Goal: Communication & Community: Share content

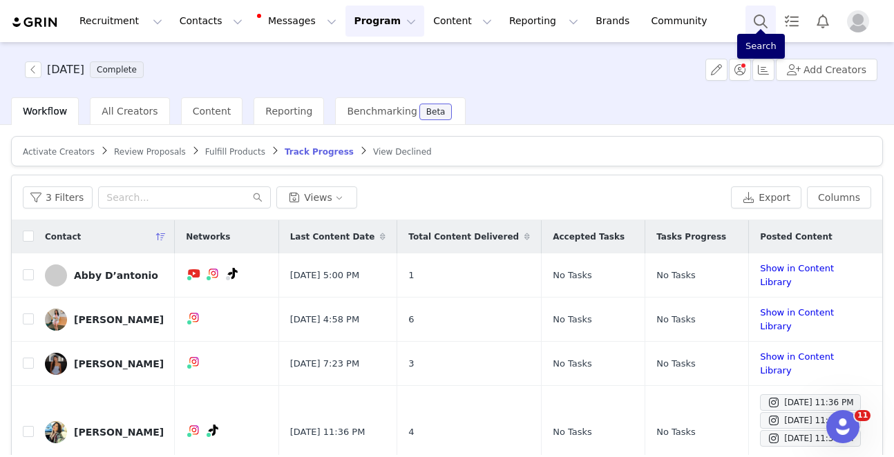
click at [774, 15] on button "Search" at bounding box center [761, 21] width 30 height 31
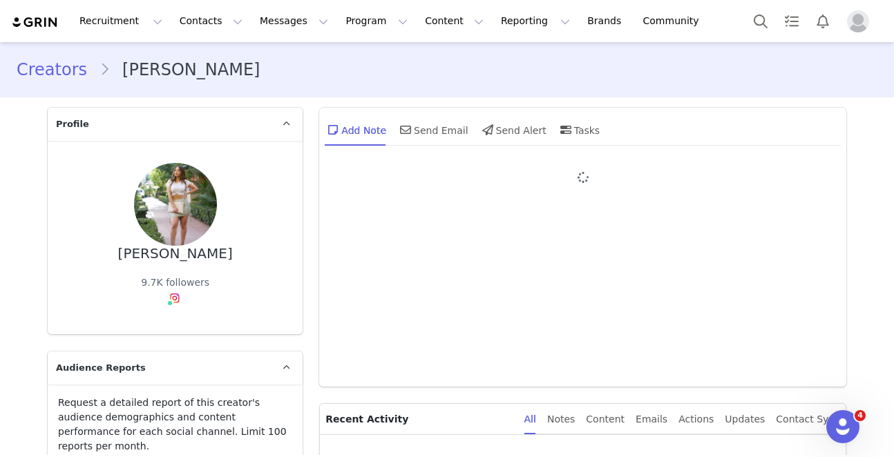
type input "+1 ([GEOGRAPHIC_DATA])"
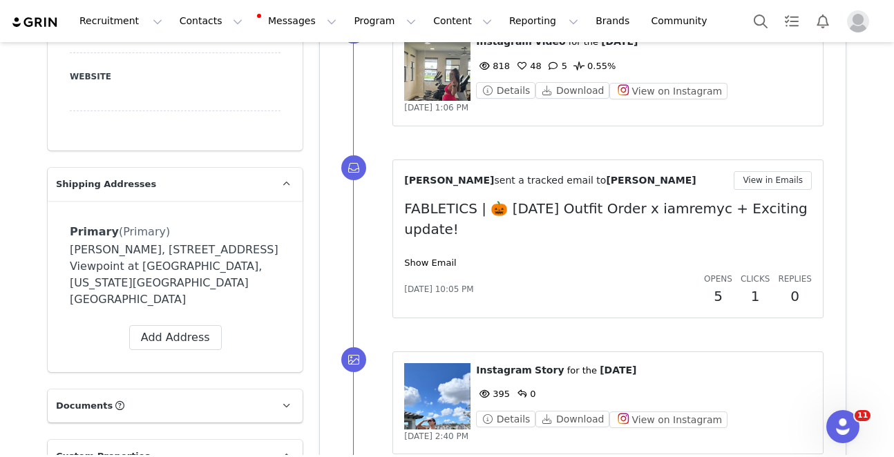
scroll to position [1129, 0]
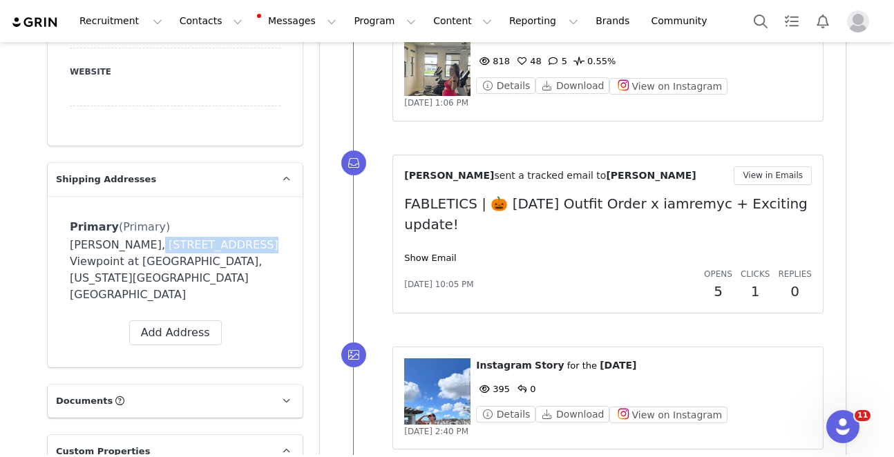
drag, startPoint x: 146, startPoint y: 156, endPoint x: 277, endPoint y: 158, distance: 131.3
click at [245, 237] on div "Remy Rosado, 20382 NW 4th Path. Viewpoint at Vista Lago Miami, Florida 33169 Un…" at bounding box center [175, 270] width 211 height 66
copy div "20382 NW 4th Path"
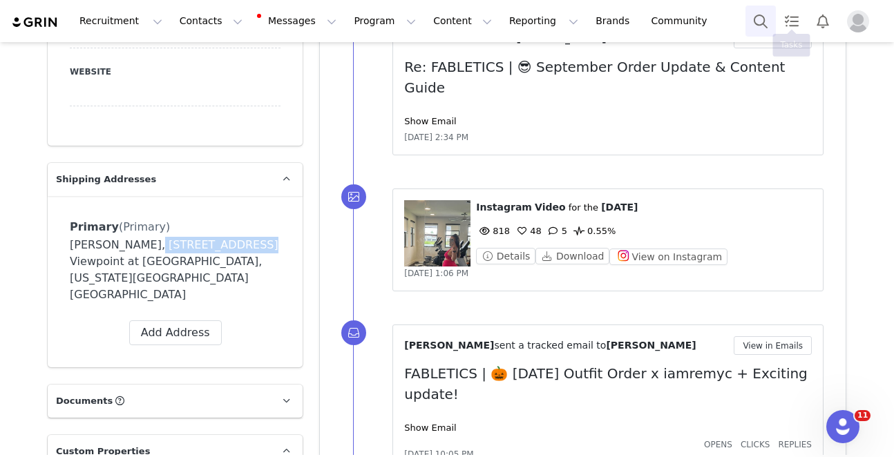
click at [760, 21] on button "Search" at bounding box center [761, 21] width 30 height 31
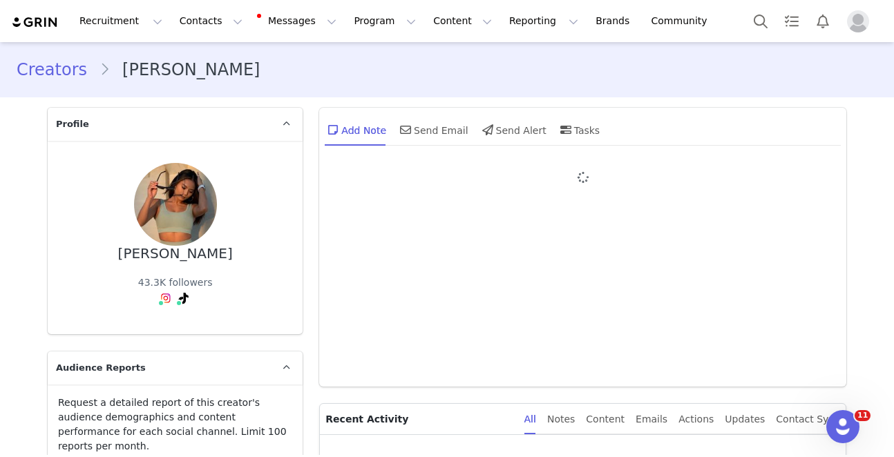
type input "+1 ([GEOGRAPHIC_DATA])"
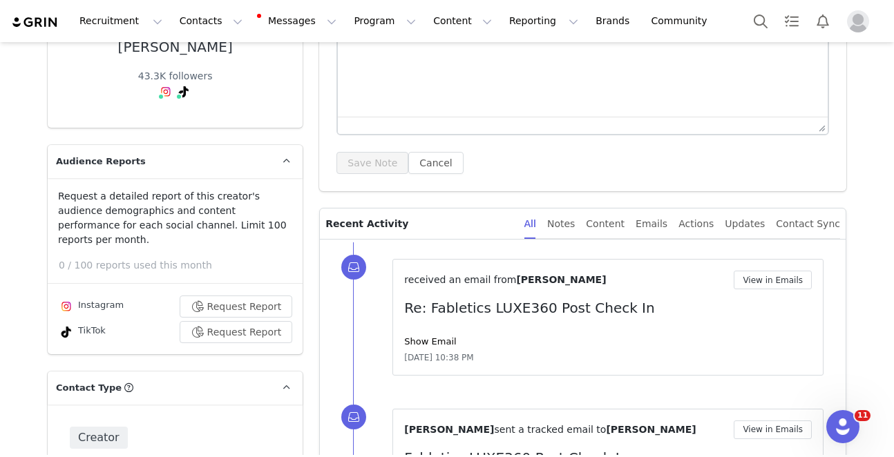
scroll to position [155, 0]
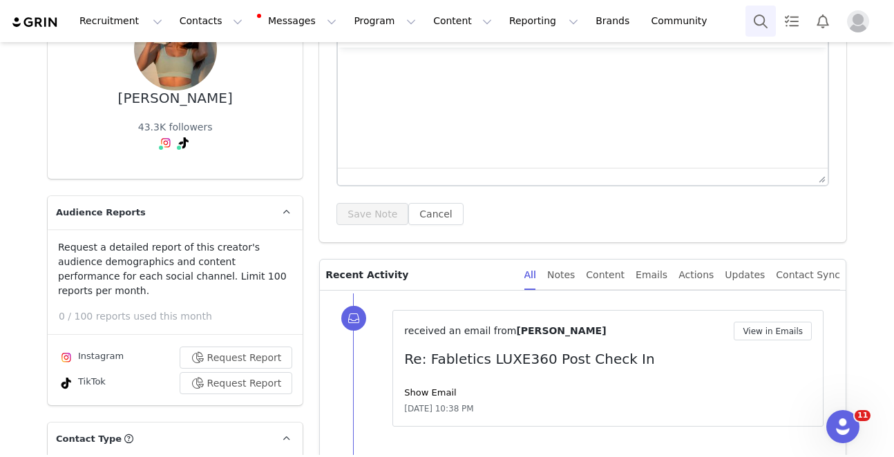
click at [762, 17] on button "Search" at bounding box center [761, 21] width 30 height 31
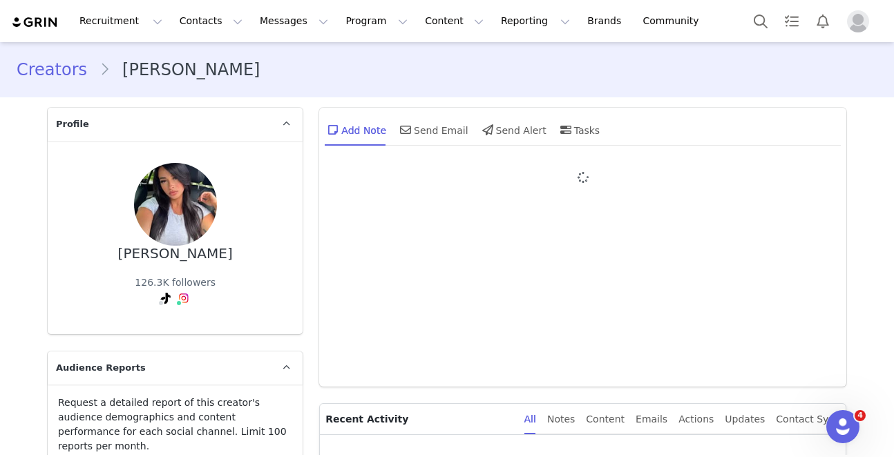
type input "+1 ([GEOGRAPHIC_DATA])"
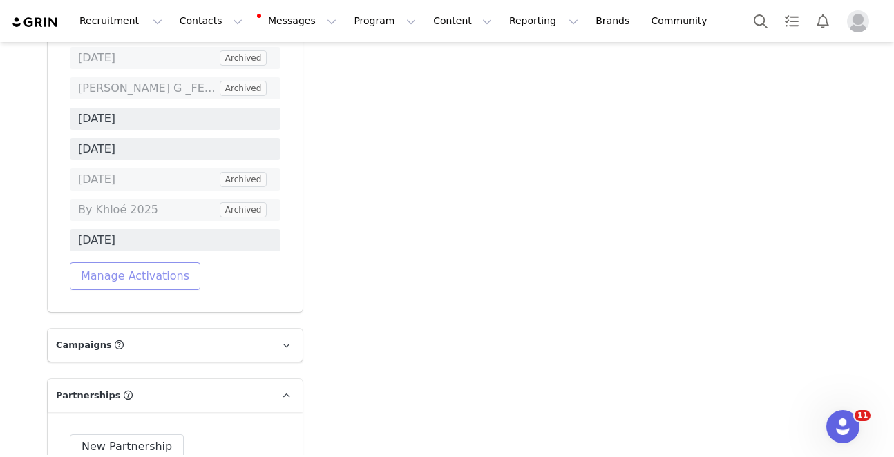
scroll to position [4800, 0]
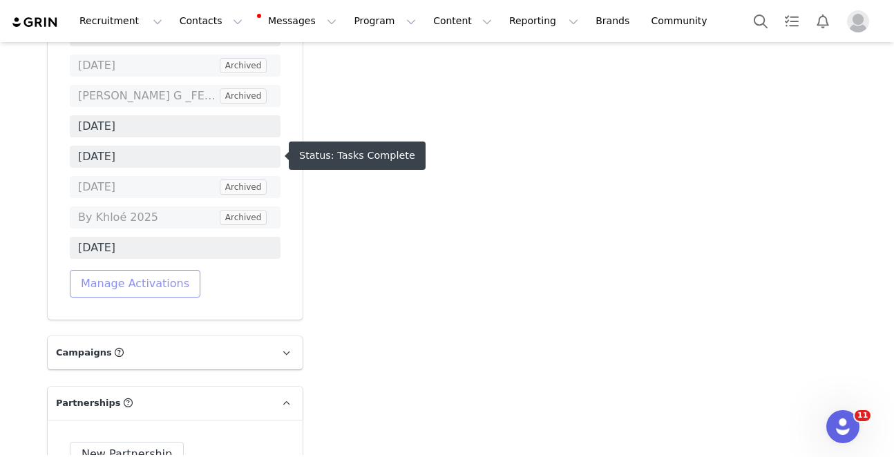
click at [147, 270] on button "Manage Activations" at bounding box center [135, 284] width 131 height 28
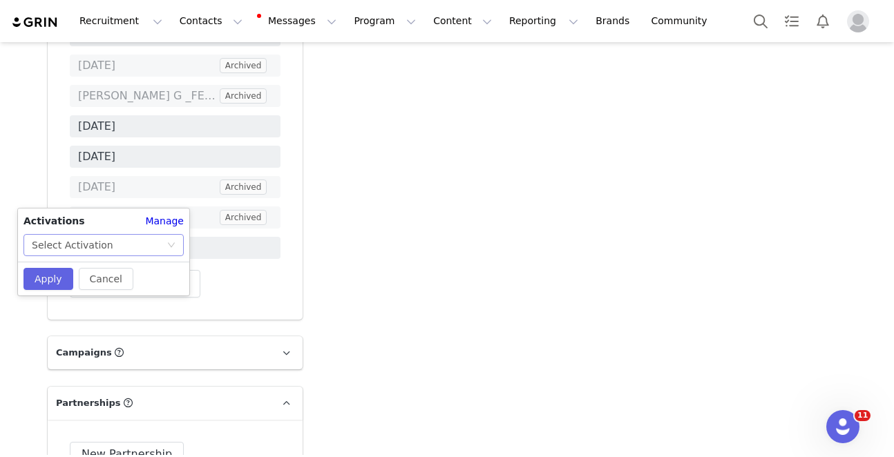
click at [121, 243] on div "Select Activation" at bounding box center [99, 245] width 135 height 21
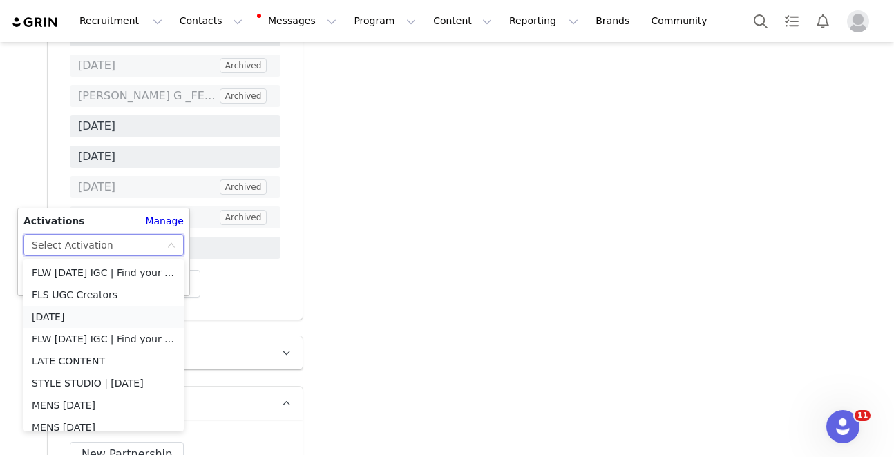
click at [106, 319] on li "[DATE]" at bounding box center [103, 317] width 160 height 22
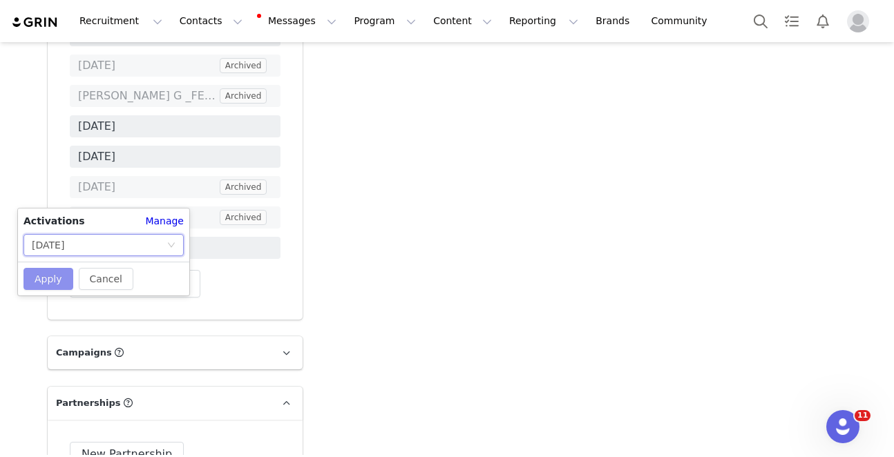
click at [44, 276] on button "Apply" at bounding box center [48, 279] width 50 height 22
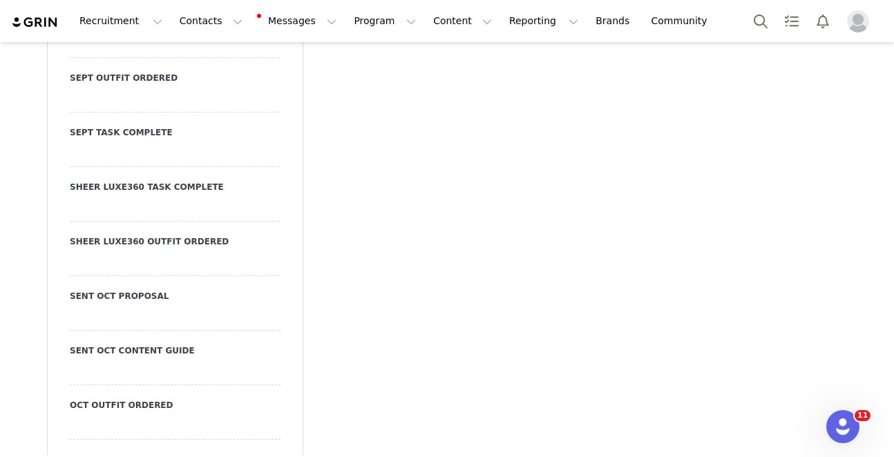
scroll to position [3300, 0]
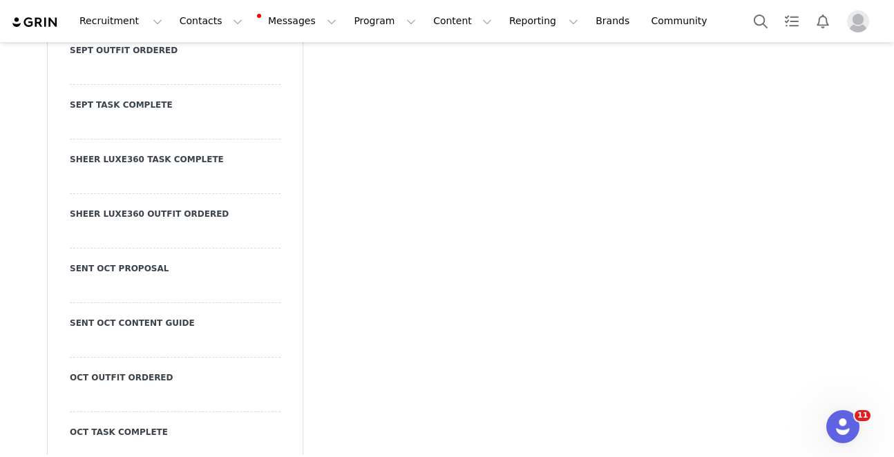
click at [125, 278] on div at bounding box center [175, 290] width 211 height 25
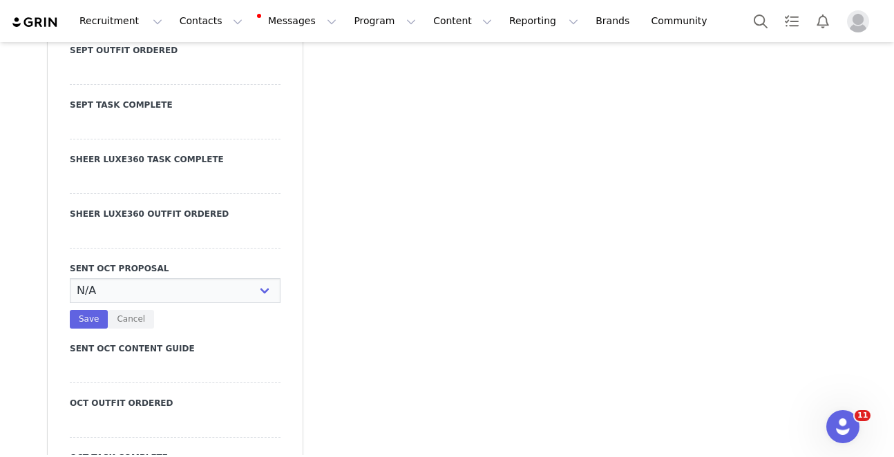
click at [140, 278] on select "N/A YES" at bounding box center [175, 290] width 211 height 25
select select "YES"
click at [70, 278] on select "N/A YES" at bounding box center [175, 290] width 211 height 25
click at [94, 310] on button "Save" at bounding box center [89, 319] width 38 height 19
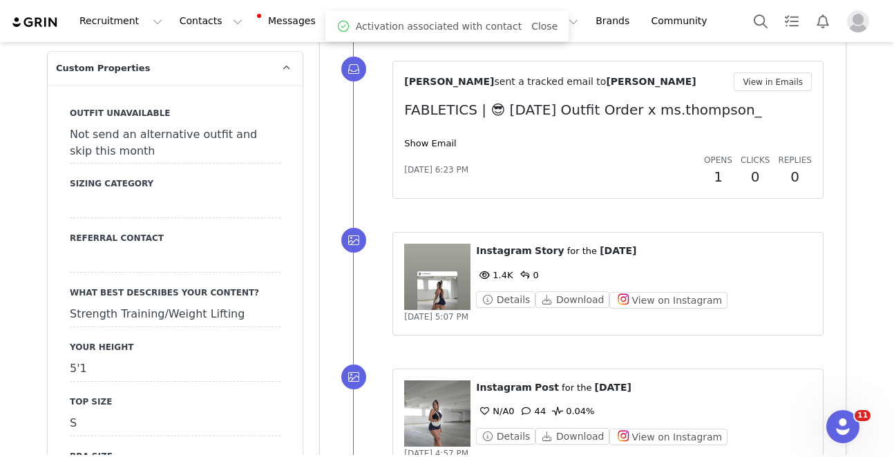
scroll to position [0, 0]
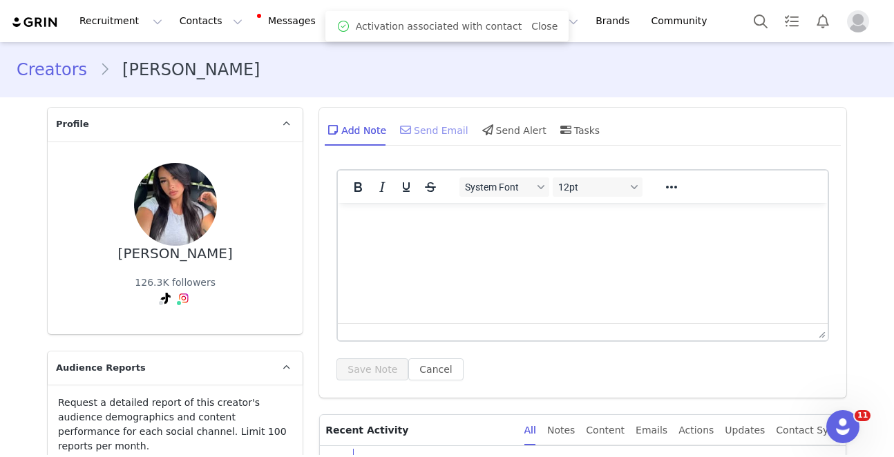
click at [442, 134] on div "Send Email" at bounding box center [432, 129] width 71 height 33
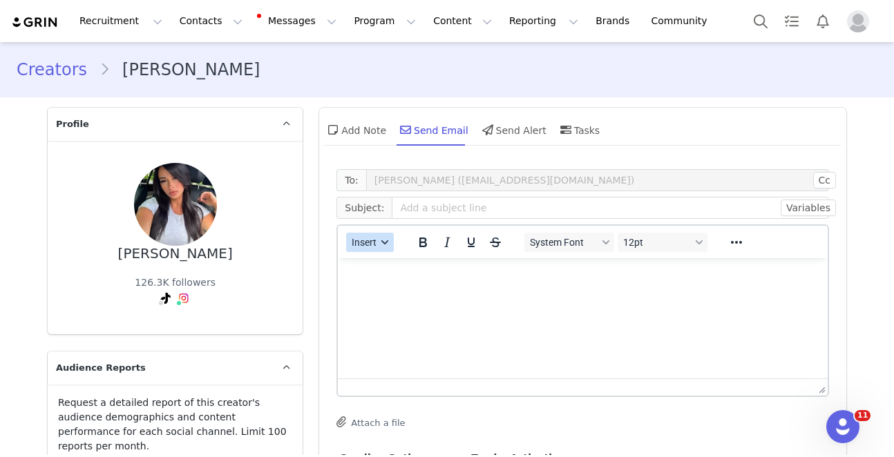
drag, startPoint x: 361, startPoint y: 236, endPoint x: 379, endPoint y: 250, distance: 22.7
click at [361, 237] on span "Insert" at bounding box center [364, 242] width 25 height 11
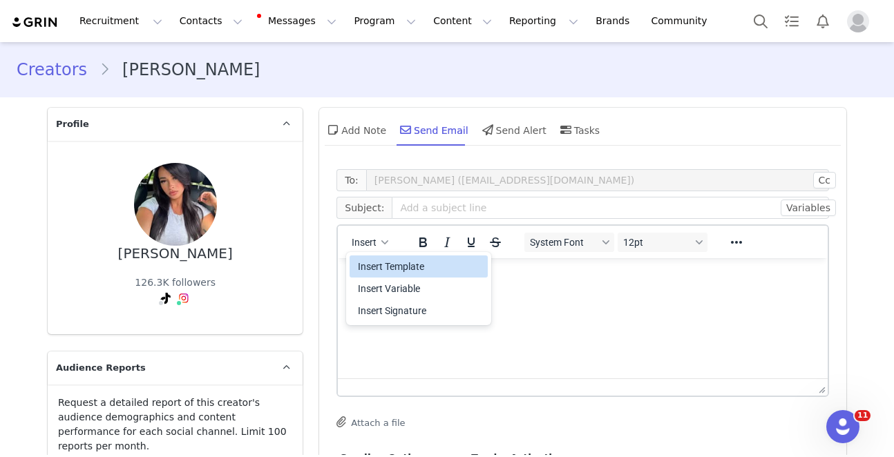
click at [393, 261] on div "Insert Template" at bounding box center [420, 266] width 124 height 17
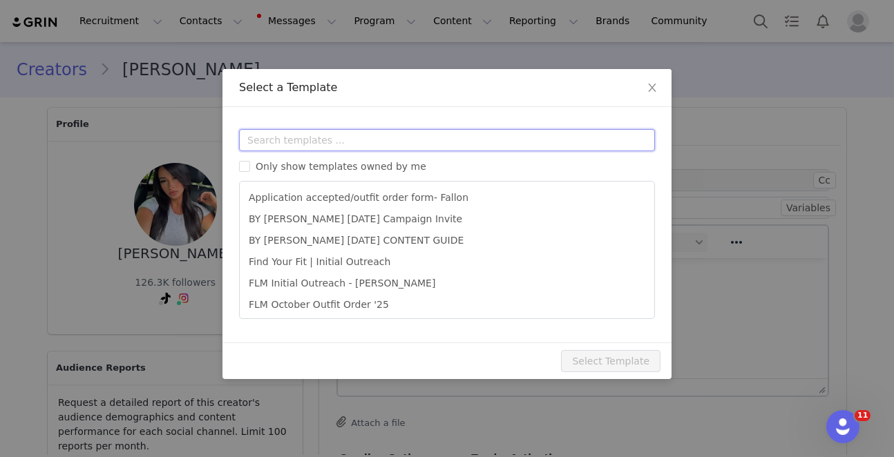
click at [397, 145] on input "text" at bounding box center [447, 140] width 416 height 22
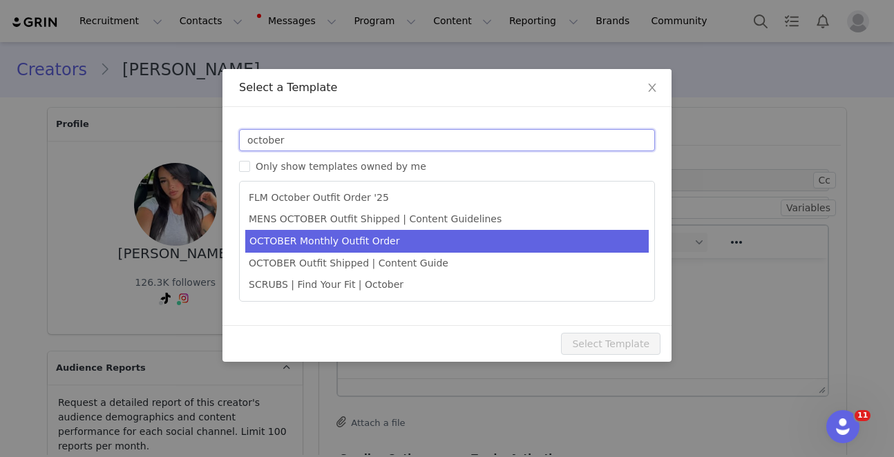
type input "october"
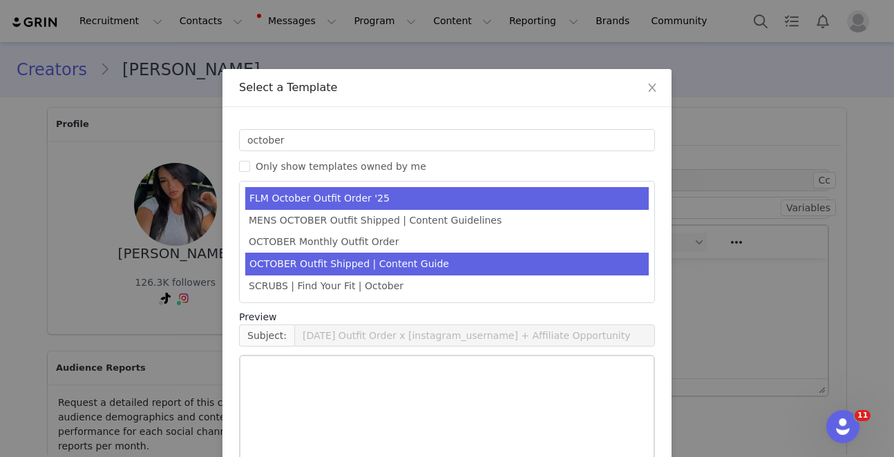
drag, startPoint x: 395, startPoint y: 249, endPoint x: 419, endPoint y: 255, distance: 25.5
click at [395, 249] on li "OCTOBER Monthly Outfit Order" at bounding box center [447, 241] width 404 height 21
type input "FABLETICS | 🎃 OCTOBER '25 Outfit Order x [instagram_username] + Exciting update!"
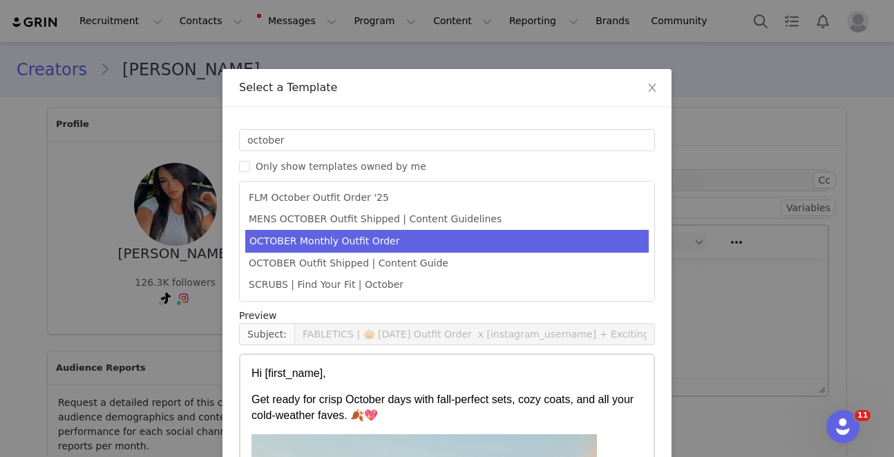
scroll to position [139, 0]
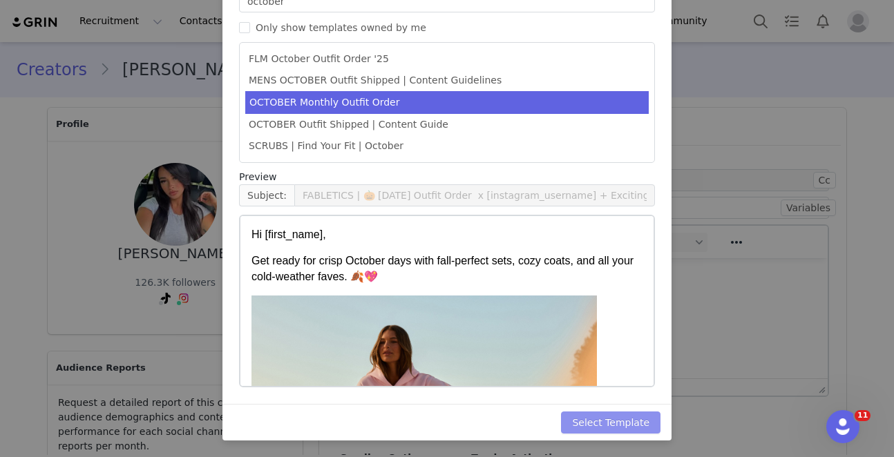
click at [618, 419] on button "Select Template" at bounding box center [611, 423] width 100 height 22
type input "FABLETICS | 🎃 OCTOBER '25 Outfit Order x [instagram_username] + Exciting update!"
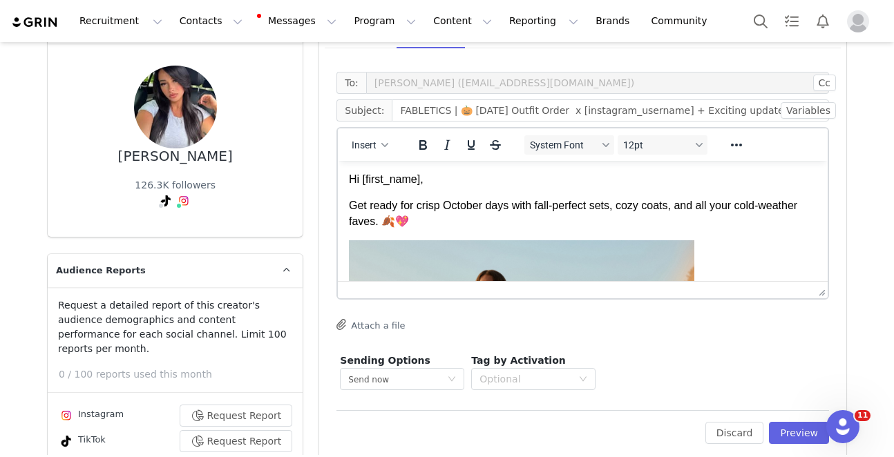
scroll to position [70, 0]
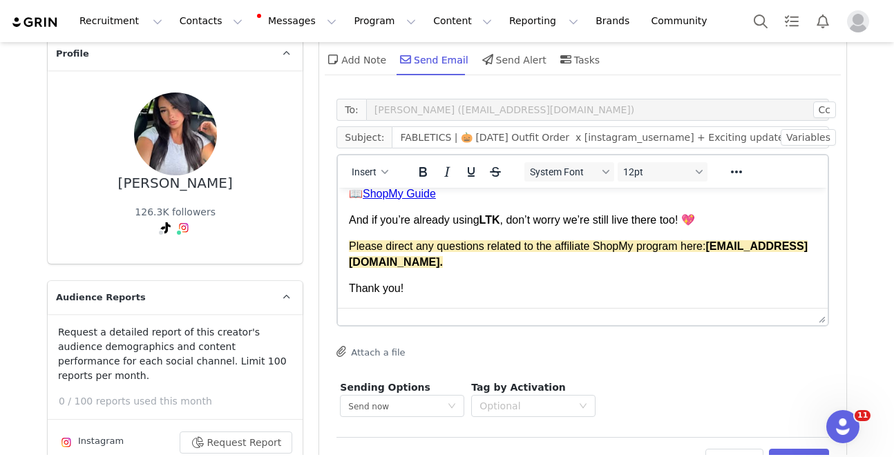
click at [456, 281] on div "Thank you!" at bounding box center [583, 288] width 468 height 15
click at [456, 267] on span "[EMAIL_ADDRESS][DOMAIN_NAME]" at bounding box center [578, 253] width 459 height 27
click at [454, 295] on div "Thank you!" at bounding box center [583, 288] width 468 height 15
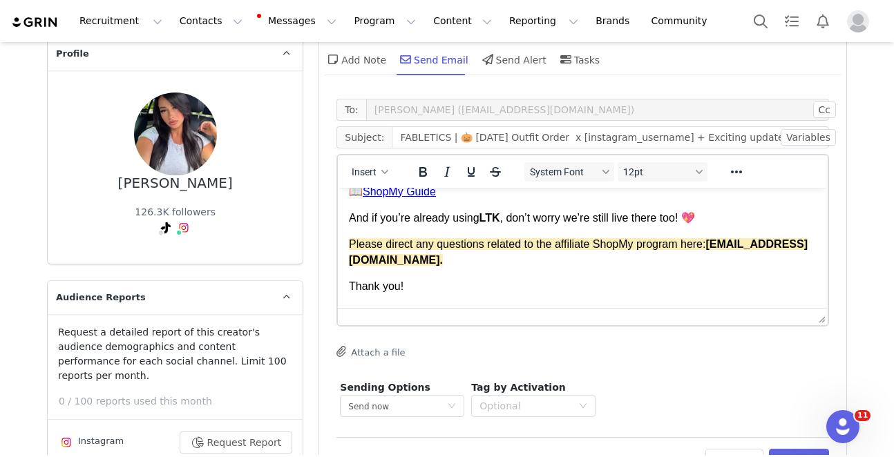
scroll to position [855, 0]
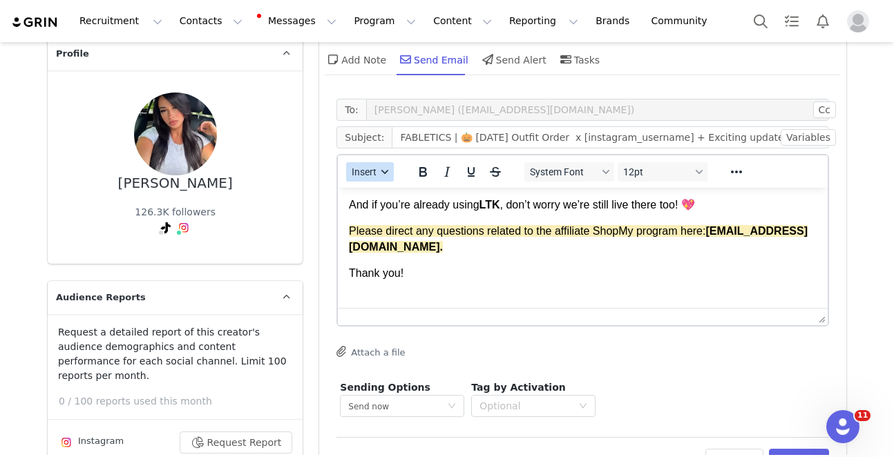
drag, startPoint x: 370, startPoint y: 164, endPoint x: 380, endPoint y: 176, distance: 15.2
click at [370, 164] on button "Insert" at bounding box center [370, 171] width 48 height 19
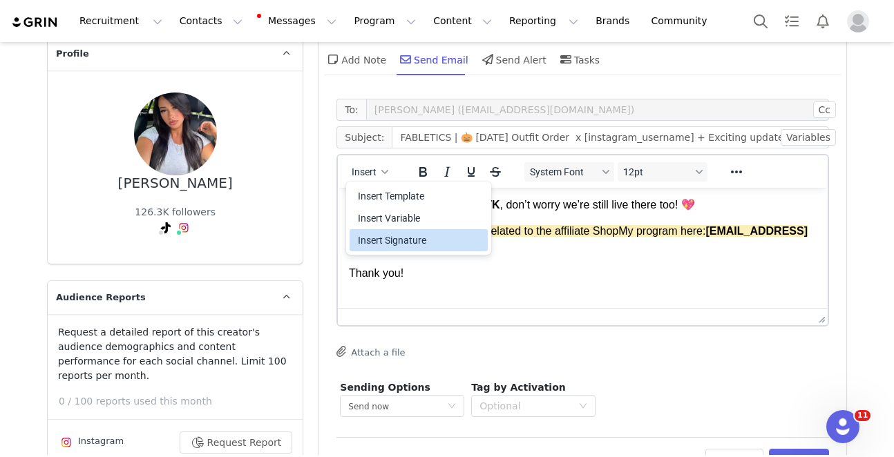
click at [453, 239] on div "Insert Signature" at bounding box center [420, 240] width 124 height 17
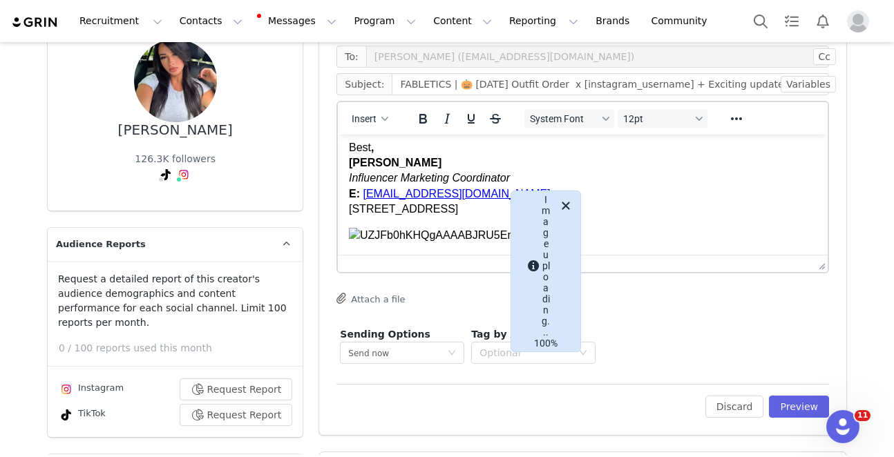
scroll to position [326, 0]
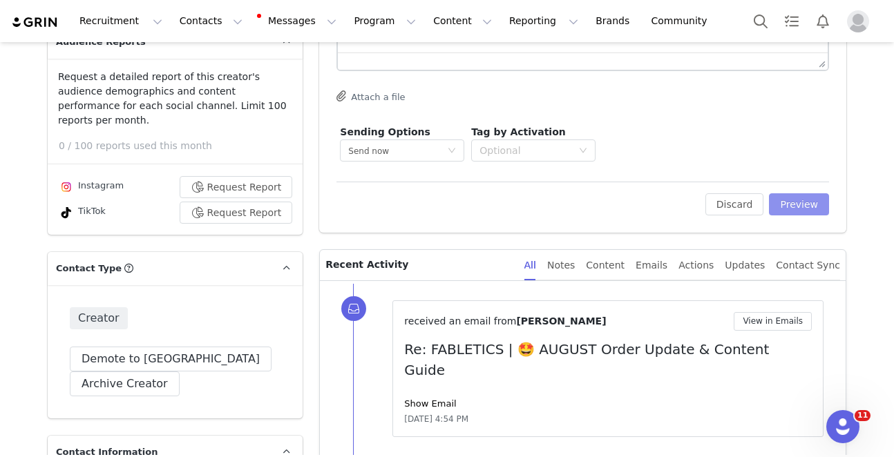
click at [812, 206] on button "Preview" at bounding box center [799, 204] width 60 height 22
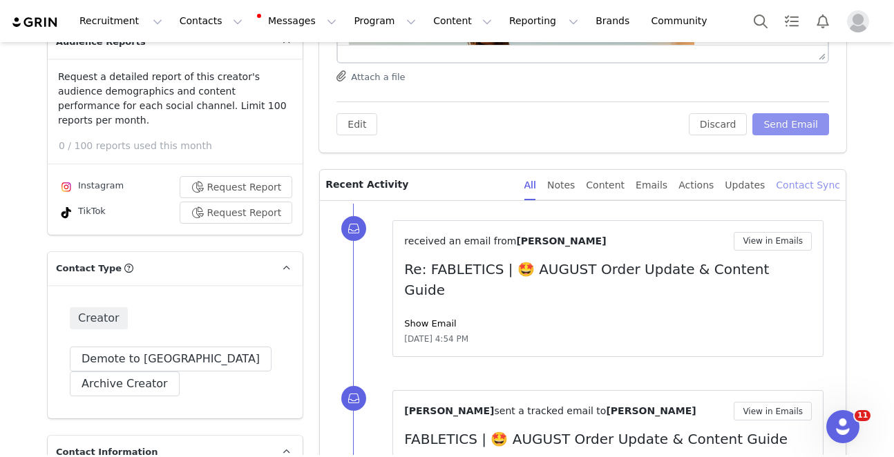
scroll to position [0, 0]
click at [805, 132] on button "Send Email" at bounding box center [791, 124] width 77 height 22
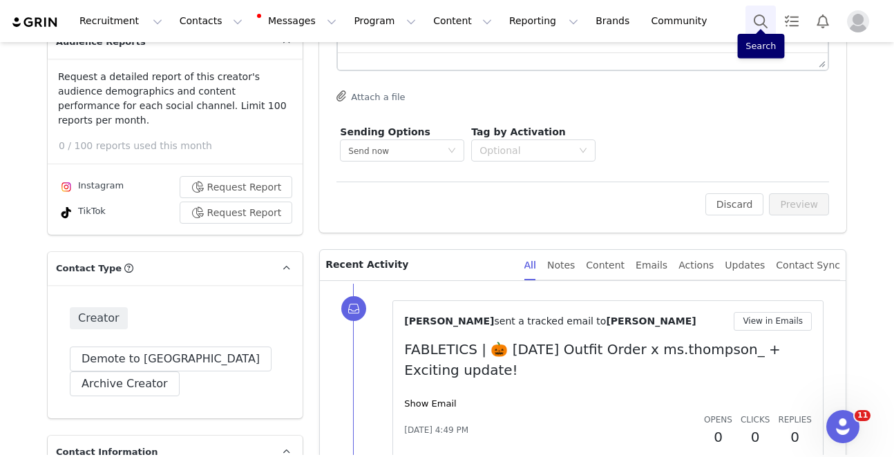
click at [749, 7] on button "Search" at bounding box center [761, 21] width 30 height 31
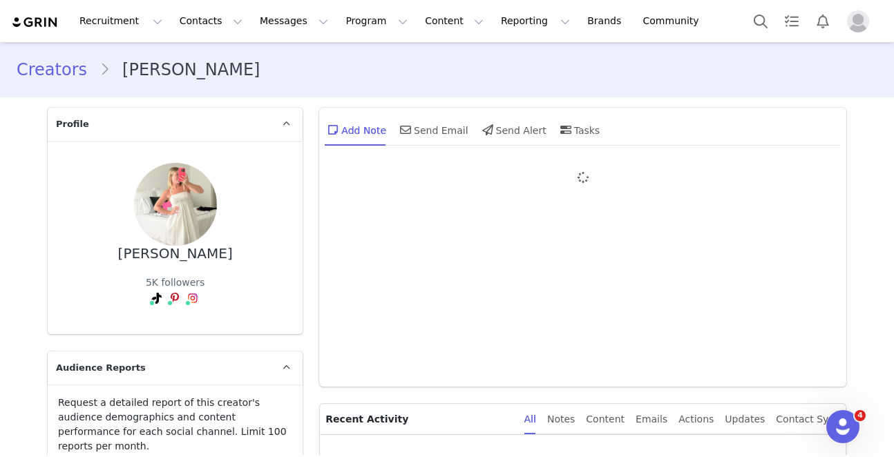
type input "+1 ([GEOGRAPHIC_DATA])"
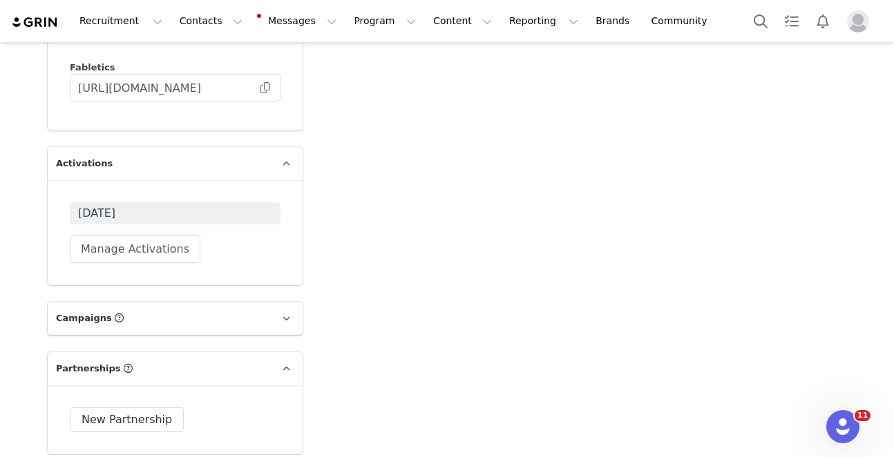
scroll to position [4497, 0]
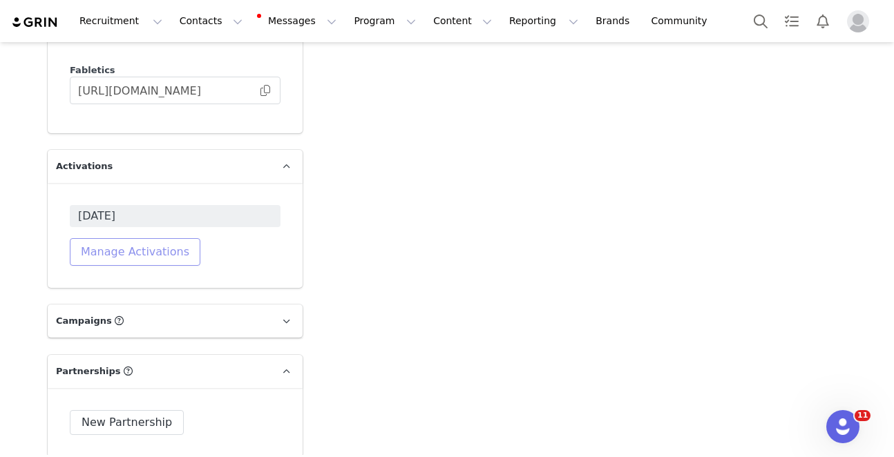
click at [167, 238] on button "Manage Activations" at bounding box center [135, 252] width 131 height 28
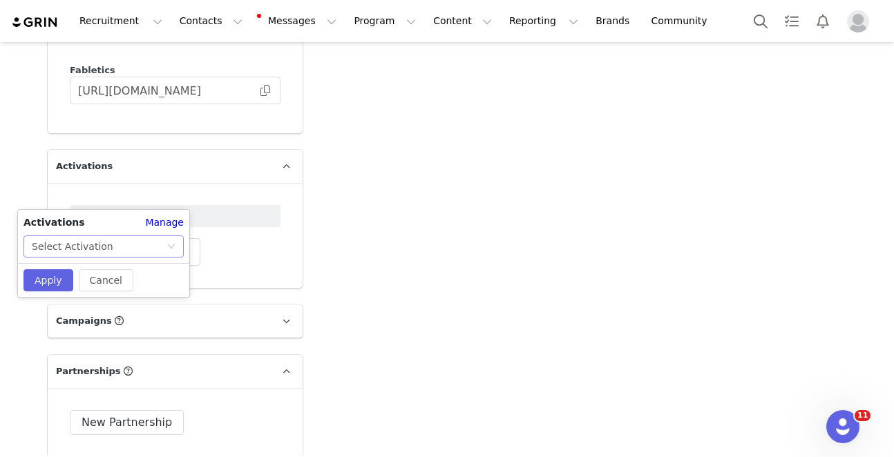
click at [166, 234] on div "Activations Manage Select Activation" at bounding box center [103, 237] width 171 height 42
click at [164, 239] on div "Select Activation" at bounding box center [99, 246] width 135 height 21
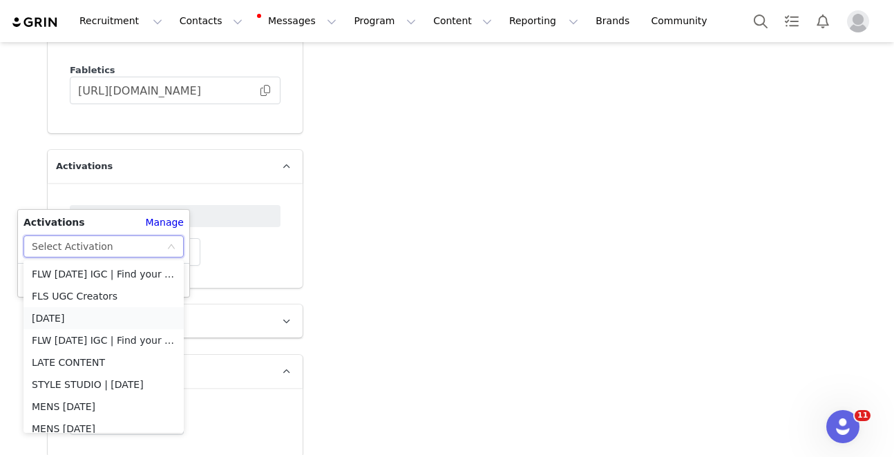
click at [117, 317] on li "[DATE]" at bounding box center [103, 319] width 160 height 22
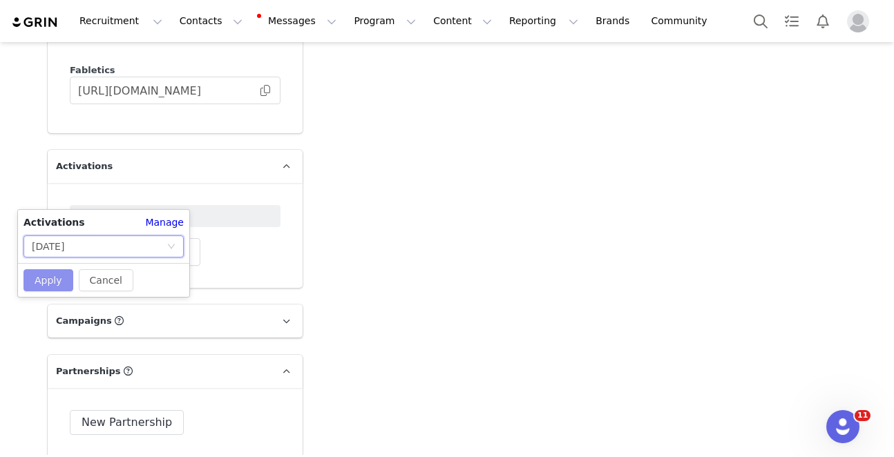
drag, startPoint x: 35, startPoint y: 281, endPoint x: 117, endPoint y: 238, distance: 92.4
click at [35, 281] on button "Apply" at bounding box center [48, 281] width 50 height 22
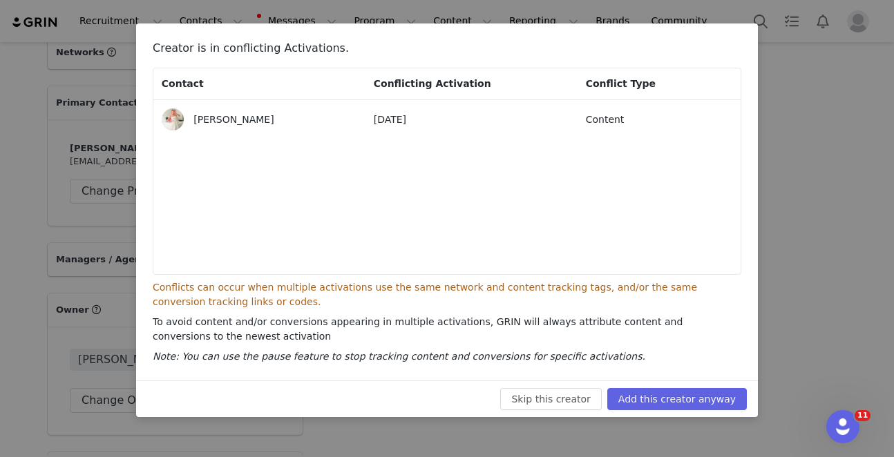
scroll to position [3807, 0]
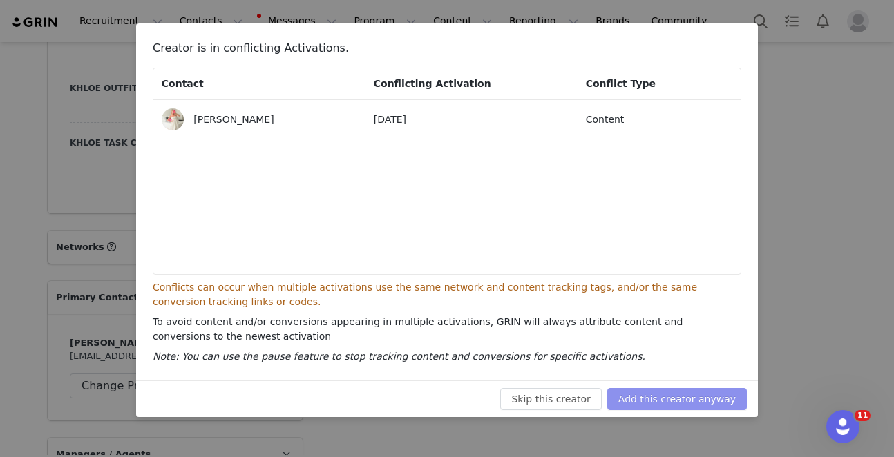
click at [679, 396] on button "Add this creator anyway" at bounding box center [677, 399] width 140 height 22
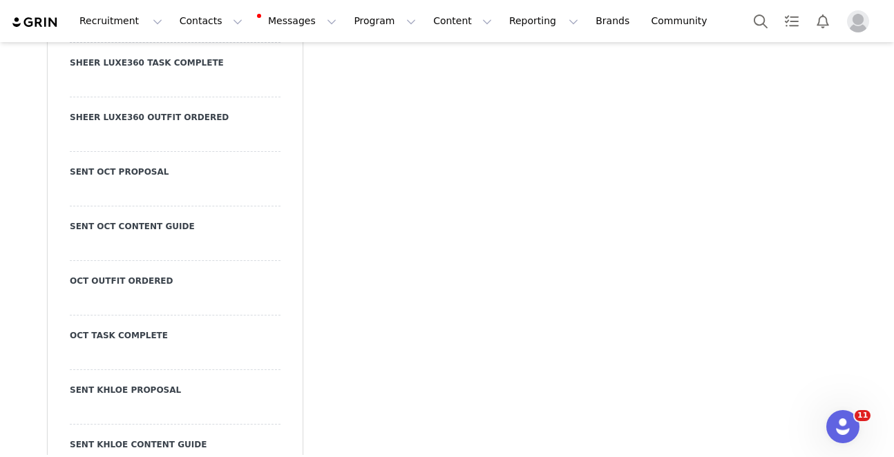
scroll to position [3412, 0]
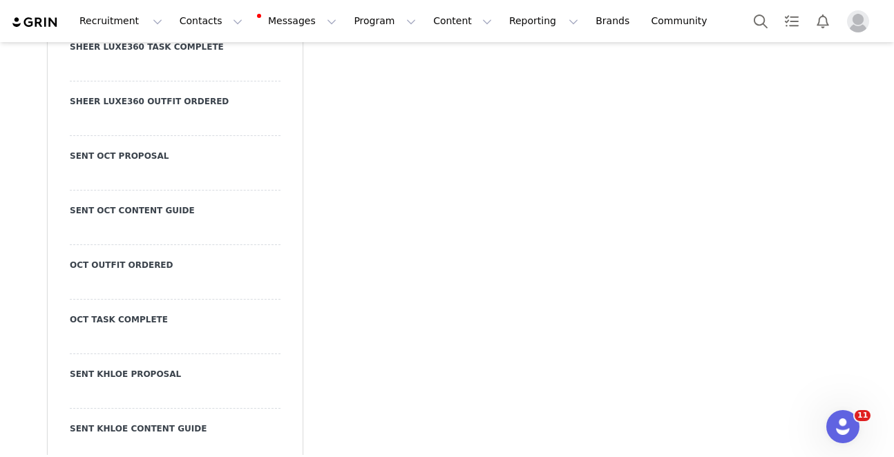
click at [164, 166] on div at bounding box center [175, 178] width 211 height 25
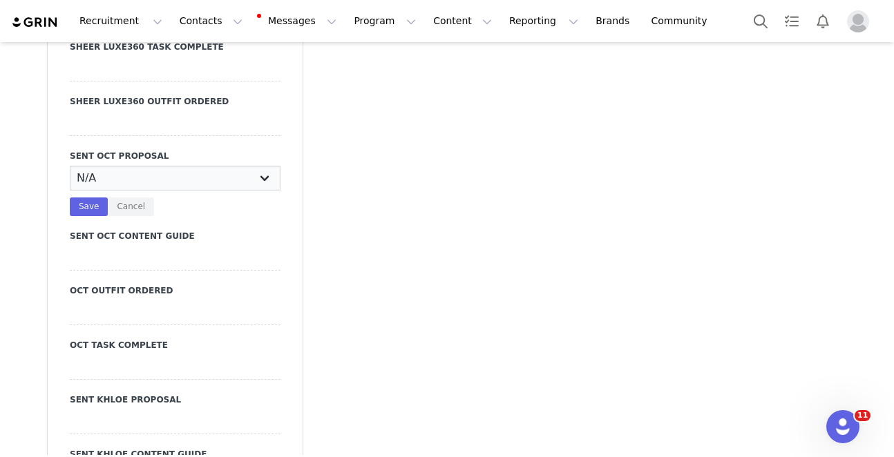
click at [175, 166] on select "N/A YES" at bounding box center [175, 178] width 211 height 25
select select "YES"
click at [70, 166] on select "N/A YES" at bounding box center [175, 178] width 211 height 25
click at [84, 198] on button "Save" at bounding box center [89, 207] width 38 height 19
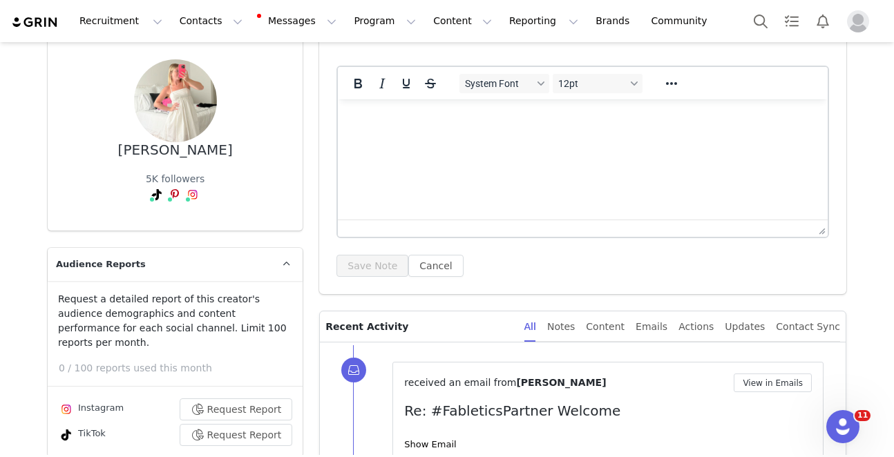
scroll to position [0, 0]
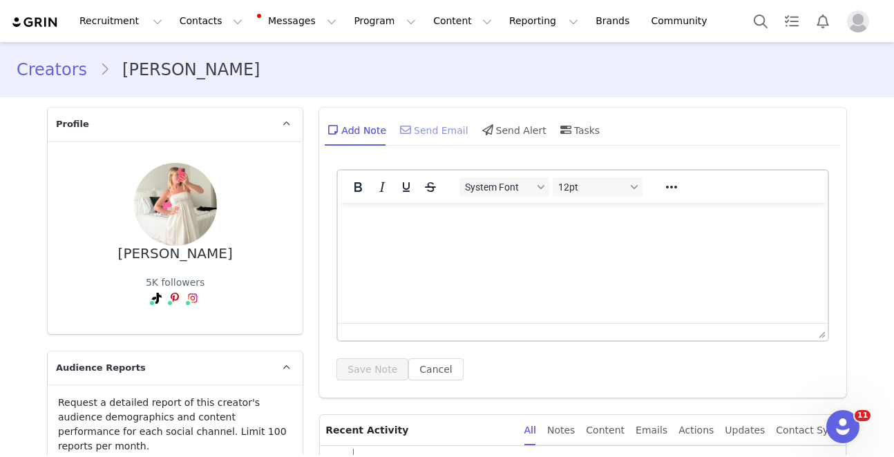
click at [438, 138] on div "Send Email" at bounding box center [432, 129] width 71 height 33
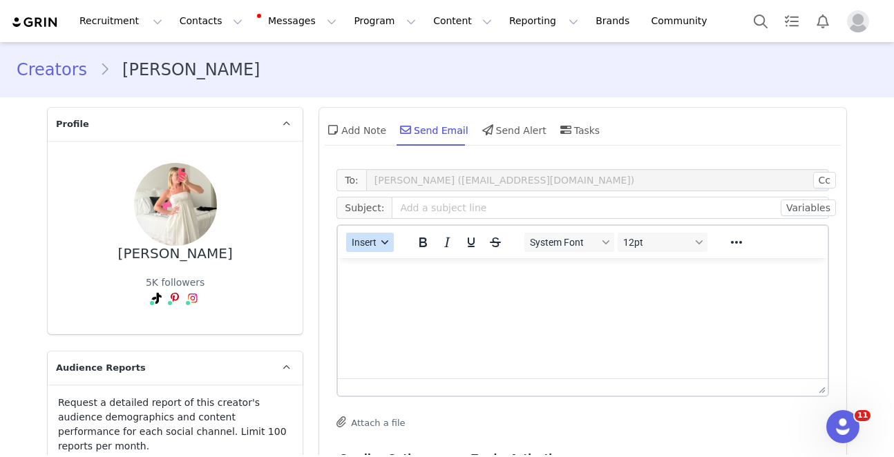
click at [385, 246] on button "Insert" at bounding box center [370, 242] width 48 height 19
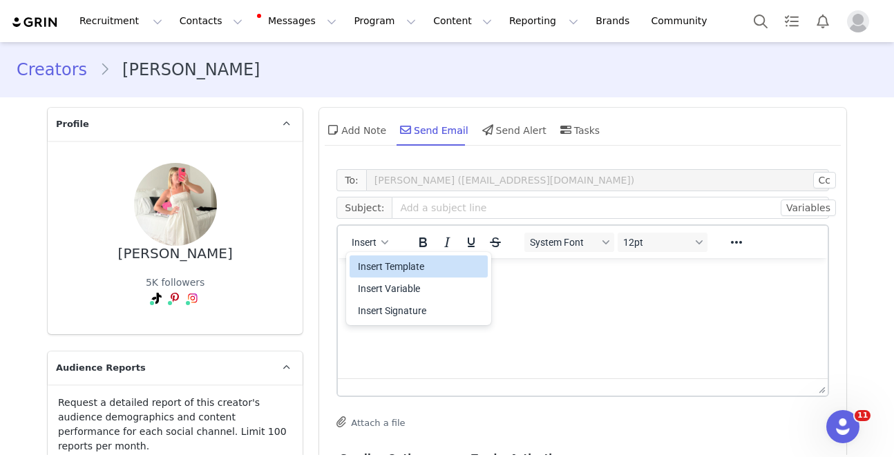
click at [386, 256] on div "Insert Template" at bounding box center [419, 267] width 138 height 22
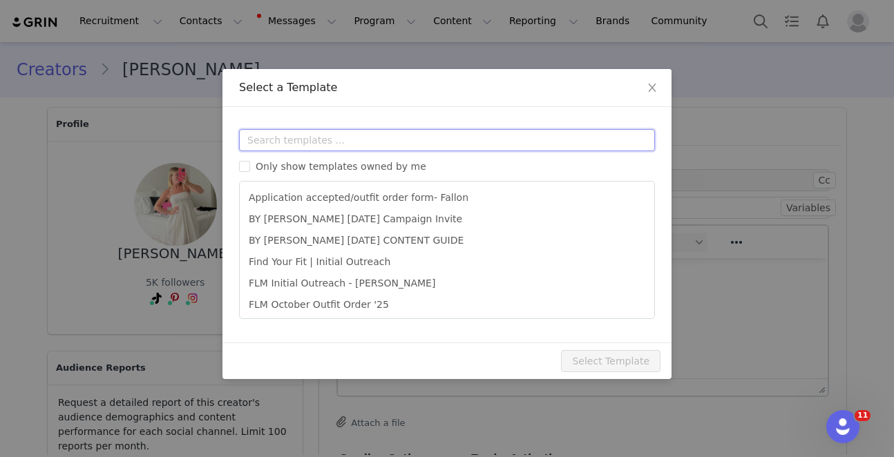
click at [410, 142] on input "text" at bounding box center [447, 140] width 416 height 22
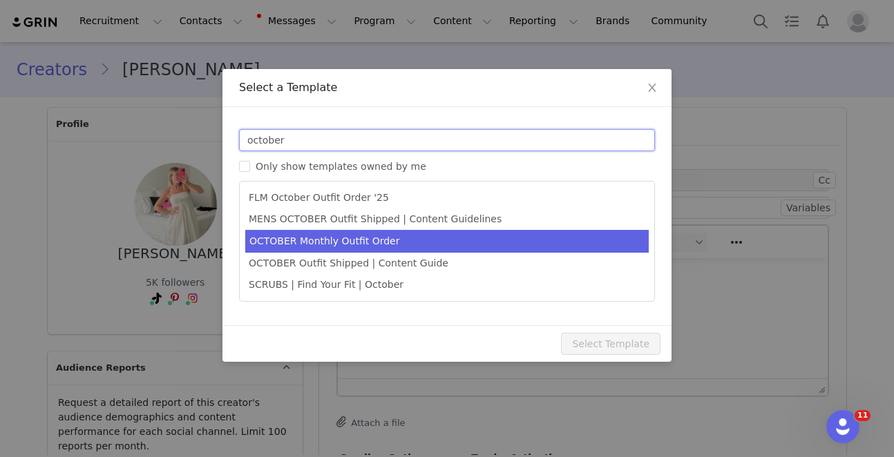
type input "october"
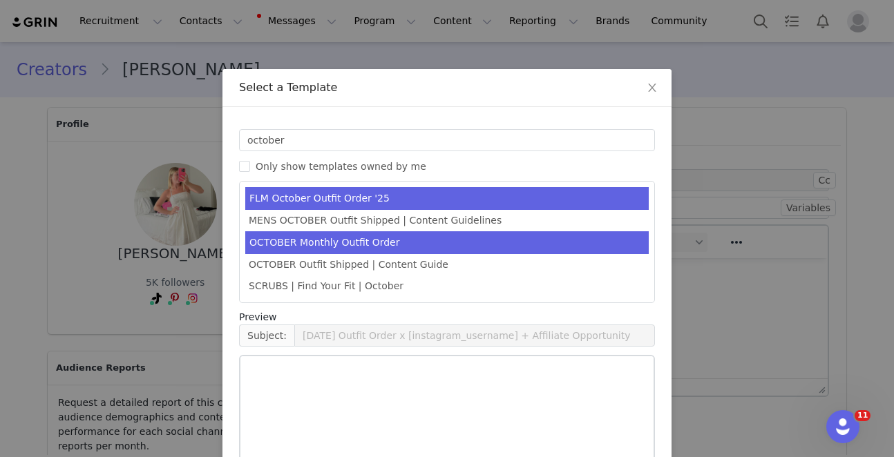
drag, startPoint x: 438, startPoint y: 237, endPoint x: 444, endPoint y: 248, distance: 12.7
click at [437, 239] on li "OCTOBER Monthly Outfit Order" at bounding box center [447, 242] width 404 height 23
type input "FABLETICS | 🎃 OCTOBER '25 Outfit Order x [instagram_username] + Exciting update!"
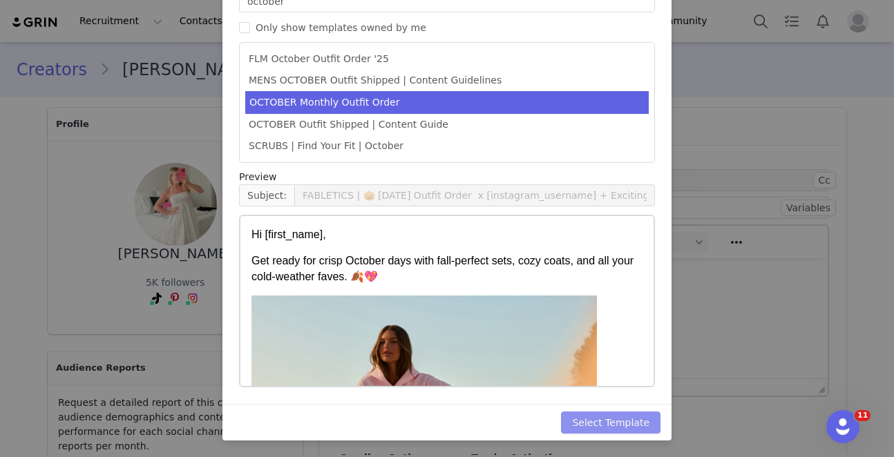
click at [586, 419] on button "Select Template" at bounding box center [611, 423] width 100 height 22
type input "FABLETICS | 🎃 OCTOBER '25 Outfit Order x [instagram_username] + Exciting update!"
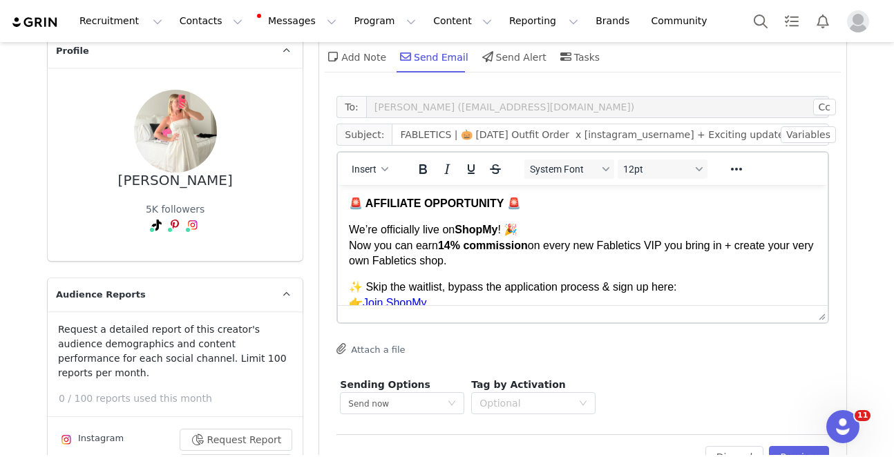
scroll to position [836, 0]
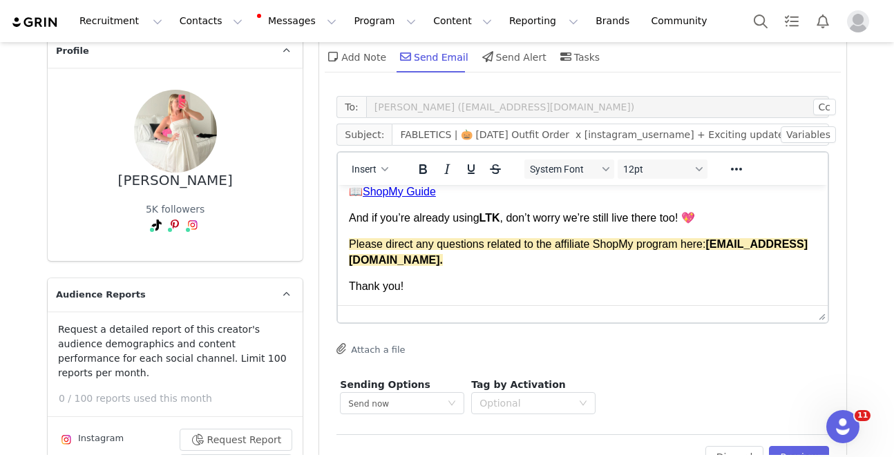
click at [455, 294] on div "Thank you!" at bounding box center [583, 286] width 468 height 15
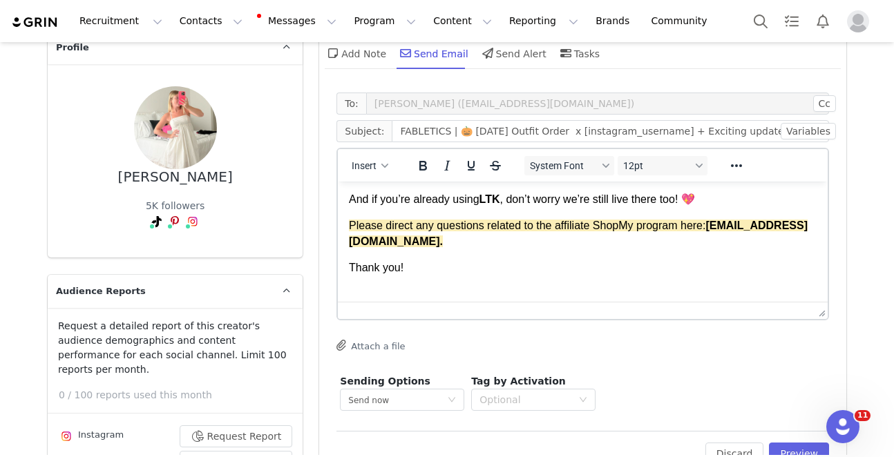
scroll to position [855, 0]
drag, startPoint x: 358, startPoint y: 158, endPoint x: 373, endPoint y: 169, distance: 18.8
click at [359, 160] on button "Insert" at bounding box center [370, 165] width 48 height 19
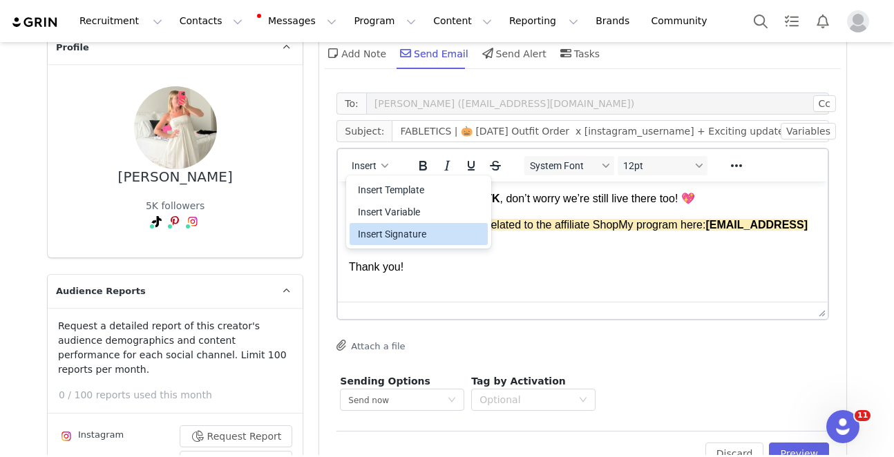
click at [411, 231] on div "Insert Signature" at bounding box center [420, 234] width 124 height 17
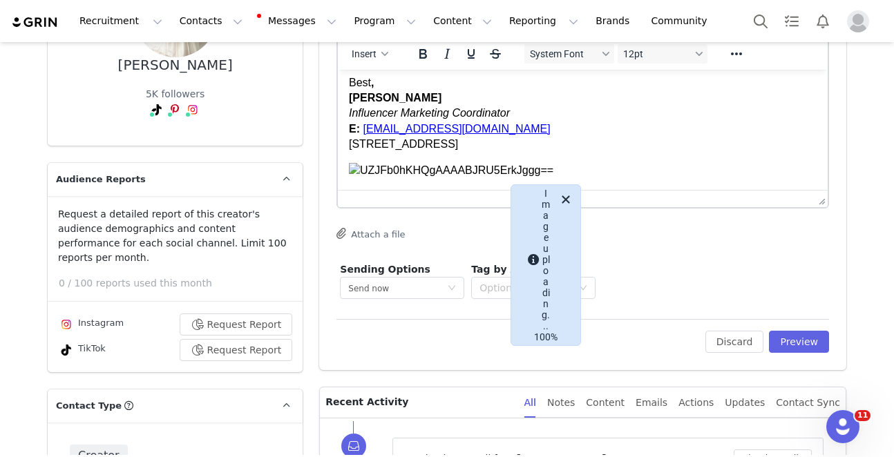
scroll to position [203, 0]
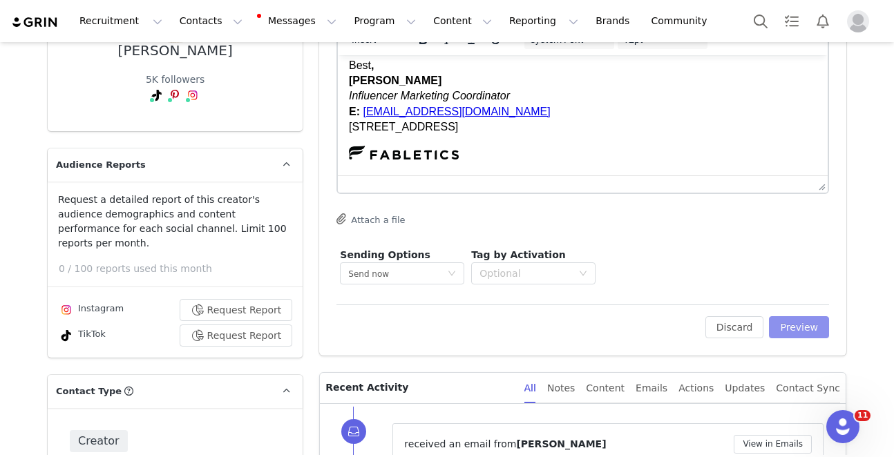
click at [785, 328] on button "Preview" at bounding box center [799, 327] width 60 height 22
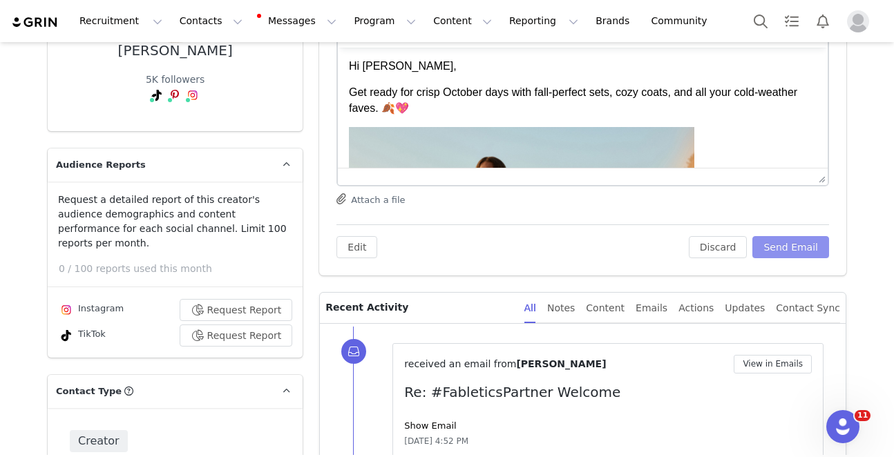
scroll to position [0, 0]
click at [778, 242] on button "Send Email" at bounding box center [791, 247] width 77 height 22
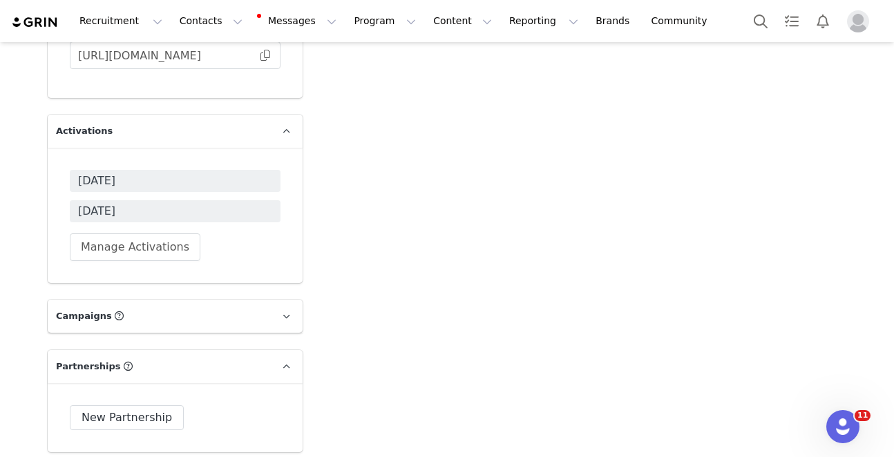
scroll to position [4314, 0]
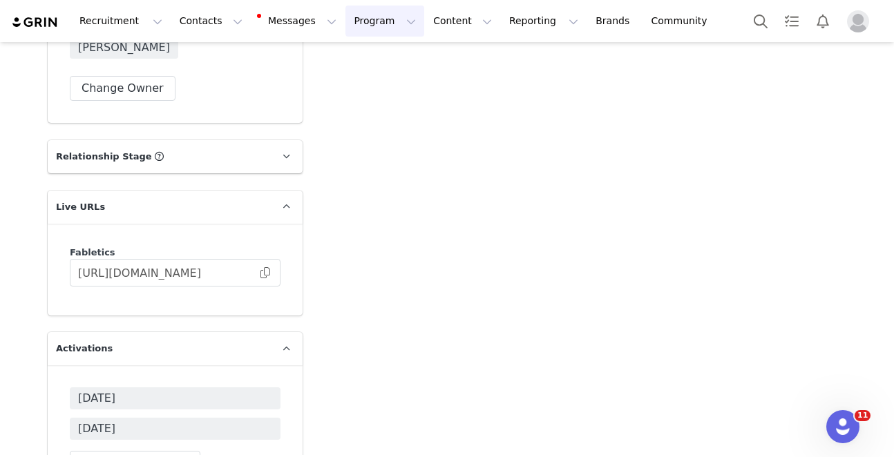
click at [388, 23] on button "Program Program" at bounding box center [385, 21] width 79 height 31
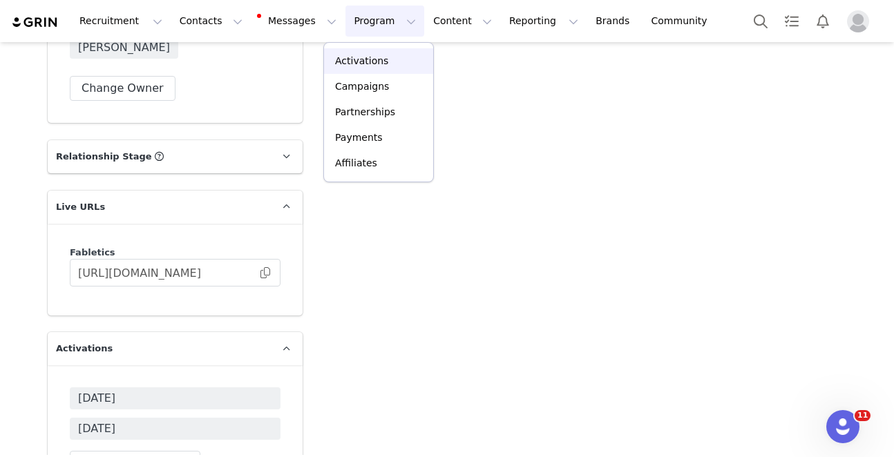
click at [393, 54] on div "Activations" at bounding box center [378, 61] width 93 height 15
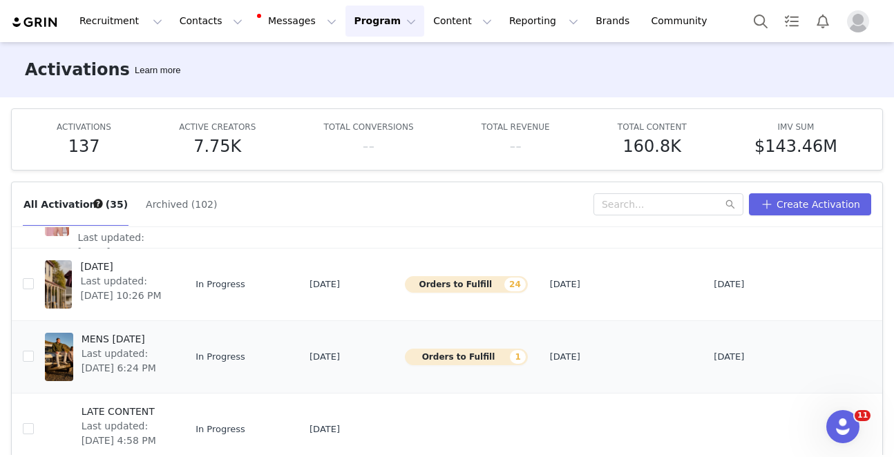
scroll to position [393, 0]
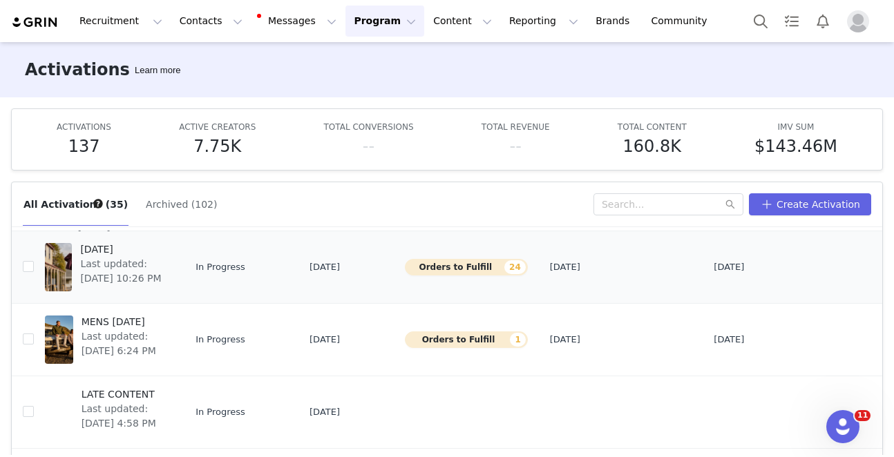
click at [110, 267] on span "Last updated: Sep 8, 2025 10:26 PM" at bounding box center [122, 271] width 85 height 29
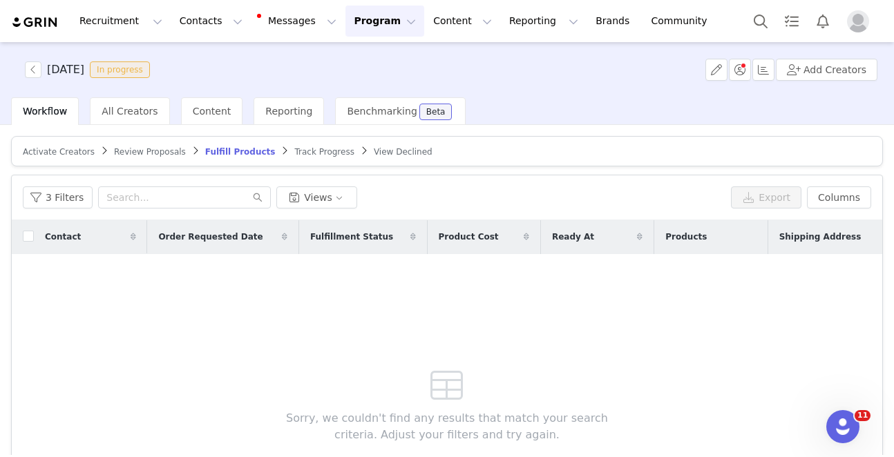
click at [322, 146] on link "Track Progress" at bounding box center [323, 151] width 59 height 10
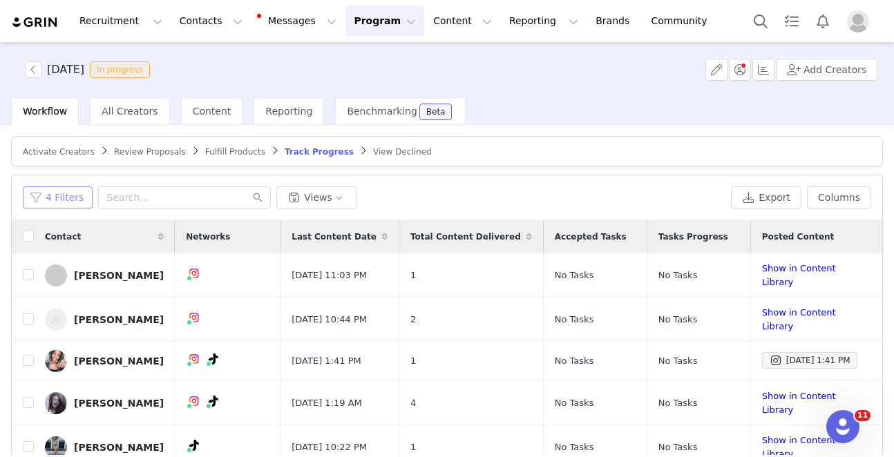
click at [35, 193] on button "4 Filters" at bounding box center [58, 198] width 70 height 22
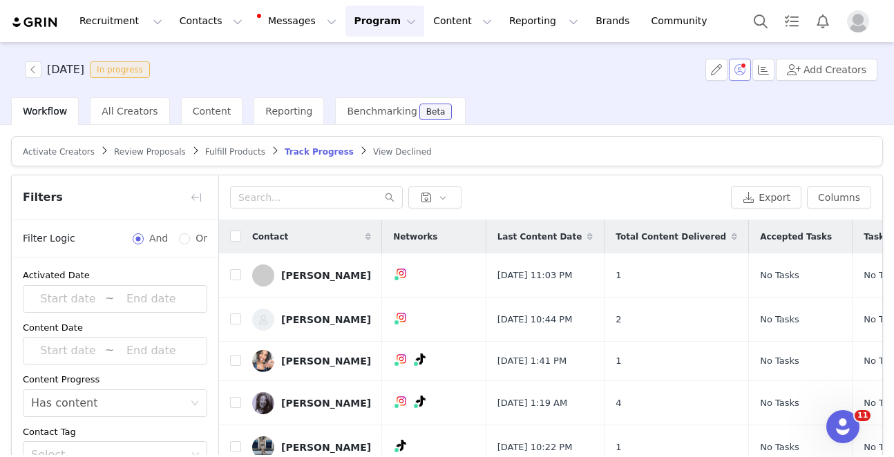
click at [746, 73] on button "button" at bounding box center [740, 70] width 22 height 22
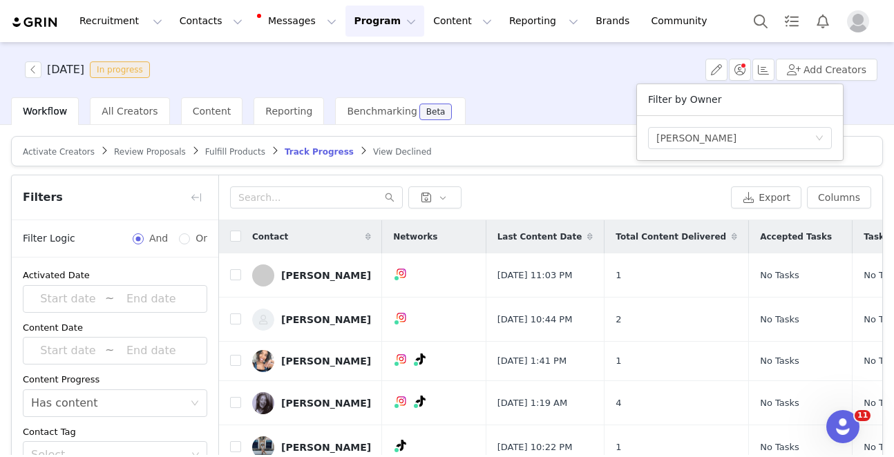
drag, startPoint x: 629, startPoint y: 79, endPoint x: 504, endPoint y: 108, distance: 127.9
click at [629, 79] on div "SEPTEMBER 2025 In progress Add Creators Filter by Owner Select Owner Kylie Lau" at bounding box center [447, 69] width 894 height 55
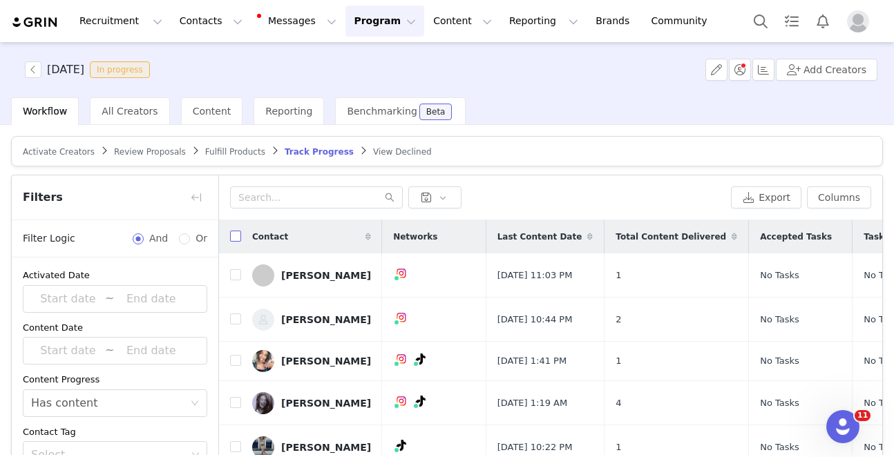
click at [236, 236] on input "checkbox" at bounding box center [235, 236] width 11 height 11
checkbox input "true"
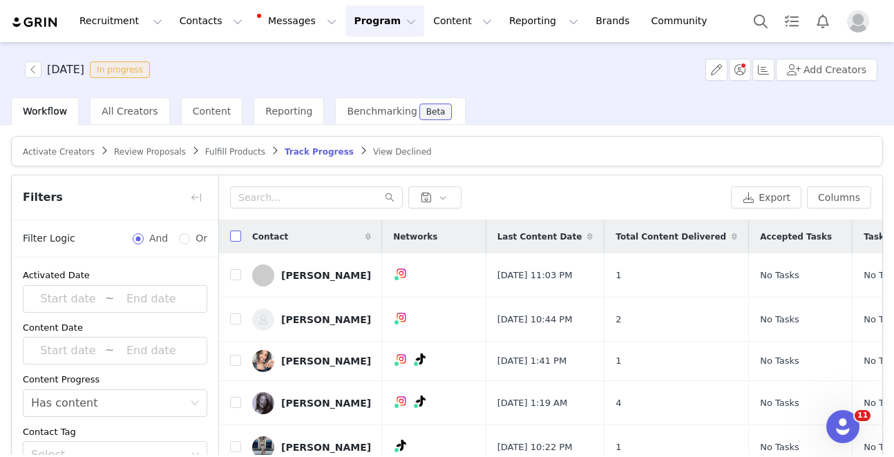
checkbox input "true"
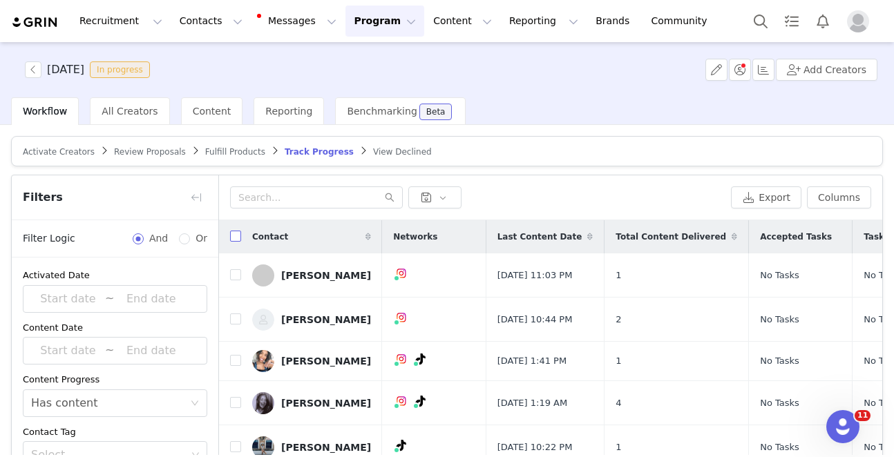
checkbox input "true"
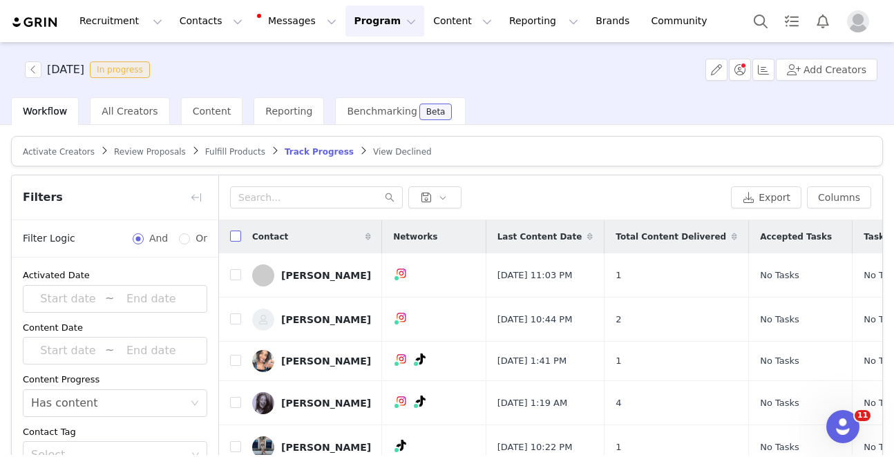
checkbox input "true"
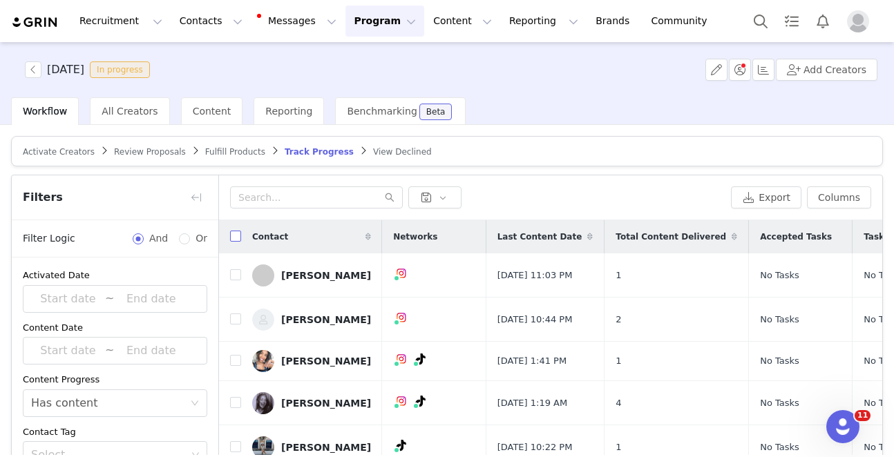
checkbox input "true"
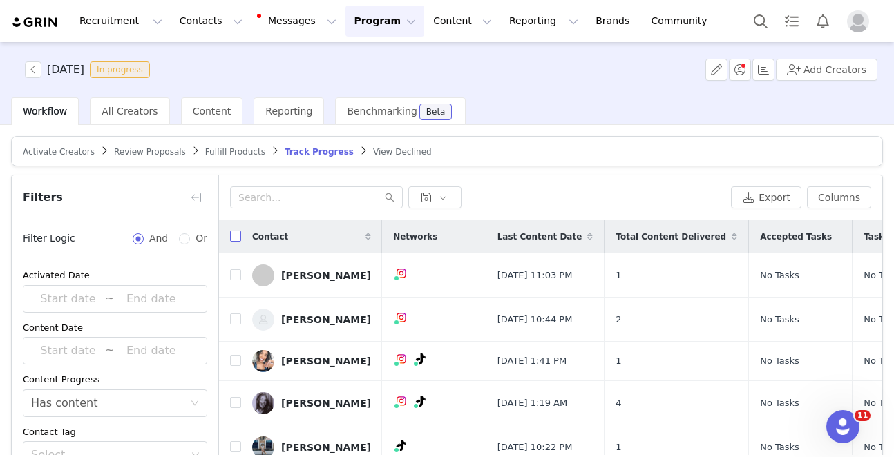
checkbox input "true"
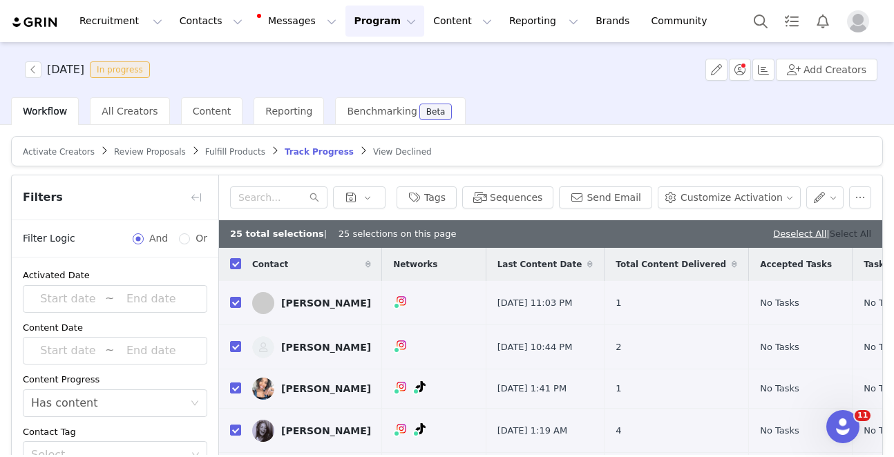
click at [854, 235] on link "Select All" at bounding box center [850, 234] width 41 height 10
click at [816, 198] on button "button" at bounding box center [825, 198] width 38 height 22
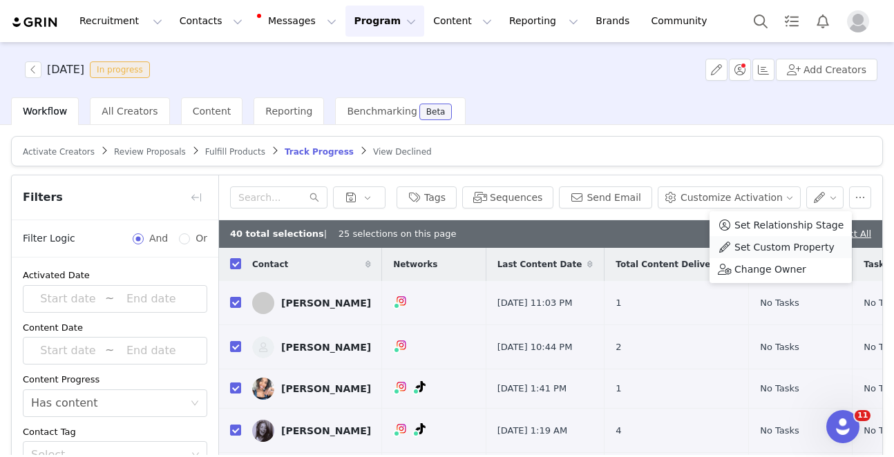
click at [788, 249] on span "Set Custom Property" at bounding box center [785, 247] width 100 height 15
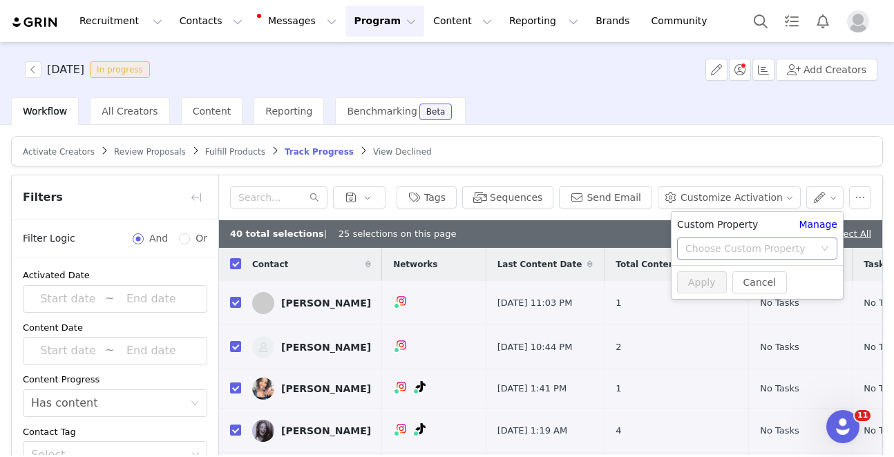
click at [722, 245] on div "Choose Custom Property" at bounding box center [749, 249] width 129 height 14
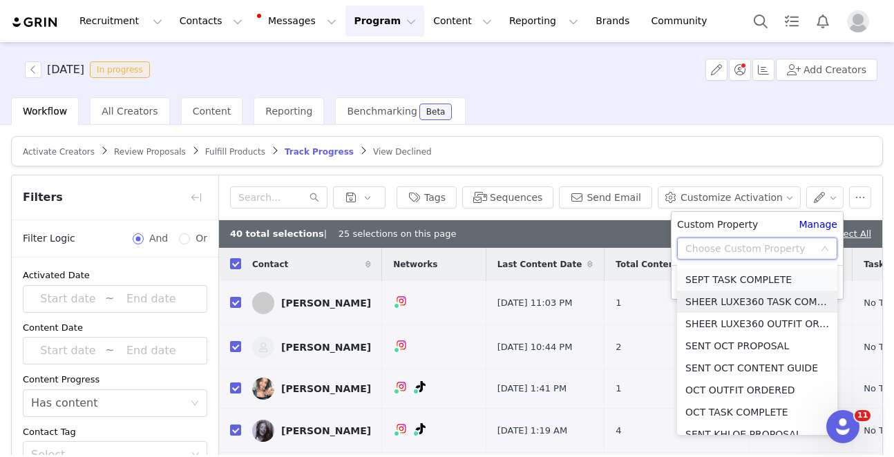
scroll to position [705, 0]
click at [725, 274] on li "SEPT TASK COMPLETE" at bounding box center [757, 279] width 160 height 22
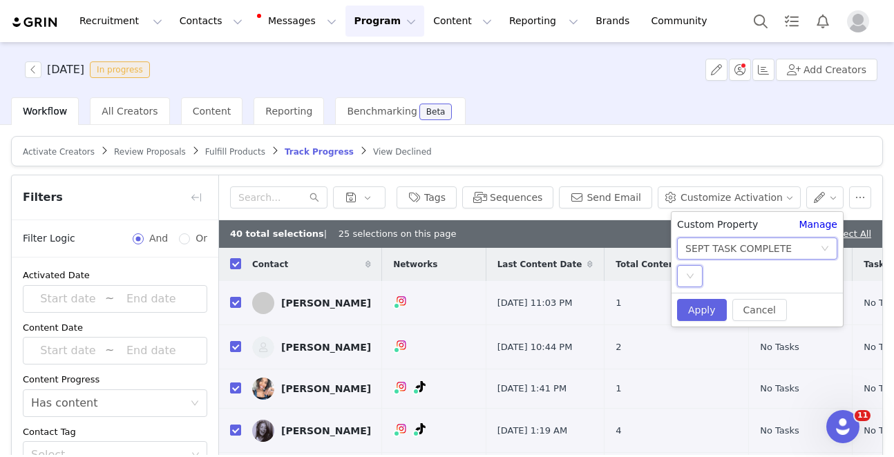
click at [690, 268] on div "Select" at bounding box center [690, 276] width 26 height 22
drag, startPoint x: 720, startPoint y: 300, endPoint x: 712, endPoint y: 305, distance: 9.6
click at [720, 300] on li "YES" at bounding box center [757, 304] width 160 height 22
click at [706, 308] on button "Apply" at bounding box center [702, 310] width 50 height 22
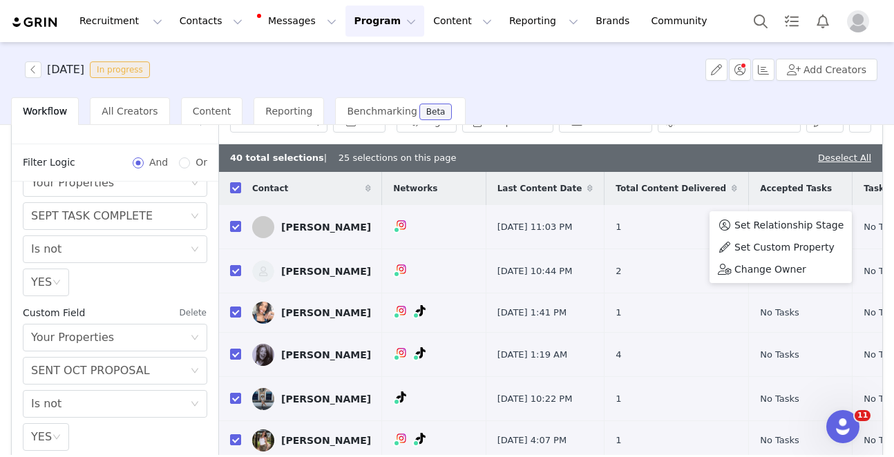
scroll to position [145, 0]
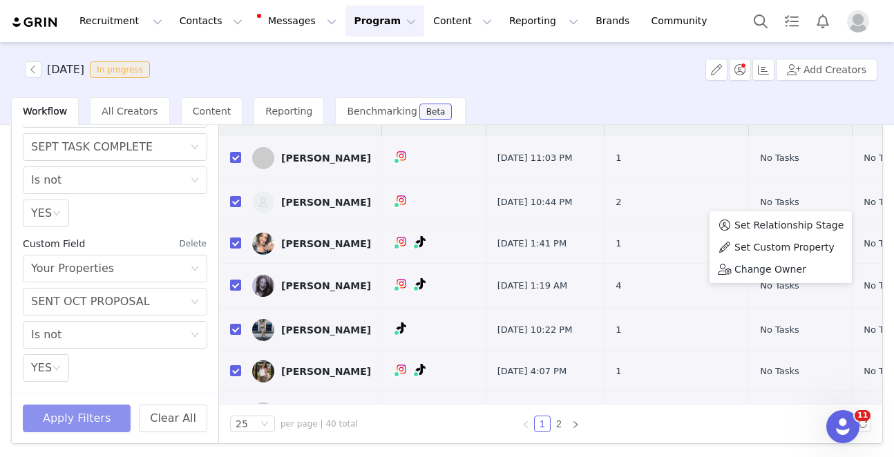
click at [84, 422] on button "Apply Filters" at bounding box center [77, 419] width 108 height 28
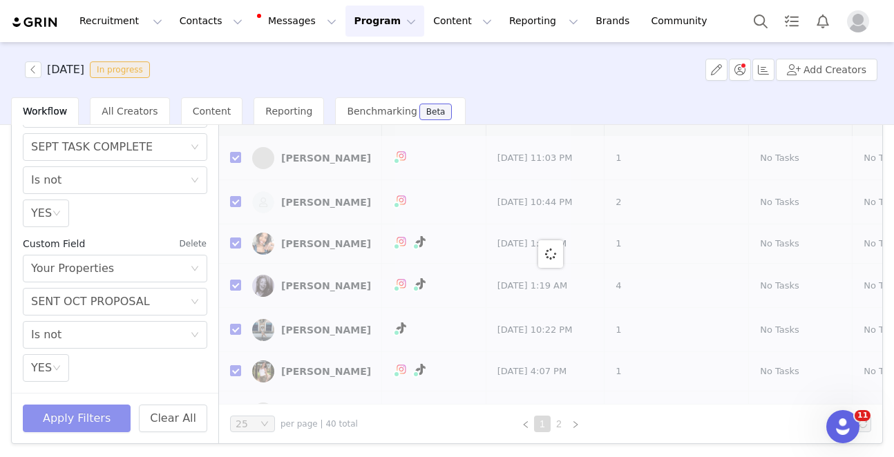
scroll to position [0, 0]
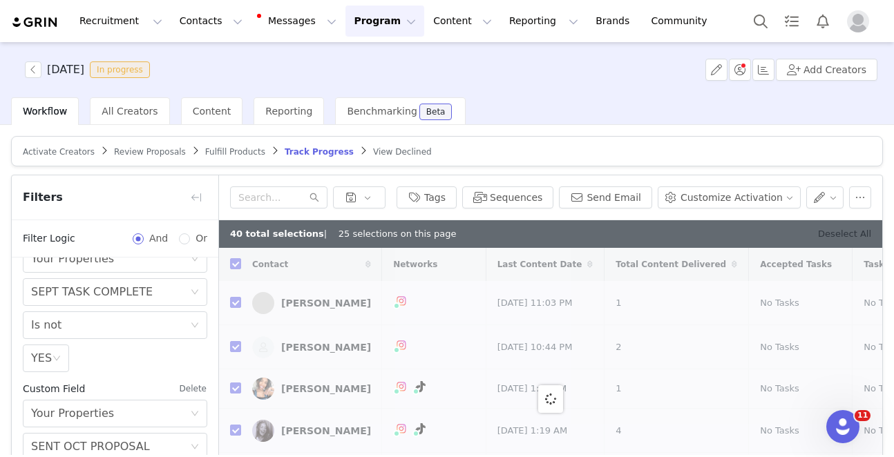
checkbox input "false"
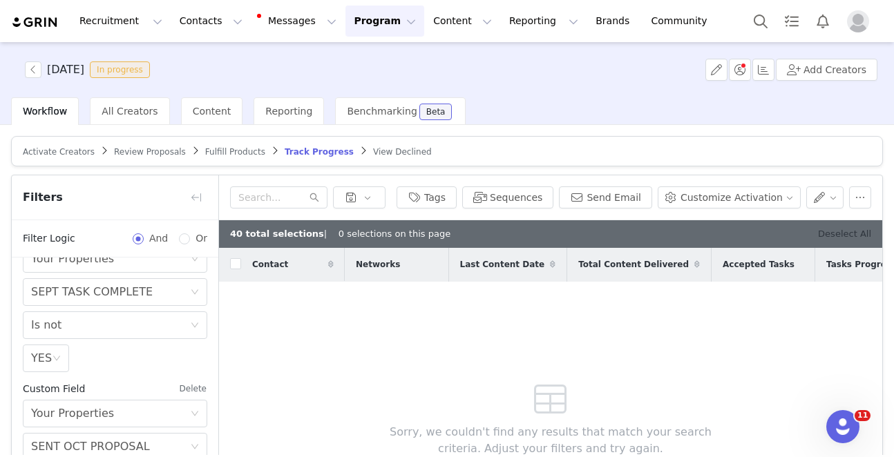
click at [857, 231] on link "Deselect All" at bounding box center [844, 234] width 53 height 10
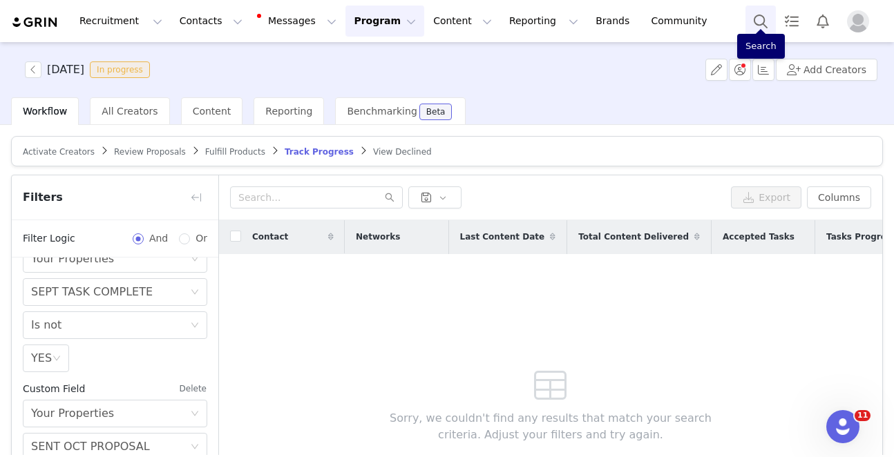
click at [766, 8] on button "Search" at bounding box center [761, 21] width 30 height 31
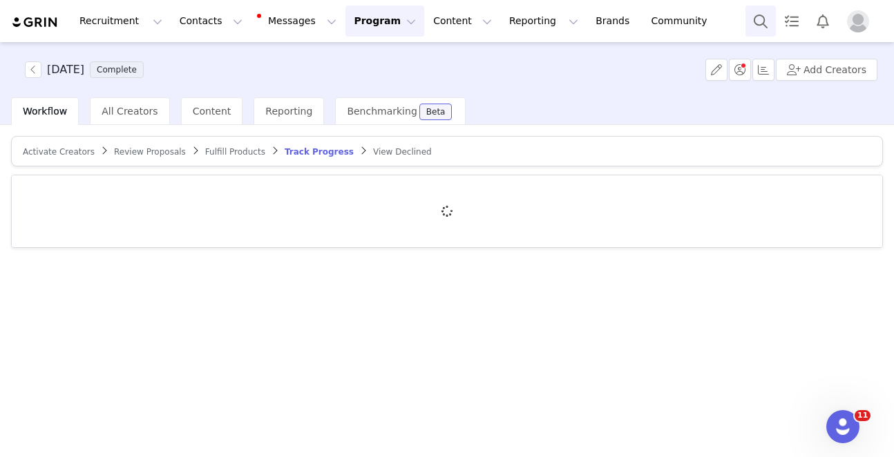
click at [764, 25] on button "Search" at bounding box center [761, 21] width 30 height 31
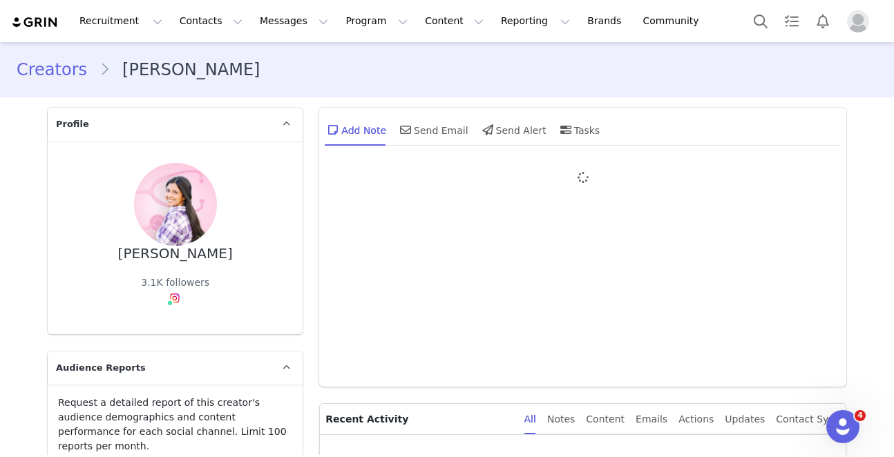
type input "+1 ([GEOGRAPHIC_DATA])"
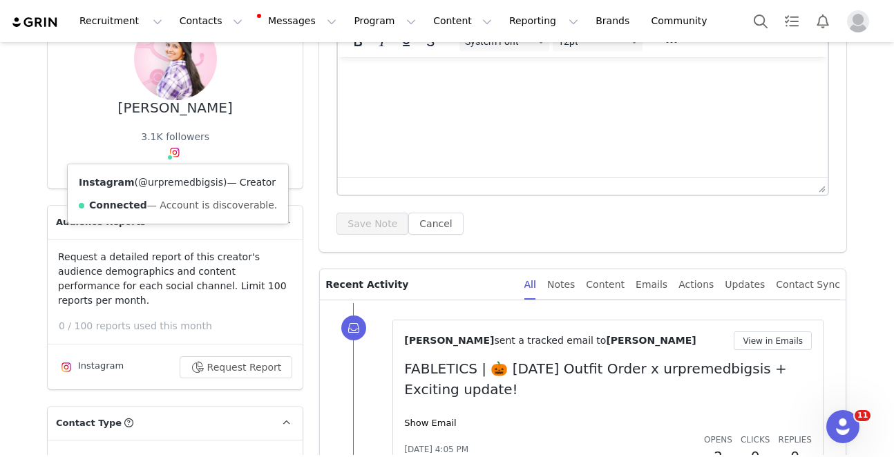
click at [168, 181] on link "@urpremedbigsis" at bounding box center [180, 182] width 85 height 11
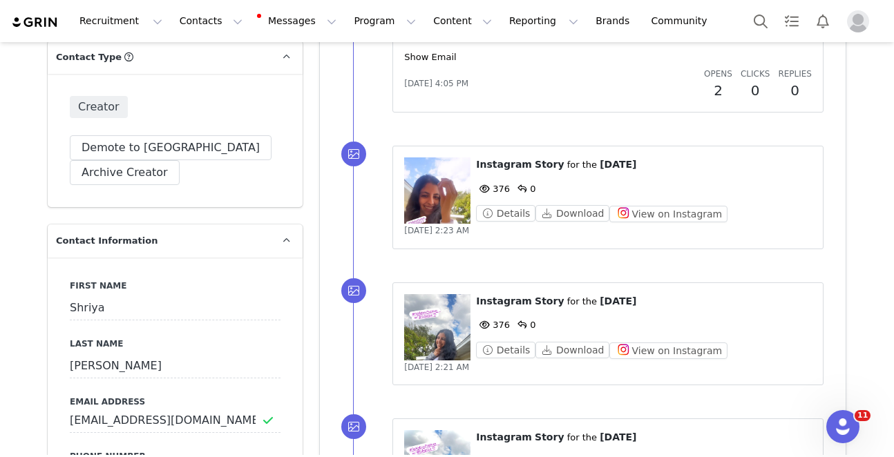
scroll to position [511, 0]
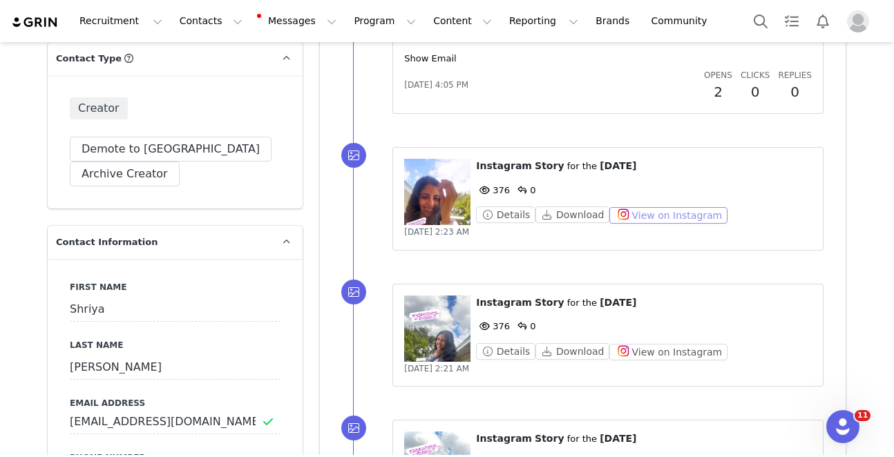
click at [641, 217] on button "View on Instagram" at bounding box center [668, 215] width 118 height 17
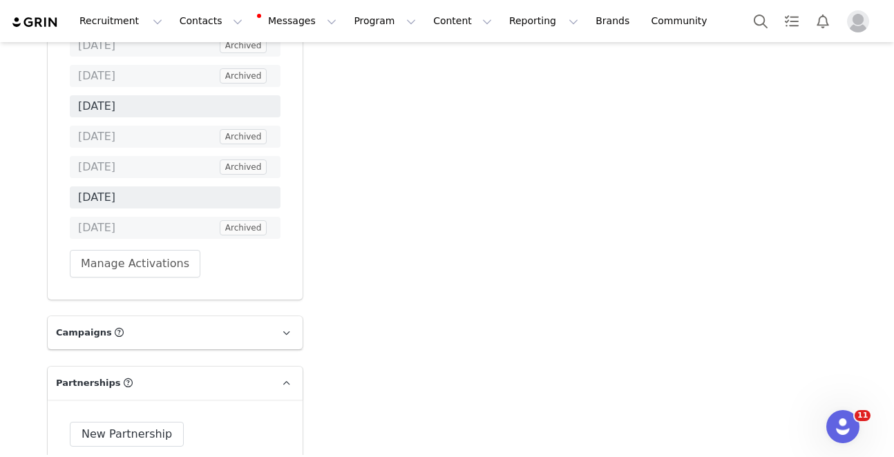
scroll to position [5329, 0]
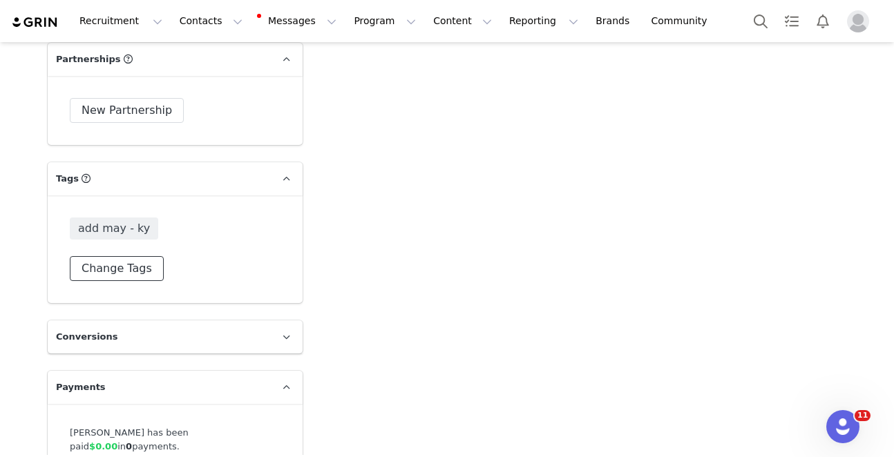
click at [144, 256] on button "Change Tags" at bounding box center [117, 268] width 94 height 25
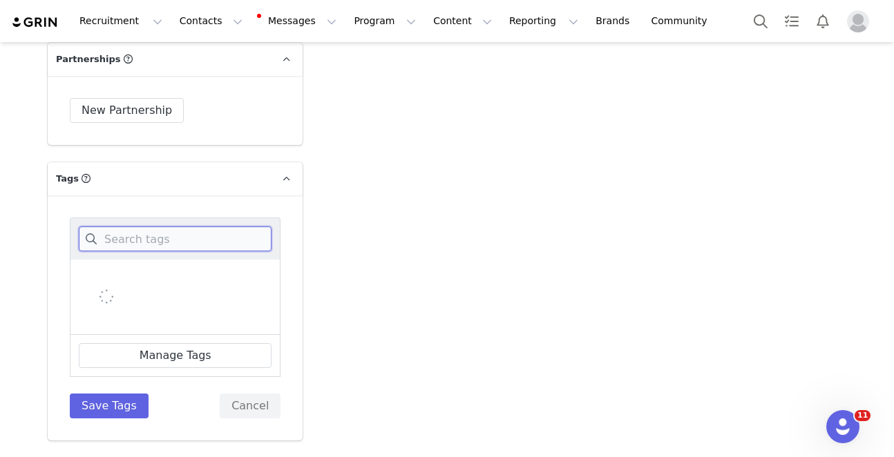
click at [178, 227] on input at bounding box center [175, 239] width 193 height 25
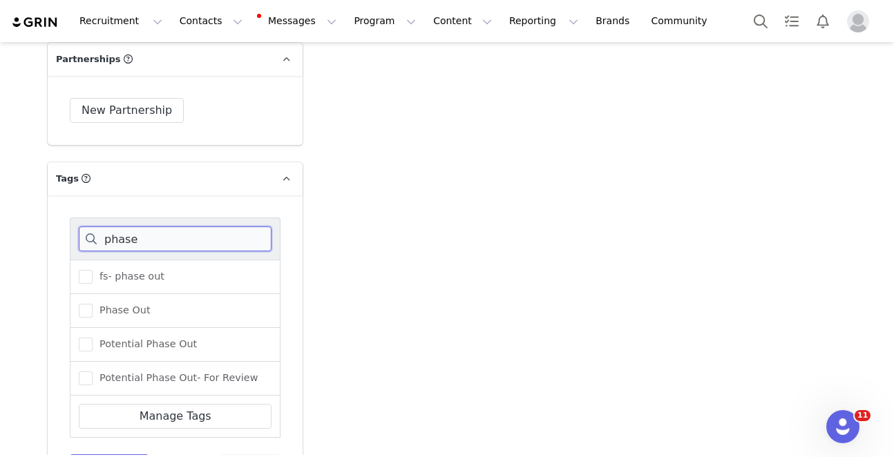
type input "phase"
click at [134, 294] on div "Phase Out" at bounding box center [175, 311] width 211 height 34
drag, startPoint x: 141, startPoint y: 249, endPoint x: 136, endPoint y: 288, distance: 39.7
click at [141, 304] on span "Phase Out" at bounding box center [122, 310] width 58 height 13
click at [93, 304] on input "Phase Out" at bounding box center [93, 304] width 0 height 0
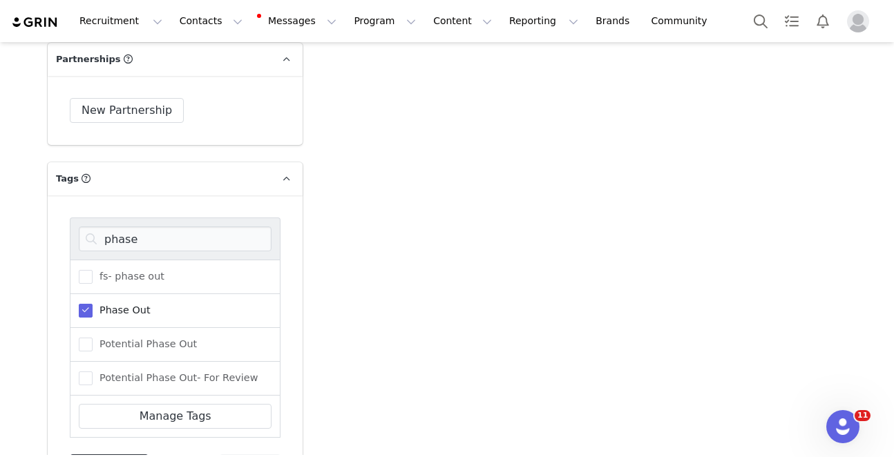
drag, startPoint x: 111, startPoint y: 417, endPoint x: 122, endPoint y: 413, distance: 11.2
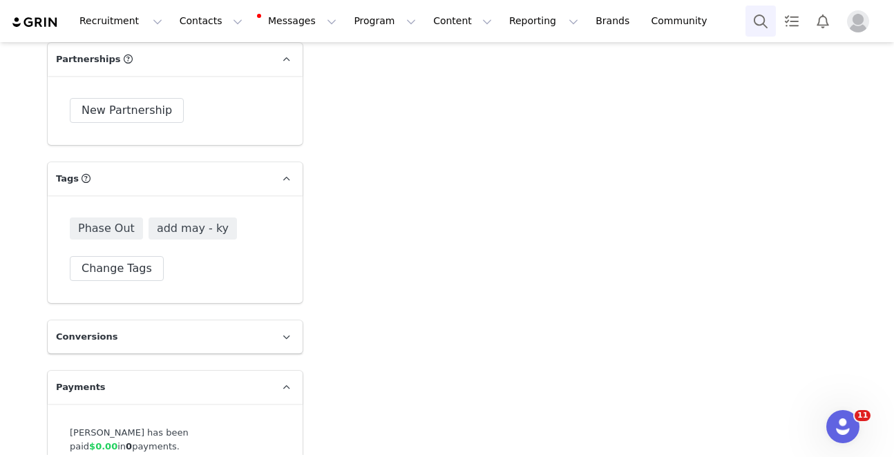
click at [755, 8] on button "Search" at bounding box center [761, 21] width 30 height 31
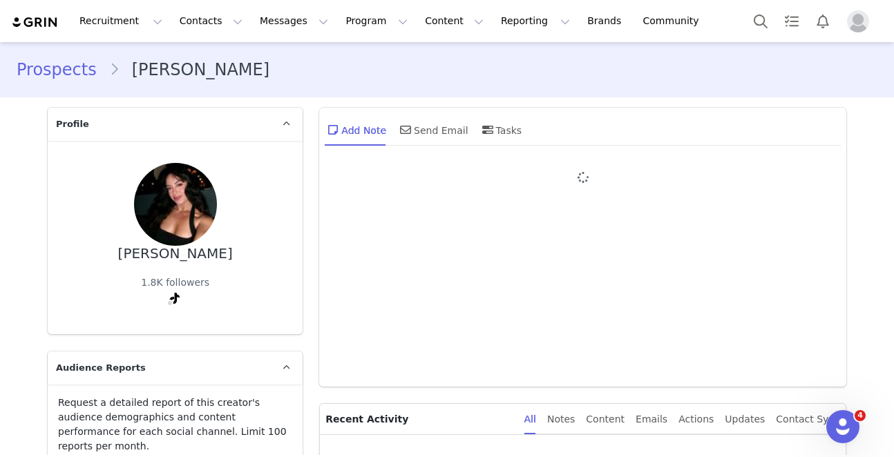
type input "+1 ([GEOGRAPHIC_DATA])"
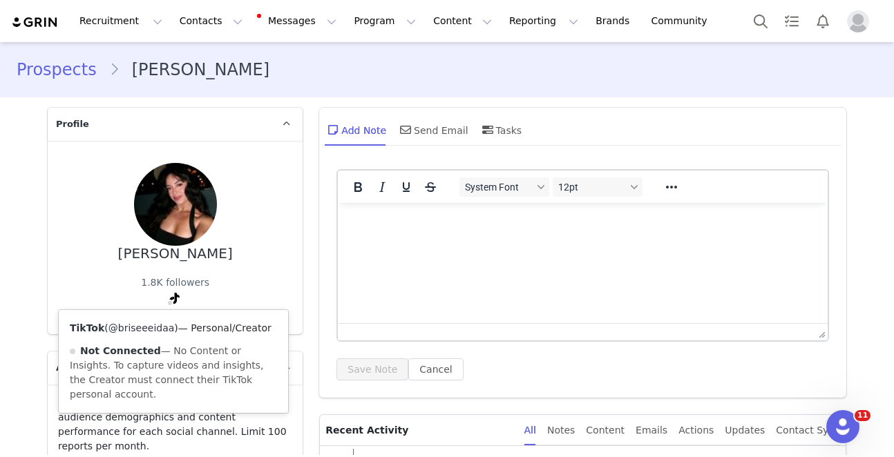
click at [155, 325] on link "@briseeeidaa" at bounding box center [141, 328] width 66 height 11
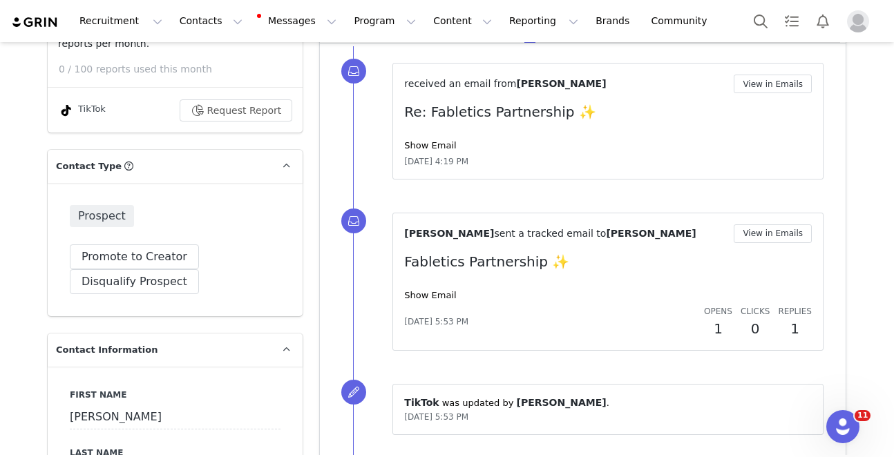
scroll to position [410, 0]
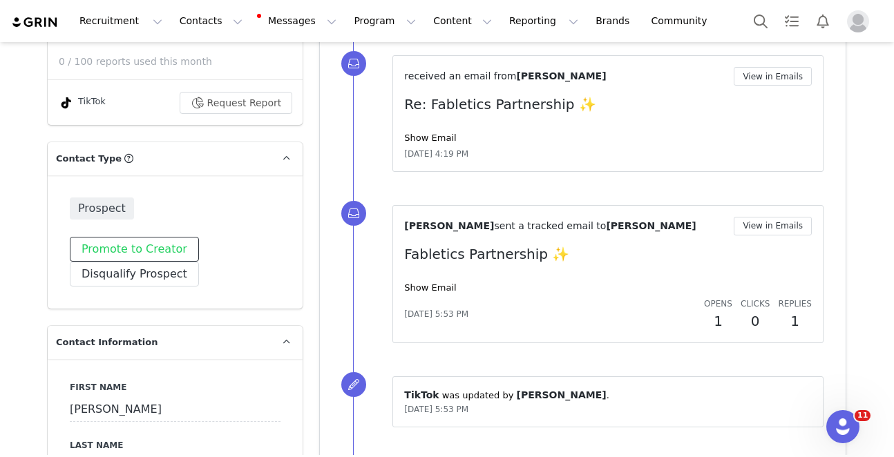
click at [131, 237] on button "Promote to Creator" at bounding box center [134, 249] width 129 height 25
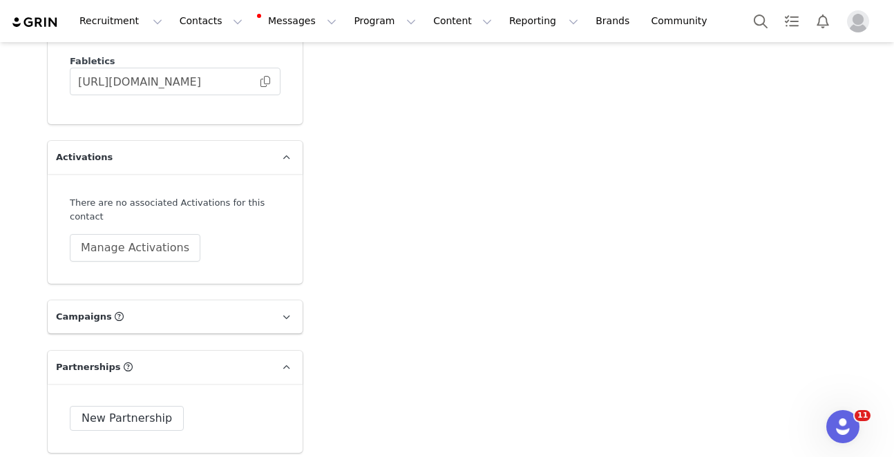
scroll to position [4366, 0]
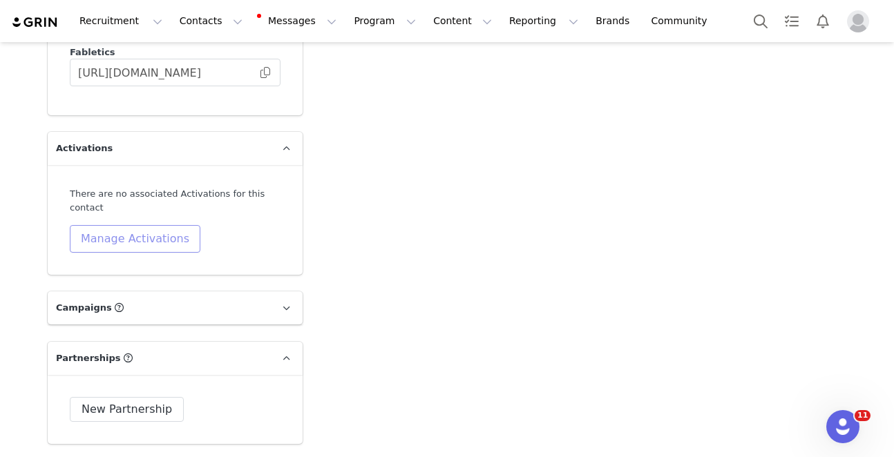
click at [160, 225] on button "Manage Activations" at bounding box center [135, 239] width 131 height 28
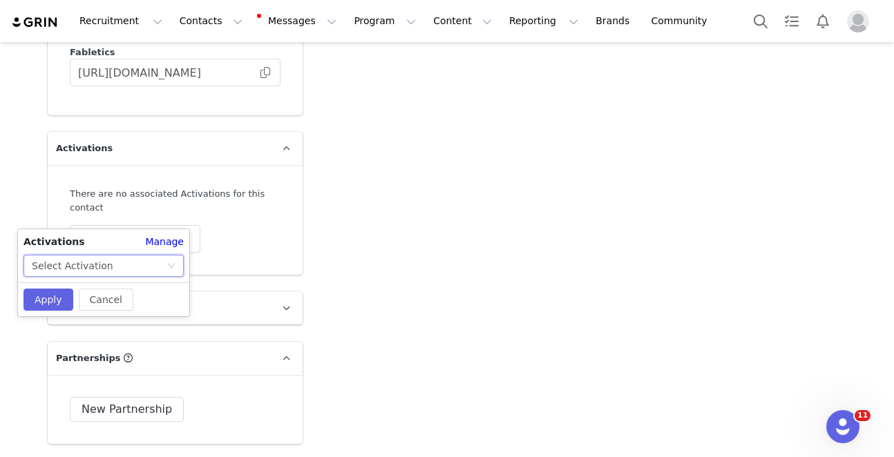
click at [116, 262] on div "Select Activation" at bounding box center [99, 266] width 135 height 21
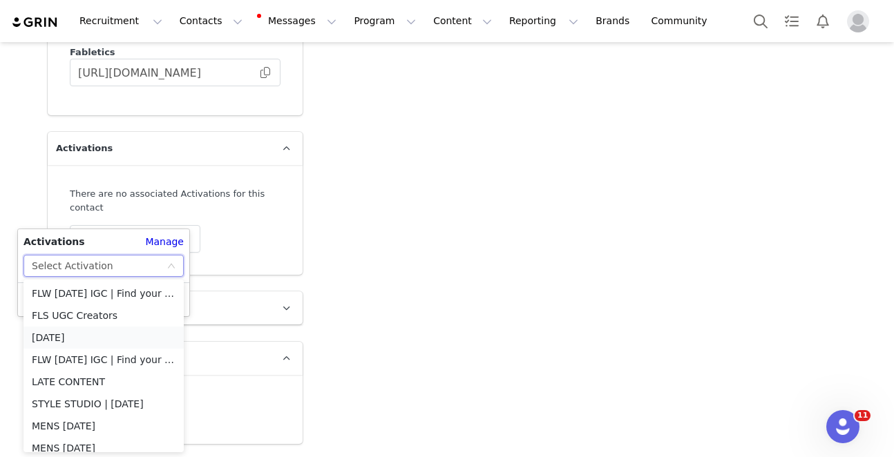
click at [120, 341] on li "[DATE]" at bounding box center [103, 338] width 160 height 22
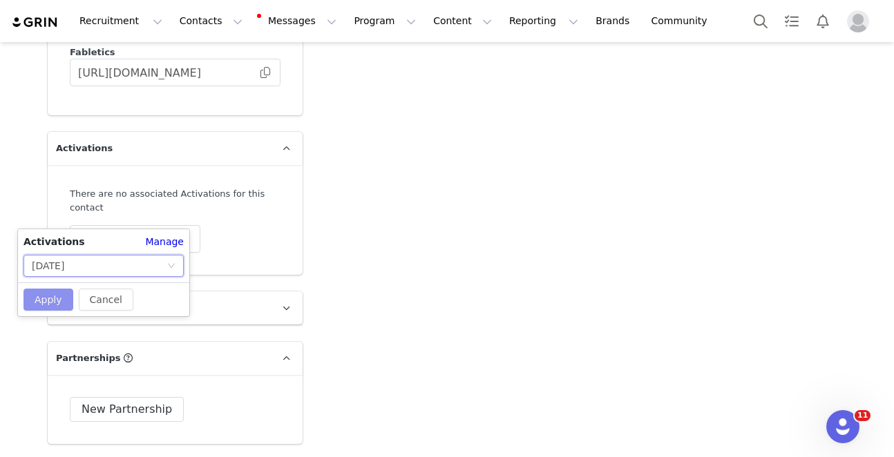
drag, startPoint x: 45, startPoint y: 299, endPoint x: 97, endPoint y: 280, distance: 55.3
click at [44, 299] on button "Apply" at bounding box center [48, 300] width 50 height 22
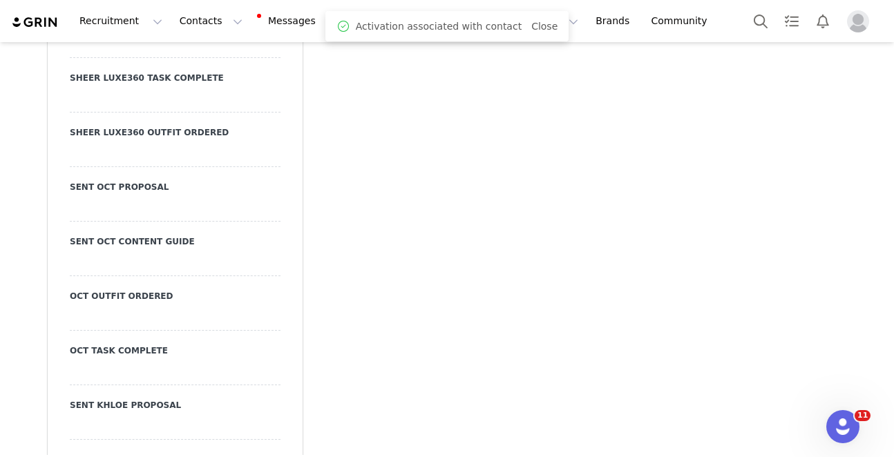
scroll to position [3233, 0]
click at [165, 196] on div at bounding box center [175, 208] width 211 height 25
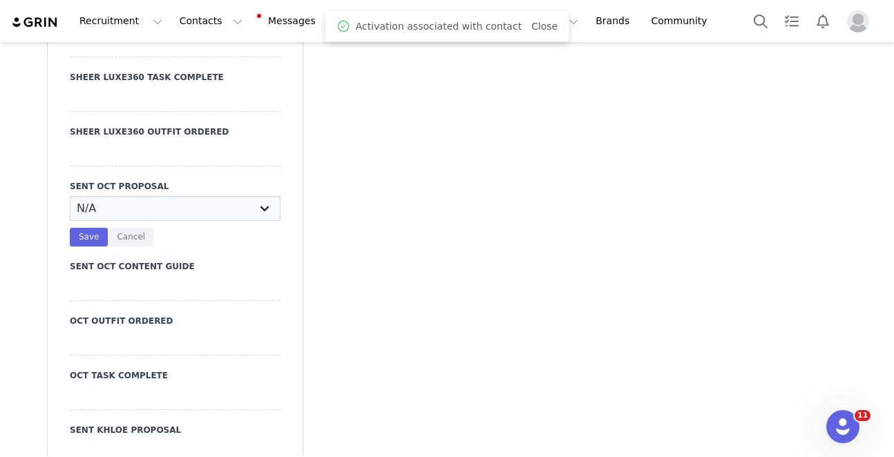
click at [208, 196] on select "N/A YES" at bounding box center [175, 208] width 211 height 25
select select "YES"
click at [70, 196] on select "N/A YES" at bounding box center [175, 208] width 211 height 25
click at [90, 228] on button "Save" at bounding box center [89, 237] width 38 height 19
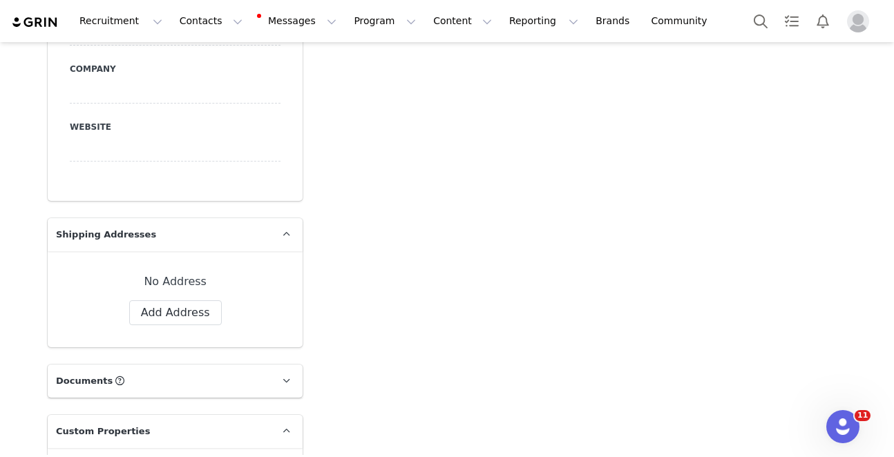
scroll to position [0, 0]
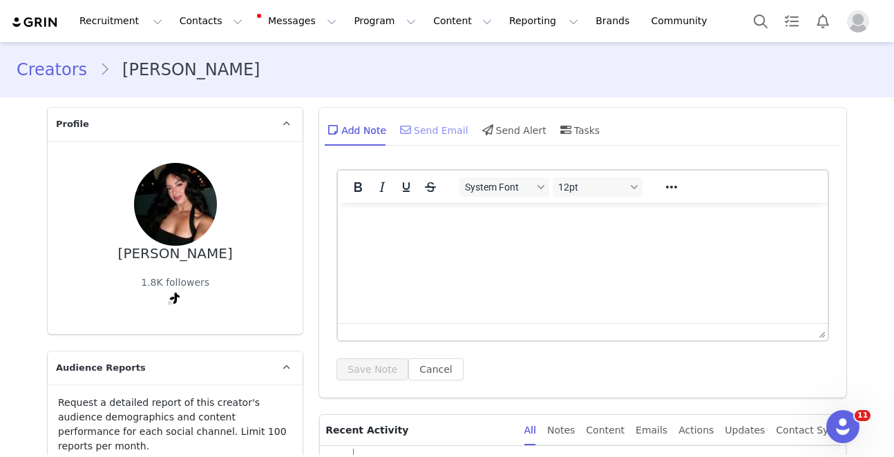
click at [412, 139] on div "Send Email" at bounding box center [432, 129] width 71 height 33
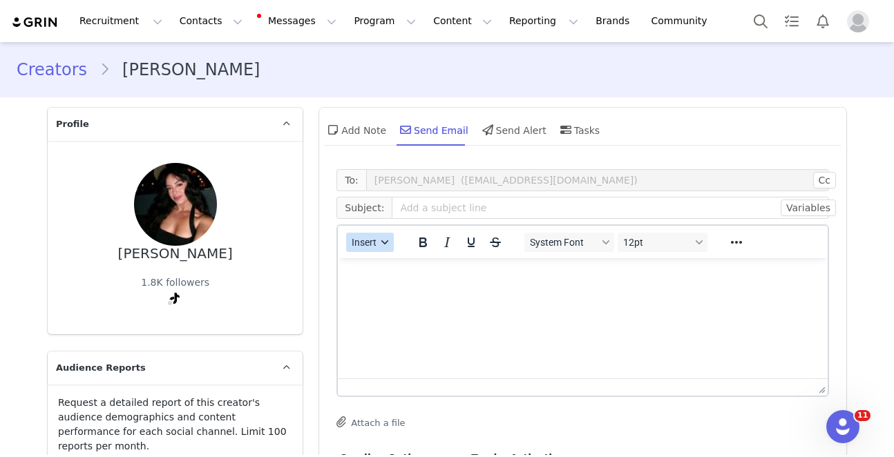
drag, startPoint x: 374, startPoint y: 238, endPoint x: 384, endPoint y: 250, distance: 15.8
click at [374, 238] on span "Insert" at bounding box center [364, 242] width 25 height 11
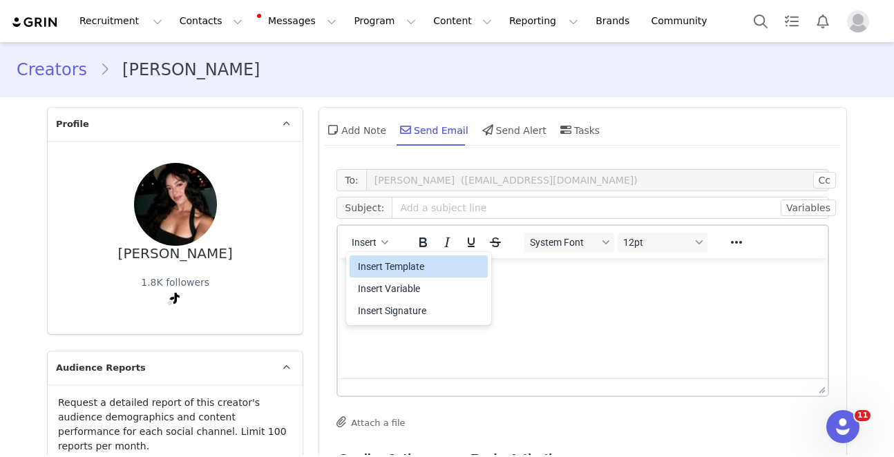
click at [389, 261] on div "Insert Template" at bounding box center [420, 266] width 124 height 17
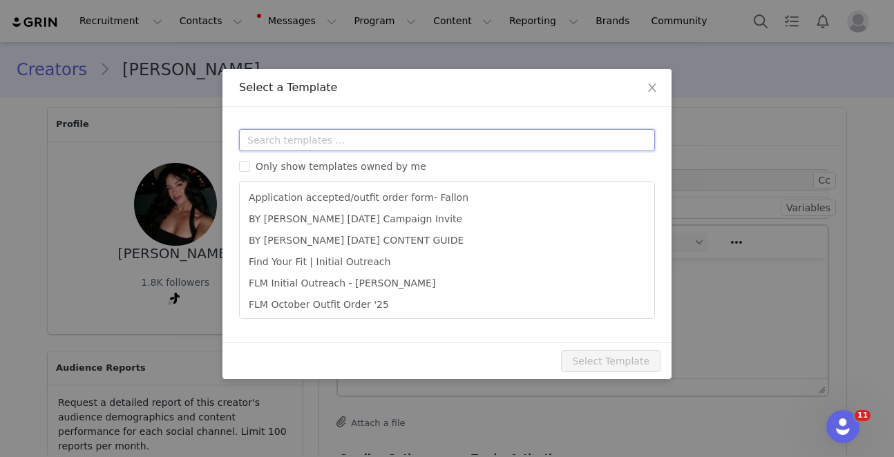
click at [396, 140] on input "text" at bounding box center [447, 140] width 416 height 22
type input "o"
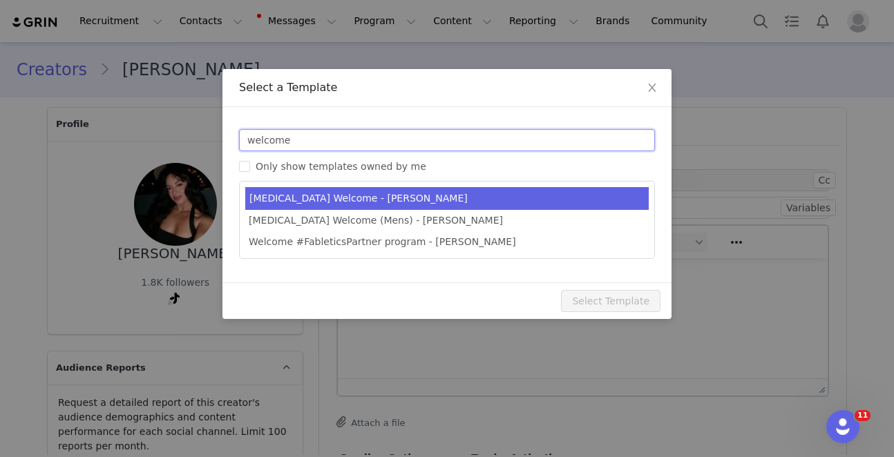
type input "welcome"
type input "#FableticsPartner Welcome"
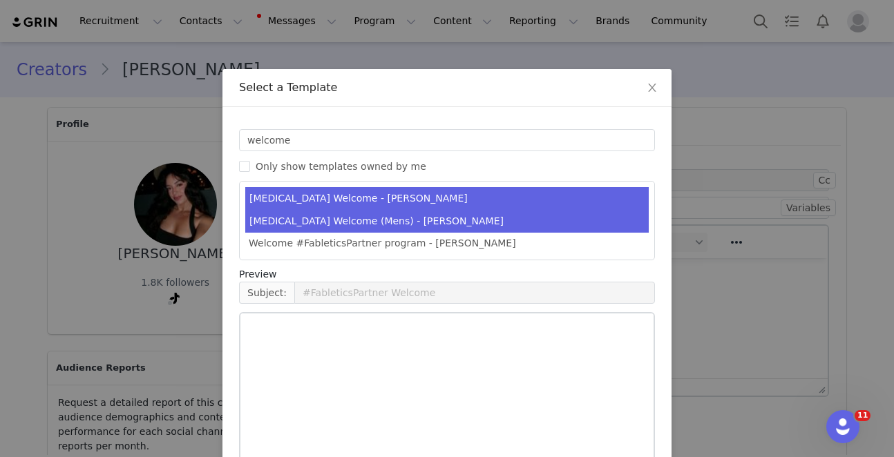
drag, startPoint x: 417, startPoint y: 204, endPoint x: 451, endPoint y: 229, distance: 42.6
click at [417, 204] on li "T3 Welcome - Kylie" at bounding box center [447, 198] width 404 height 23
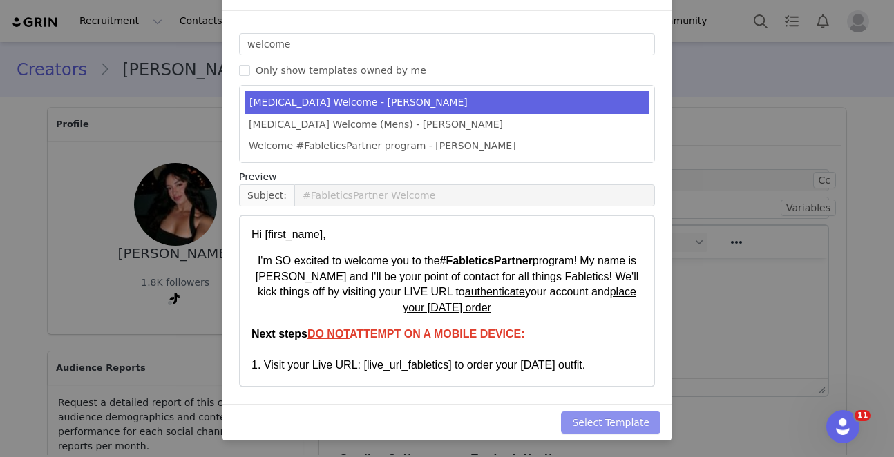
click at [616, 432] on button "Select Template" at bounding box center [611, 423] width 100 height 22
type input "#FableticsPartner Welcome"
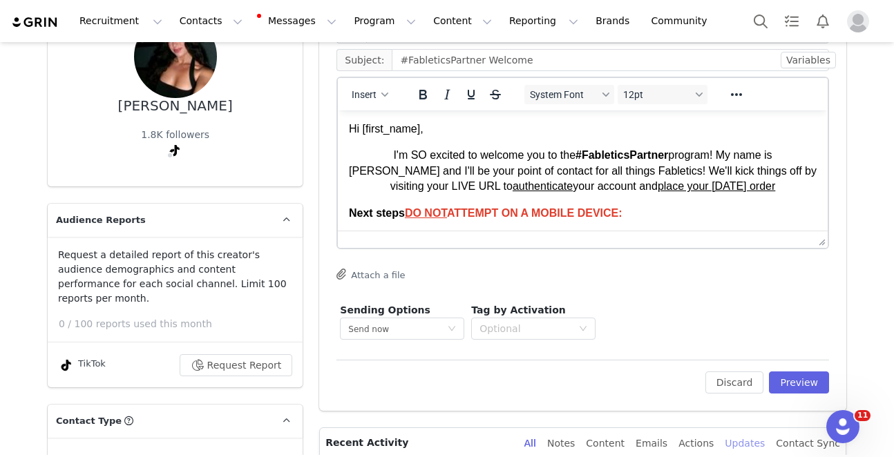
scroll to position [204, 0]
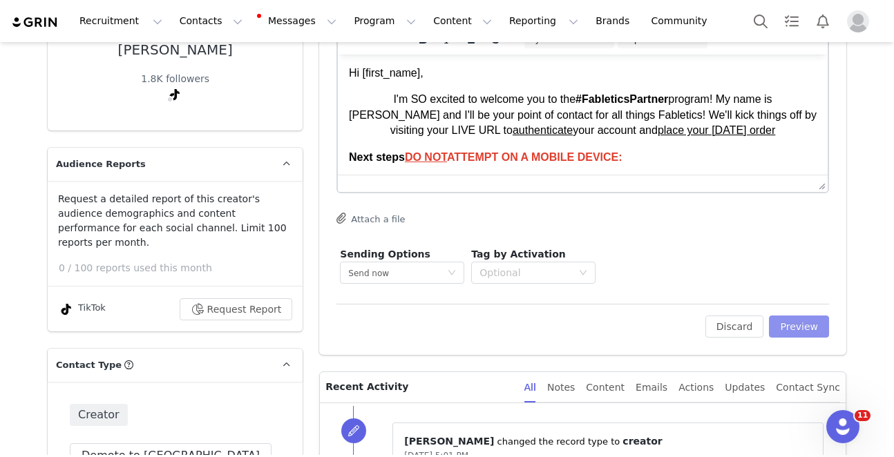
click at [792, 321] on button "Preview" at bounding box center [799, 327] width 60 height 22
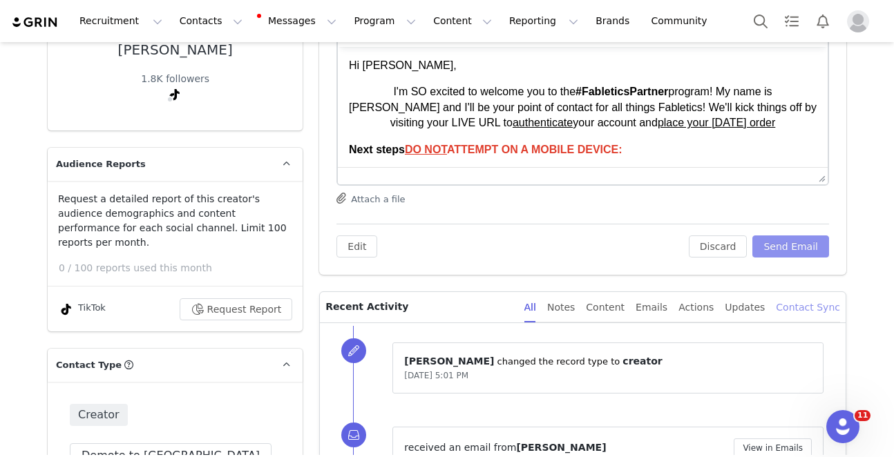
scroll to position [0, 0]
drag, startPoint x: 802, startPoint y: 247, endPoint x: 778, endPoint y: 252, distance: 24.7
click at [802, 247] on button "Send Email" at bounding box center [791, 247] width 77 height 22
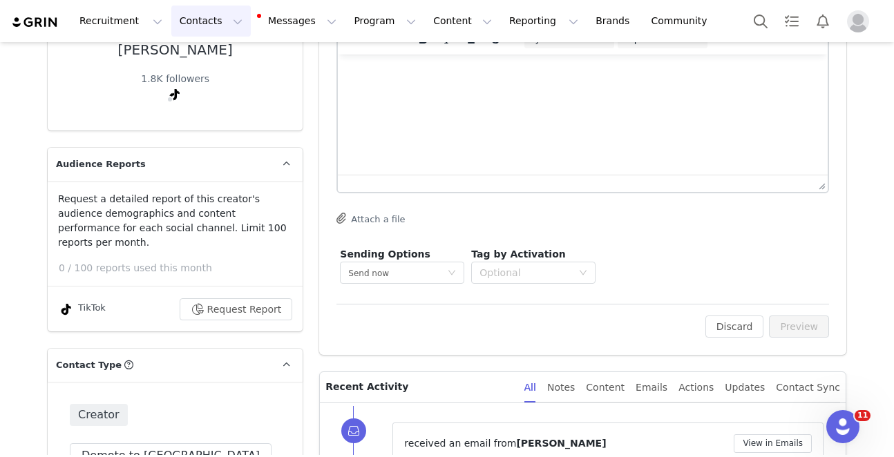
click at [194, 24] on button "Contacts Contacts" at bounding box center [210, 21] width 79 height 31
click at [206, 44] on div "Creators Prospects Applicants" at bounding box center [216, 86] width 111 height 89
click at [205, 30] on button "Contacts Contacts" at bounding box center [210, 21] width 79 height 31
click at [206, 30] on button "Contacts Contacts" at bounding box center [210, 21] width 79 height 31
click at [208, 53] on link "Creators" at bounding box center [216, 61] width 109 height 26
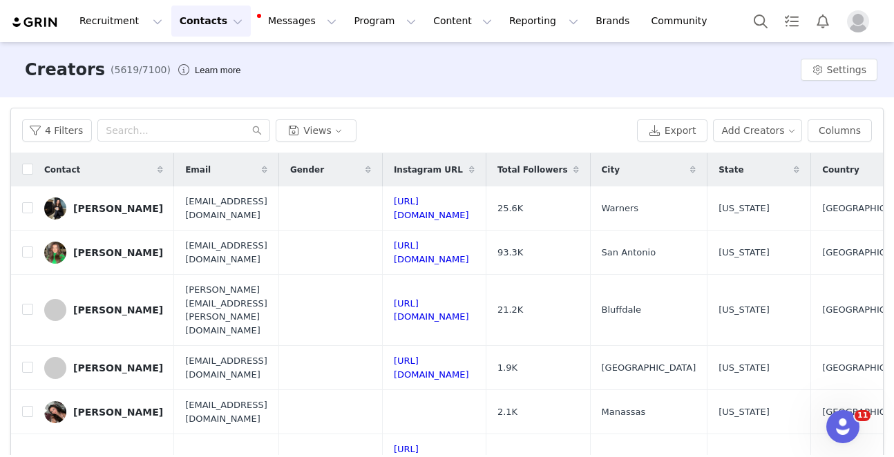
click at [33, 167] on div "Contact" at bounding box center [103, 169] width 141 height 33
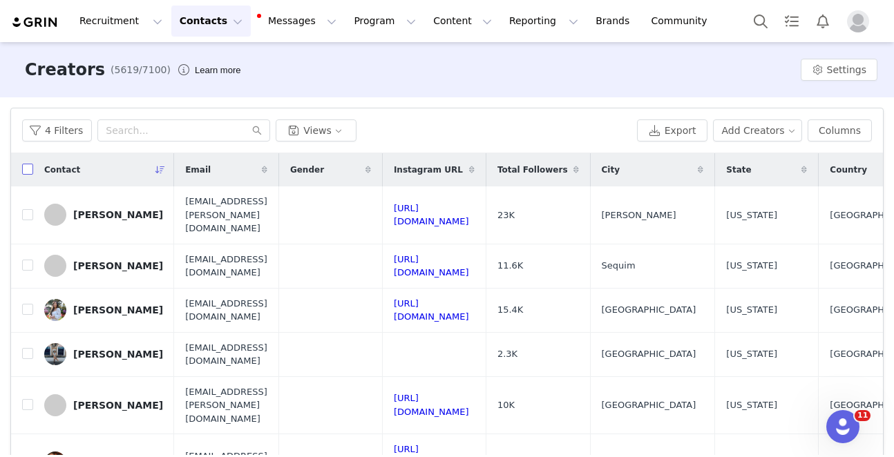
click at [28, 173] on input "checkbox" at bounding box center [27, 169] width 11 height 11
checkbox input "true"
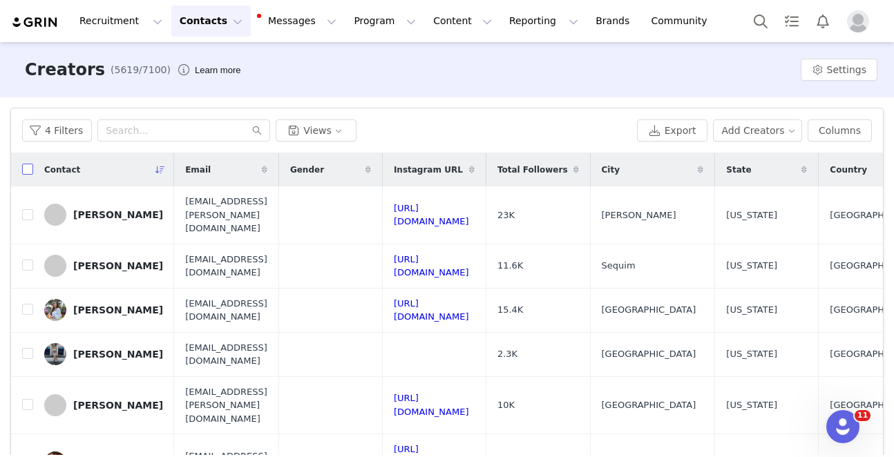
checkbox input "true"
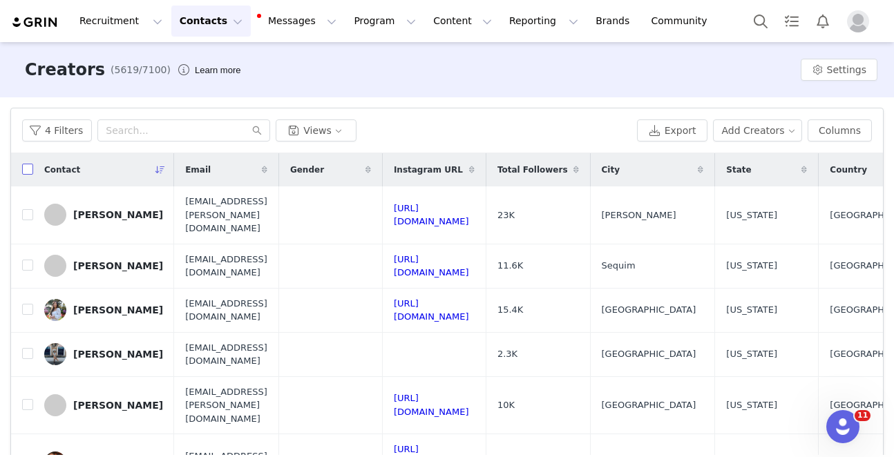
checkbox input "true"
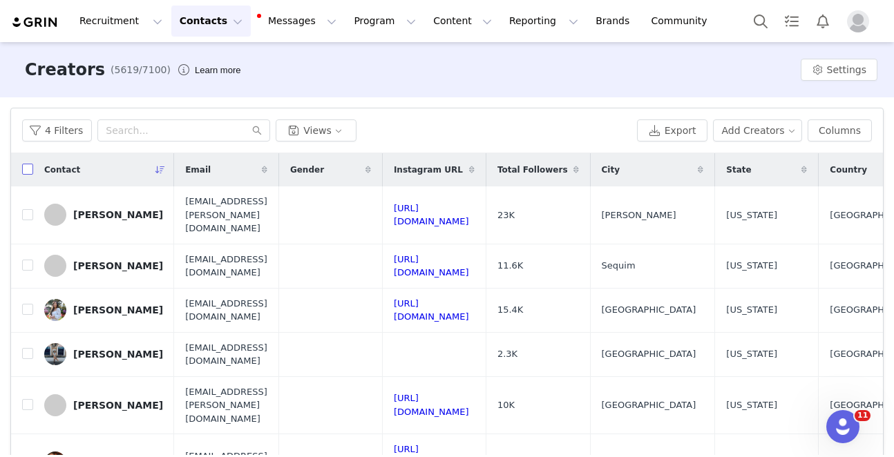
checkbox input "true"
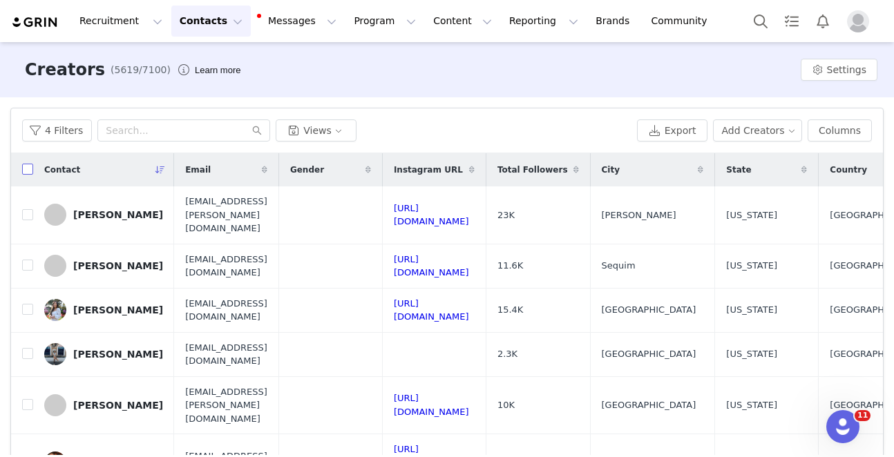
checkbox input "true"
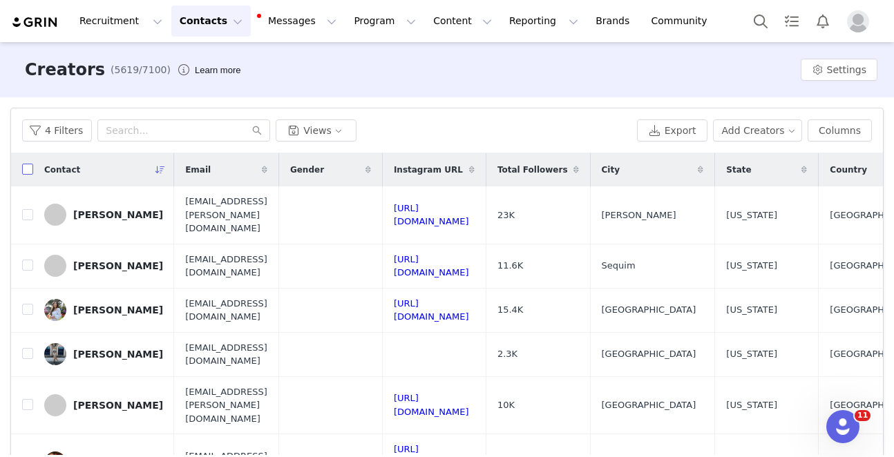
checkbox input "true"
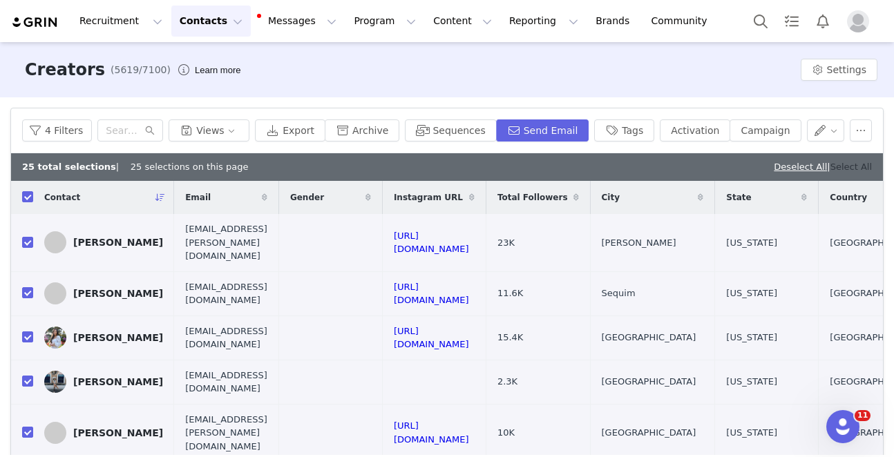
click at [860, 162] on link "Select All" at bounding box center [851, 167] width 41 height 10
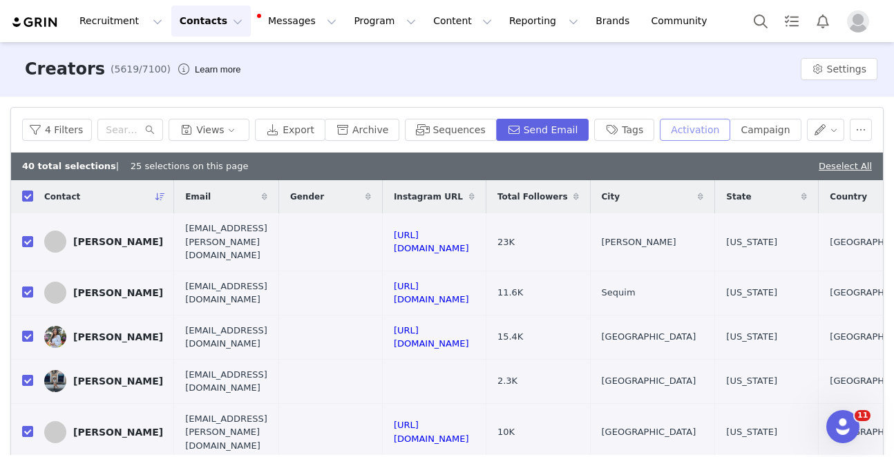
click at [697, 138] on button "Activation" at bounding box center [695, 130] width 70 height 22
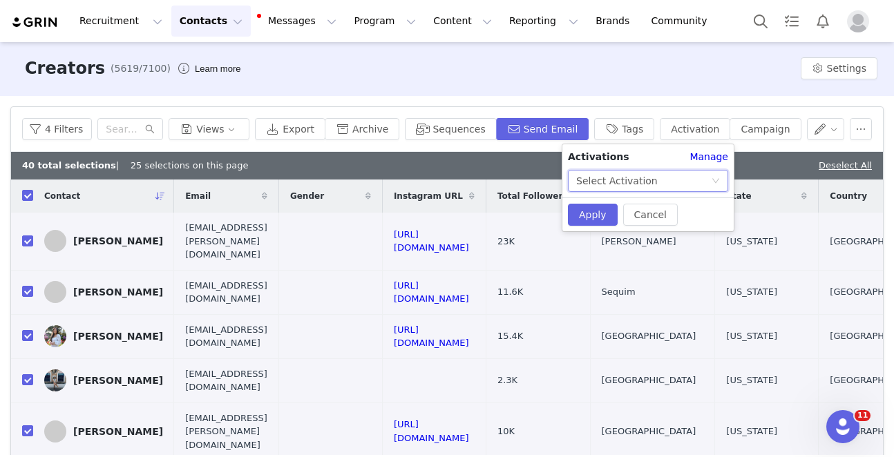
click at [639, 181] on div "Select Activation" at bounding box center [617, 181] width 82 height 21
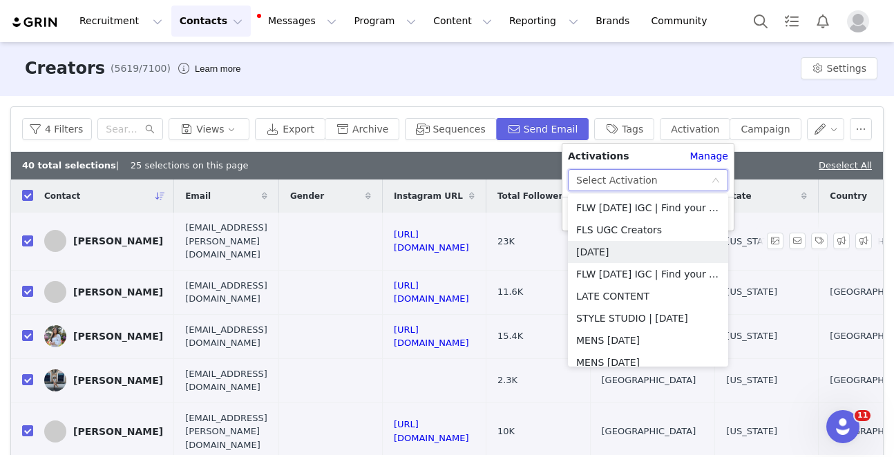
drag, startPoint x: 630, startPoint y: 249, endPoint x: 623, endPoint y: 240, distance: 10.8
click at [630, 249] on li "OCTOBER 2025" at bounding box center [648, 252] width 160 height 22
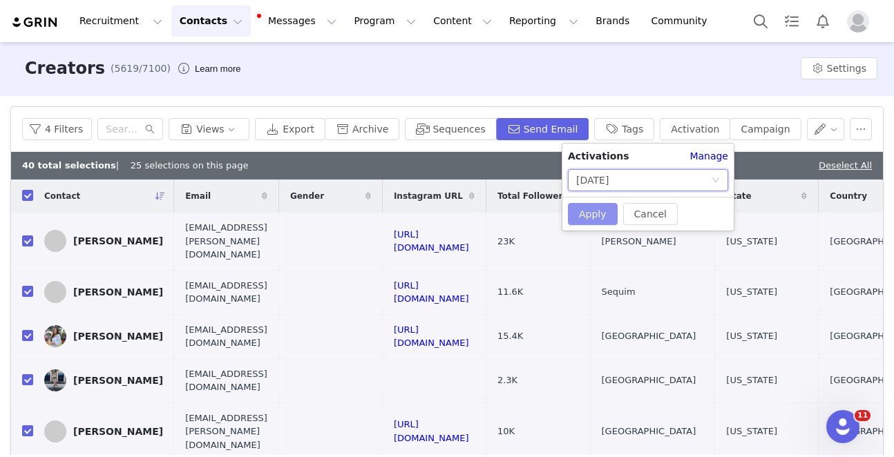
click at [589, 207] on button "Apply" at bounding box center [593, 214] width 50 height 22
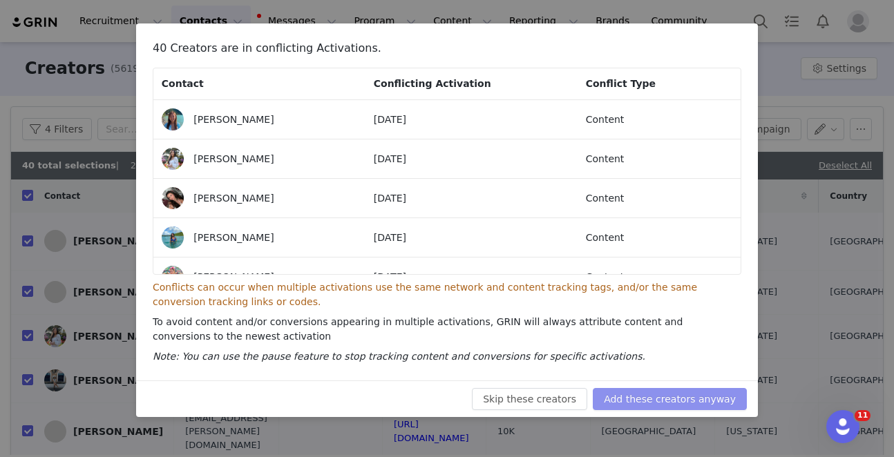
click at [661, 393] on button "Add these creators anyway" at bounding box center [670, 399] width 154 height 22
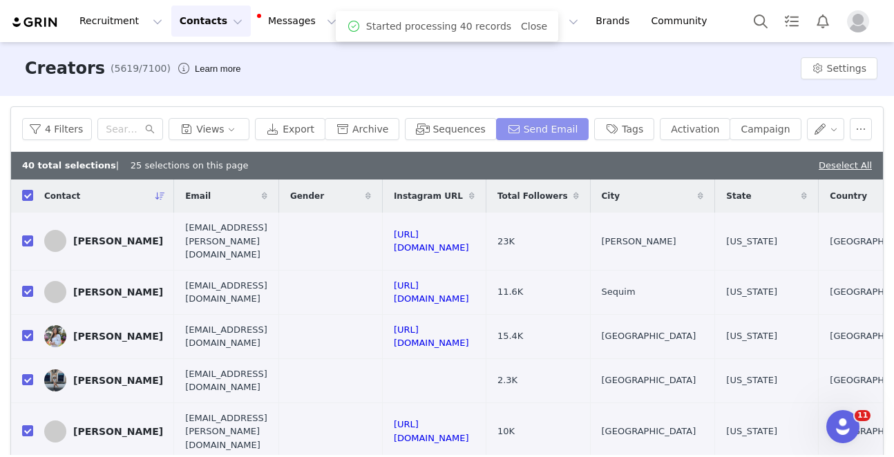
click at [566, 125] on button "Send Email" at bounding box center [542, 129] width 93 height 22
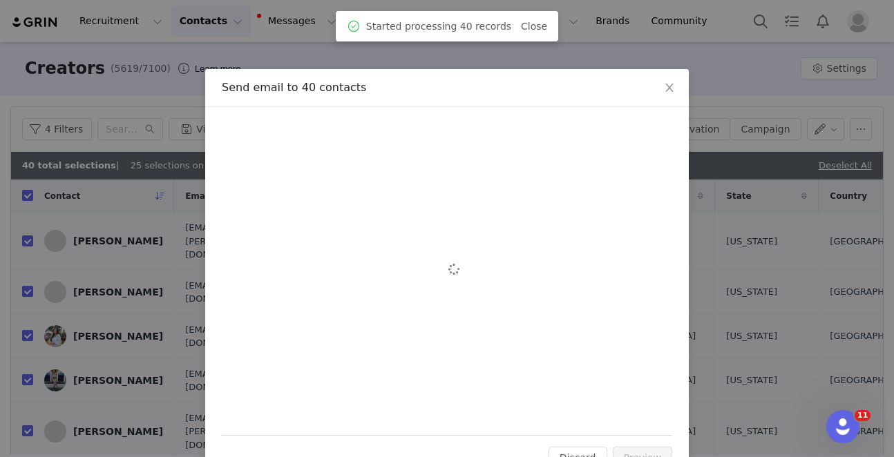
scroll to position [0, 0]
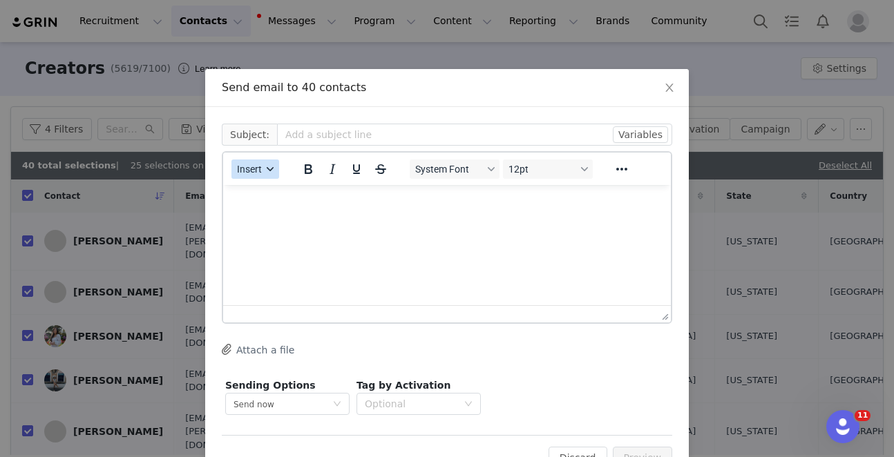
click at [259, 178] on button "Insert" at bounding box center [255, 169] width 48 height 19
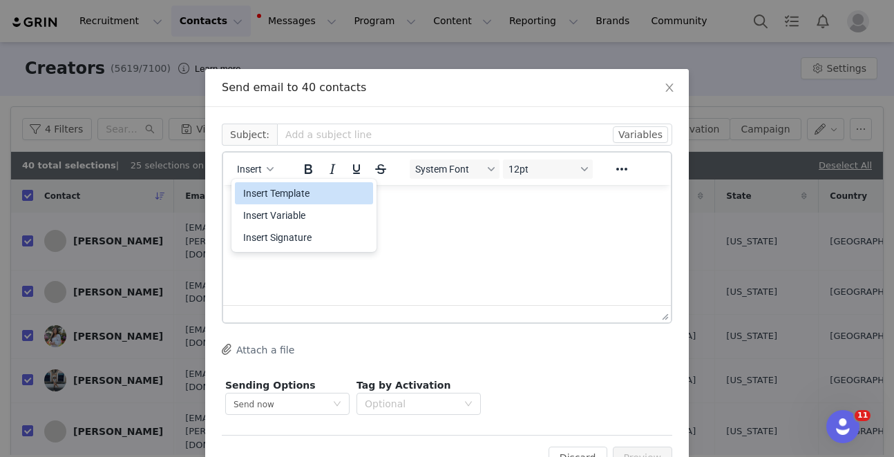
click at [263, 190] on div "Insert Template" at bounding box center [305, 193] width 124 height 17
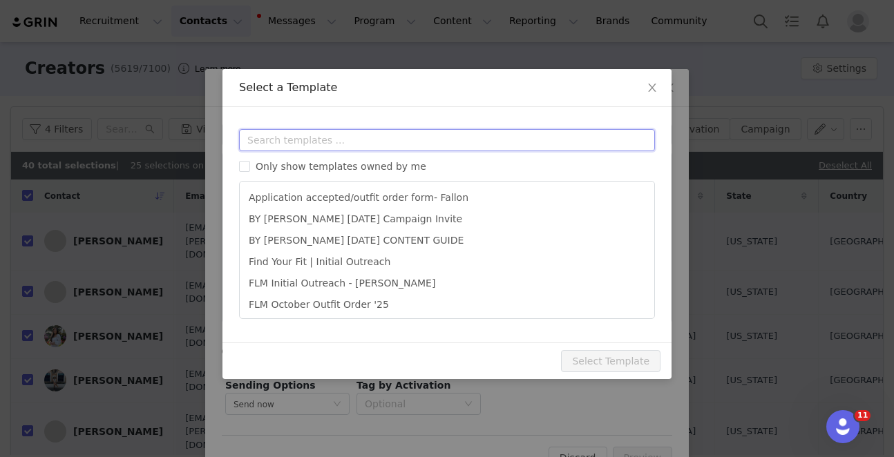
click at [270, 138] on input "text" at bounding box center [447, 140] width 416 height 22
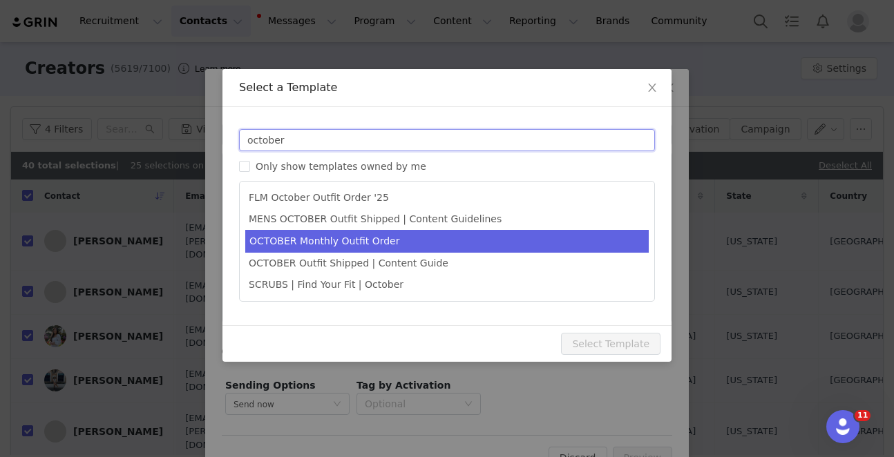
type input "october"
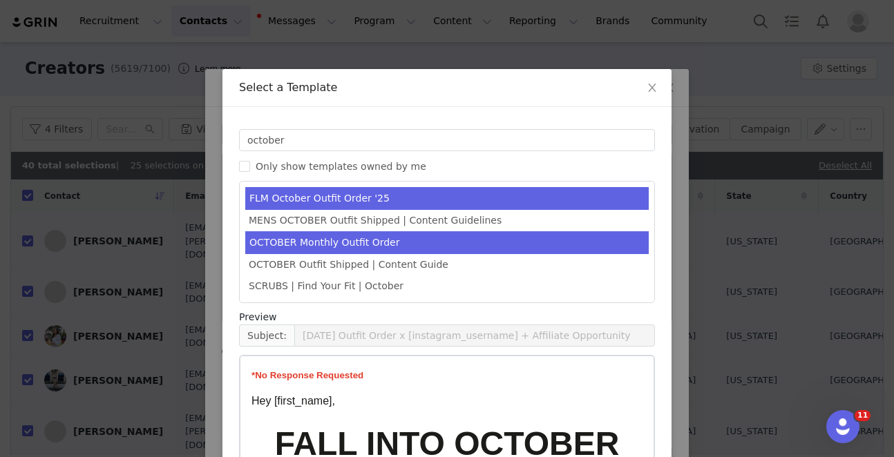
click at [330, 245] on li "OCTOBER Monthly Outfit Order" at bounding box center [447, 242] width 404 height 23
type input "FABLETICS | 🎃 OCTOBER '25 Outfit Order x [instagram_username] + Exciting update!"
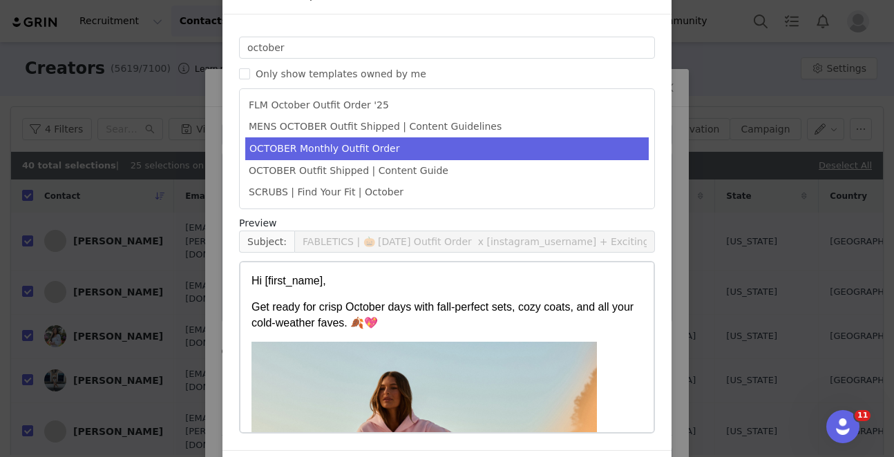
scroll to position [139, 0]
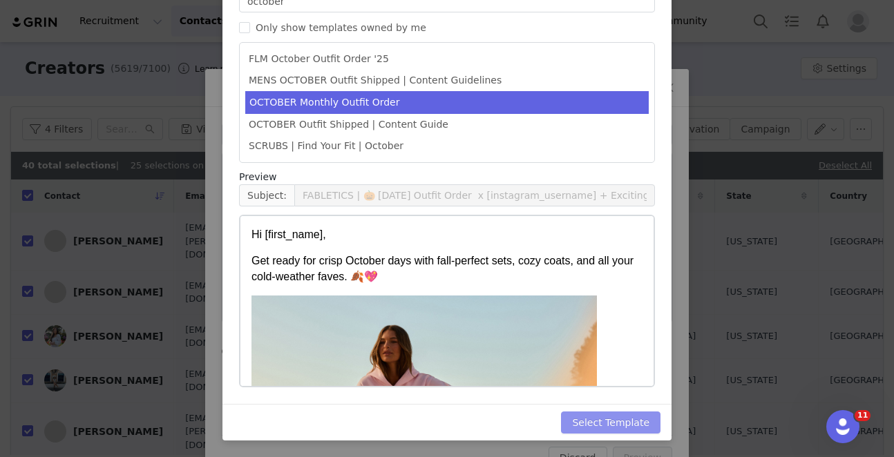
click at [634, 418] on button "Select Template" at bounding box center [611, 423] width 100 height 22
type input "FABLETICS | 🎃 OCTOBER '25 Outfit Order x [instagram_username] + Exciting update!"
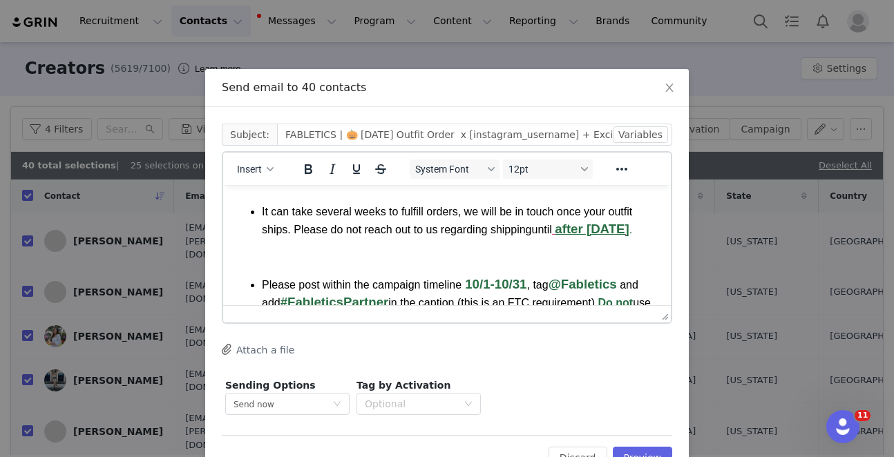
scroll to position [885, 0]
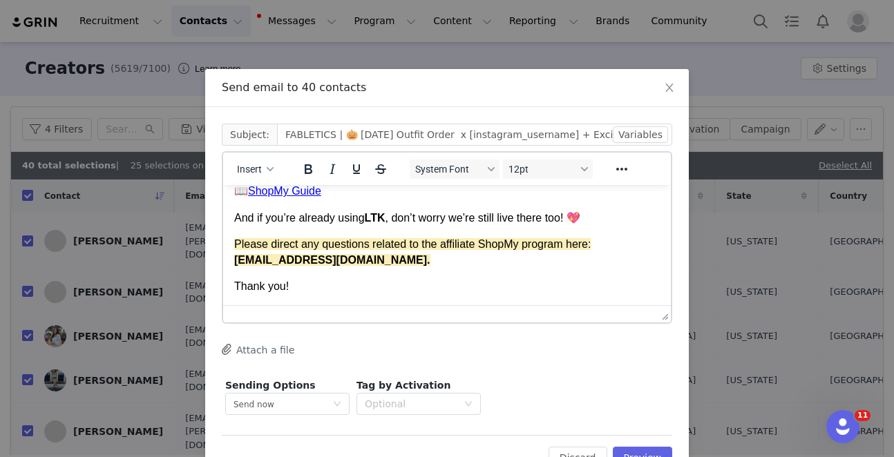
click at [423, 282] on div "Thank you!" at bounding box center [447, 286] width 426 height 15
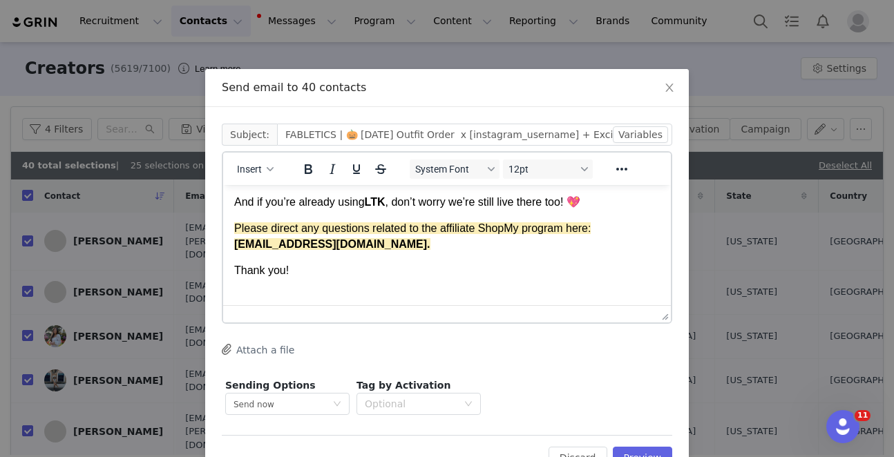
scroll to position [889, 0]
click at [266, 169] on div "button" at bounding box center [270, 169] width 11 height 7
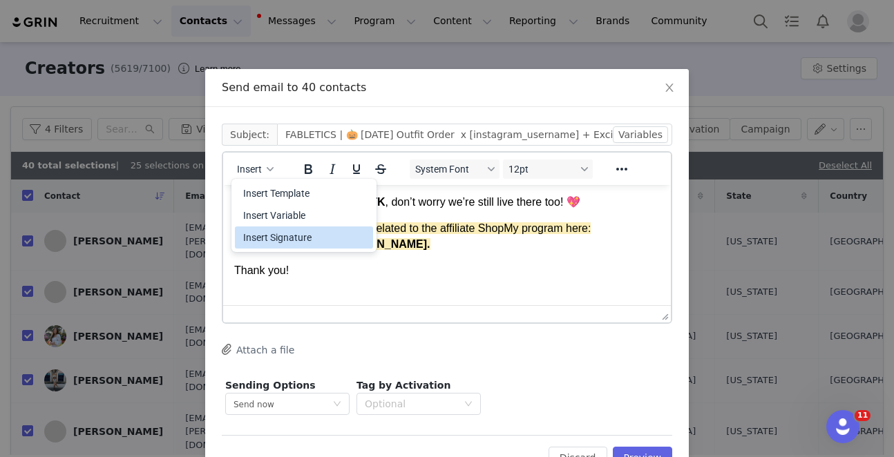
click at [291, 235] on div "Insert Signature" at bounding box center [305, 237] width 124 height 17
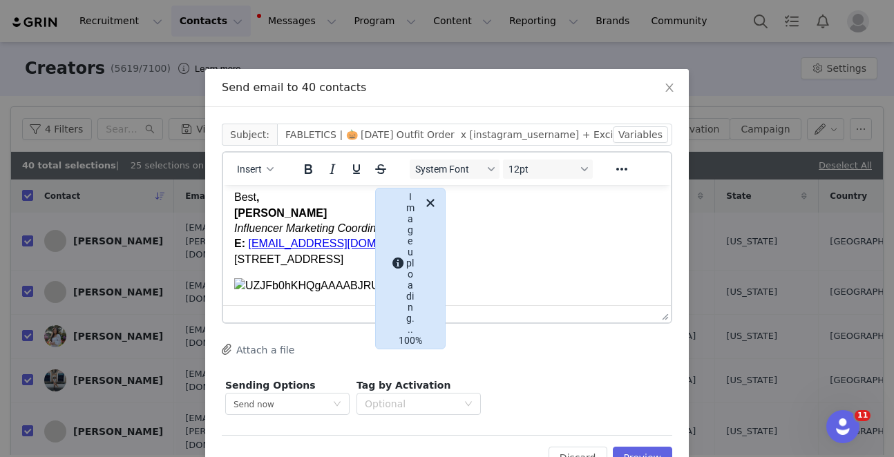
scroll to position [45, 0]
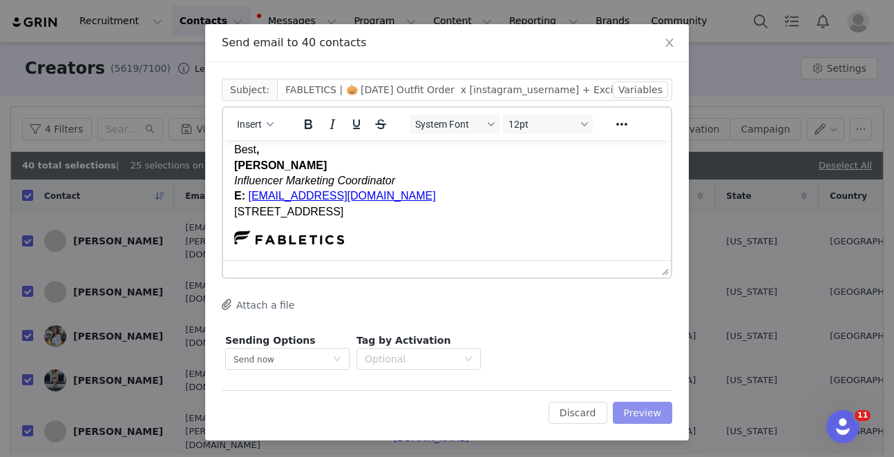
click at [648, 420] on button "Preview" at bounding box center [643, 413] width 60 height 22
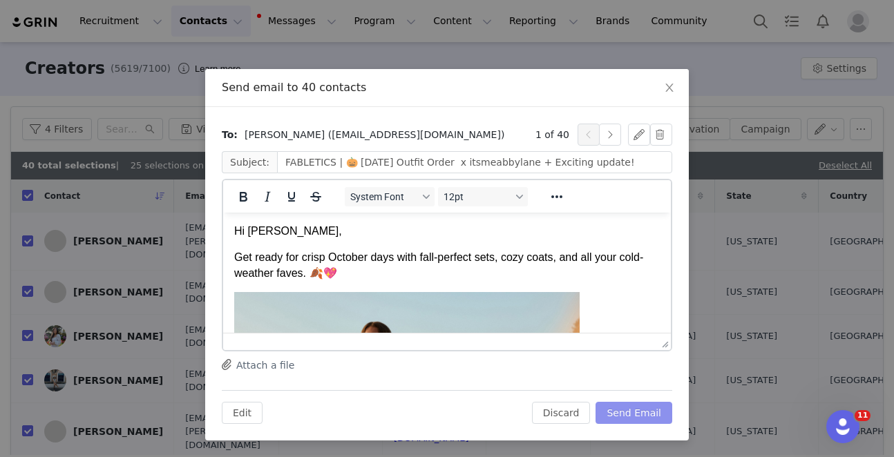
scroll to position [0, 0]
click at [643, 413] on button "Send Email" at bounding box center [634, 413] width 77 height 22
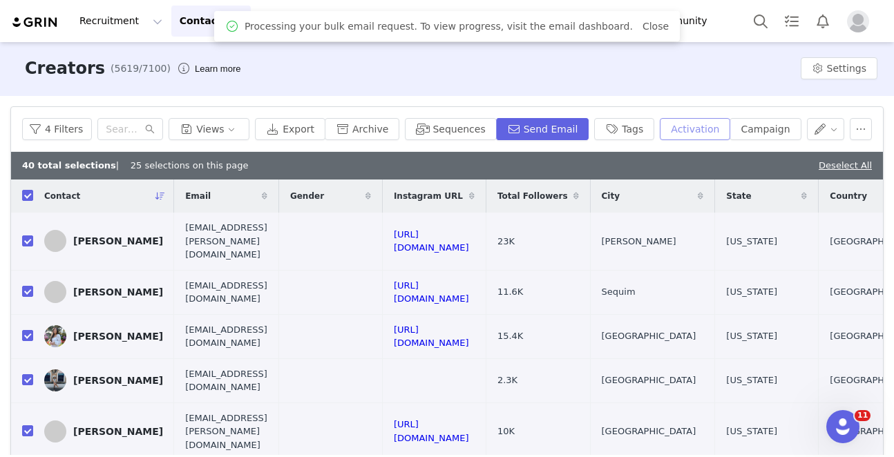
click at [712, 117] on div "4 Filters Views Export Archive Sequences Send Email Tags Activation Campaign" at bounding box center [447, 129] width 872 height 45
drag, startPoint x: 710, startPoint y: 120, endPoint x: 670, endPoint y: 159, distance: 56.2
click at [709, 122] on button "Activation" at bounding box center [695, 129] width 70 height 22
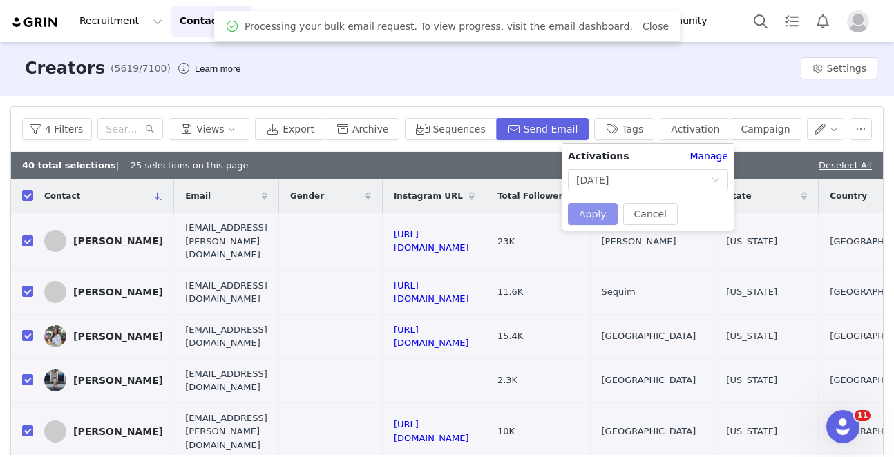
drag, startPoint x: 601, startPoint y: 200, endPoint x: 592, endPoint y: 208, distance: 12.3
click at [593, 205] on div "Cancel Apply" at bounding box center [647, 214] width 171 height 34
click at [592, 209] on button "Apply" at bounding box center [593, 214] width 50 height 22
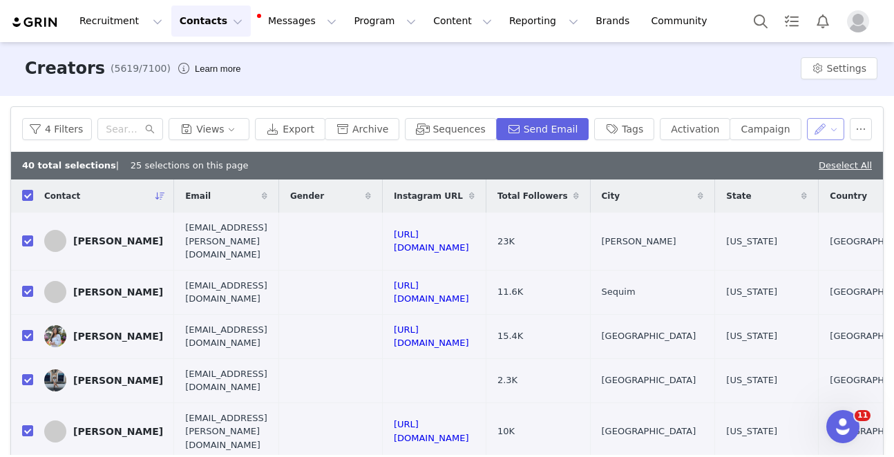
drag, startPoint x: 826, startPoint y: 124, endPoint x: 824, endPoint y: 132, distance: 7.7
click at [826, 124] on button "button" at bounding box center [826, 129] width 38 height 22
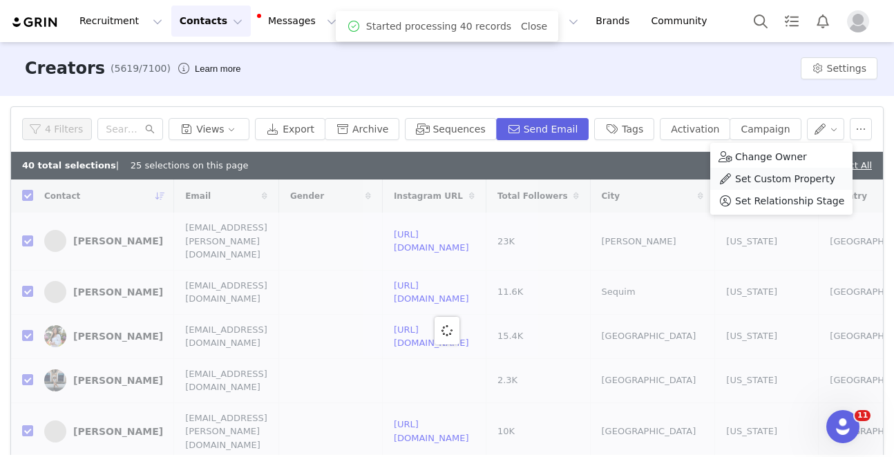
click at [791, 181] on span "Set Custom Property" at bounding box center [785, 178] width 100 height 15
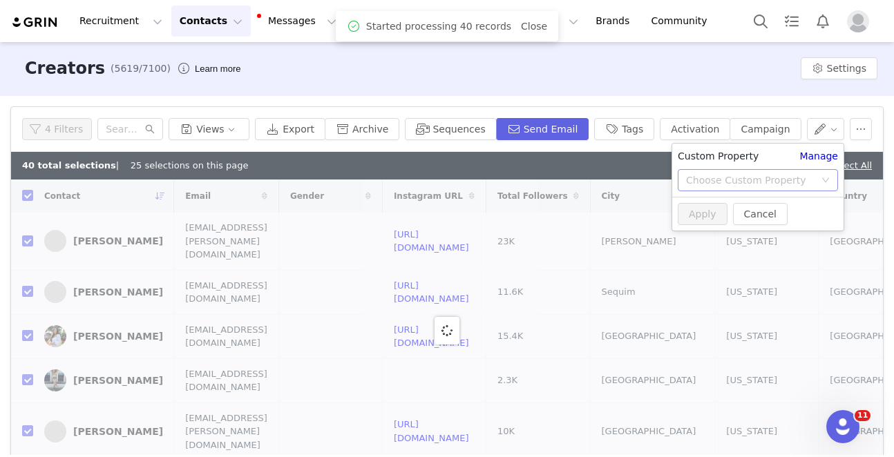
click at [754, 186] on div "Choose Custom Property" at bounding box center [750, 180] width 129 height 14
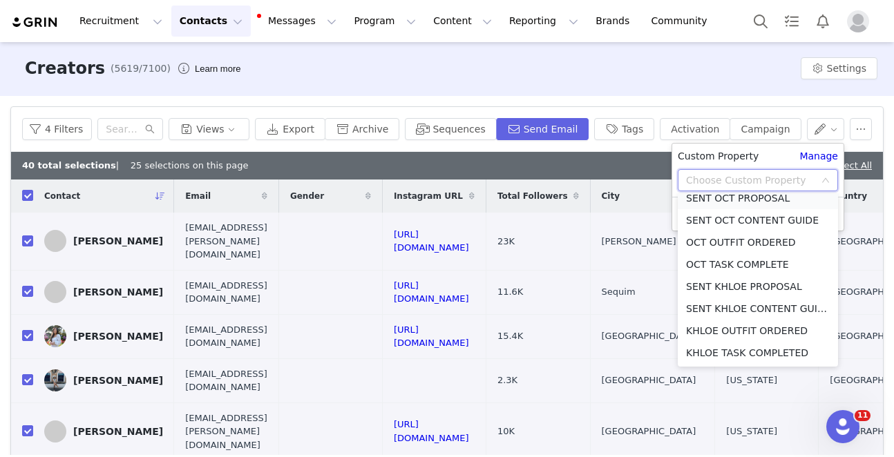
scroll to position [777, 0]
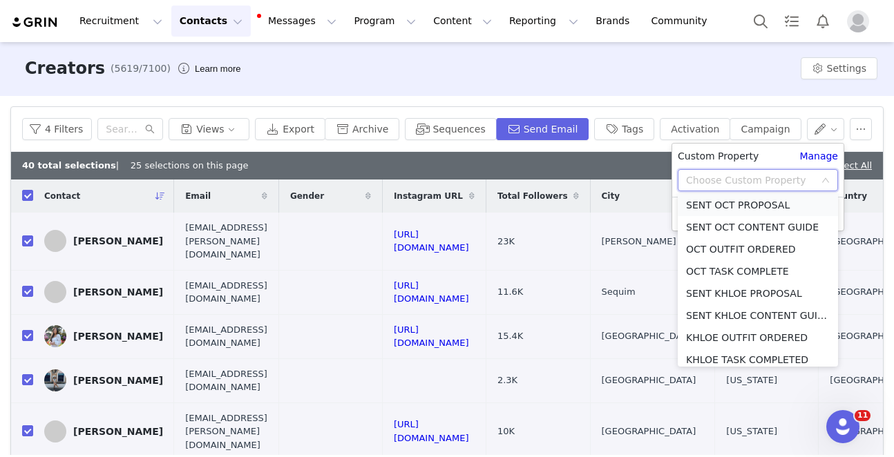
click at [751, 200] on li "SENT OCT PROPOSAL" at bounding box center [758, 205] width 160 height 22
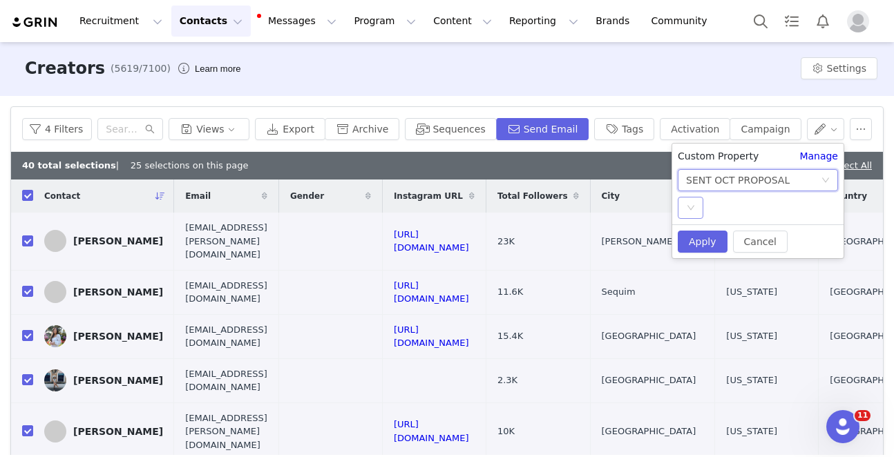
click at [687, 205] on icon "icon: down" at bounding box center [691, 208] width 8 height 8
click at [697, 230] on li "YES" at bounding box center [758, 236] width 160 height 22
click at [702, 242] on button "Apply" at bounding box center [703, 242] width 50 height 22
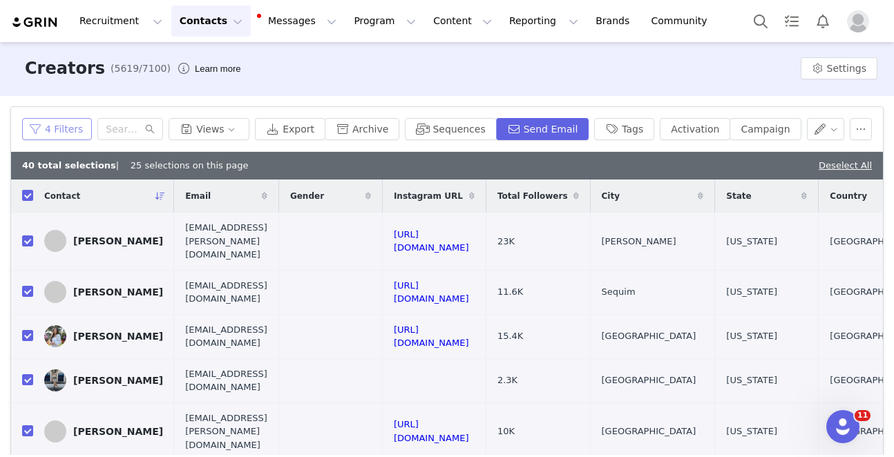
click at [38, 132] on button "4 Filters" at bounding box center [57, 129] width 70 height 22
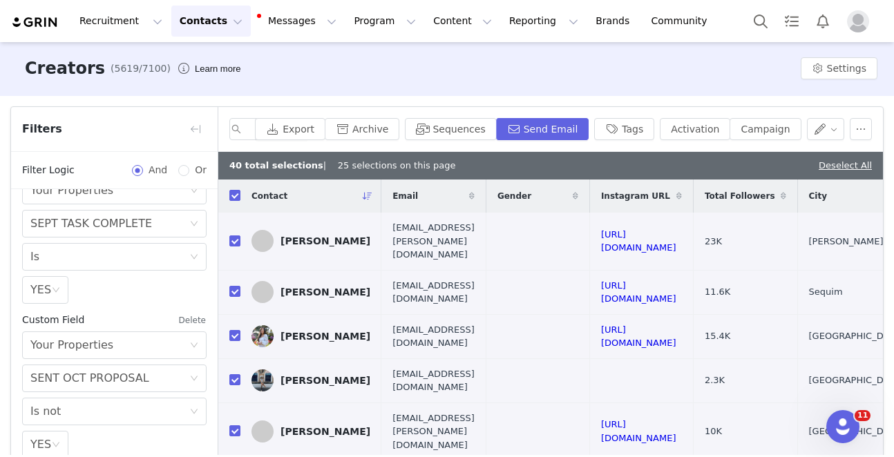
scroll to position [77, 0]
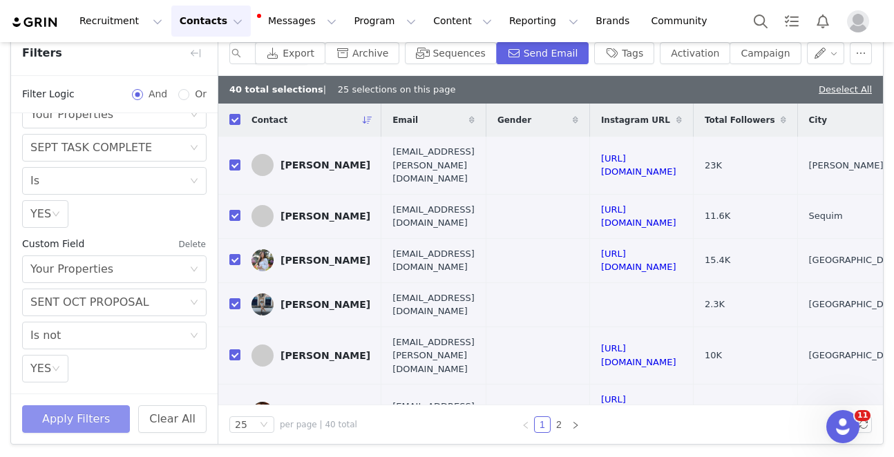
click at [95, 417] on button "Apply Filters" at bounding box center [76, 420] width 108 height 28
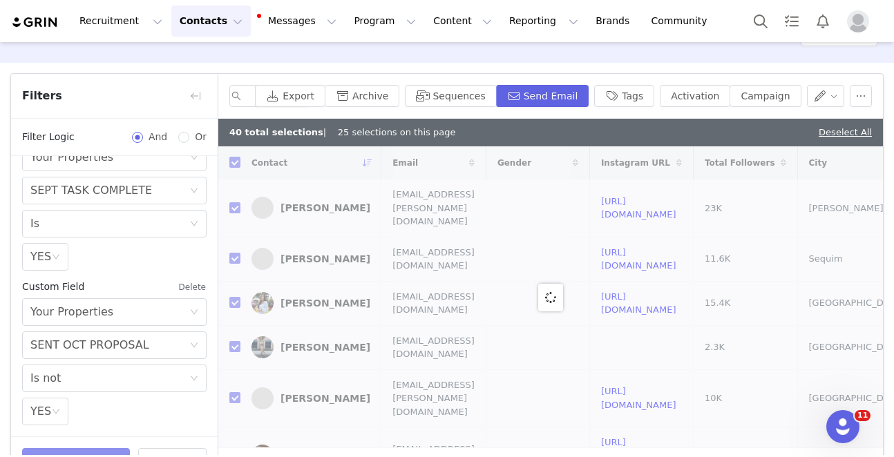
scroll to position [0, 0]
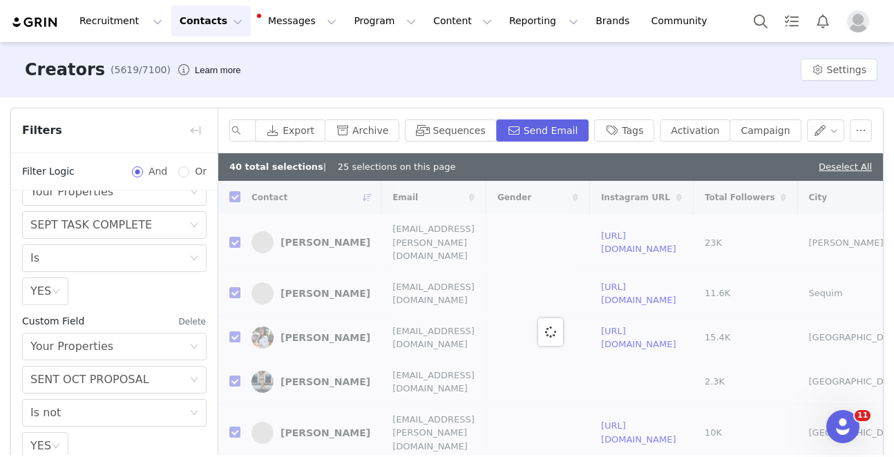
checkbox input "false"
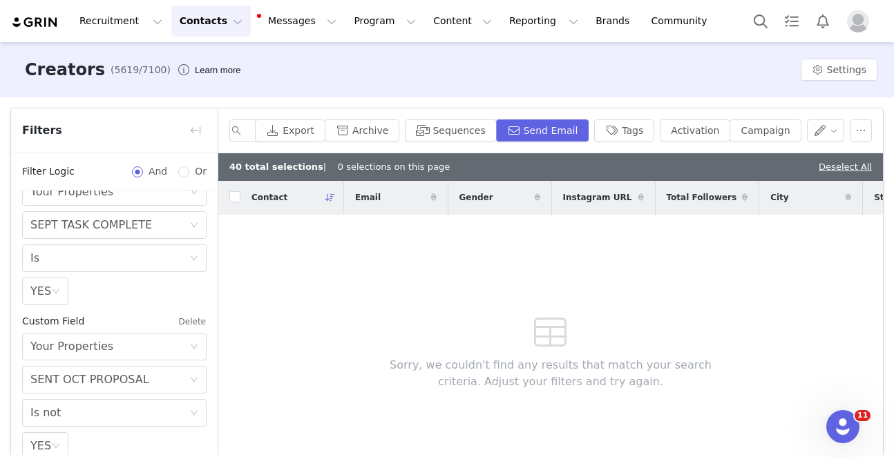
drag, startPoint x: 833, startPoint y: 164, endPoint x: 828, endPoint y: 146, distance: 18.1
click at [833, 163] on link "Deselect All" at bounding box center [845, 167] width 53 height 10
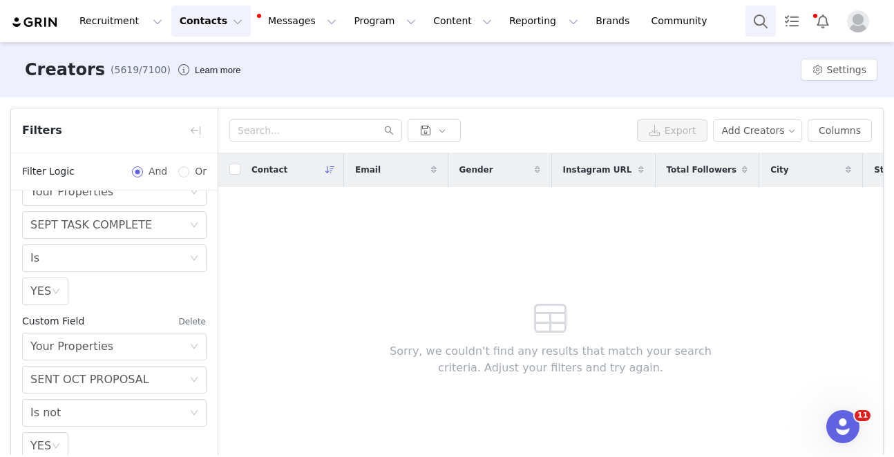
click at [764, 20] on button "Search" at bounding box center [761, 21] width 30 height 31
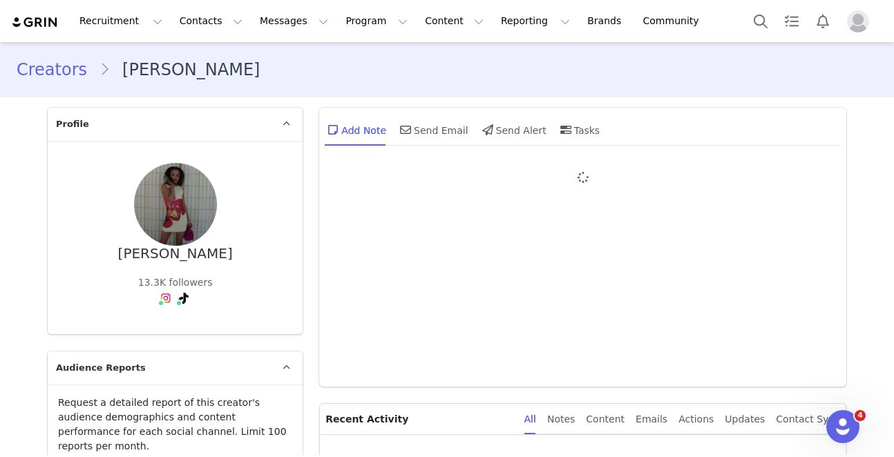
type input "+1 ([GEOGRAPHIC_DATA])"
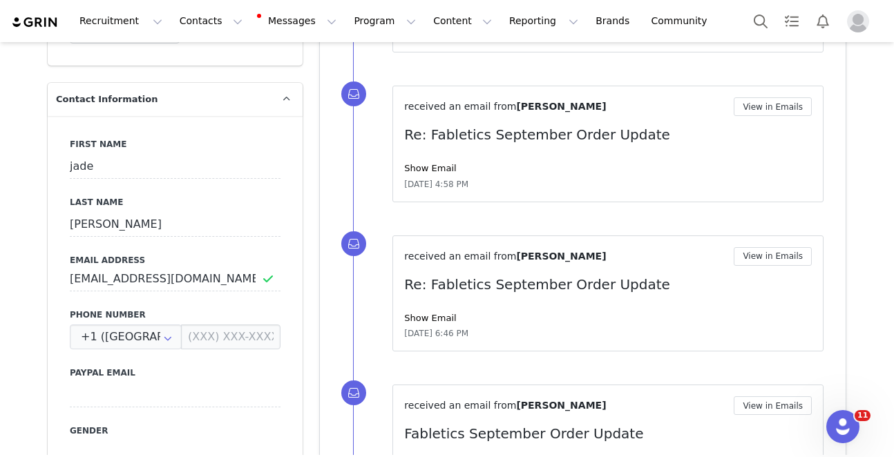
scroll to position [560, 0]
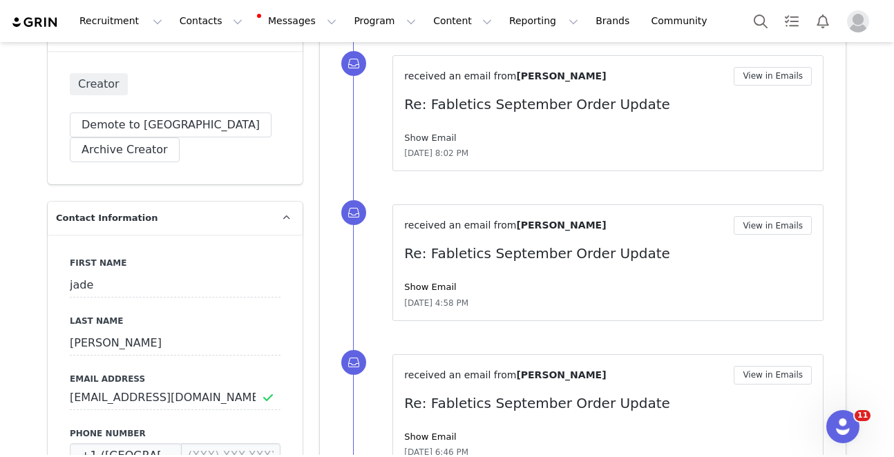
click at [432, 133] on link "Show Email" at bounding box center [430, 138] width 52 height 10
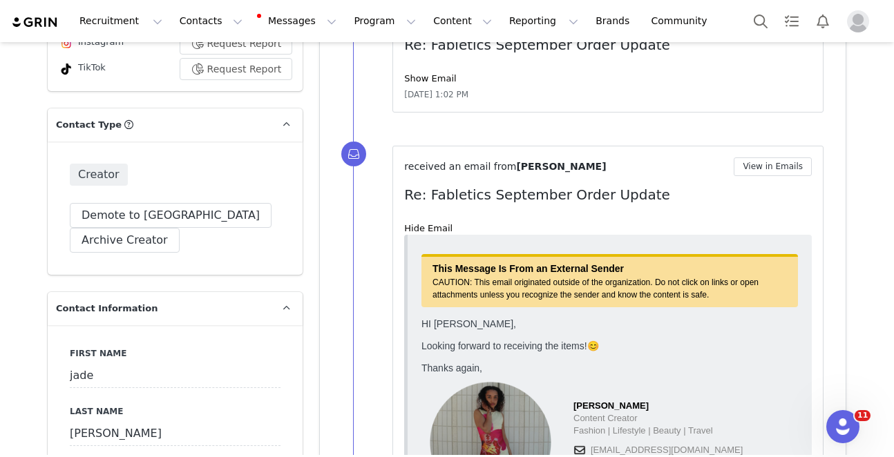
scroll to position [0, 0]
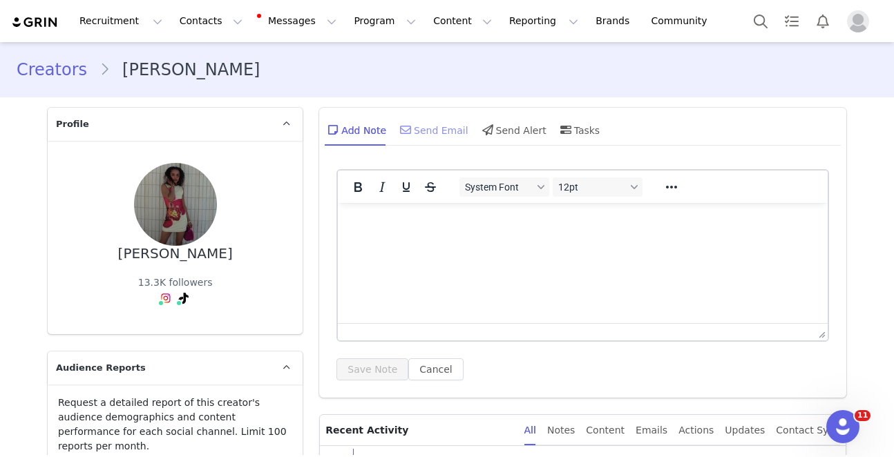
click at [422, 133] on div "Send Email" at bounding box center [432, 129] width 71 height 33
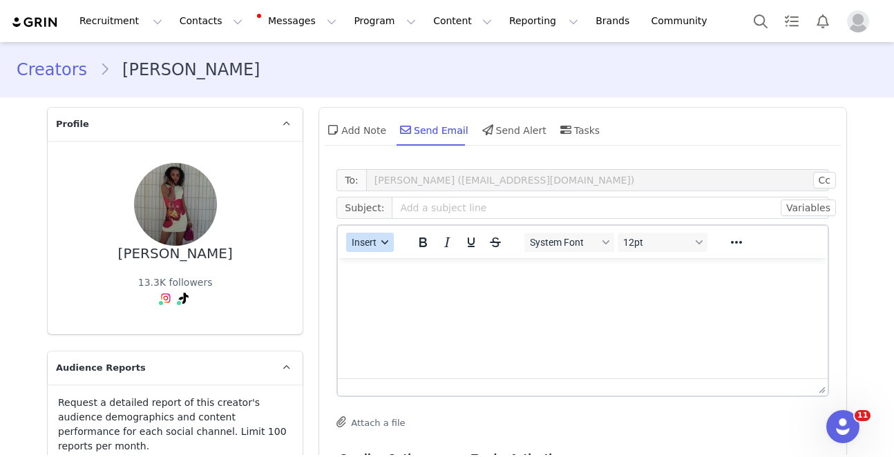
click at [372, 243] on span "Insert" at bounding box center [364, 242] width 25 height 11
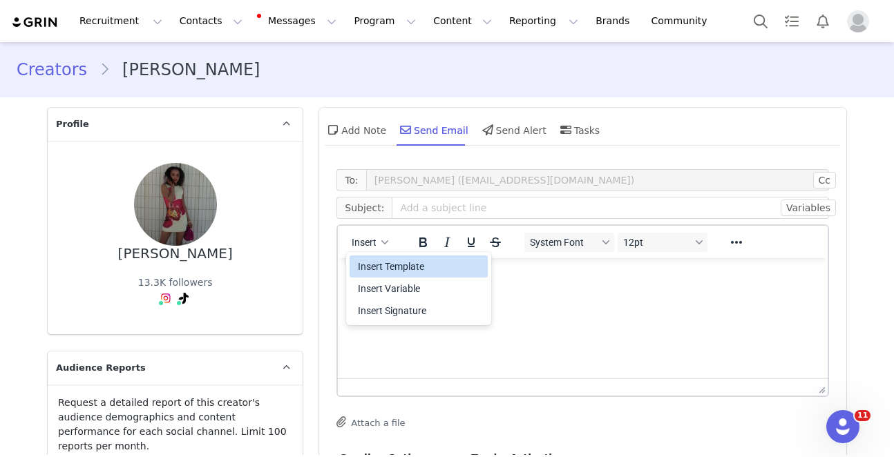
click at [380, 261] on div "Insert Template" at bounding box center [420, 266] width 124 height 17
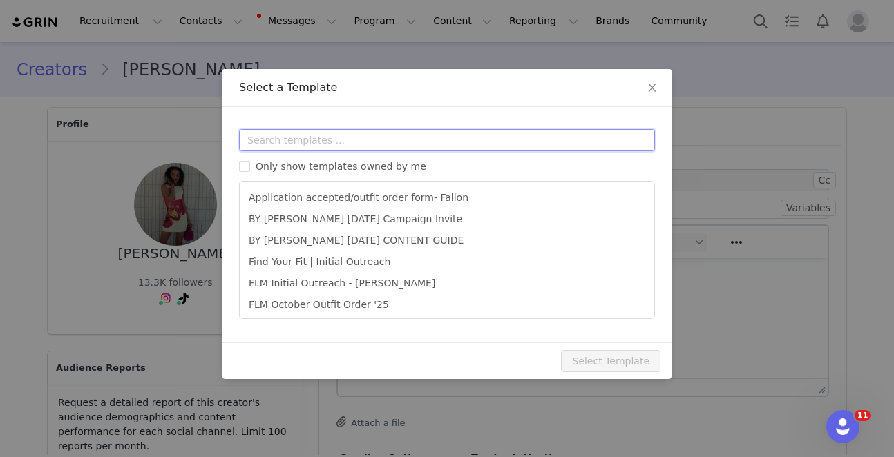
click at [397, 134] on input "text" at bounding box center [447, 140] width 416 height 22
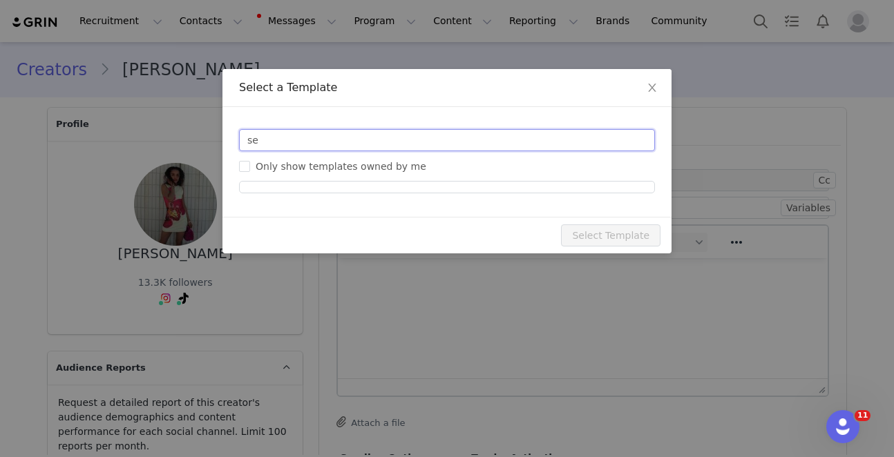
type input "s"
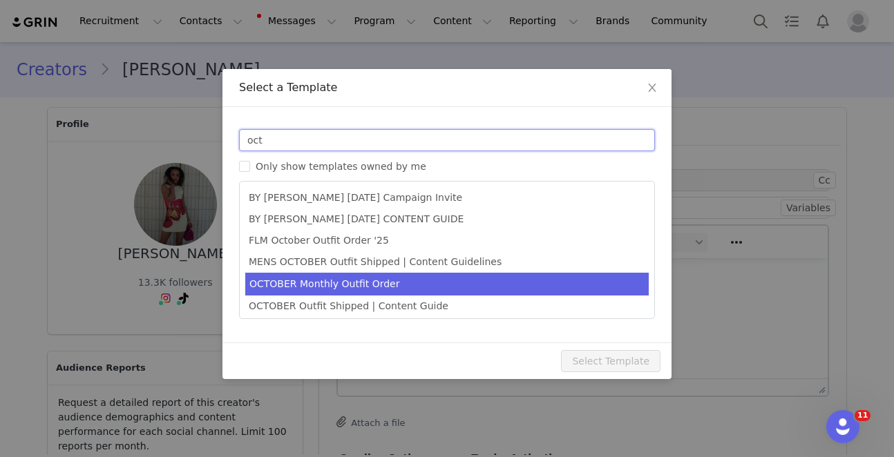
type input "oct"
click at [416, 275] on li "OCTOBER Monthly Outfit Order" at bounding box center [447, 284] width 404 height 23
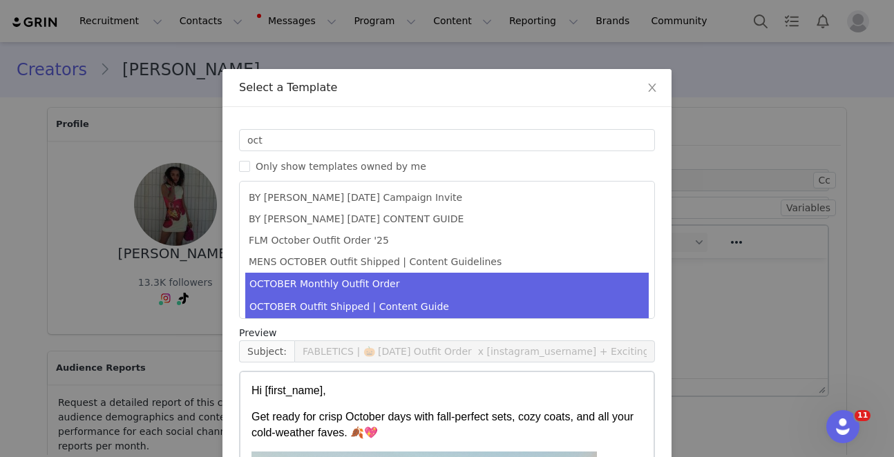
click at [484, 302] on li "OCTOBER Outfit Shipped | Content Guide" at bounding box center [447, 307] width 404 height 23
type input "FABLETICS | 🎃 OCTOBER Order Update & Content Guide"
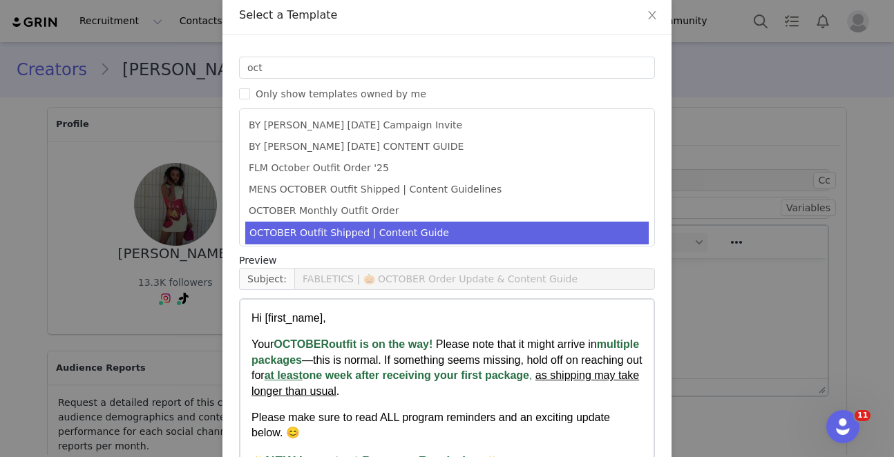
scroll to position [156, 0]
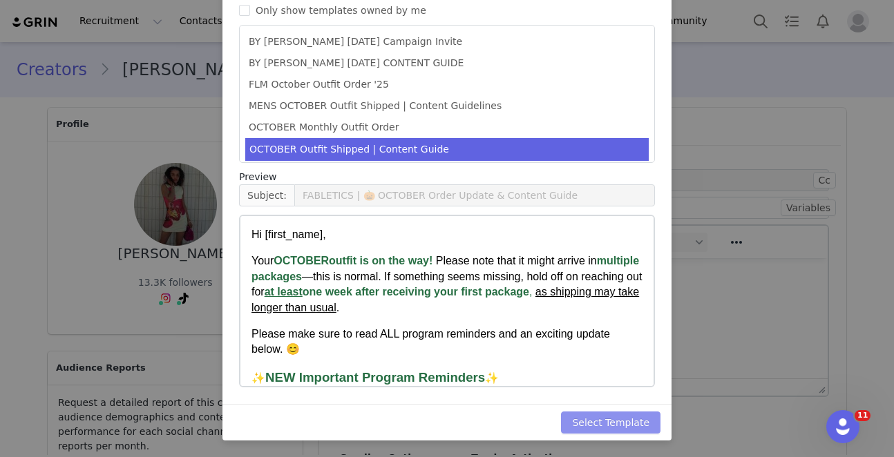
click at [627, 415] on button "Select Template" at bounding box center [611, 423] width 100 height 22
type input "FABLETICS | 🎃 OCTOBER Order Update & Content Guide"
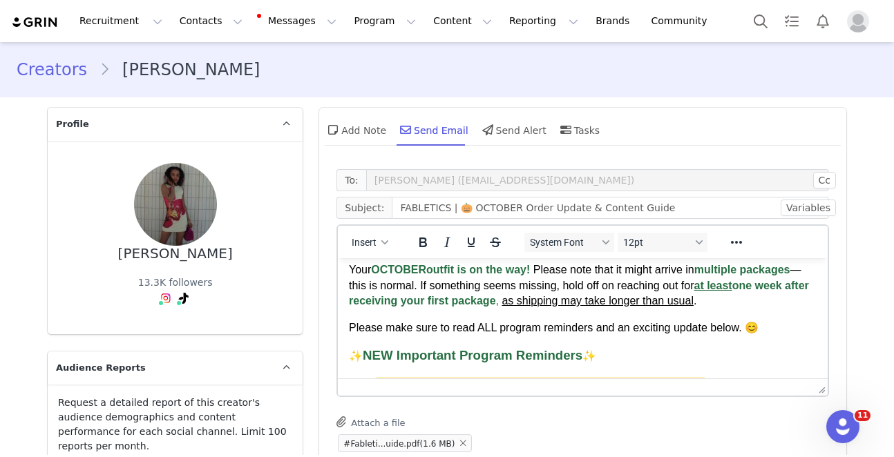
scroll to position [37, 0]
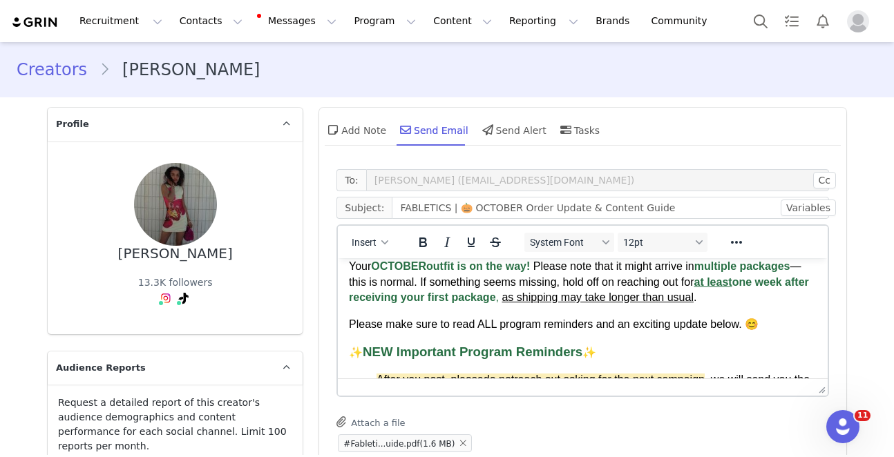
click at [349, 320] on span "Please make sure to read ALL program reminders and an exciting update below. 😊" at bounding box center [554, 325] width 410 height 12
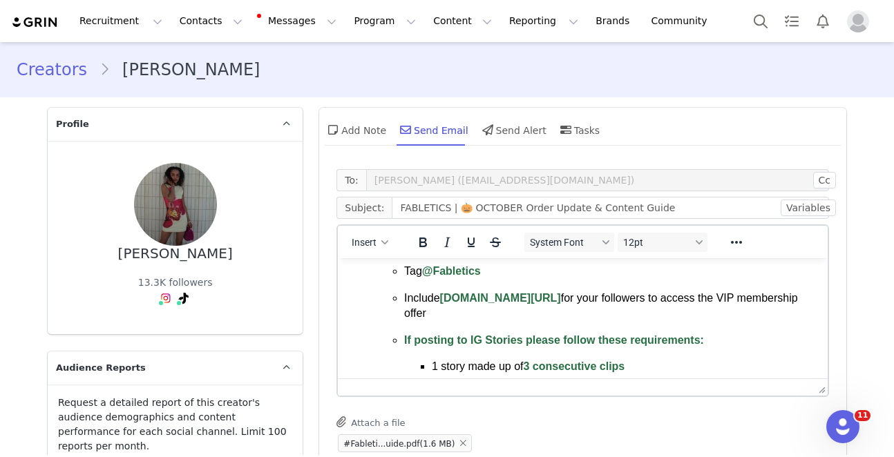
scroll to position [271, 0]
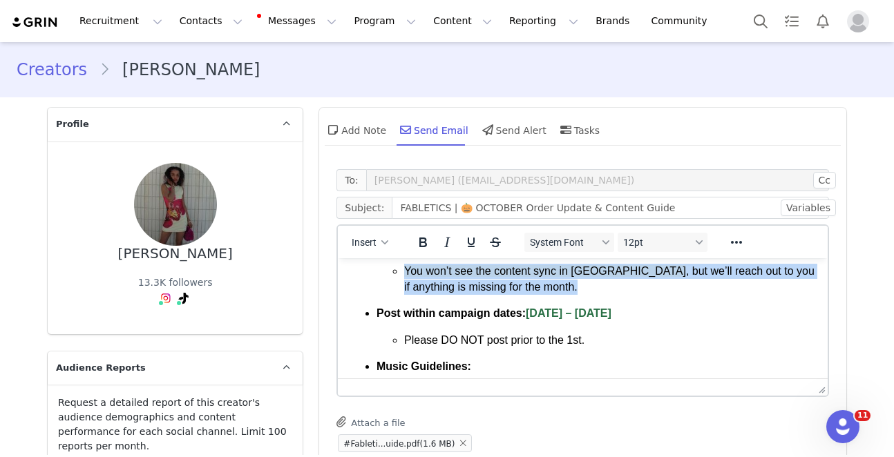
drag, startPoint x: 348, startPoint y: 320, endPoint x: 689, endPoint y: 299, distance: 341.3
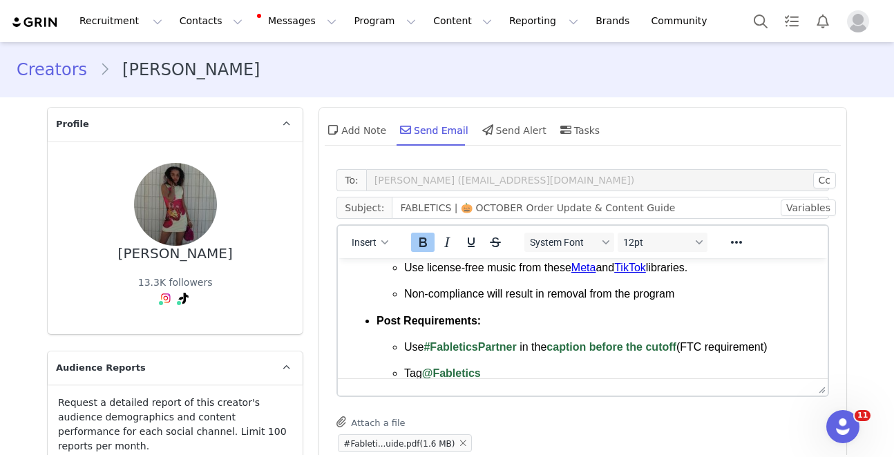
scroll to position [0, 0]
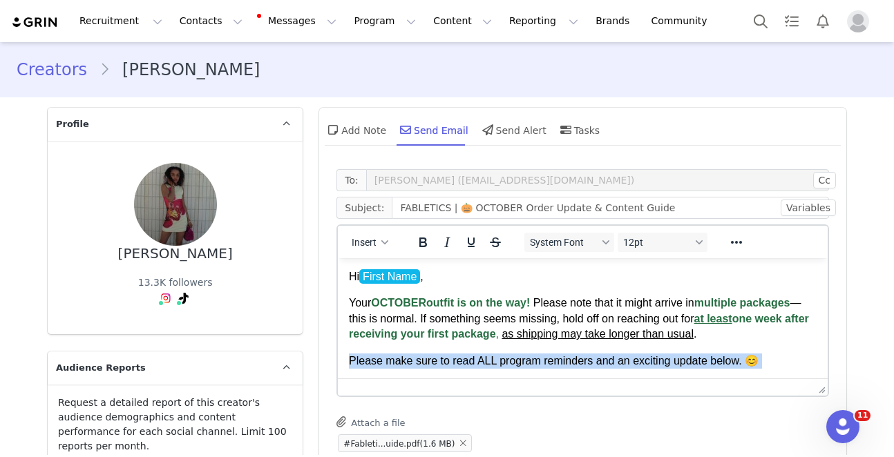
drag, startPoint x: 634, startPoint y: 321, endPoint x: 350, endPoint y: 361, distance: 286.0
copy body "Loremi dolo sita co adip ELI seddoei temporinc utl et dolorema aliqua enima. 😊 …"
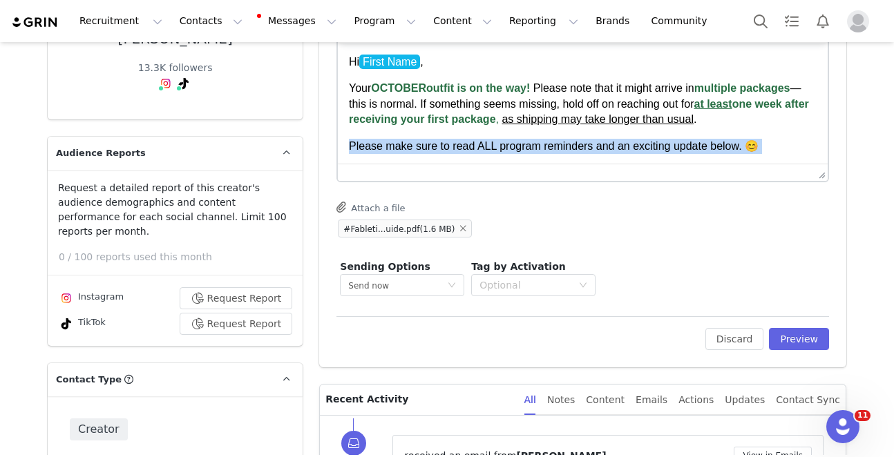
scroll to position [226, 0]
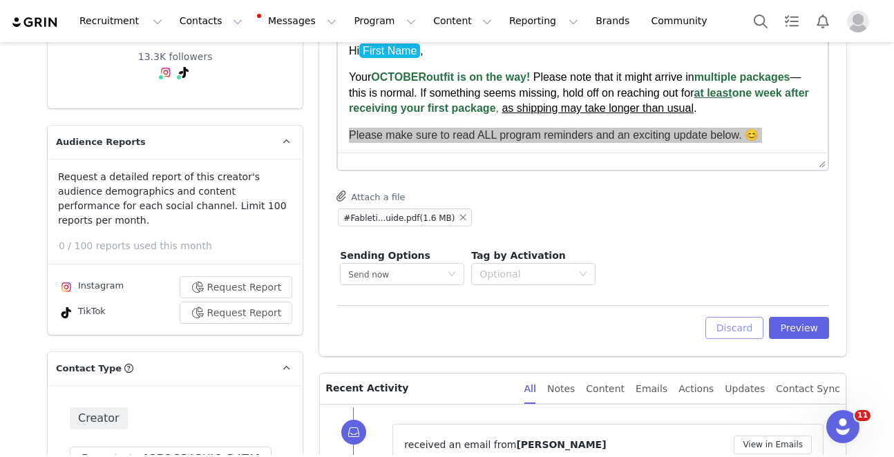
click at [726, 322] on button "Discard" at bounding box center [735, 328] width 59 height 22
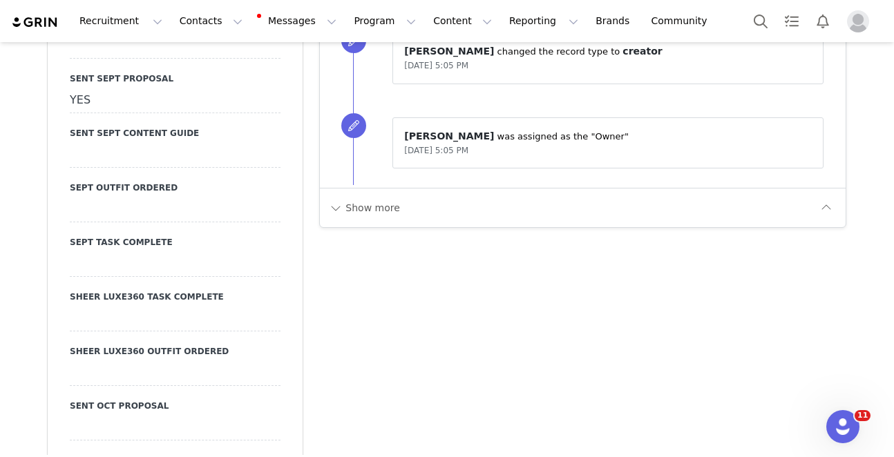
scroll to position [3111, 0]
click at [149, 144] on div at bounding box center [175, 156] width 211 height 25
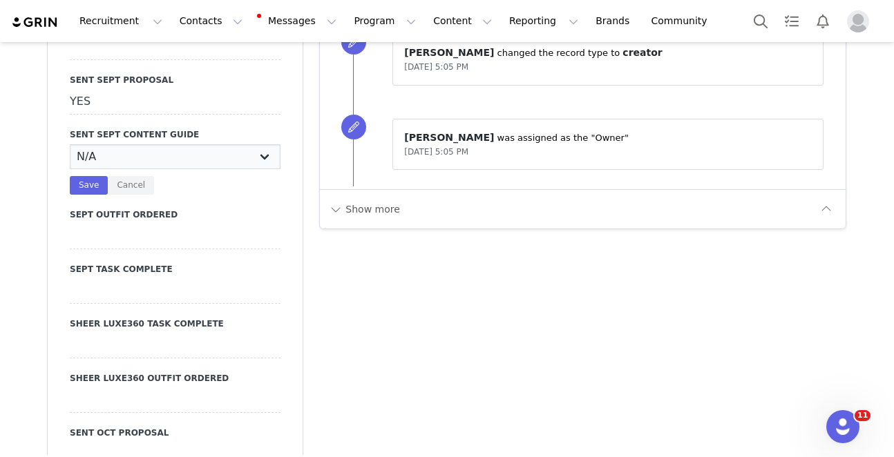
click at [182, 144] on select "N/A YES" at bounding box center [175, 156] width 211 height 25
select select "YES"
click at [70, 144] on select "N/A YES" at bounding box center [175, 156] width 211 height 25
drag, startPoint x: 90, startPoint y: 141, endPoint x: 106, endPoint y: 137, distance: 16.4
click at [90, 176] on button "Save" at bounding box center [89, 185] width 38 height 19
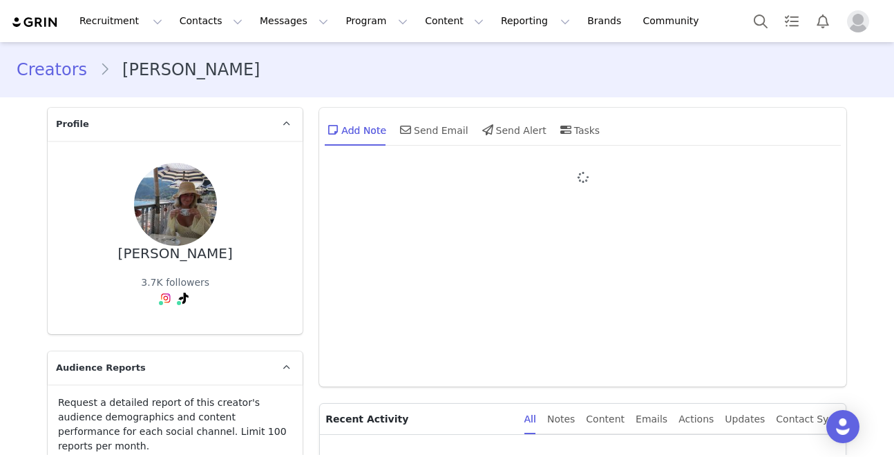
type input "+1 ([GEOGRAPHIC_DATA])"
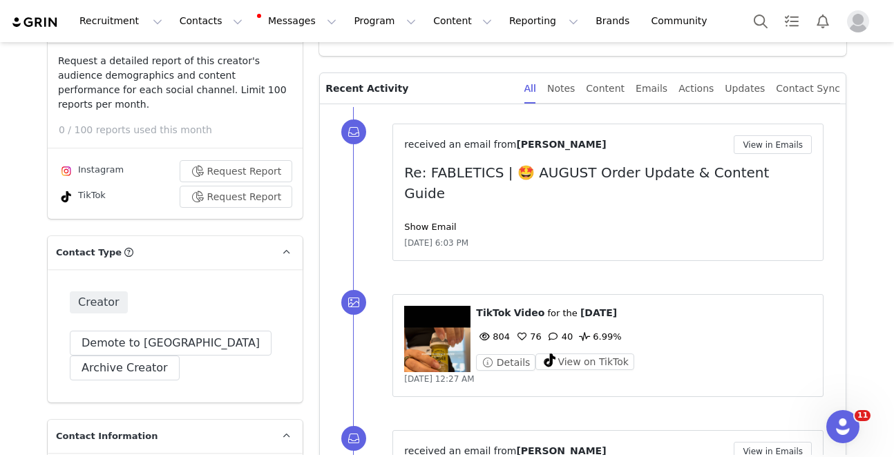
scroll to position [352, 0]
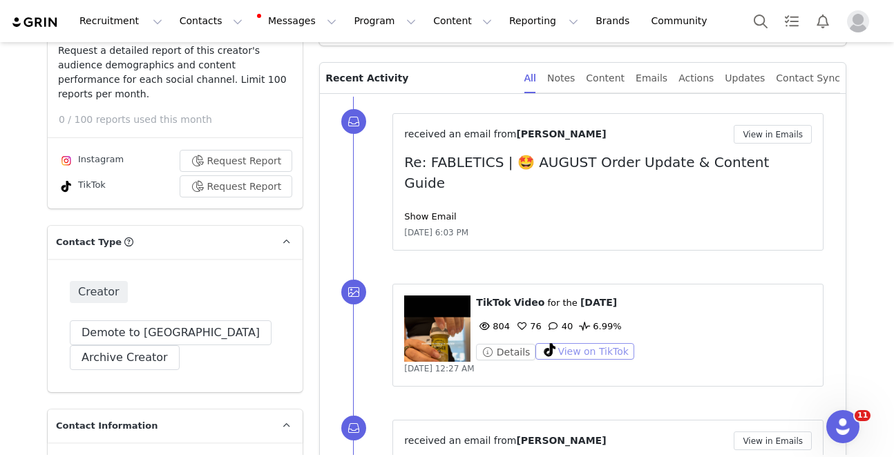
click at [567, 343] on button "View on TikTok" at bounding box center [585, 351] width 99 height 17
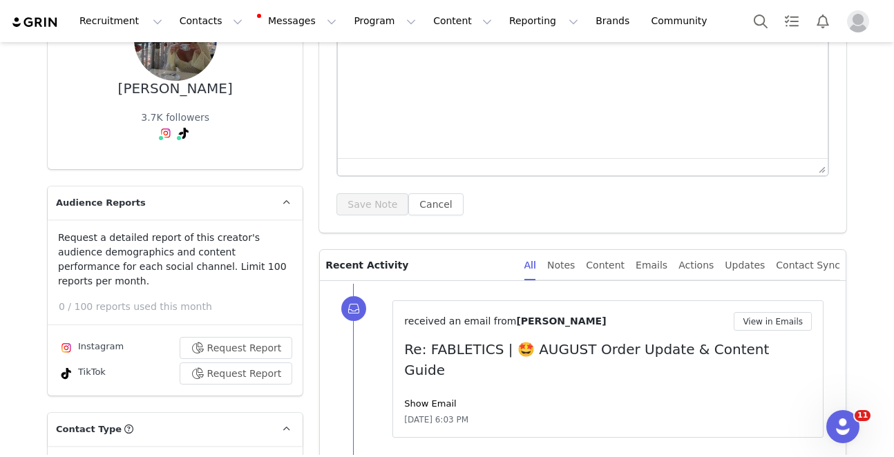
scroll to position [0, 0]
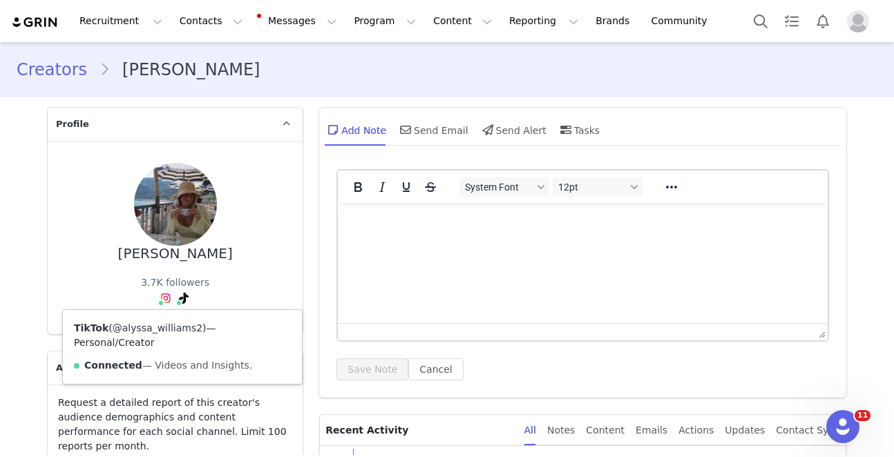
click at [177, 325] on link "@alyssa_williams2" at bounding box center [158, 328] width 90 height 11
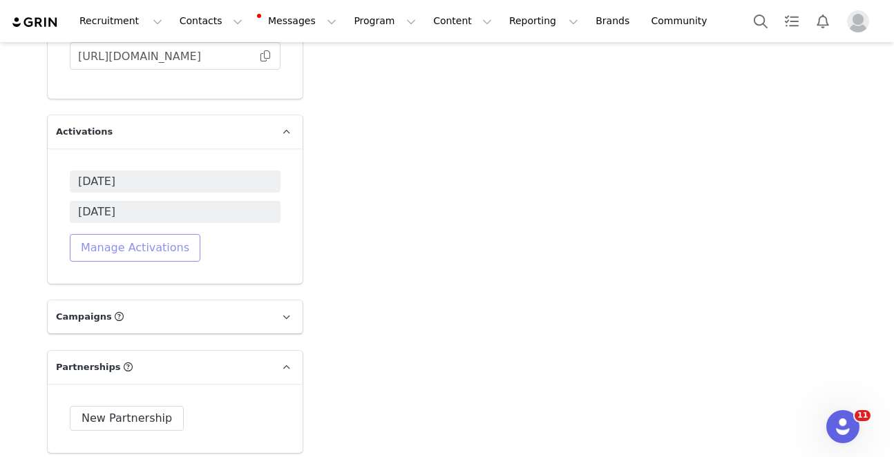
scroll to position [4457, 0]
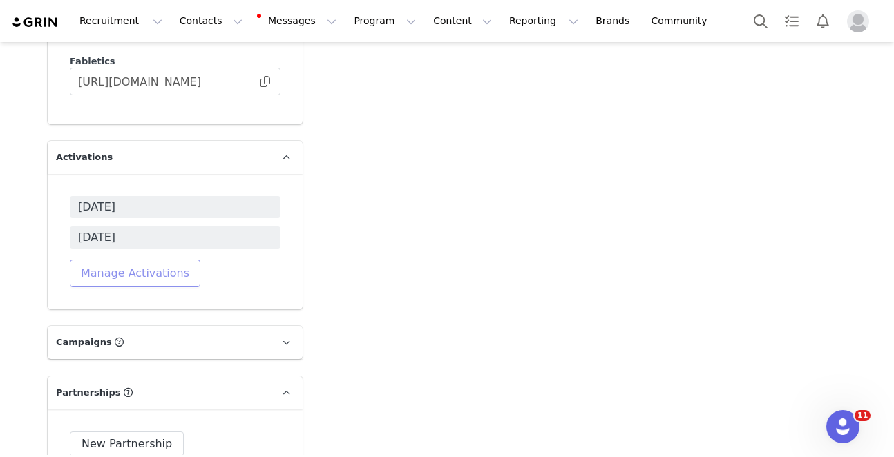
click at [150, 260] on button "Manage Activations" at bounding box center [135, 274] width 131 height 28
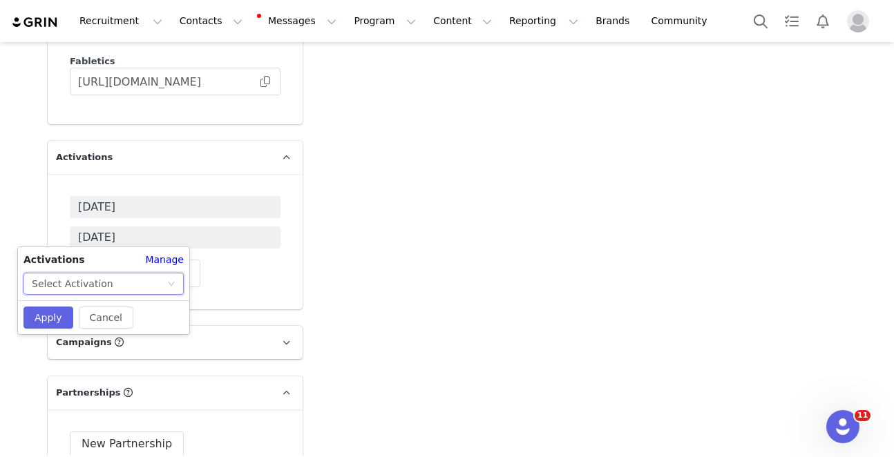
click at [135, 279] on div "Select Activation" at bounding box center [99, 284] width 135 height 21
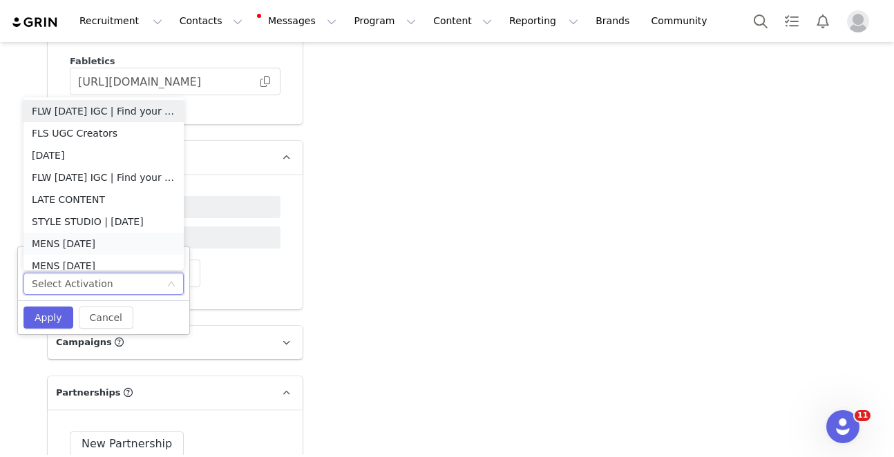
scroll to position [7, 0]
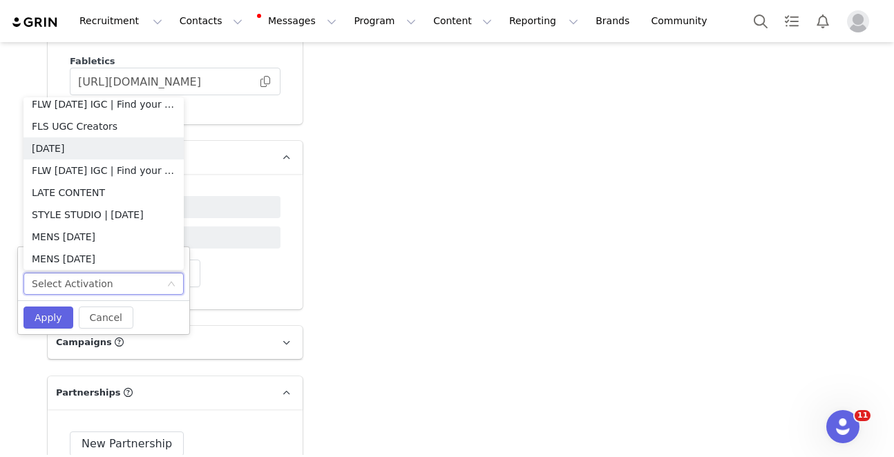
drag, startPoint x: 91, startPoint y: 144, endPoint x: 45, endPoint y: 262, distance: 126.9
click at [91, 144] on li "[DATE]" at bounding box center [103, 149] width 160 height 22
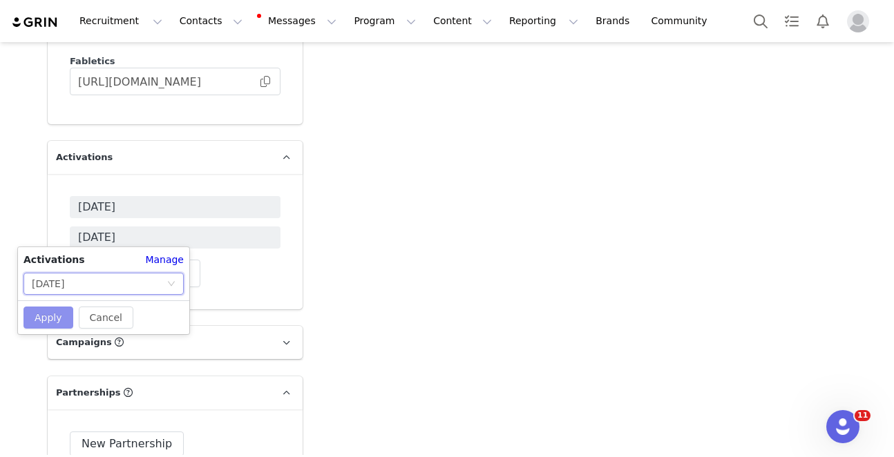
click at [46, 316] on button "Apply" at bounding box center [48, 318] width 50 height 22
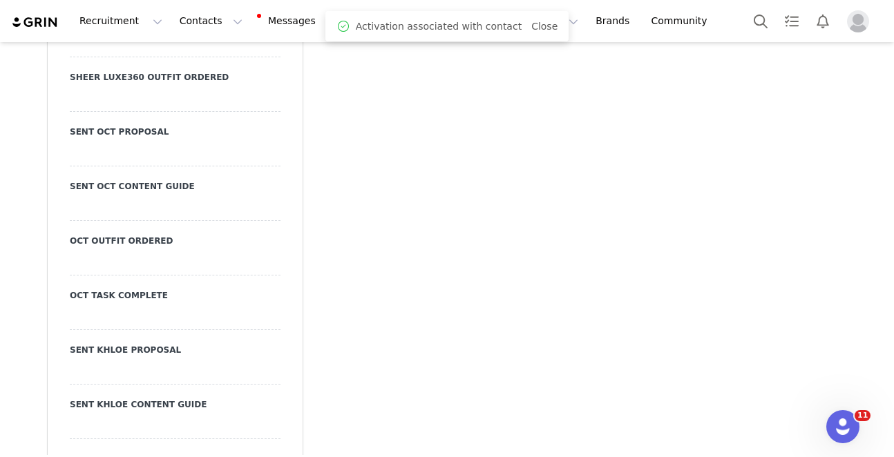
scroll to position [3383, 0]
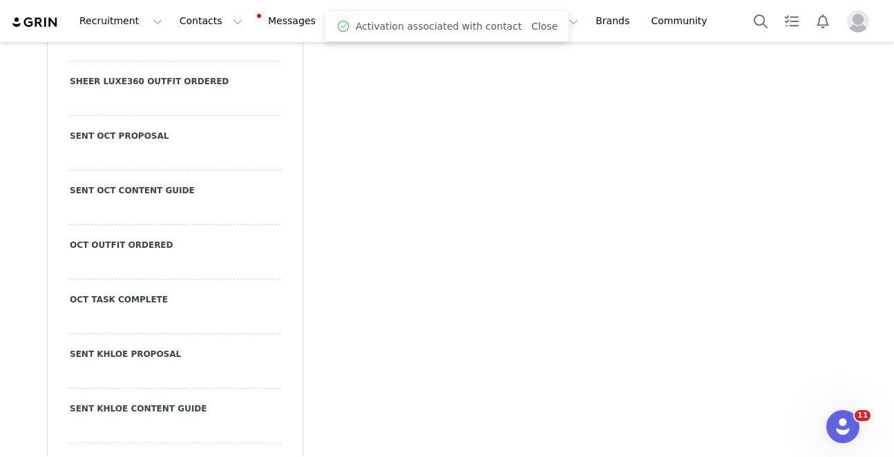
click at [138, 146] on div at bounding box center [175, 158] width 211 height 25
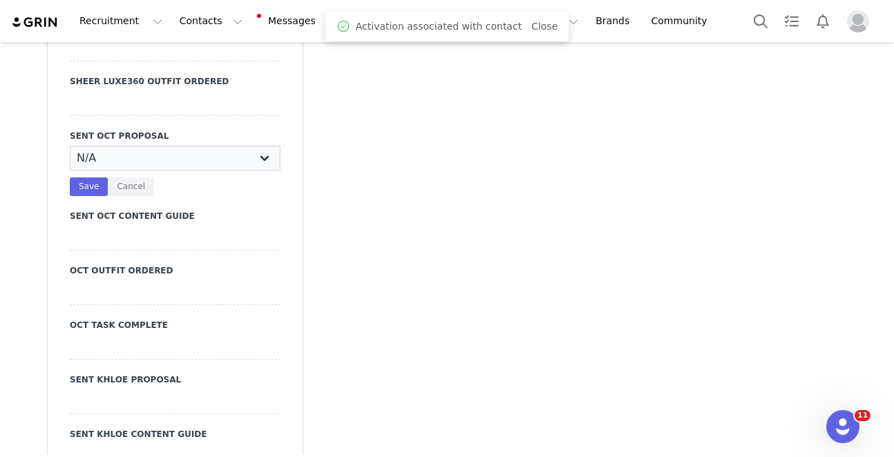
click at [164, 146] on select "N/A YES" at bounding box center [175, 158] width 211 height 25
select select "YES"
click at [70, 146] on select "N/A YES" at bounding box center [175, 158] width 211 height 25
click at [86, 178] on button "Save" at bounding box center [89, 187] width 38 height 19
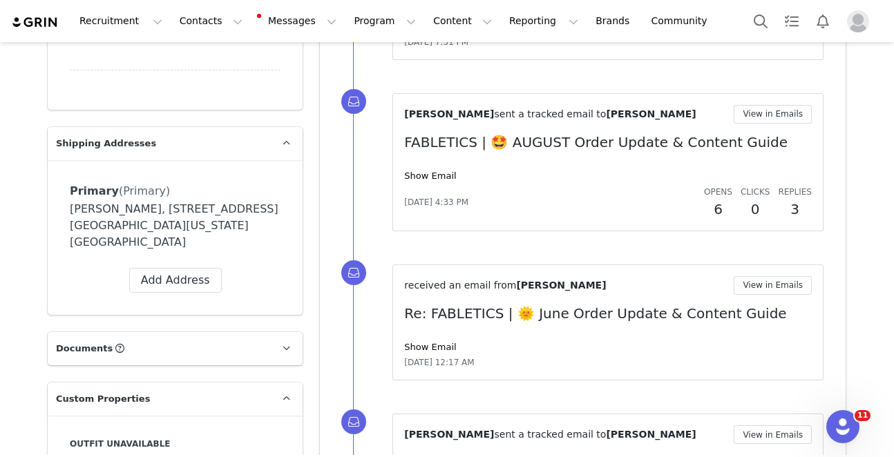
scroll to position [0, 0]
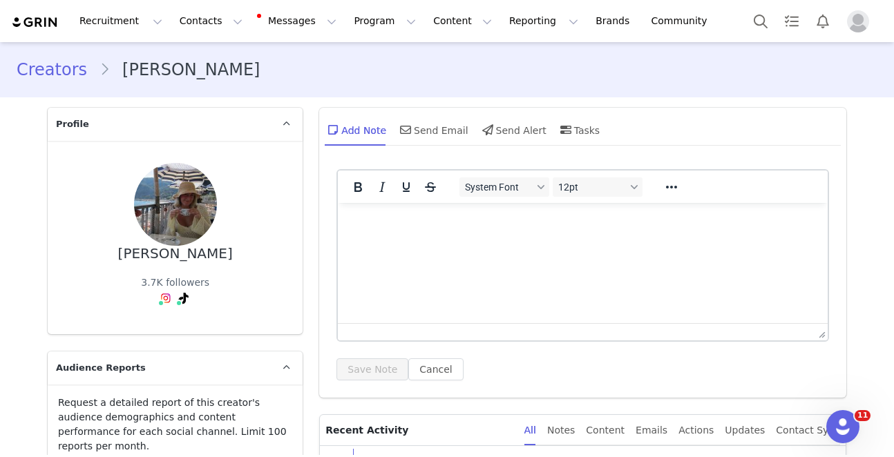
drag, startPoint x: 482, startPoint y: 99, endPoint x: 479, endPoint y: 108, distance: 9.6
drag, startPoint x: 473, startPoint y: 120, endPoint x: 451, endPoint y: 127, distance: 23.4
click at [472, 120] on div "Add Note Send Email Send Alert Tasks" at bounding box center [462, 129] width 275 height 33
click at [437, 133] on div "Send Email" at bounding box center [432, 129] width 71 height 33
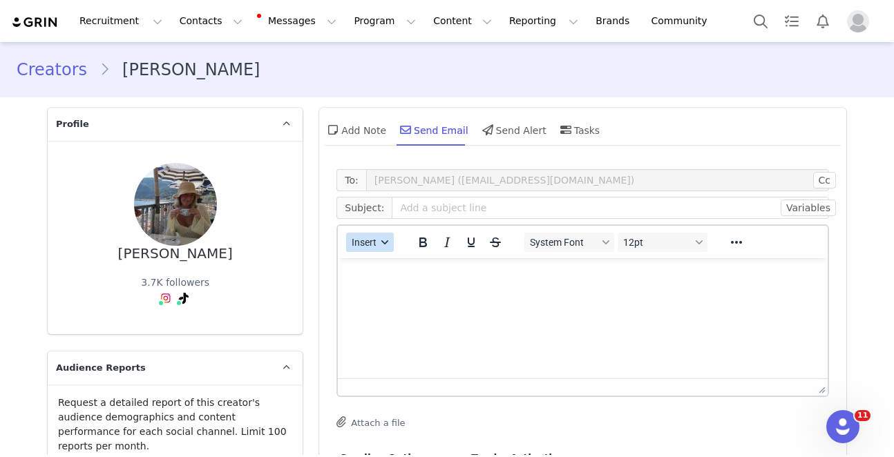
click at [372, 247] on span "Insert" at bounding box center [364, 242] width 25 height 11
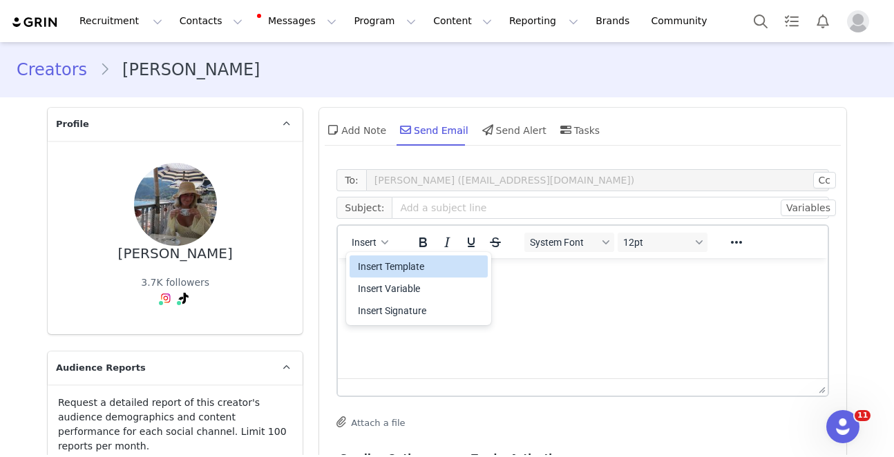
scroll to position [1, 0]
click at [398, 264] on div "Insert Template" at bounding box center [420, 266] width 124 height 17
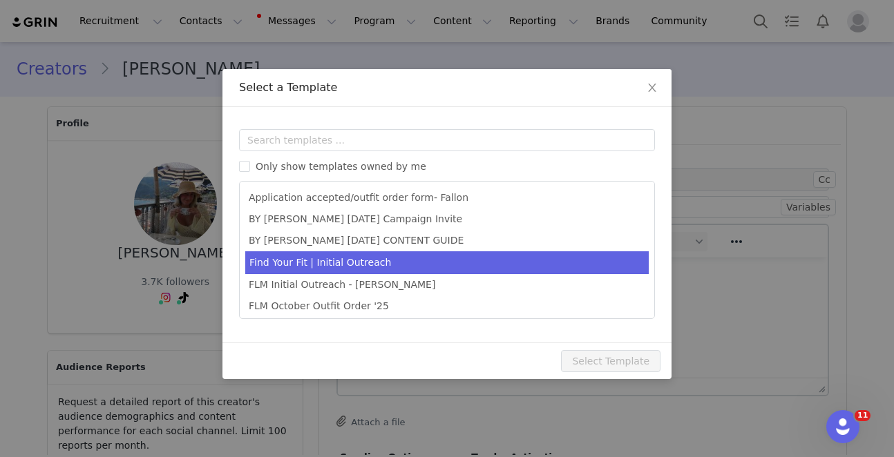
scroll to position [0, 0]
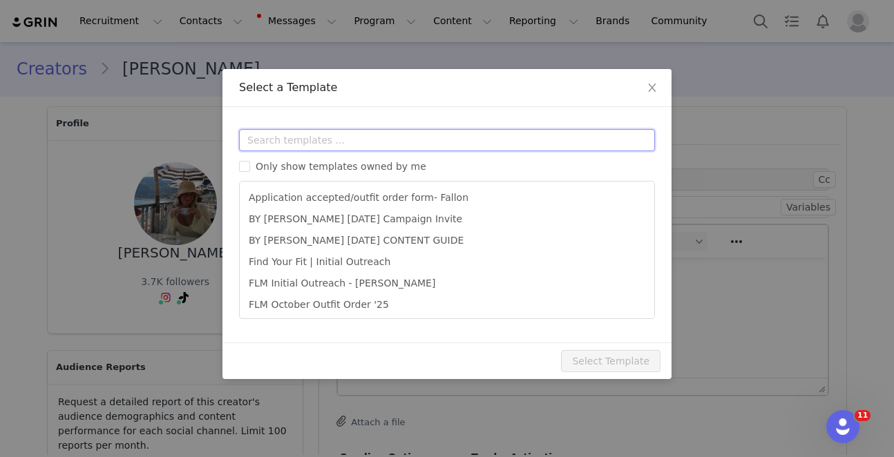
click at [432, 133] on input "text" at bounding box center [447, 140] width 416 height 22
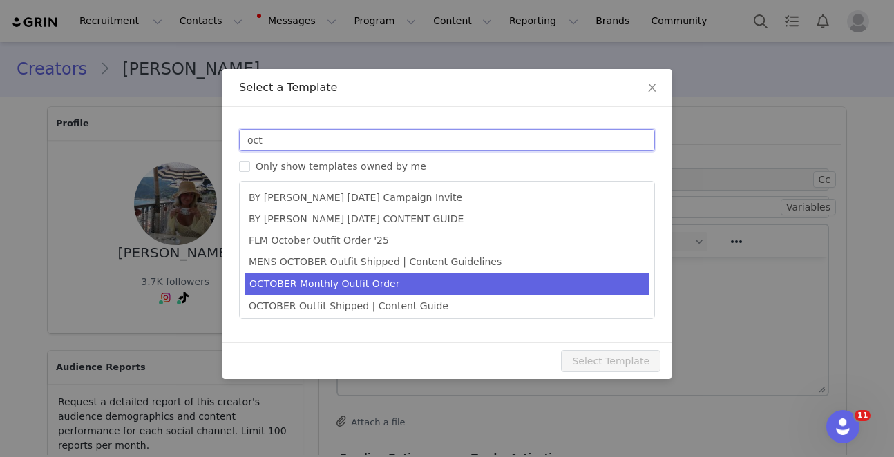
type input "oct"
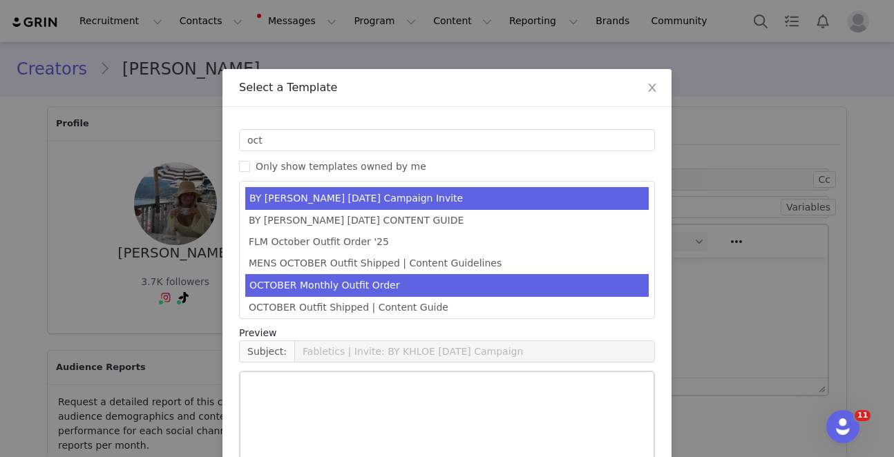
click at [387, 287] on li "OCTOBER Monthly Outfit Order" at bounding box center [447, 285] width 404 height 23
type input "FABLETICS | 🎃 OCTOBER '25 Outfit Order x [instagram_username] + Exciting update!"
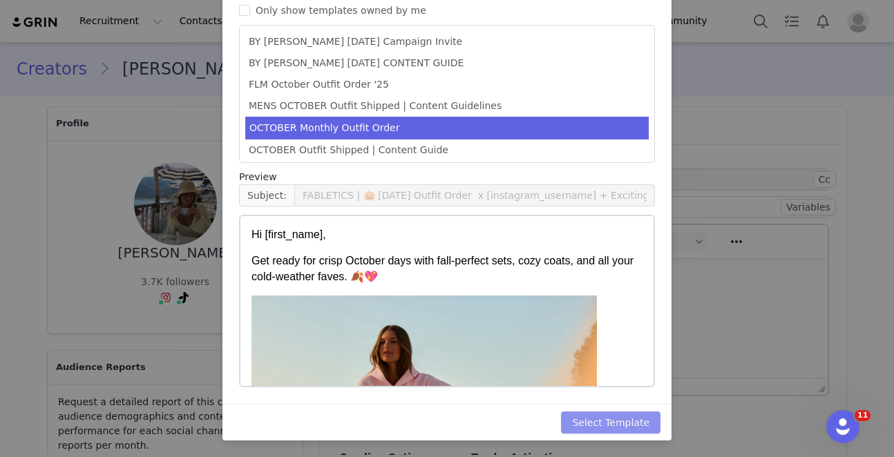
click at [638, 419] on button "Select Template" at bounding box center [611, 423] width 100 height 22
type input "FABLETICS | 🎃 OCTOBER '25 Outfit Order x [instagram_username] + Exciting update!"
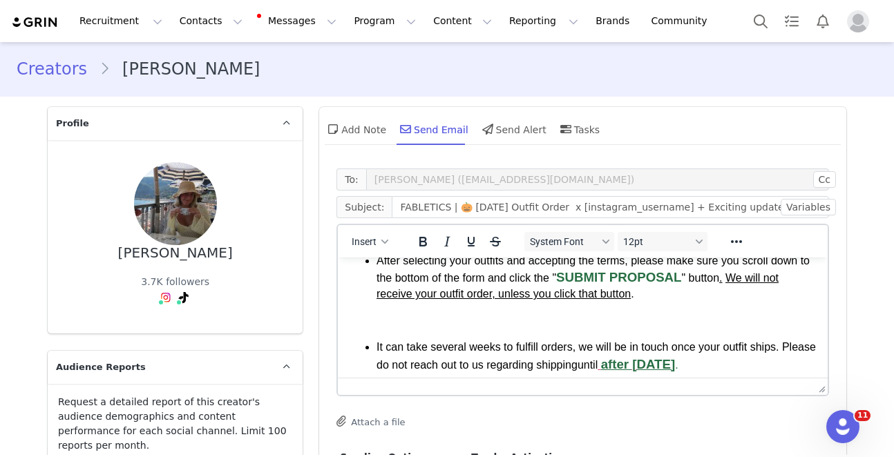
scroll to position [836, 0]
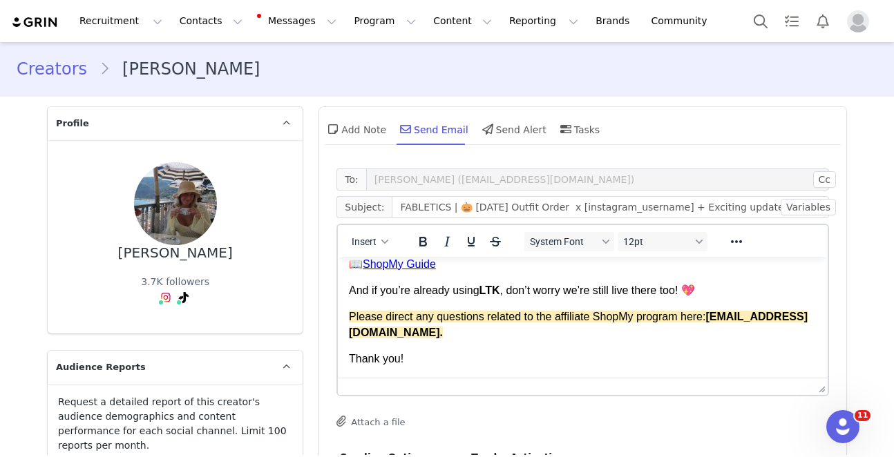
click at [586, 356] on div "Thank you!" at bounding box center [583, 359] width 468 height 15
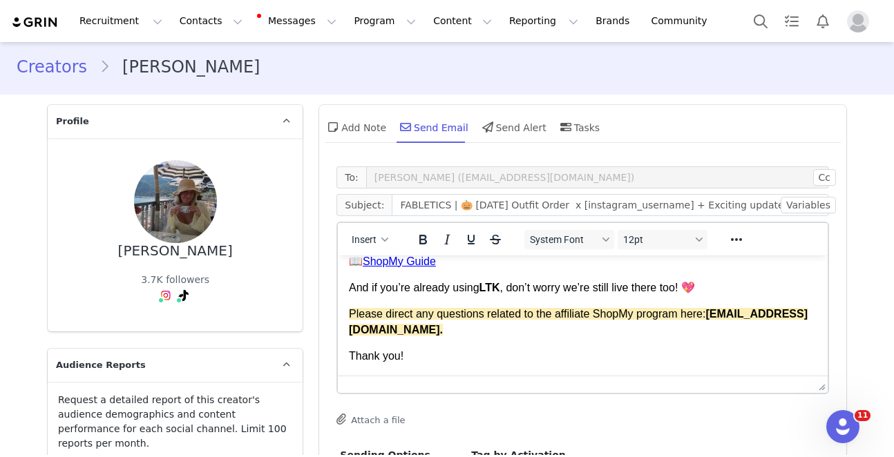
scroll to position [855, 0]
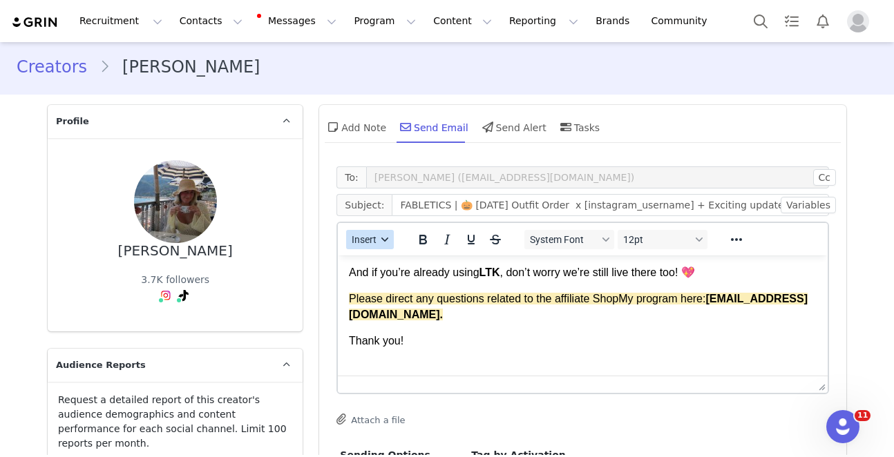
click at [386, 243] on icon "button" at bounding box center [385, 239] width 7 height 7
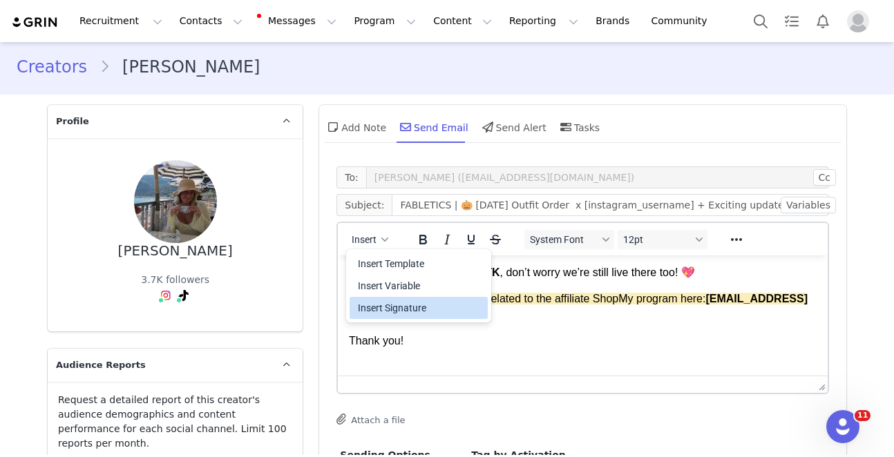
click at [395, 306] on div "Insert Signature" at bounding box center [420, 308] width 124 height 17
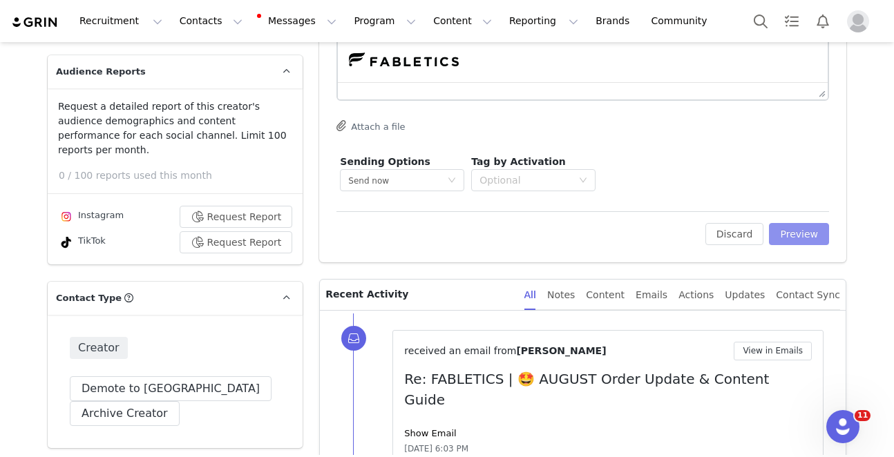
scroll to position [300, 0]
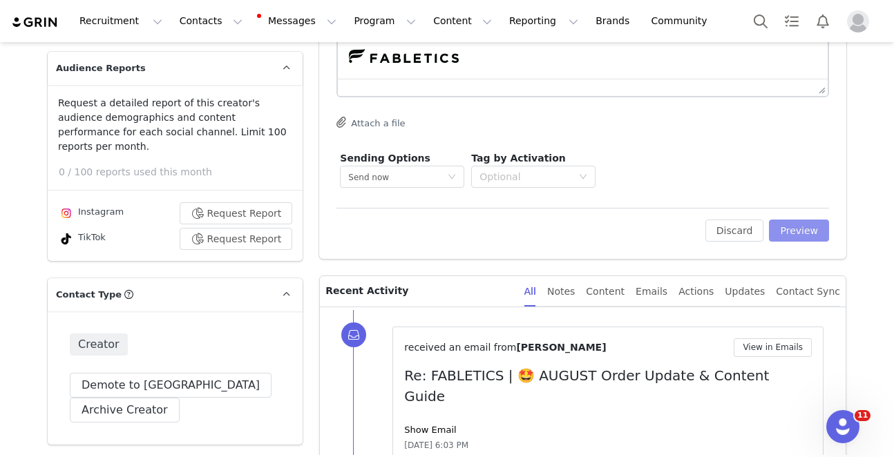
click at [824, 233] on button "Preview" at bounding box center [799, 231] width 60 height 22
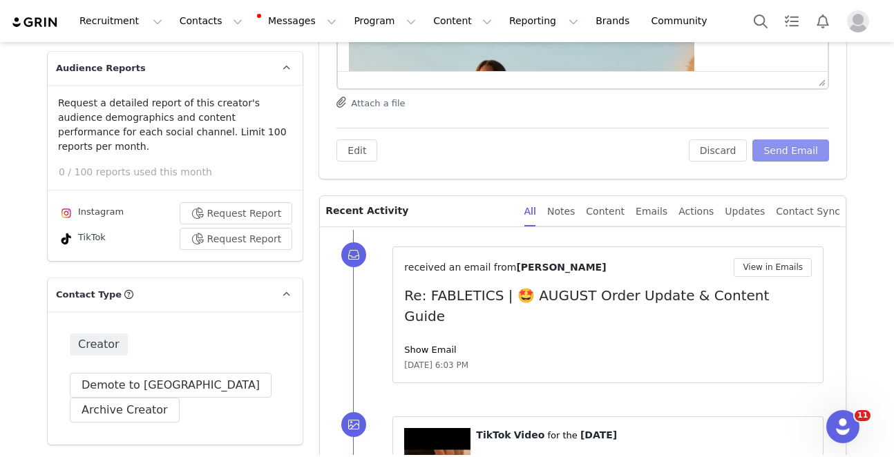
scroll to position [0, 0]
click at [798, 140] on button "Send Email" at bounding box center [791, 151] width 77 height 22
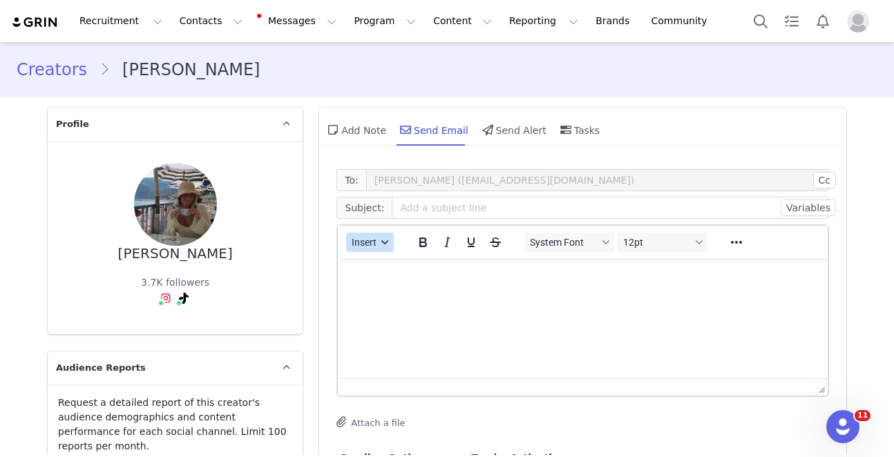
drag, startPoint x: 365, startPoint y: 239, endPoint x: 378, endPoint y: 248, distance: 15.9
click at [365, 239] on span "Insert" at bounding box center [364, 242] width 25 height 11
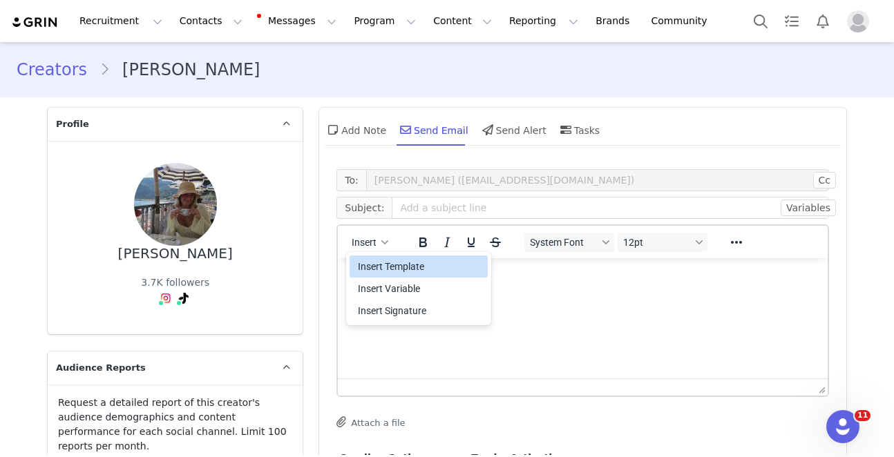
click at [405, 269] on div "Insert Template" at bounding box center [420, 266] width 124 height 17
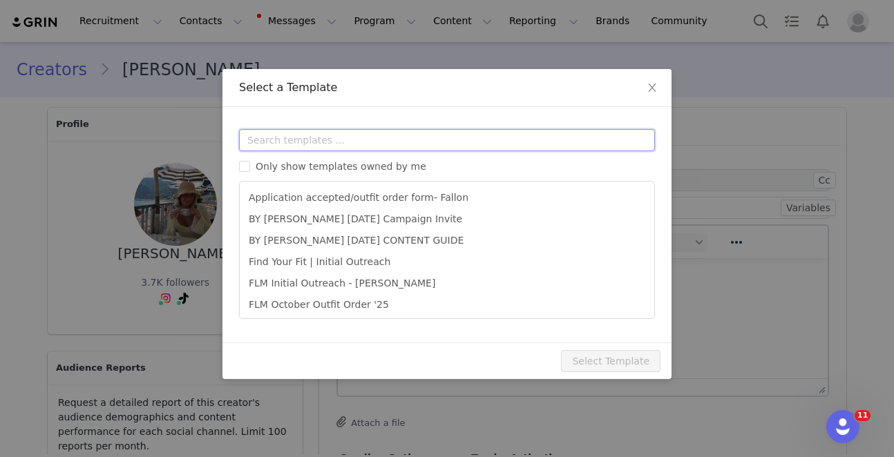
click at [442, 138] on input "text" at bounding box center [447, 140] width 416 height 22
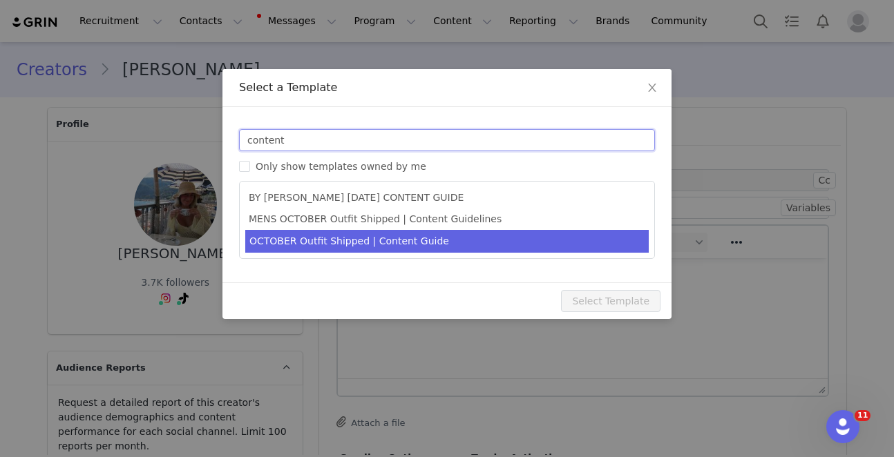
type input "content"
click at [461, 250] on li "OCTOBER Outfit Shipped | Content Guide" at bounding box center [447, 241] width 404 height 23
type input "FABLETICS | 🎃 OCTOBER Order Update & Content Guide"
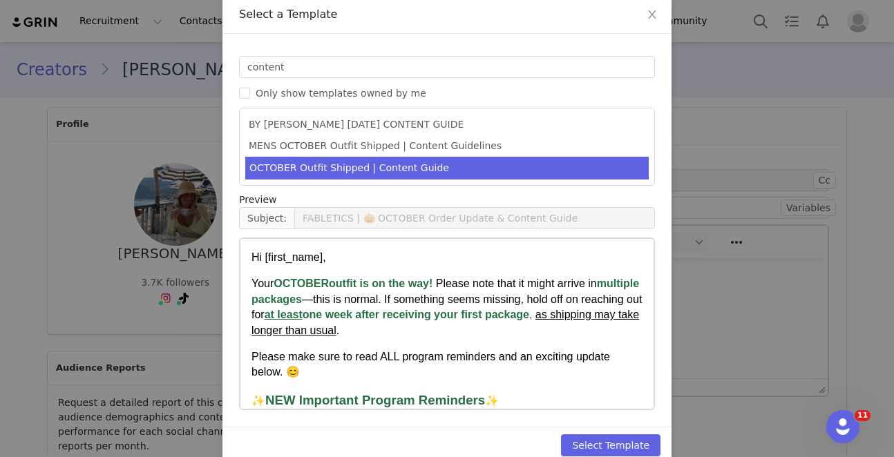
scroll to position [96, 0]
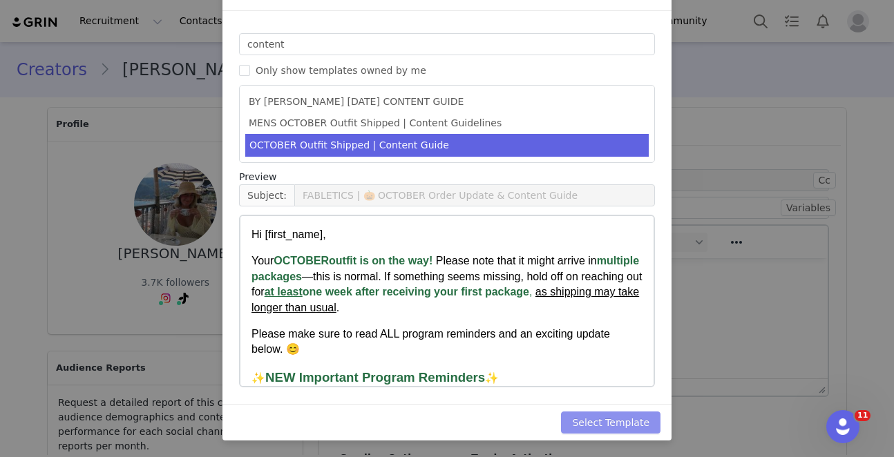
drag, startPoint x: 612, startPoint y: 424, endPoint x: 604, endPoint y: 407, distance: 18.9
click at [612, 424] on button "Select Template" at bounding box center [611, 423] width 100 height 22
type input "FABLETICS | 🎃 OCTOBER Order Update & Content Guide"
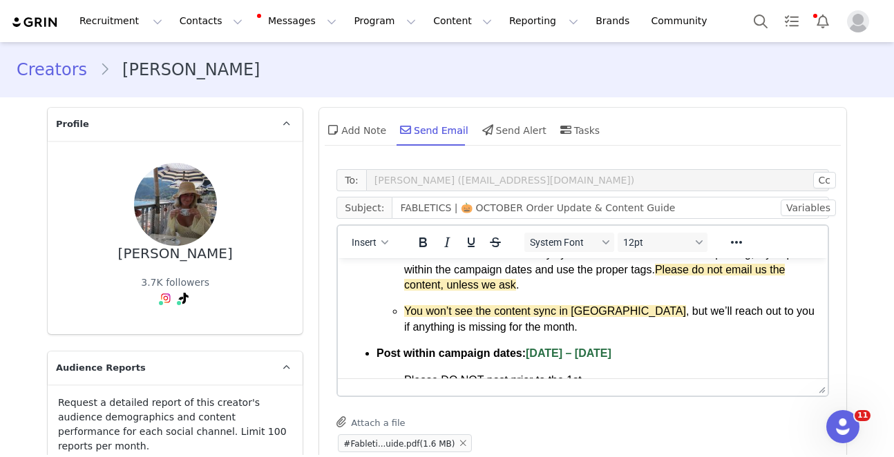
scroll to position [236, 0]
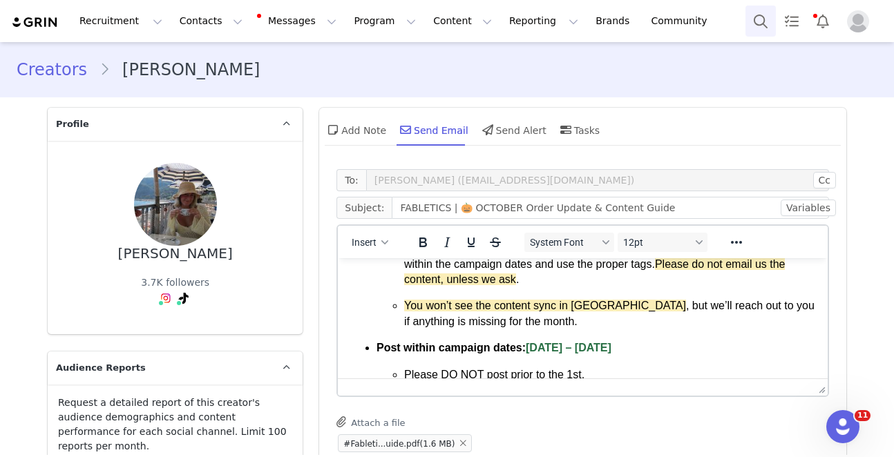
click at [754, 25] on button "Search" at bounding box center [761, 21] width 30 height 31
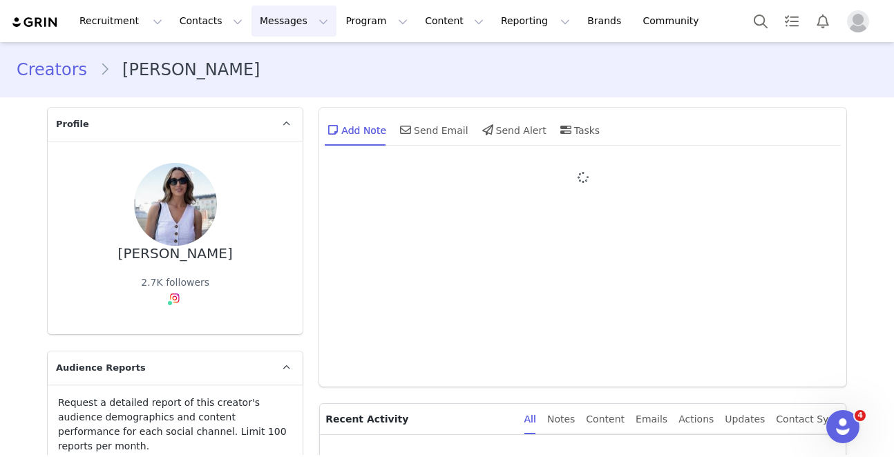
type input "+1 ([GEOGRAPHIC_DATA])"
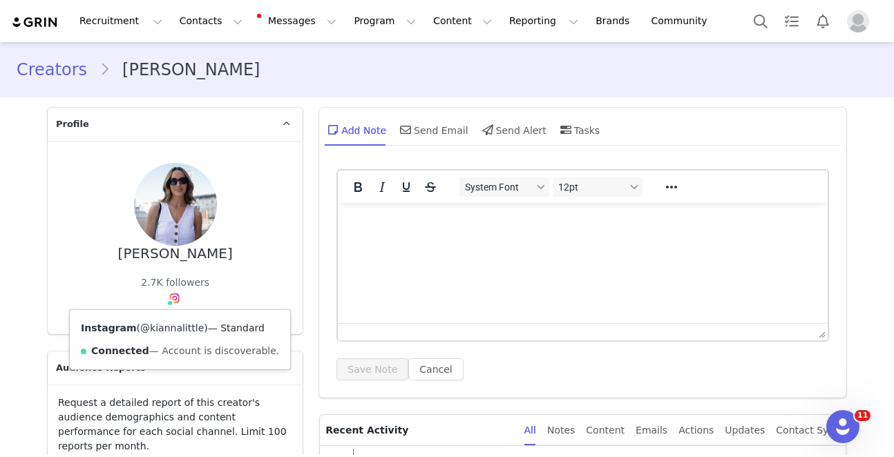
click at [164, 328] on link "@kiannalittle" at bounding box center [172, 328] width 64 height 11
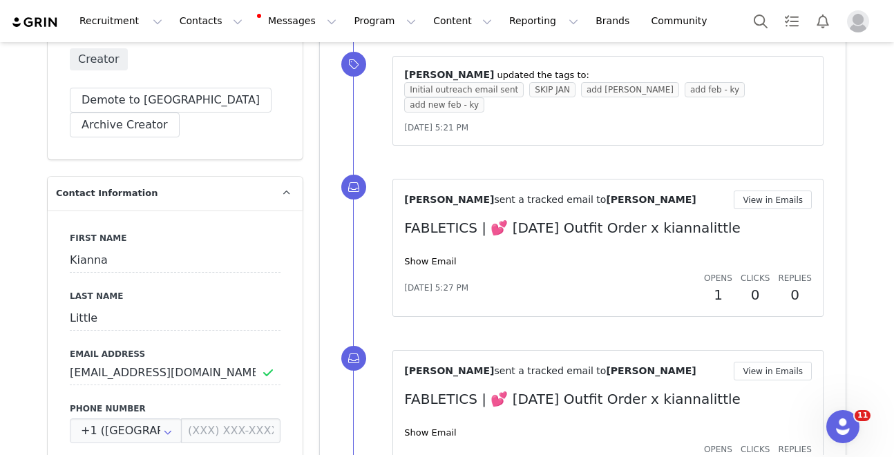
scroll to position [572, 0]
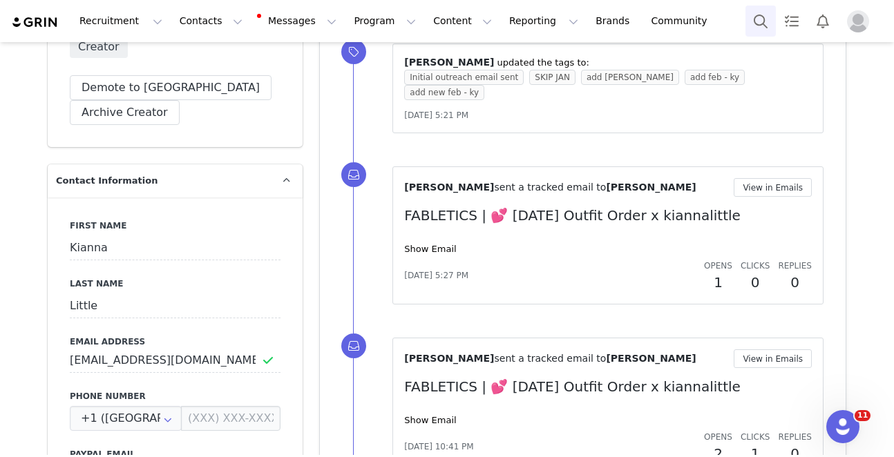
click at [757, 19] on button "Search" at bounding box center [761, 21] width 30 height 31
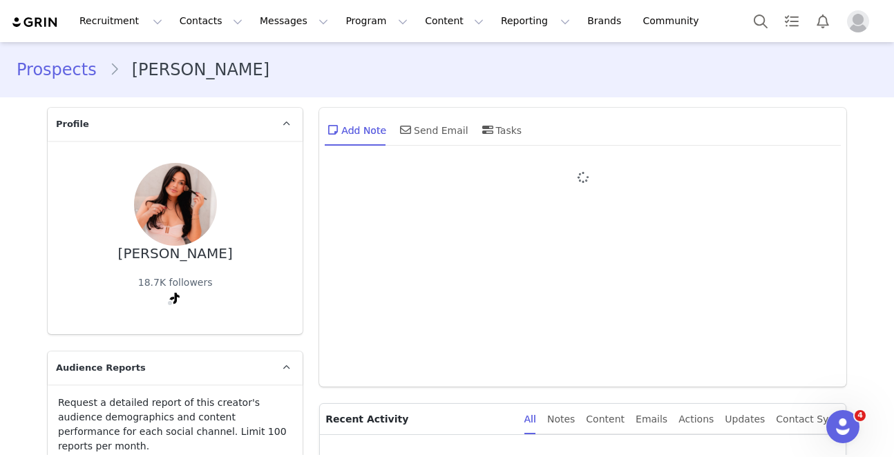
type input "+1 ([GEOGRAPHIC_DATA])"
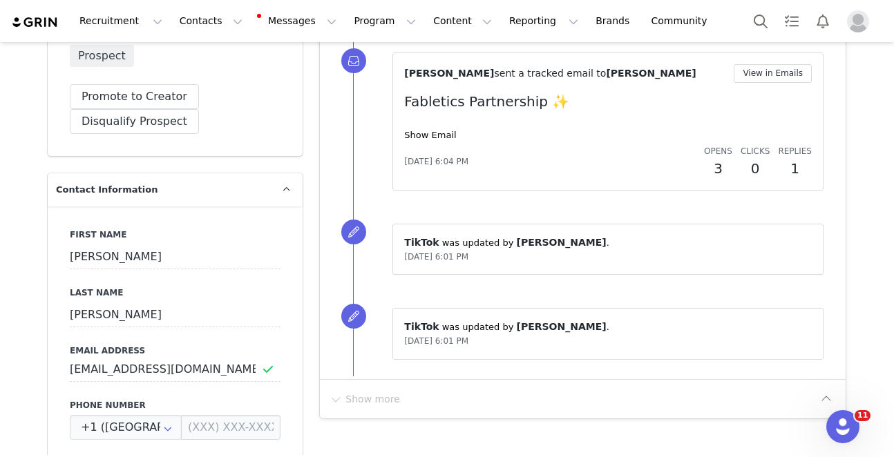
scroll to position [564, 0]
click at [135, 84] on button "Promote to Creator" at bounding box center [134, 96] width 129 height 25
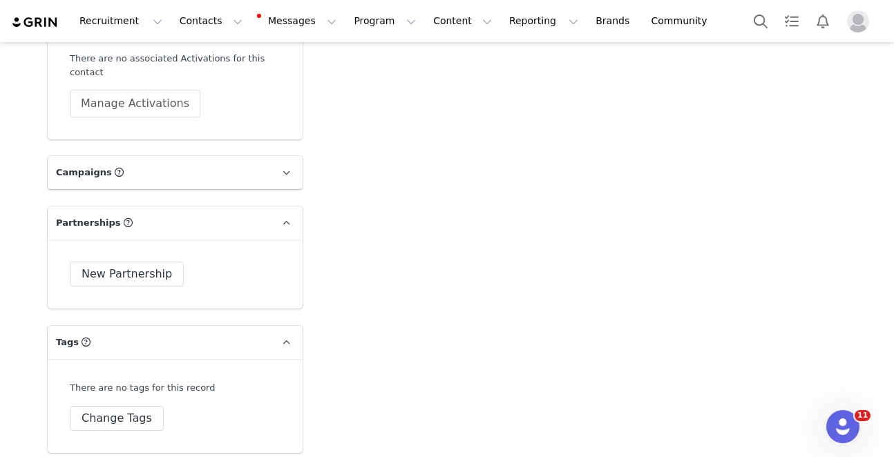
scroll to position [4491, 0]
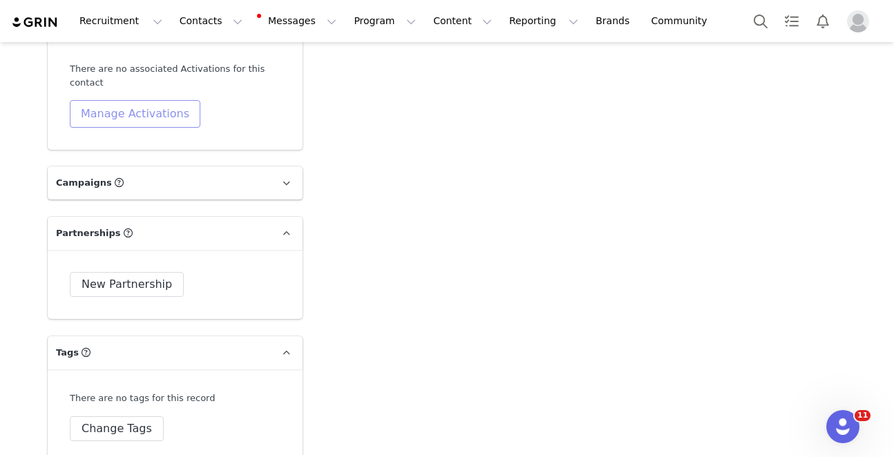
click at [140, 100] on button "Manage Activations" at bounding box center [135, 114] width 131 height 28
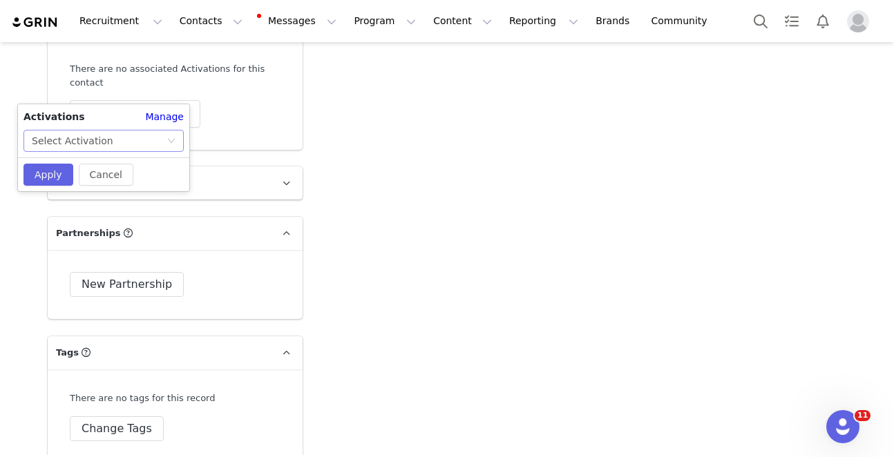
click at [141, 144] on div "Select Activation" at bounding box center [99, 141] width 135 height 21
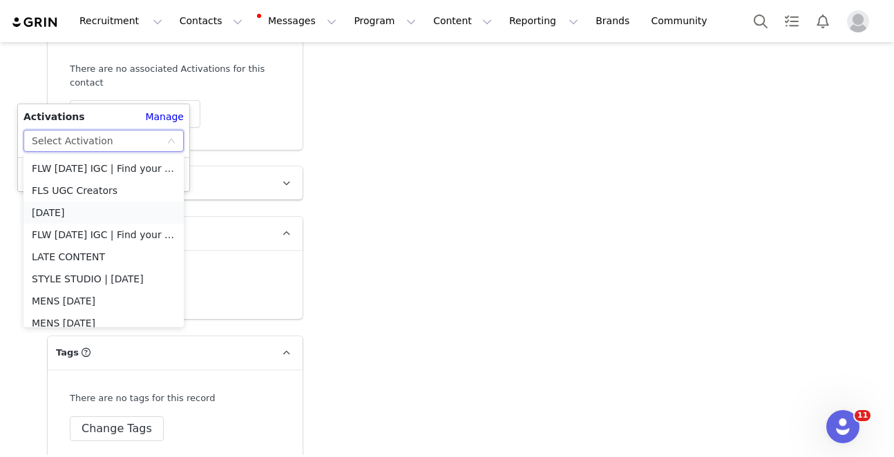
click at [120, 213] on li "OCTOBER 2025" at bounding box center [103, 213] width 160 height 22
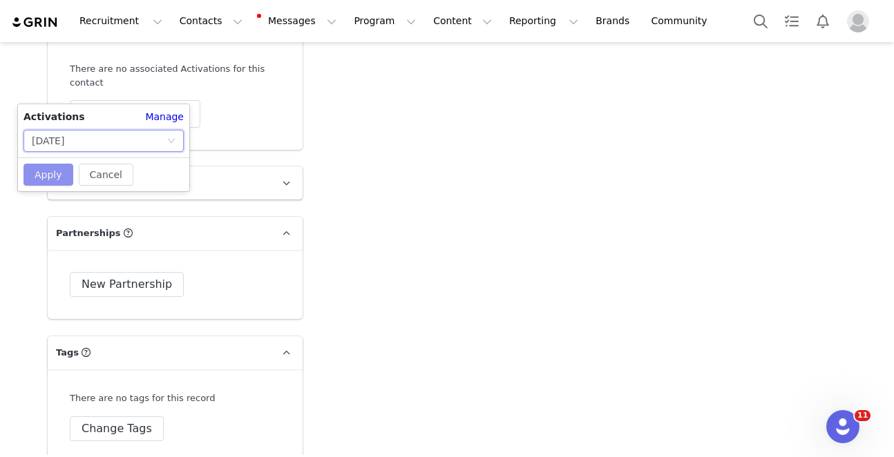
drag, startPoint x: 43, startPoint y: 178, endPoint x: 171, endPoint y: 160, distance: 129.1
click at [44, 178] on button "Apply" at bounding box center [48, 175] width 50 height 22
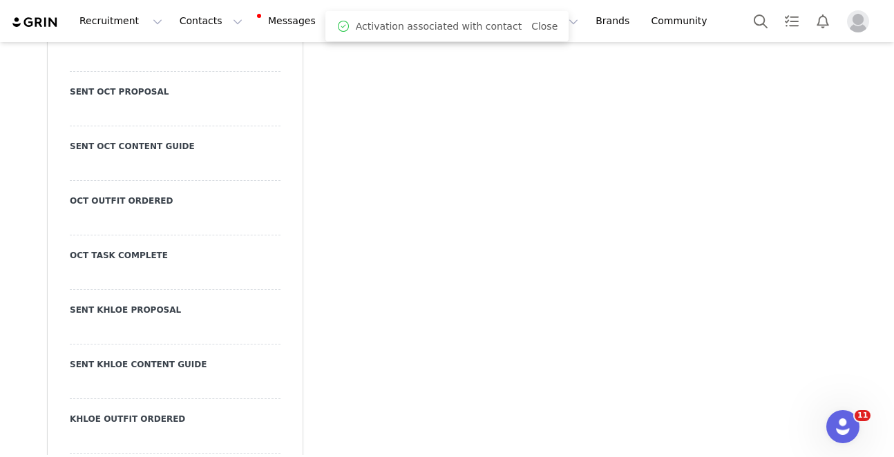
scroll to position [3317, 0]
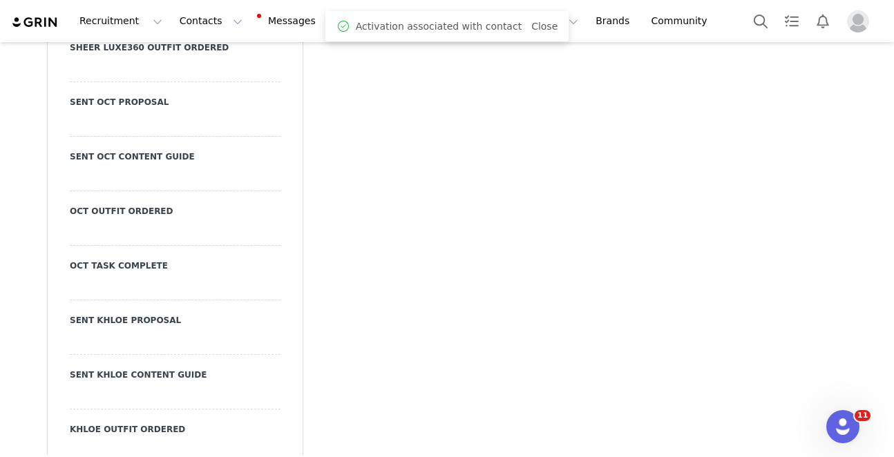
drag, startPoint x: 138, startPoint y: 110, endPoint x: 140, endPoint y: 100, distance: 10.6
click at [142, 112] on div at bounding box center [175, 124] width 211 height 25
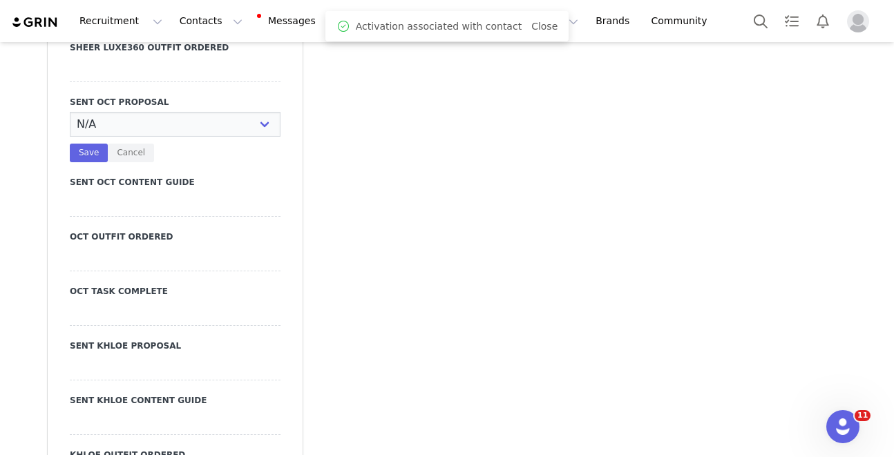
select select "YES"
click at [70, 112] on select "N/A YES" at bounding box center [175, 124] width 211 height 25
click at [85, 144] on button "Save" at bounding box center [89, 153] width 38 height 19
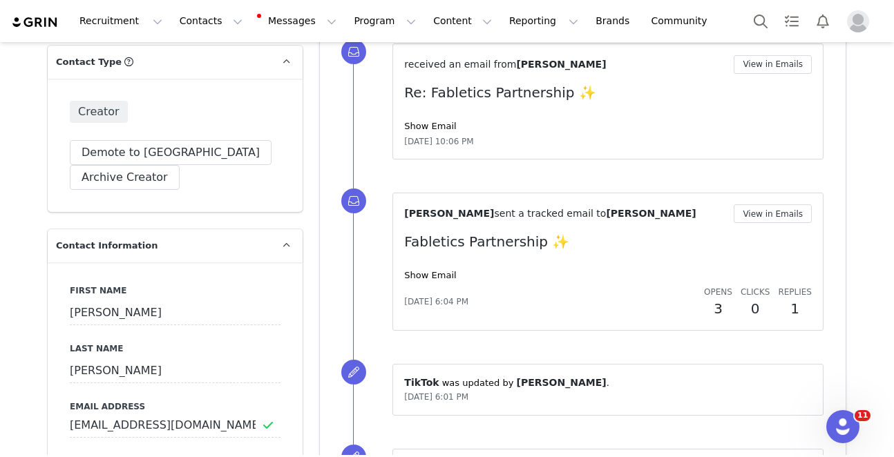
scroll to position [0, 0]
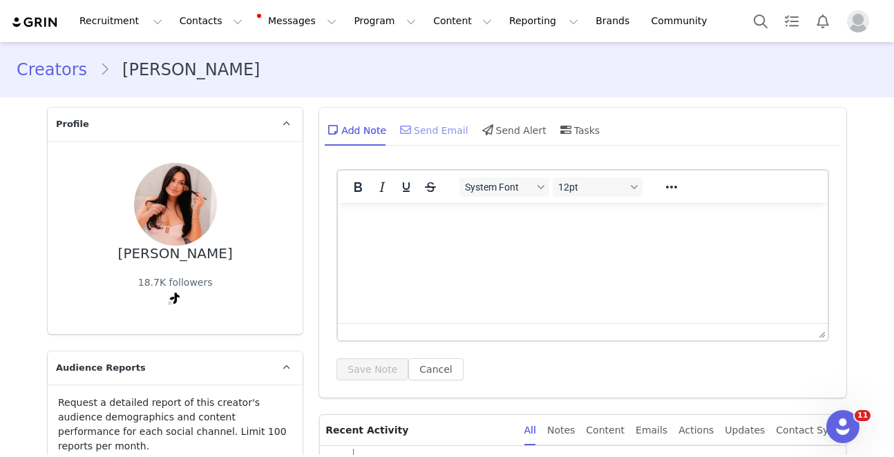
click at [412, 122] on span at bounding box center [405, 130] width 17 height 17
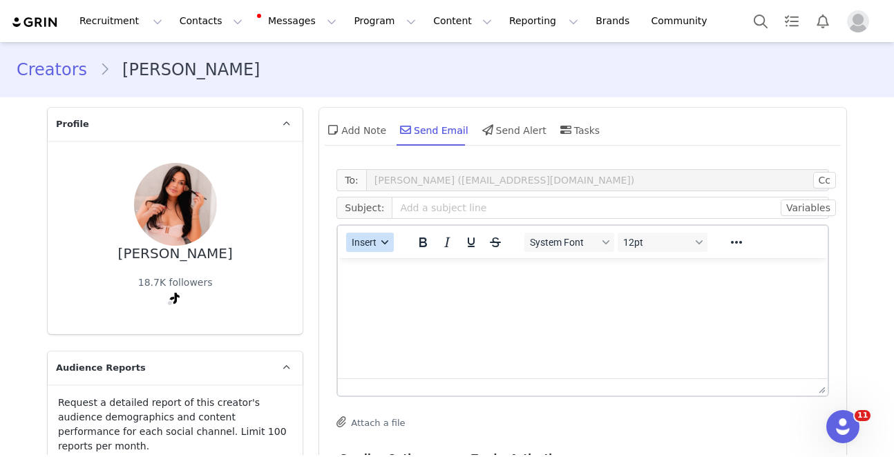
click at [375, 238] on span "Insert" at bounding box center [364, 242] width 25 height 11
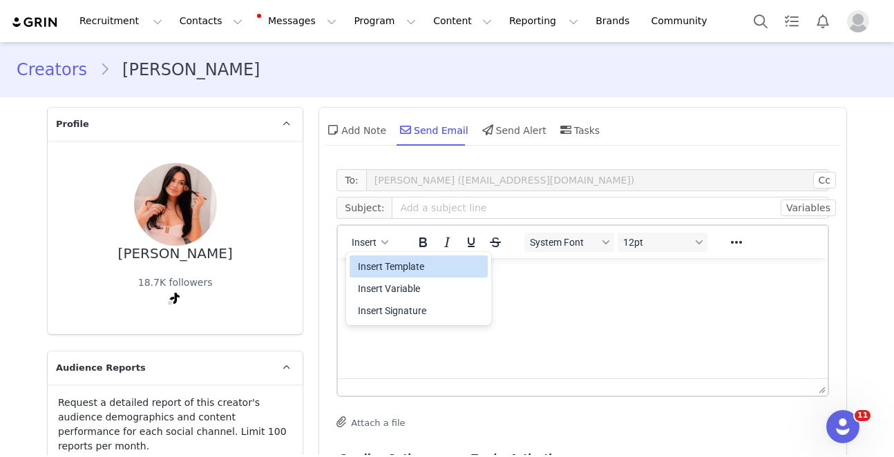
click at [384, 265] on div "Insert Template" at bounding box center [420, 266] width 124 height 17
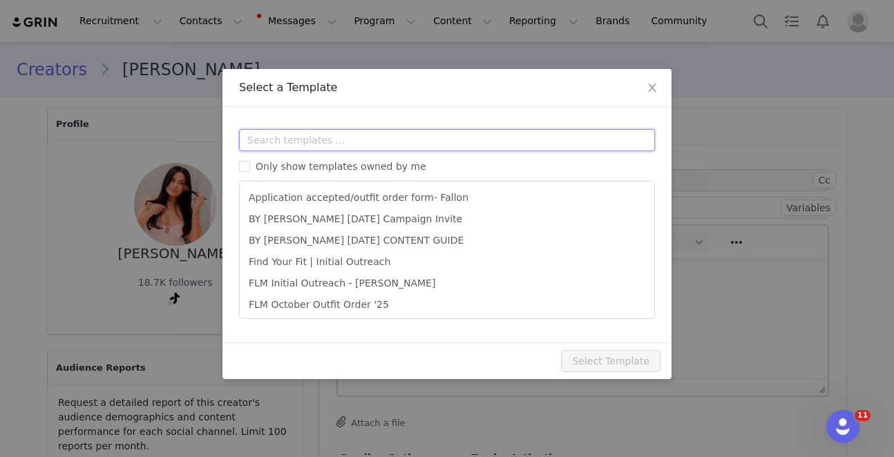
click at [398, 140] on input "text" at bounding box center [447, 140] width 416 height 22
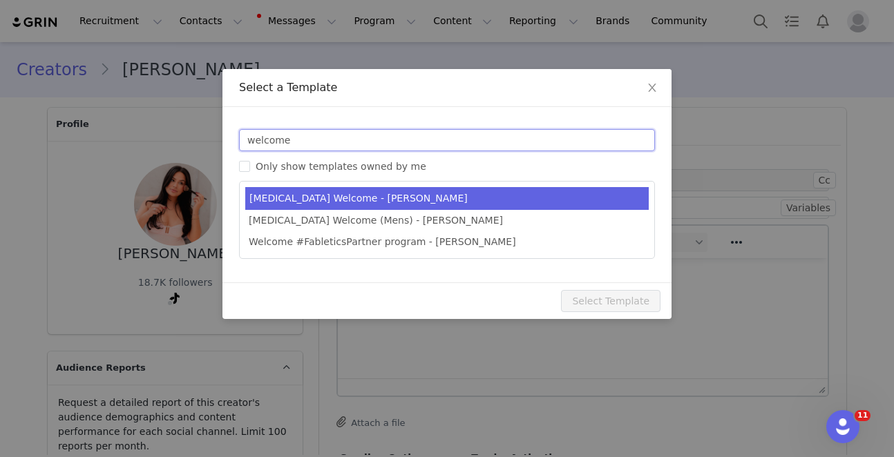
type input "welcome"
type input "#FableticsPartner Welcome"
click at [337, 196] on li "T3 Welcome - Kylie" at bounding box center [447, 198] width 404 height 23
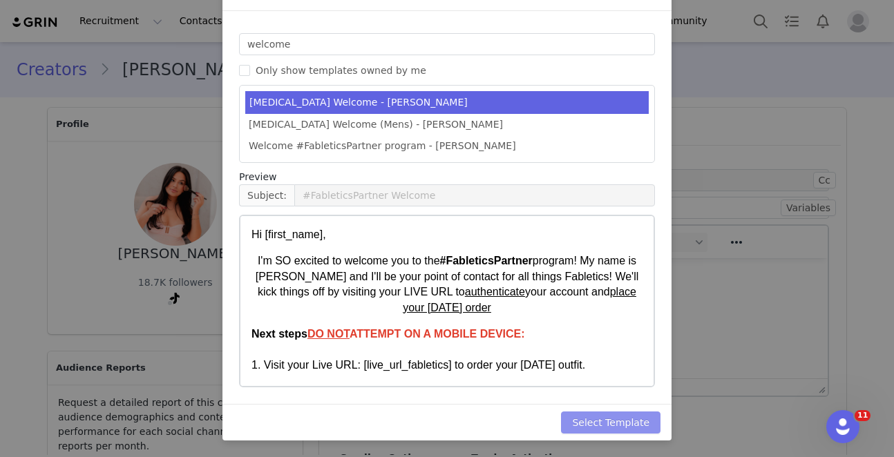
click at [613, 417] on button "Select Template" at bounding box center [611, 423] width 100 height 22
type input "#FableticsPartner Welcome"
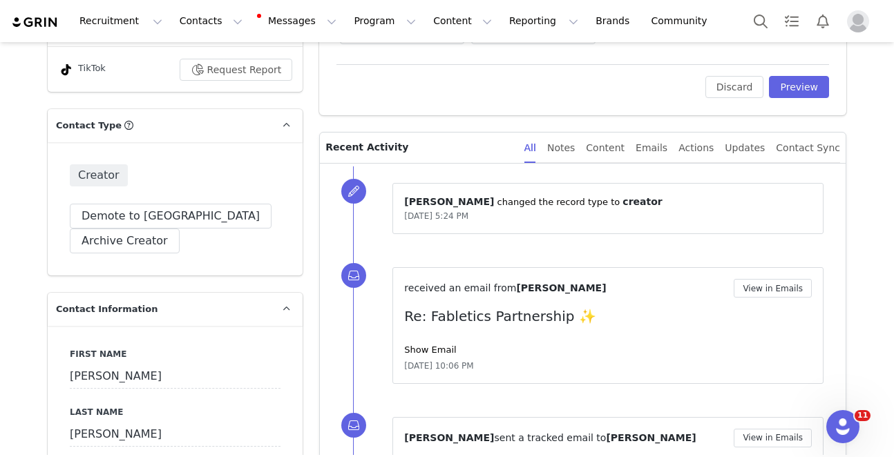
scroll to position [266, 0]
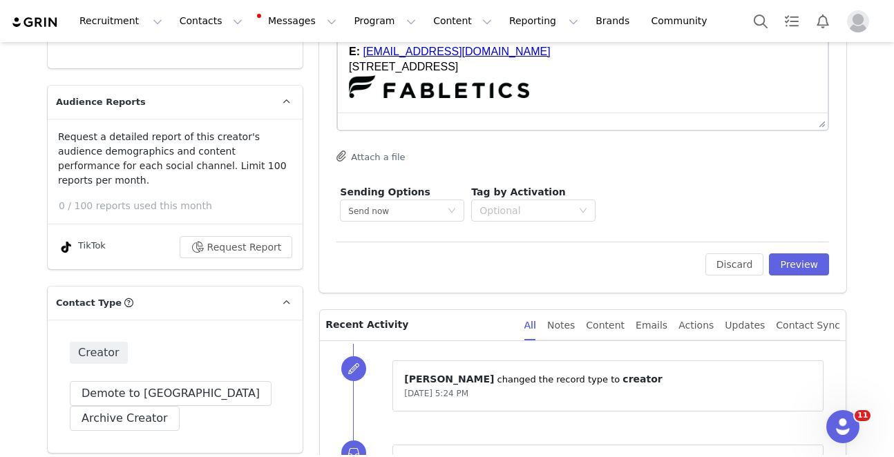
click at [788, 249] on div "Edit Discard Preview" at bounding box center [583, 259] width 493 height 34
click at [798, 262] on button "Preview" at bounding box center [799, 265] width 60 height 22
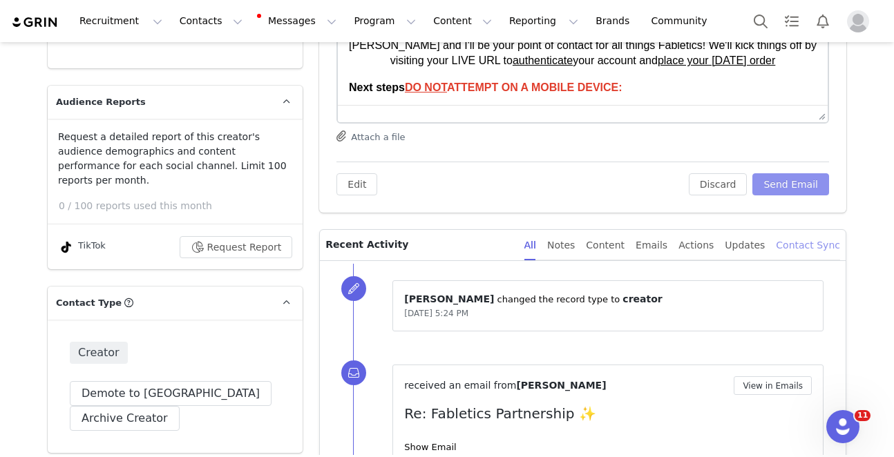
scroll to position [0, 0]
drag, startPoint x: 795, startPoint y: 184, endPoint x: 799, endPoint y: 194, distance: 10.9
click at [796, 185] on button "Send Email" at bounding box center [791, 184] width 77 height 22
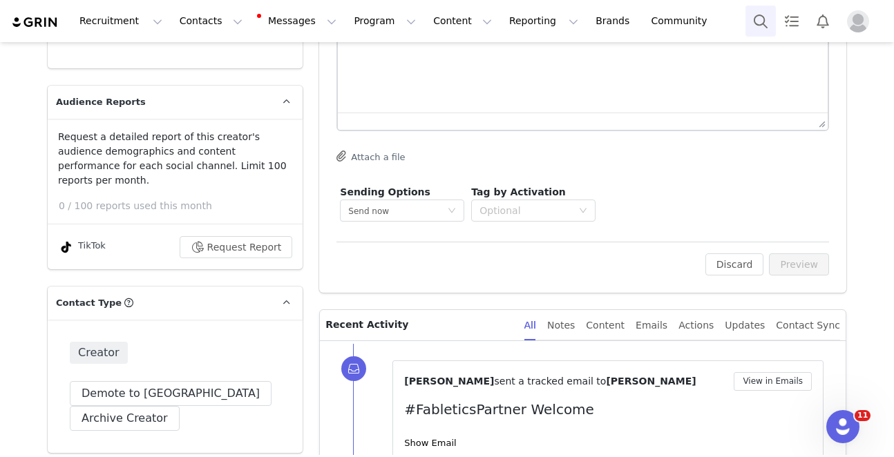
click at [775, 28] on button "Search" at bounding box center [761, 21] width 30 height 31
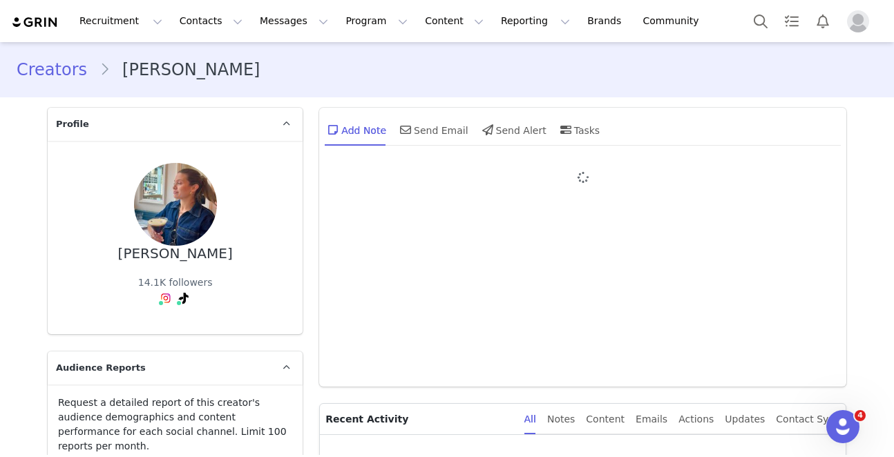
type input "+1 ([GEOGRAPHIC_DATA])"
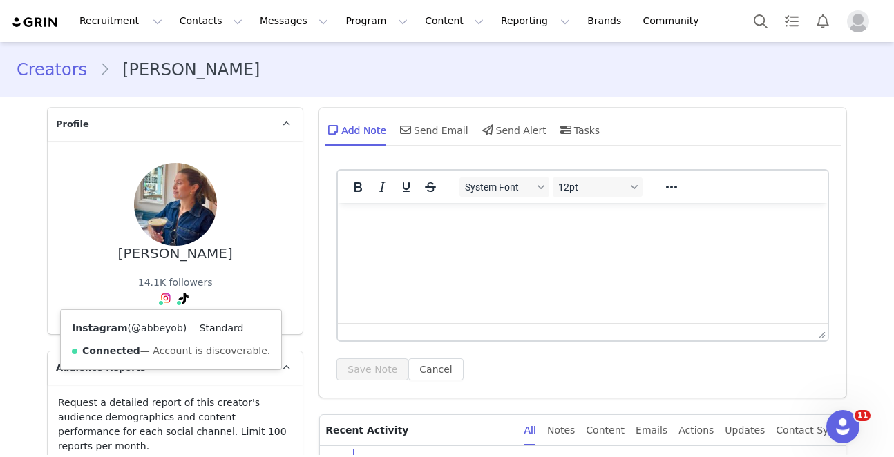
click at [162, 329] on link "@abbeyob" at bounding box center [157, 328] width 52 height 11
click at [164, 336] on div "TikTok ( @abbeyob2 ) — Personal/Creator Connected — Videos and Insights." at bounding box center [185, 339] width 216 height 59
click at [171, 327] on link "@abbeyob2" at bounding box center [156, 328] width 58 height 11
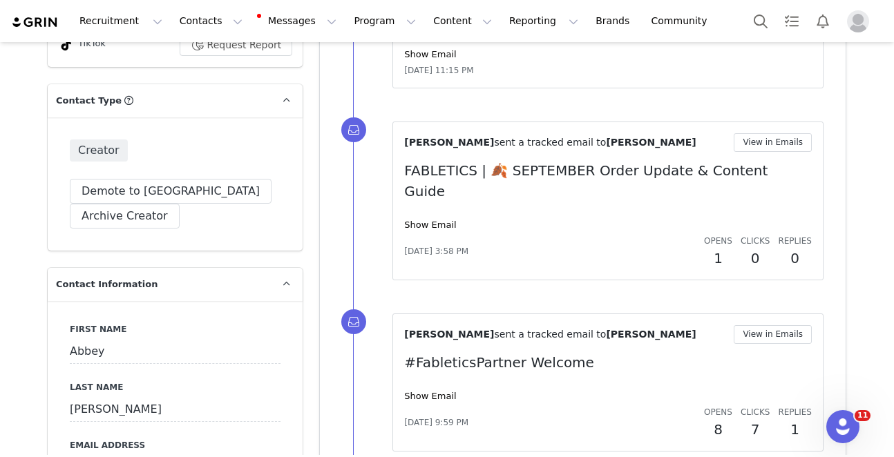
scroll to position [29, 0]
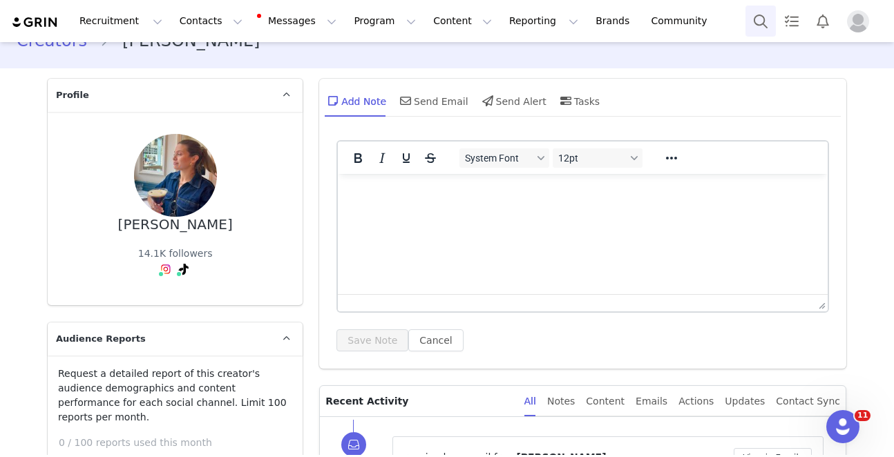
click at [758, 18] on button "Search" at bounding box center [761, 21] width 30 height 31
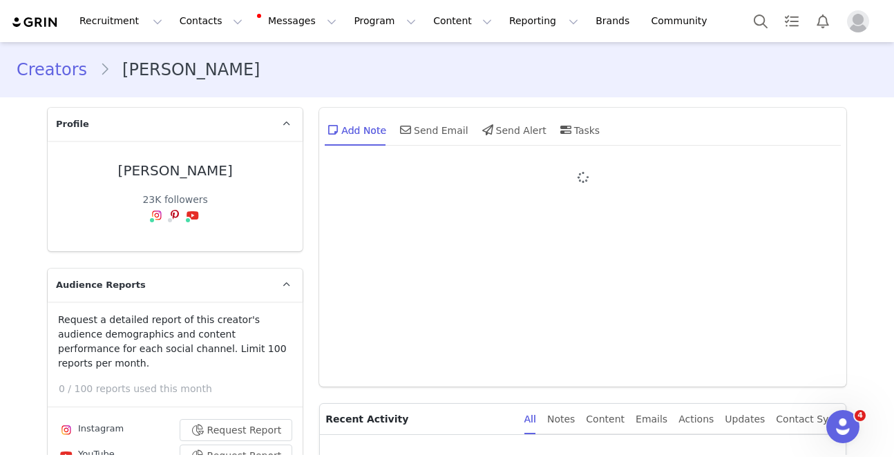
type input "+1 ([GEOGRAPHIC_DATA])"
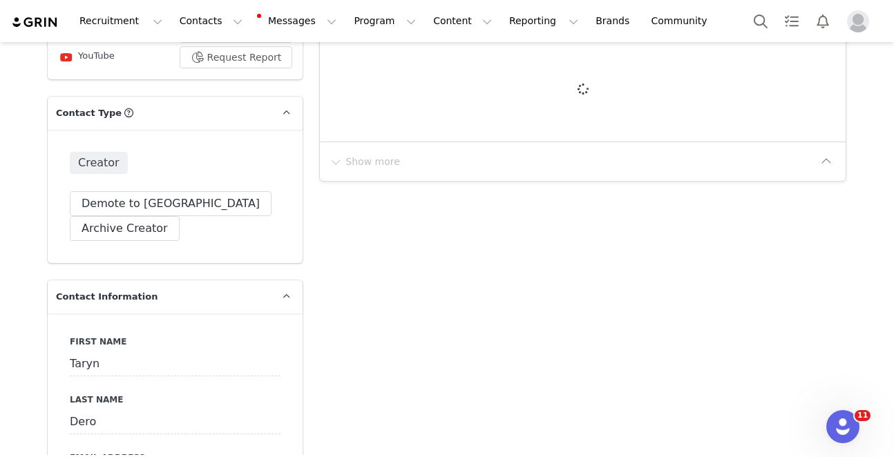
scroll to position [433, 0]
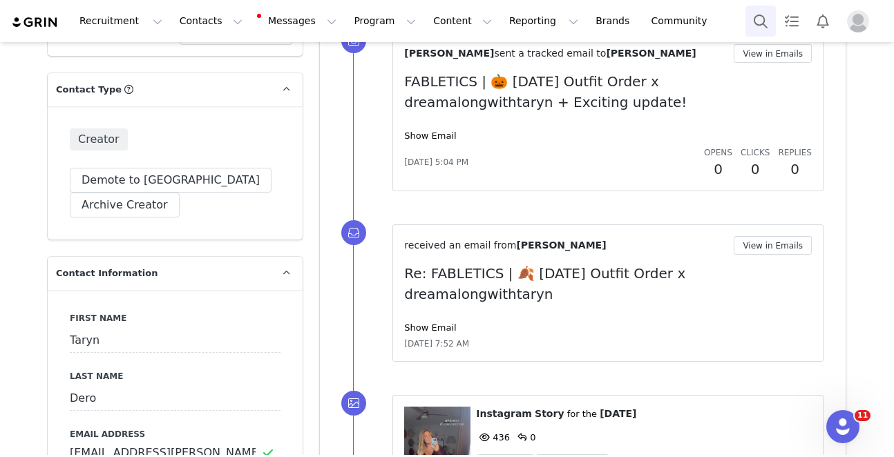
click at [755, 25] on button "Search" at bounding box center [761, 21] width 30 height 31
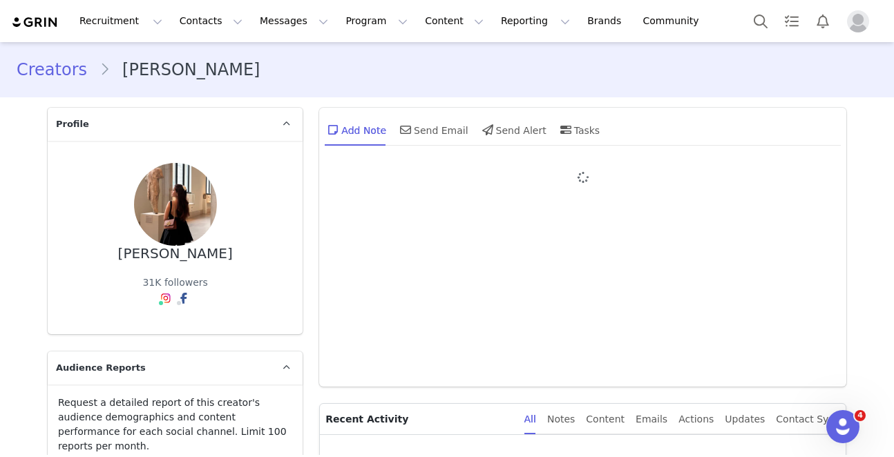
type input "+1 ([GEOGRAPHIC_DATA])"
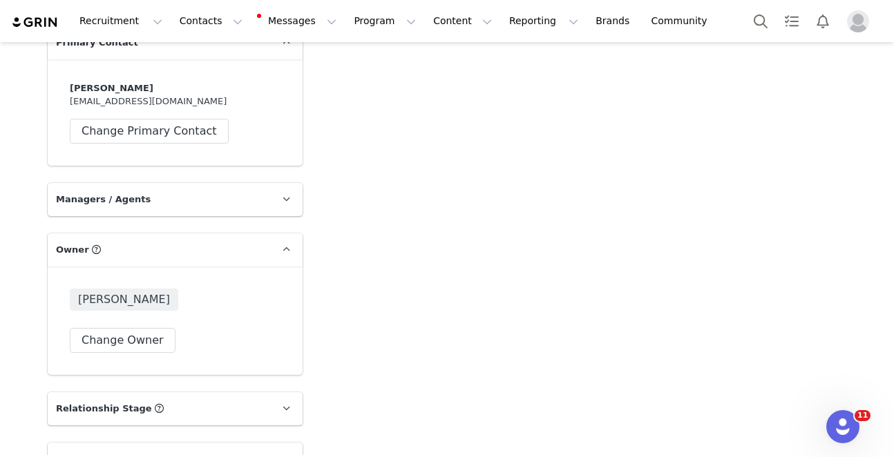
scroll to position [4135, 0]
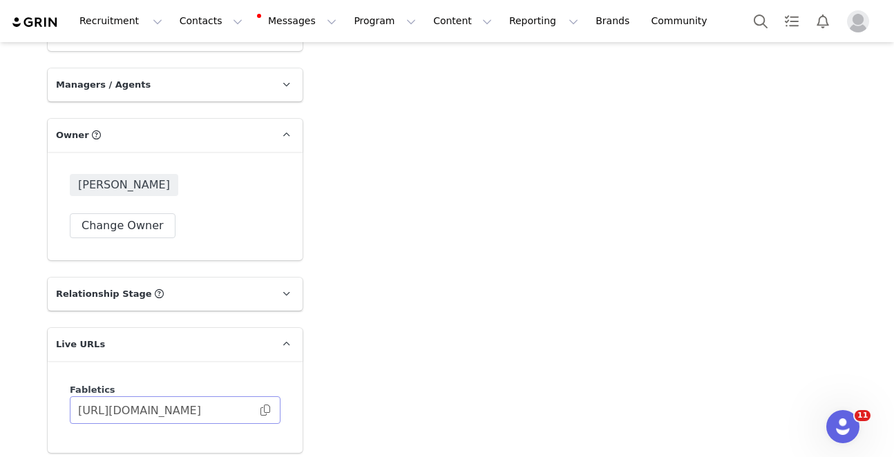
click at [267, 410] on span at bounding box center [265, 410] width 14 height 0
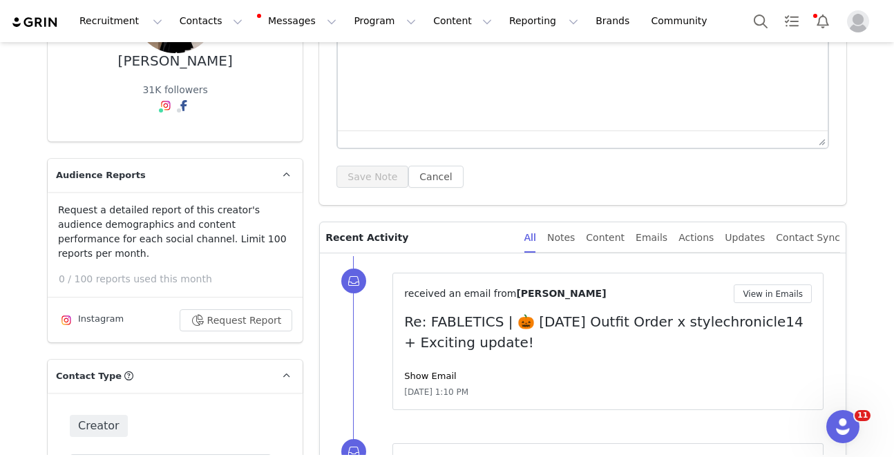
scroll to position [0, 0]
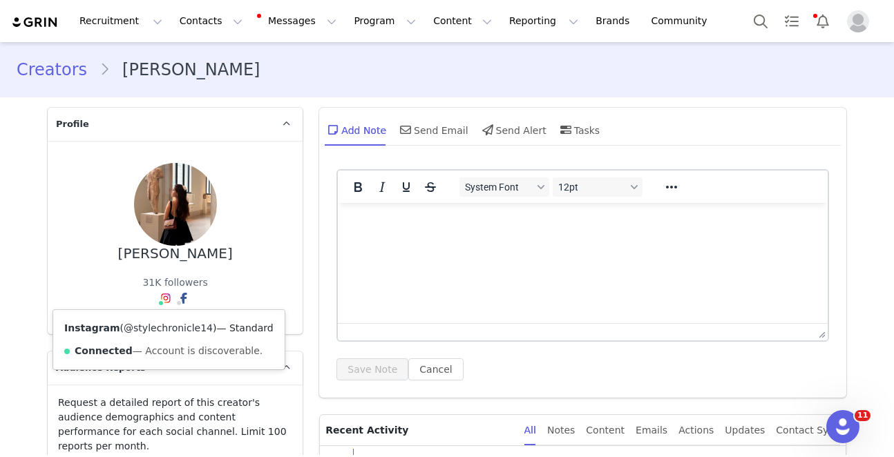
click at [160, 323] on link "@stylechronicle14" at bounding box center [168, 328] width 89 height 11
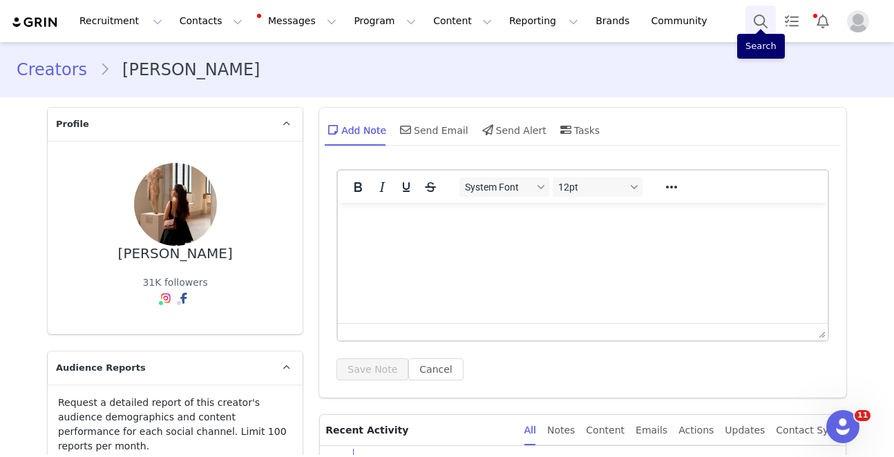
click at [755, 30] on button "Search" at bounding box center [761, 21] width 30 height 31
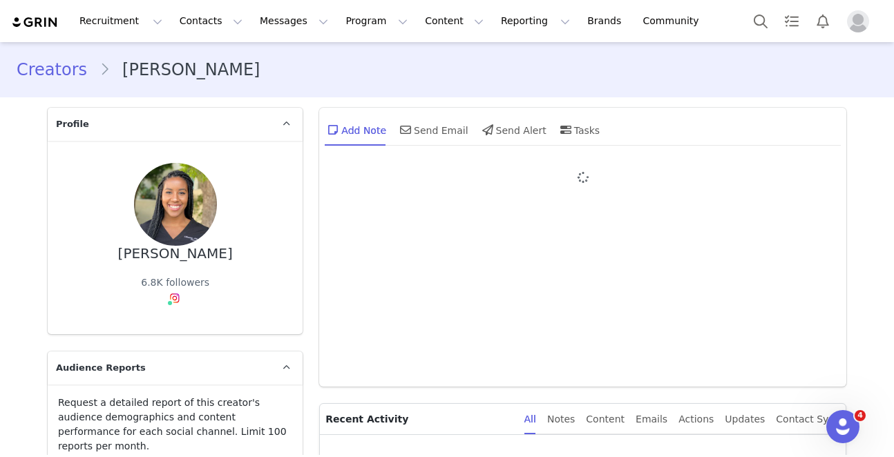
type input "+1 ([GEOGRAPHIC_DATA])"
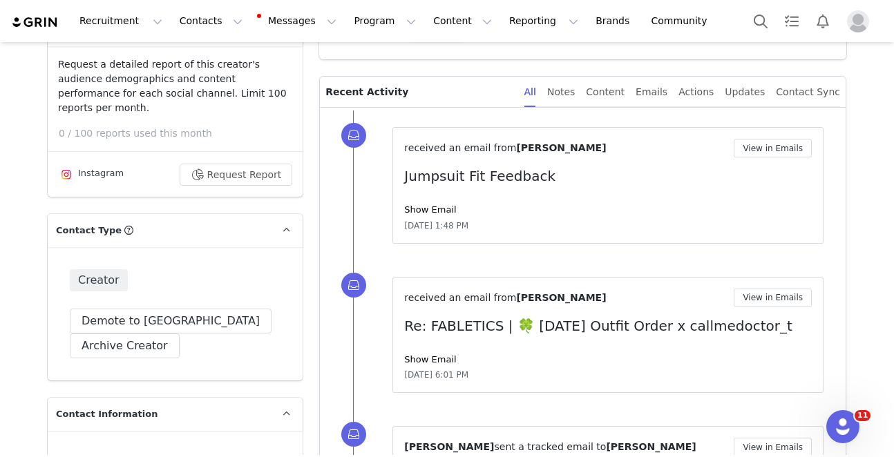
scroll to position [340, 0]
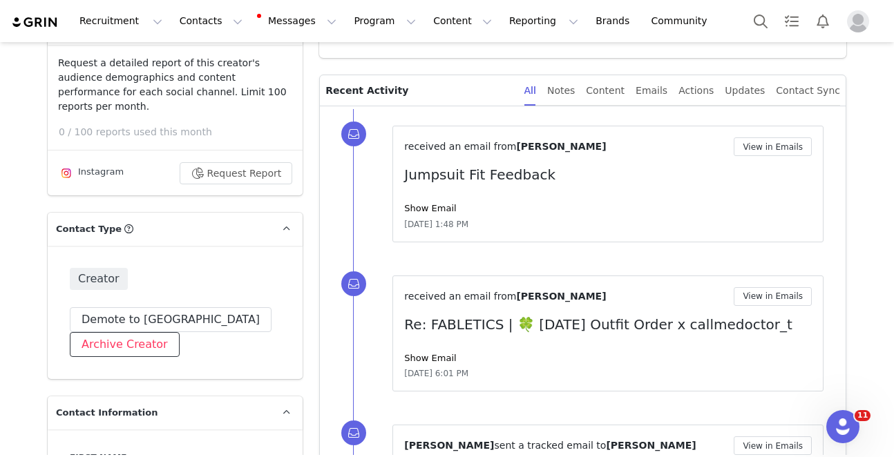
click at [93, 332] on button "Archive Creator" at bounding box center [125, 344] width 110 height 25
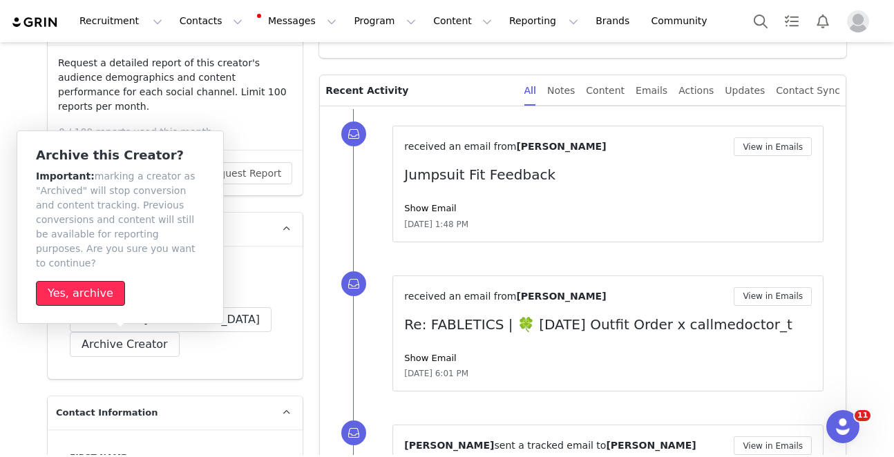
click at [102, 281] on button "Yes, archive" at bounding box center [80, 293] width 89 height 25
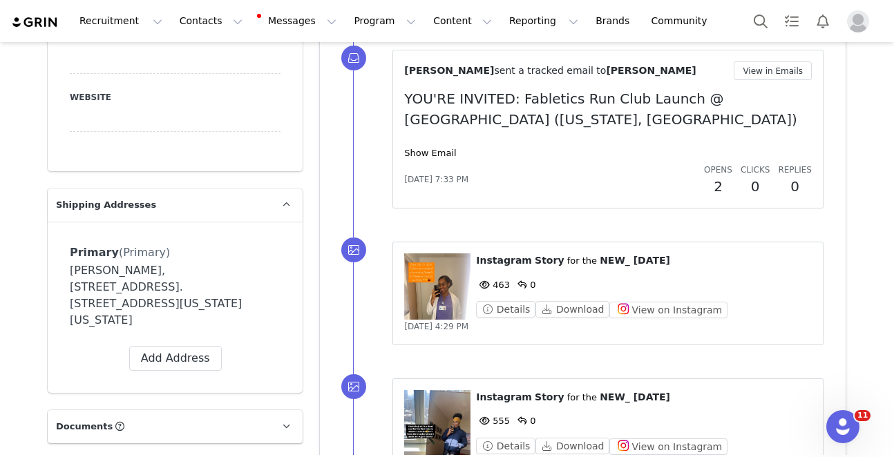
scroll to position [1079, 0]
click at [753, 21] on button "Search" at bounding box center [761, 21] width 30 height 31
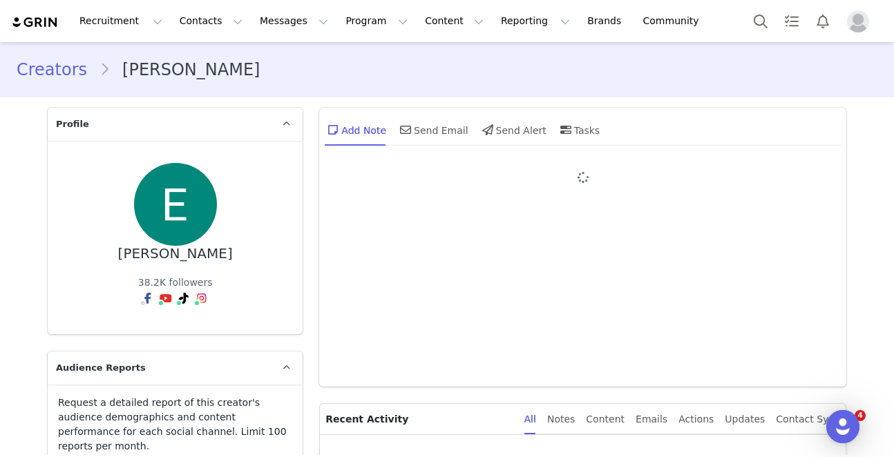
type input "+1 ([GEOGRAPHIC_DATA])"
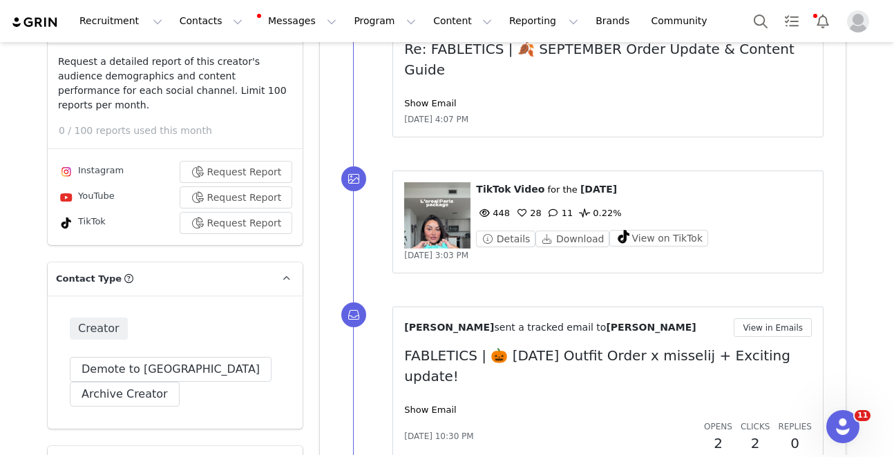
scroll to position [346, 0]
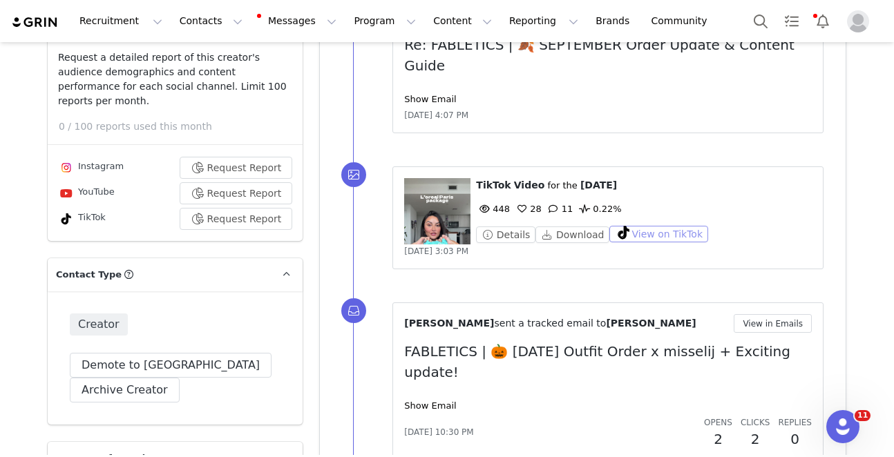
click at [656, 226] on button "View on TikTok" at bounding box center [658, 234] width 99 height 17
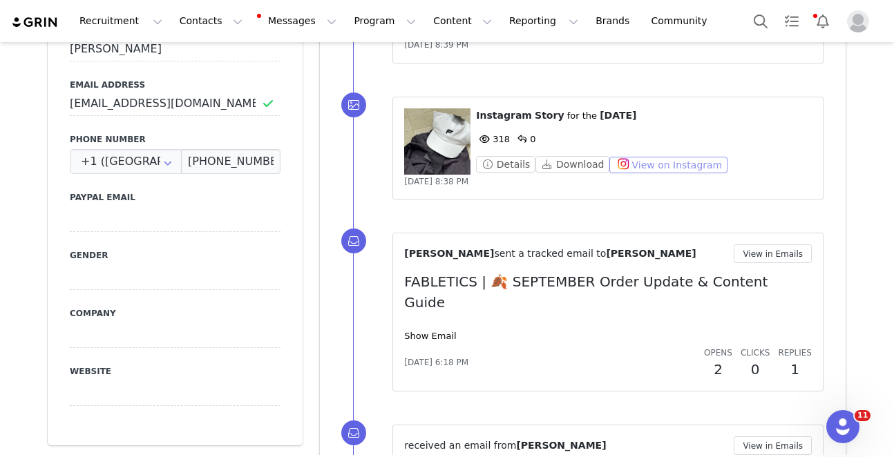
scroll to position [878, 0]
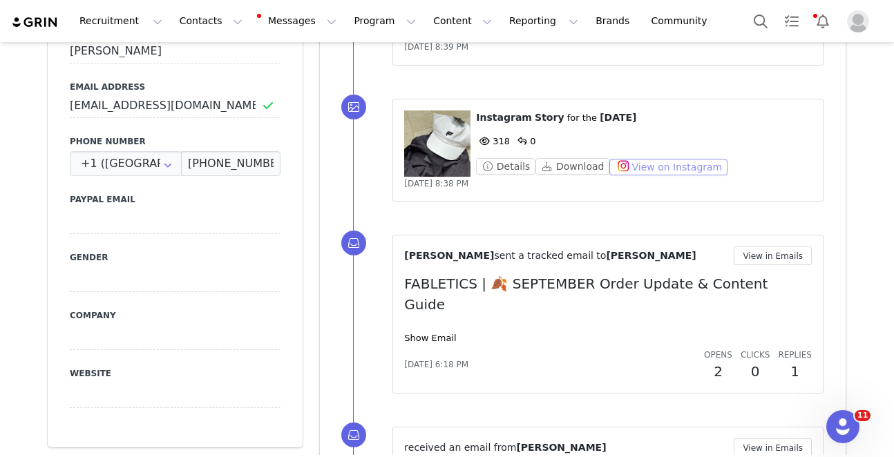
click at [636, 159] on button "View on Instagram" at bounding box center [668, 167] width 118 height 17
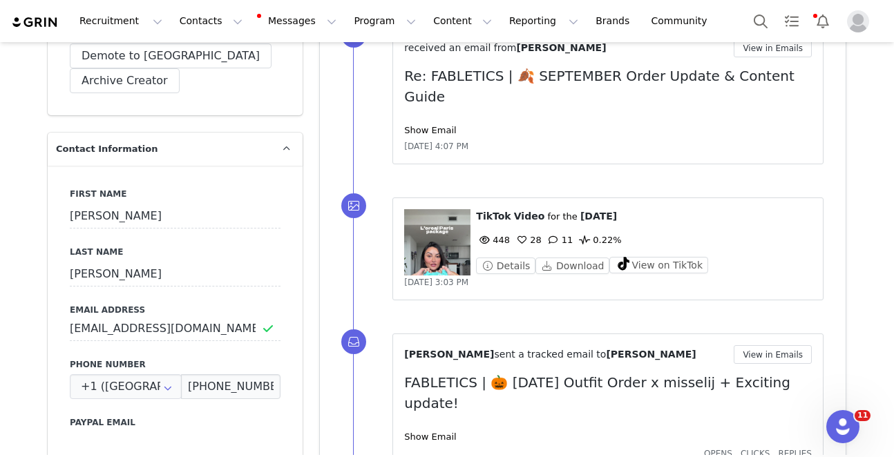
scroll to position [660, 0]
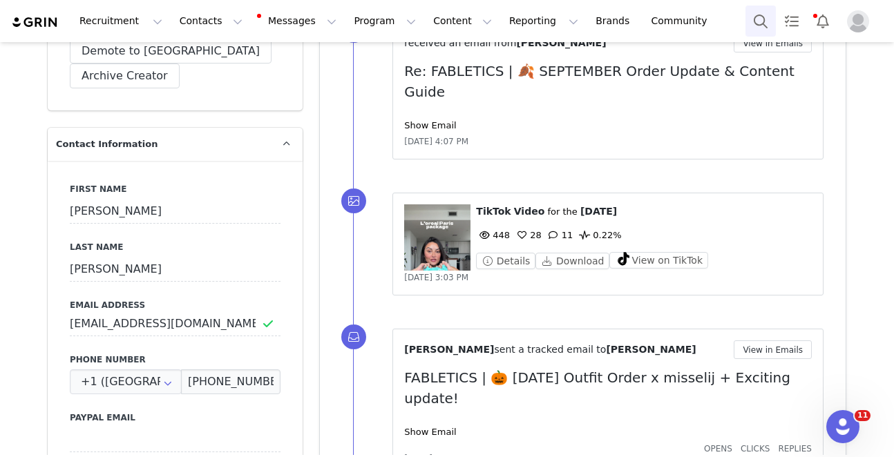
click at [767, 35] on button "Search" at bounding box center [761, 21] width 30 height 31
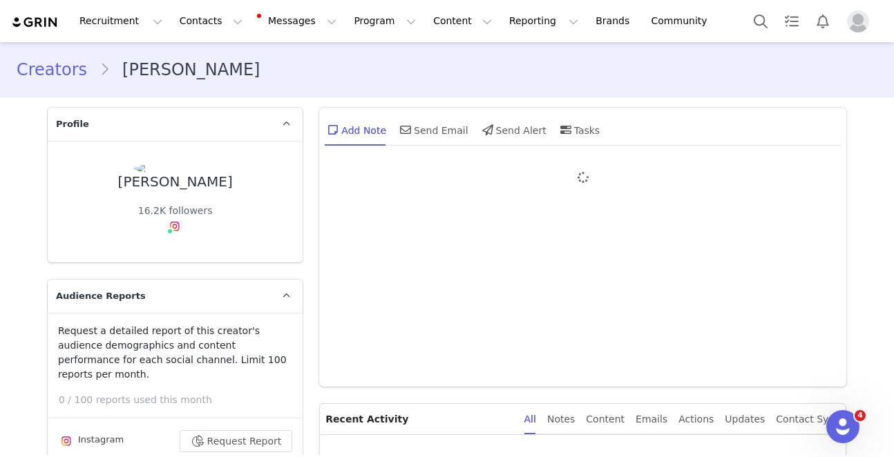
type input "+1 ([GEOGRAPHIC_DATA])"
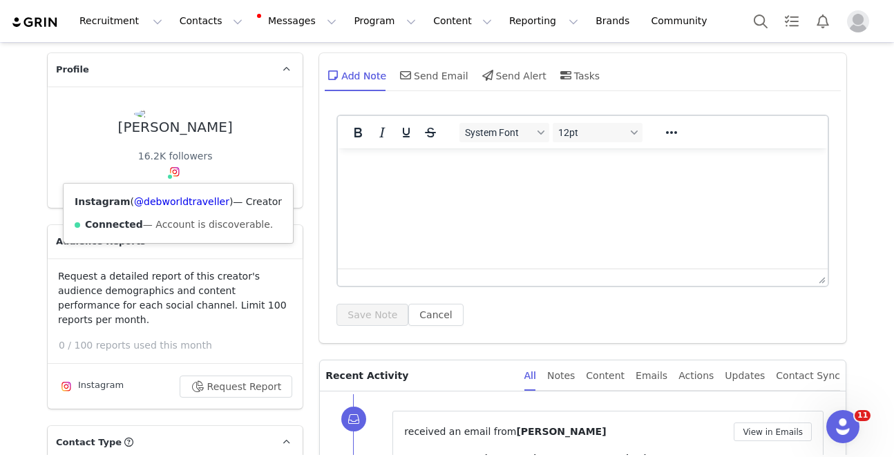
click at [166, 209] on div "Instagram ( @debworldtraveller ) — Creator Connected — Account is discoverable." at bounding box center [178, 213] width 229 height 59
click at [166, 202] on link "@debworldtraveller" at bounding box center [181, 201] width 95 height 11
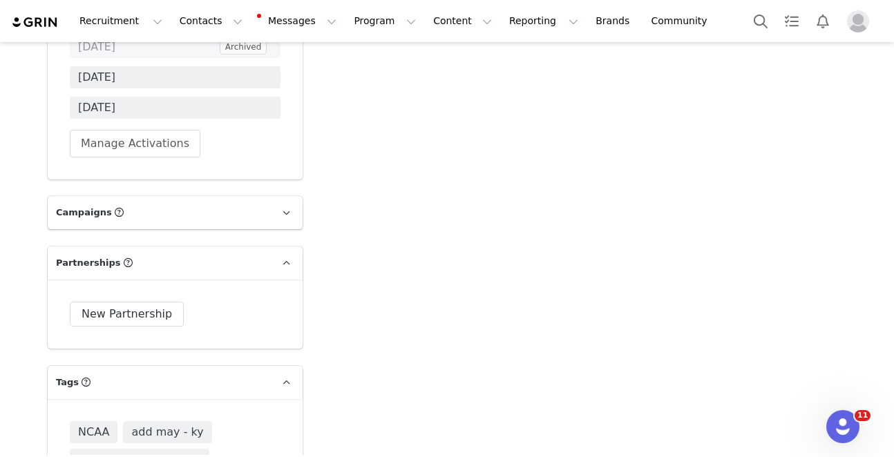
scroll to position [4908, 0]
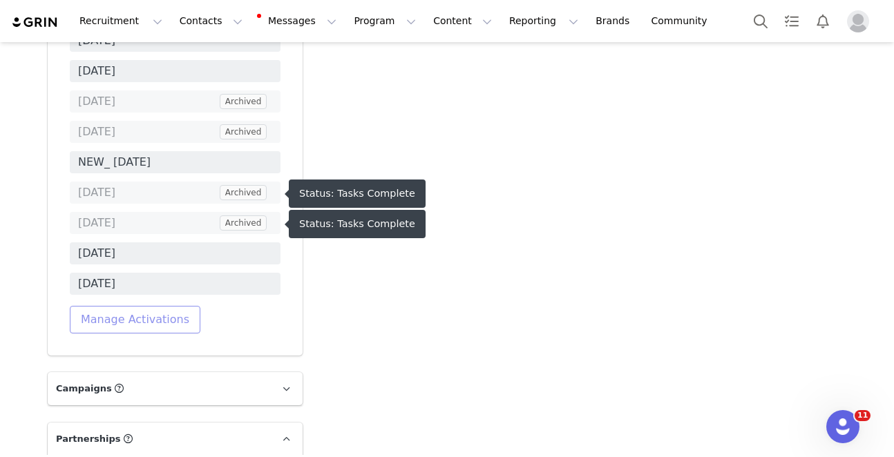
click at [144, 306] on button "Manage Activations" at bounding box center [135, 320] width 131 height 28
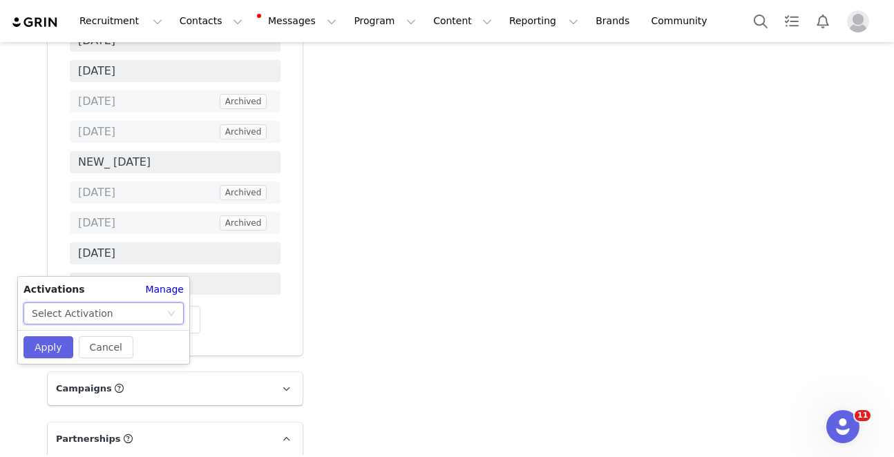
click at [137, 308] on div "Select Activation" at bounding box center [99, 313] width 135 height 21
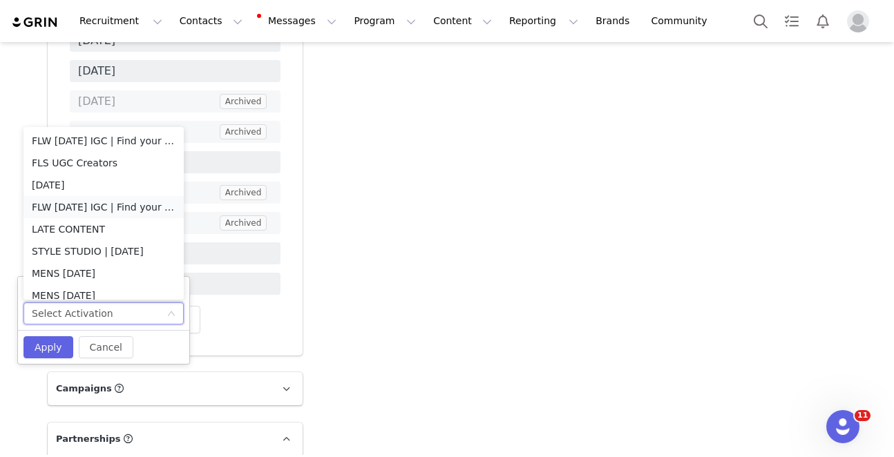
scroll to position [7, 0]
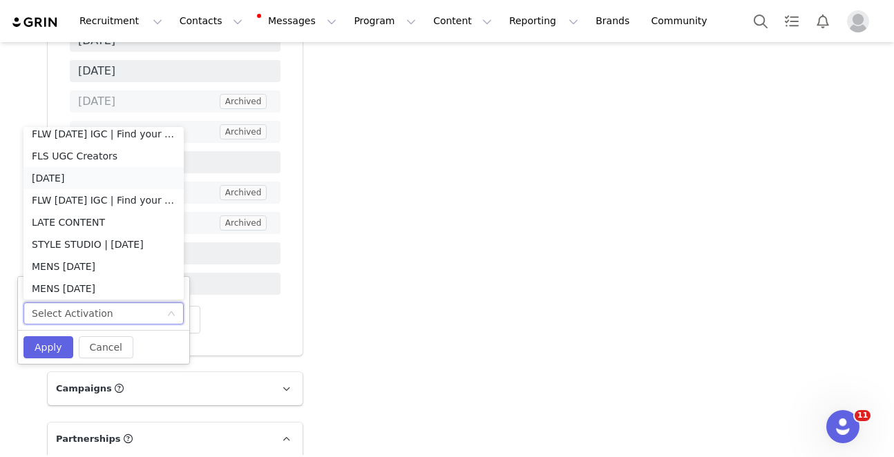
click at [105, 184] on li "[DATE]" at bounding box center [103, 178] width 160 height 22
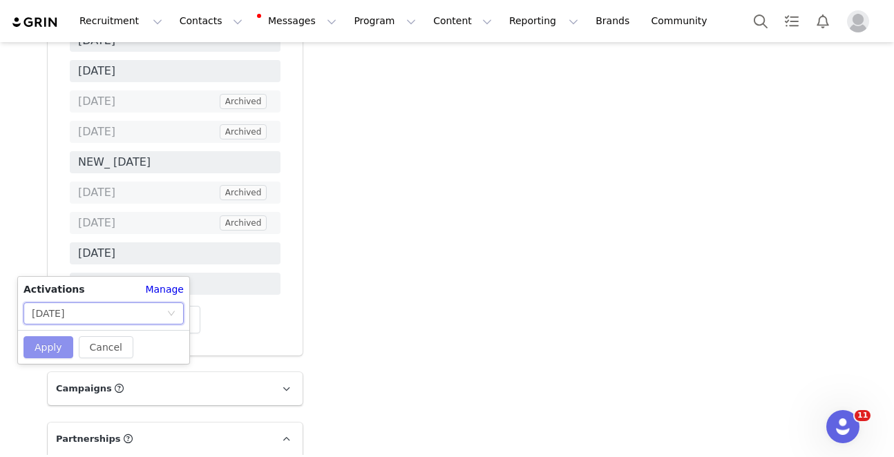
click at [48, 348] on button "Apply" at bounding box center [48, 348] width 50 height 22
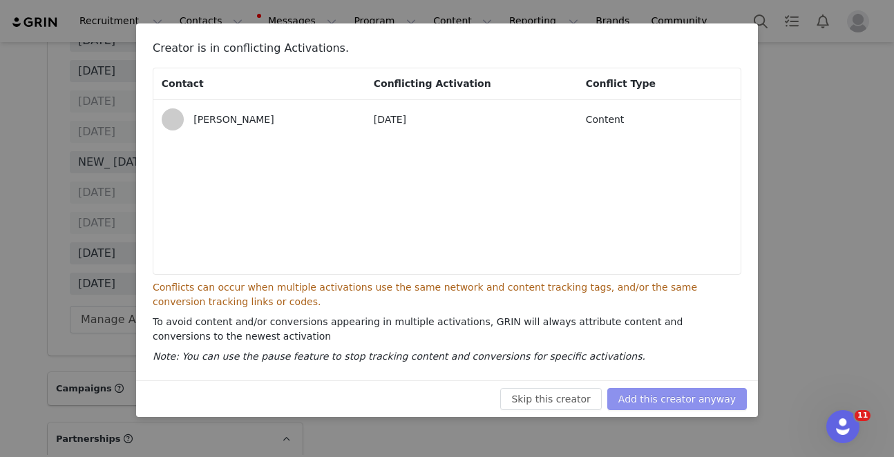
click at [655, 395] on button "Add this creator anyway" at bounding box center [677, 399] width 140 height 22
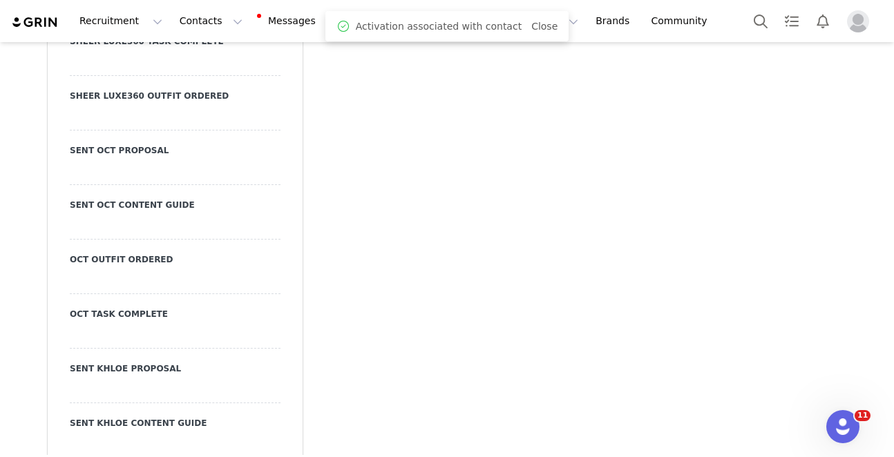
scroll to position [3271, 0]
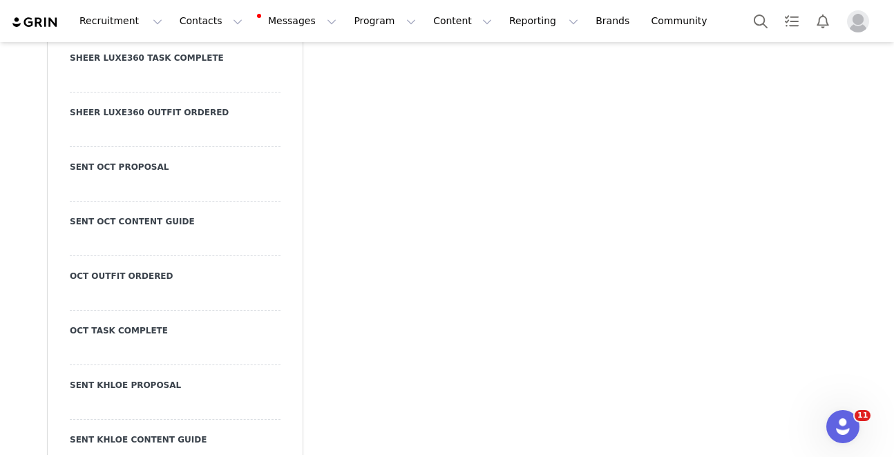
click at [123, 177] on div at bounding box center [175, 189] width 211 height 25
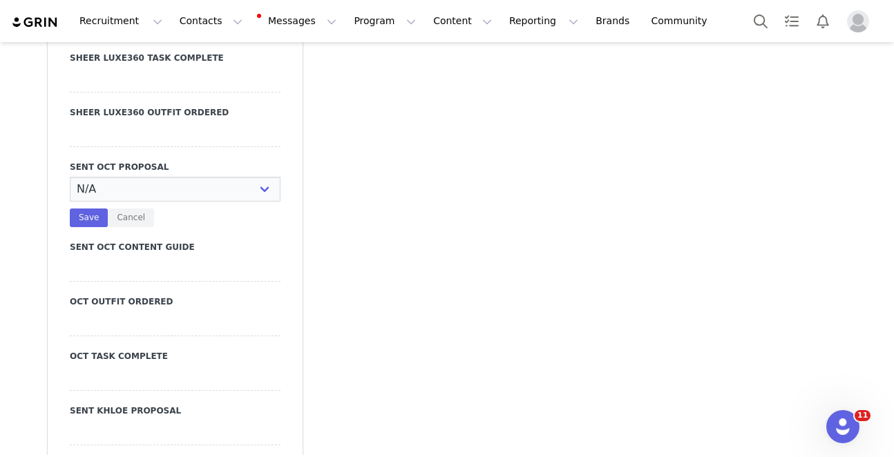
click at [123, 177] on select "N/A YES" at bounding box center [175, 189] width 211 height 25
select select "YES"
click at [70, 177] on select "N/A YES" at bounding box center [175, 189] width 211 height 25
click at [90, 209] on button "Save" at bounding box center [89, 218] width 38 height 19
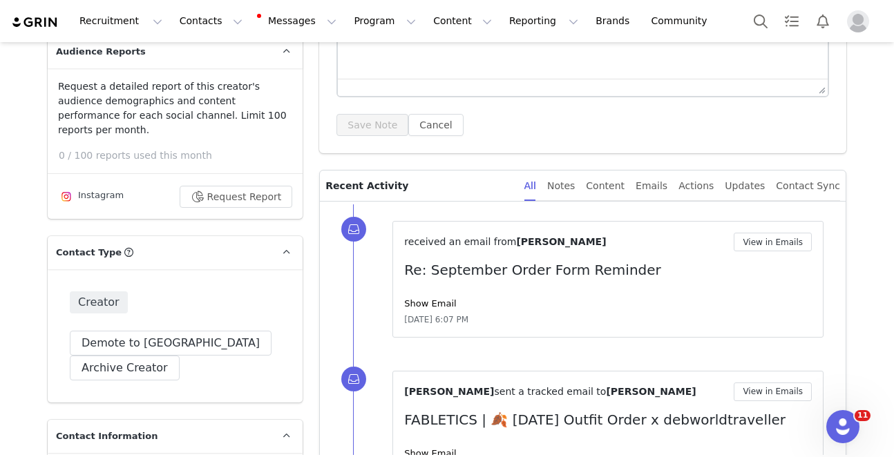
scroll to position [0, 0]
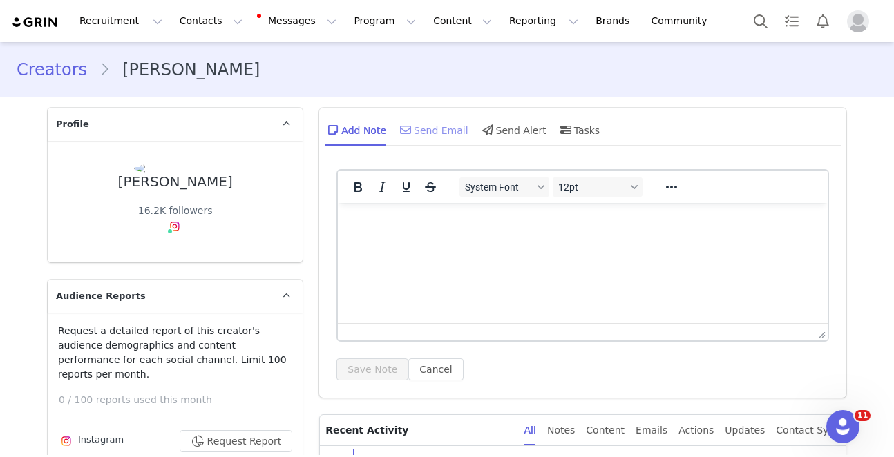
click at [455, 132] on div "Send Email" at bounding box center [432, 129] width 71 height 33
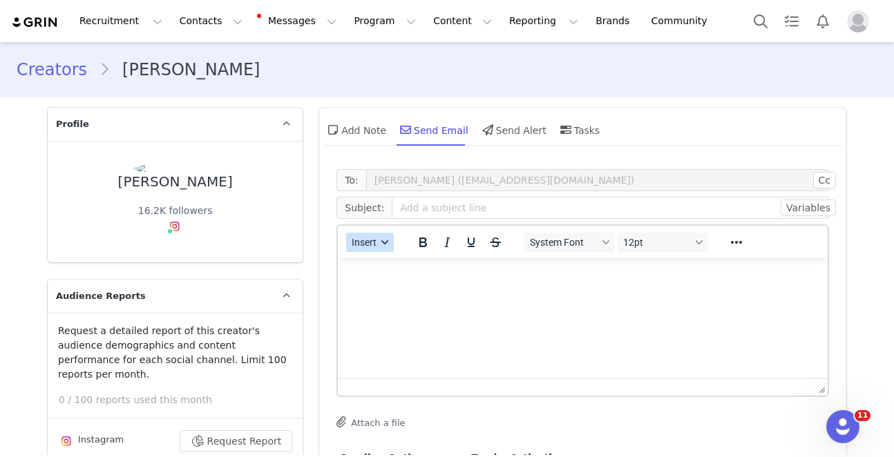
click at [391, 242] on button "Insert" at bounding box center [370, 242] width 48 height 19
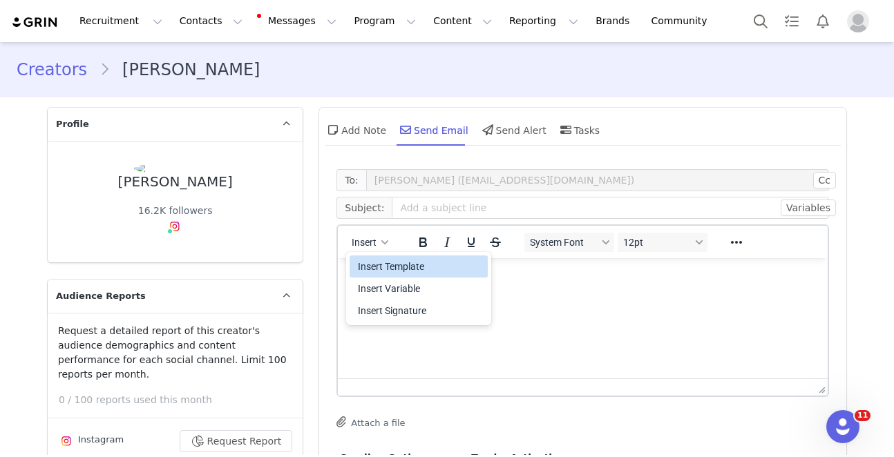
click at [395, 263] on div "Insert Template" at bounding box center [420, 266] width 124 height 17
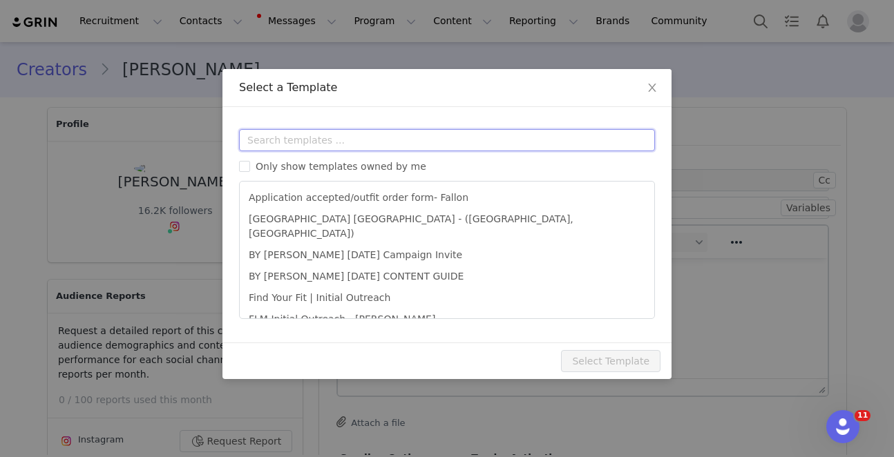
click at [381, 135] on input "text" at bounding box center [447, 140] width 416 height 22
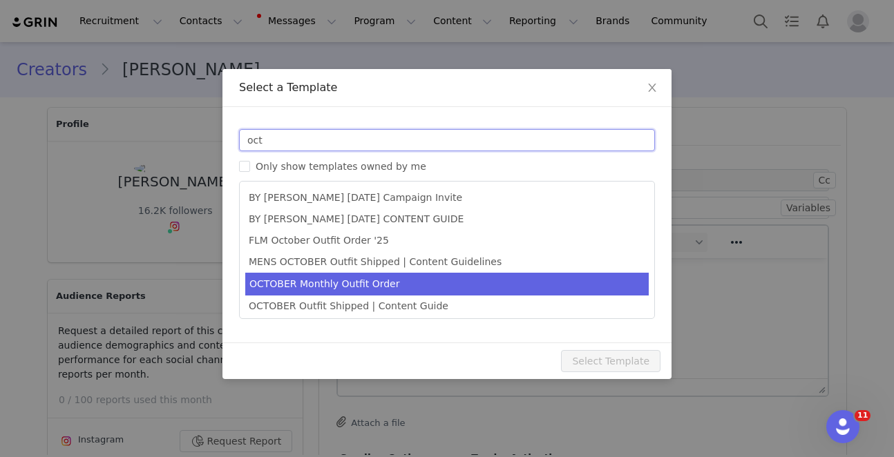
type input "oct"
click at [378, 281] on li "OCTOBER Monthly Outfit Order" at bounding box center [447, 284] width 404 height 23
type input "FABLETICS | 🎃 [DATE] Outfit Order x [instagram_username] + Exciting update!"
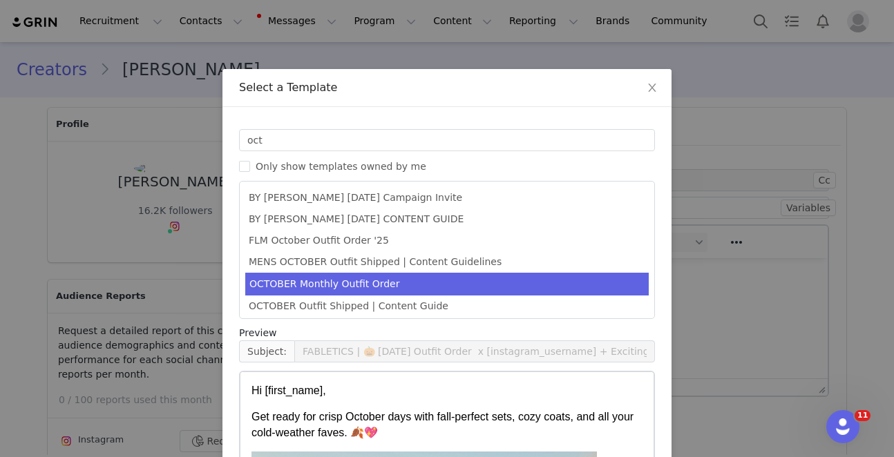
scroll to position [156, 0]
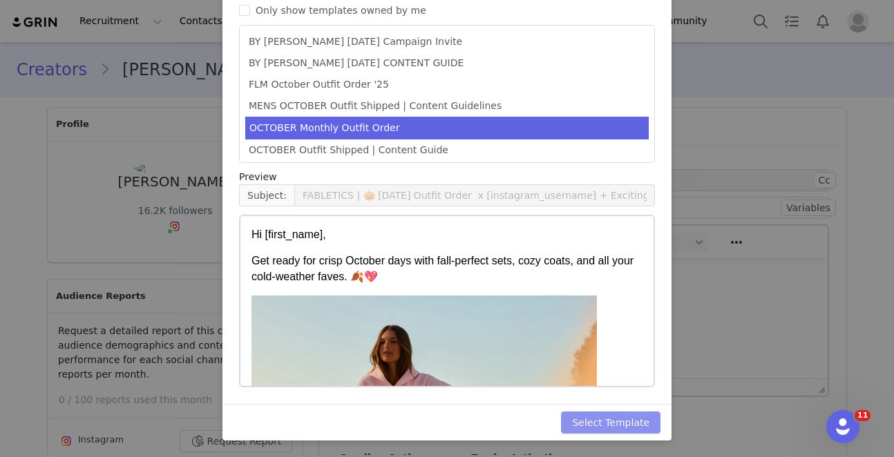
click at [581, 431] on button "Select Template" at bounding box center [611, 423] width 100 height 22
type input "FABLETICS | 🎃 OCTOBER '25 Outfit Order x [instagram_username] + Exciting update!"
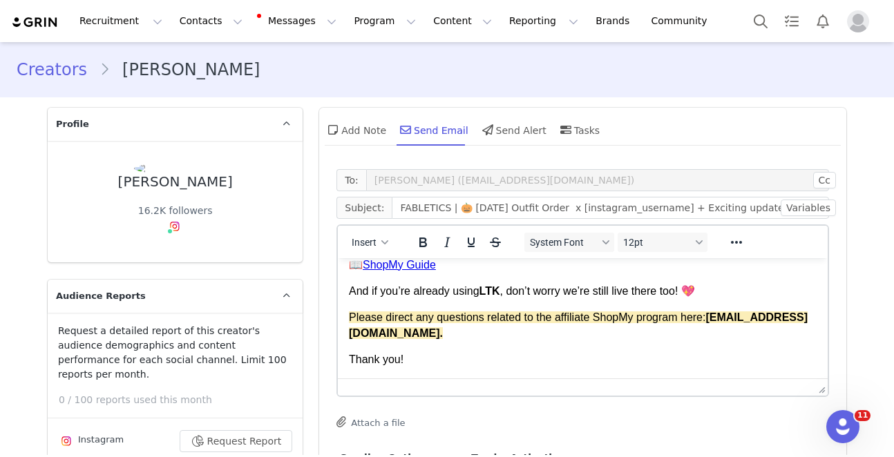
scroll to position [0, 0]
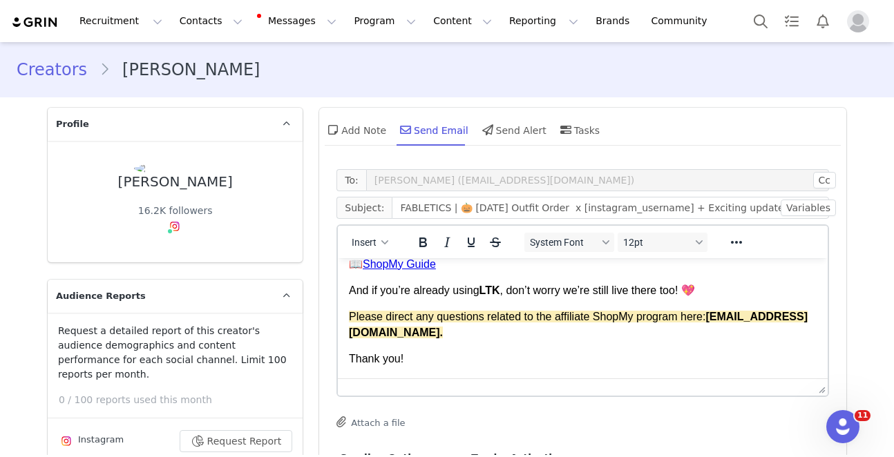
click at [454, 361] on div "Thank you!" at bounding box center [583, 359] width 468 height 15
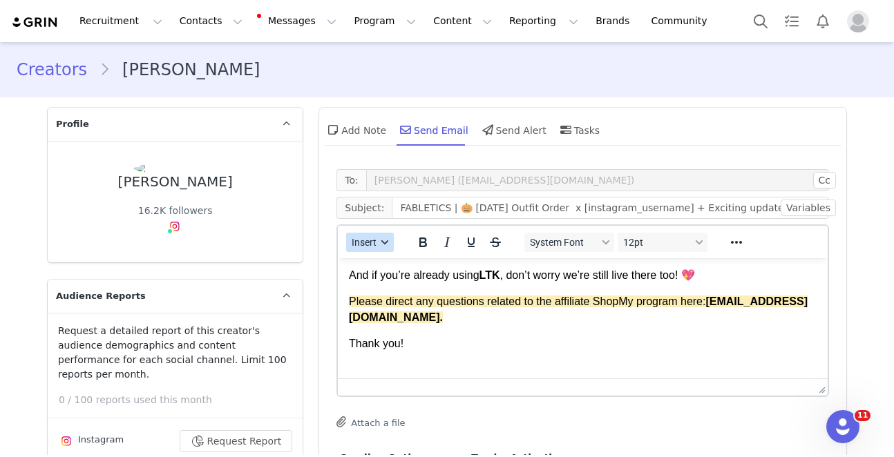
click at [385, 237] on button "Insert" at bounding box center [370, 242] width 48 height 19
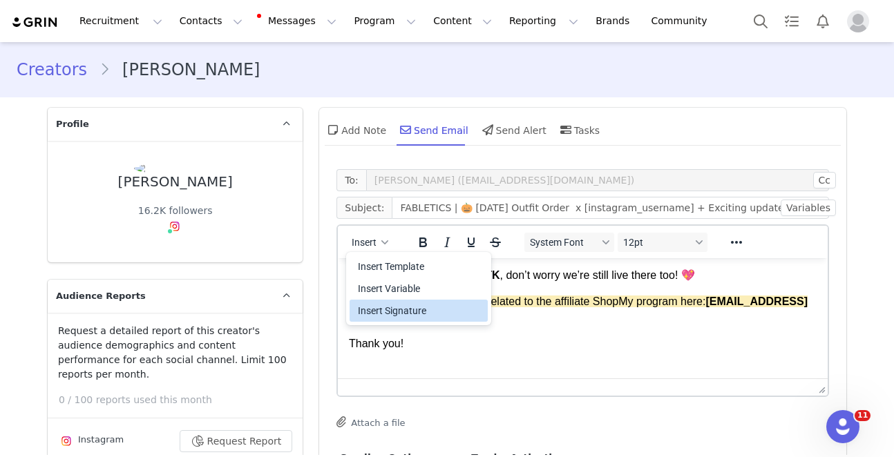
click at [402, 309] on div "Insert Signature" at bounding box center [420, 311] width 124 height 17
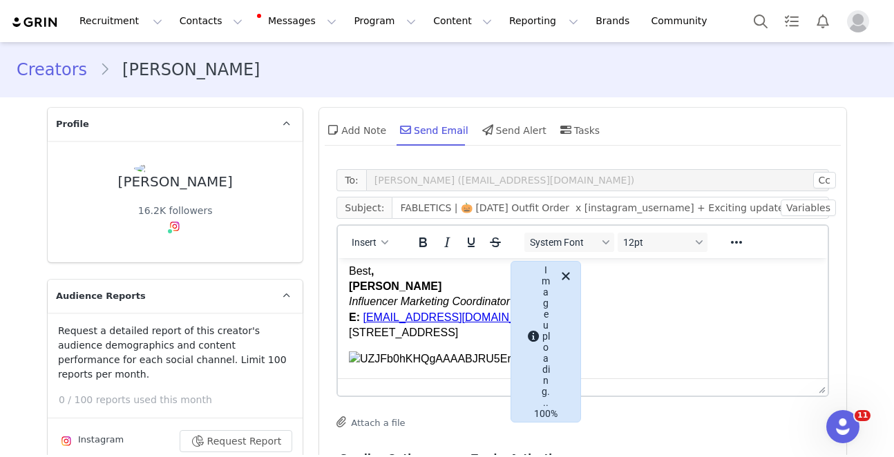
scroll to position [111, 0]
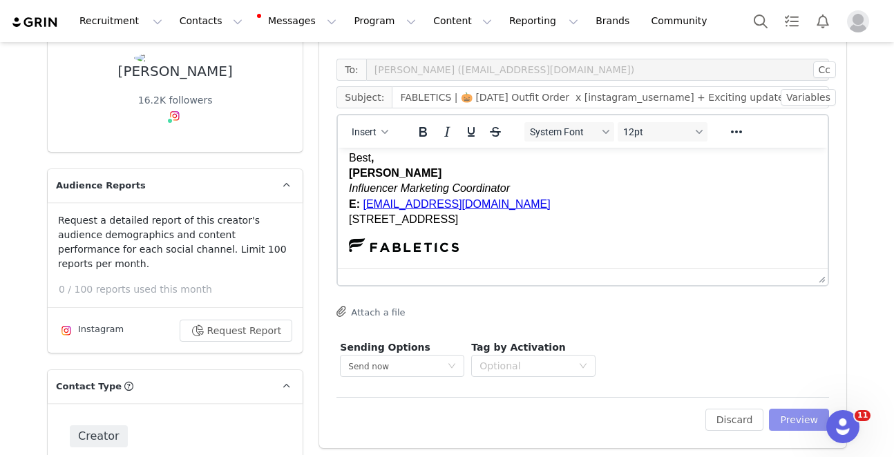
click at [787, 416] on button "Preview" at bounding box center [799, 420] width 60 height 22
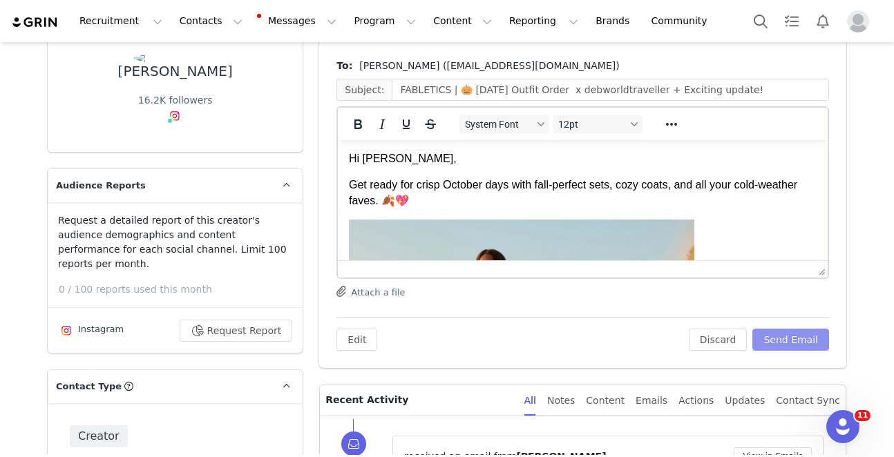
scroll to position [0, 0]
click at [800, 342] on button "Send Email" at bounding box center [791, 340] width 77 height 22
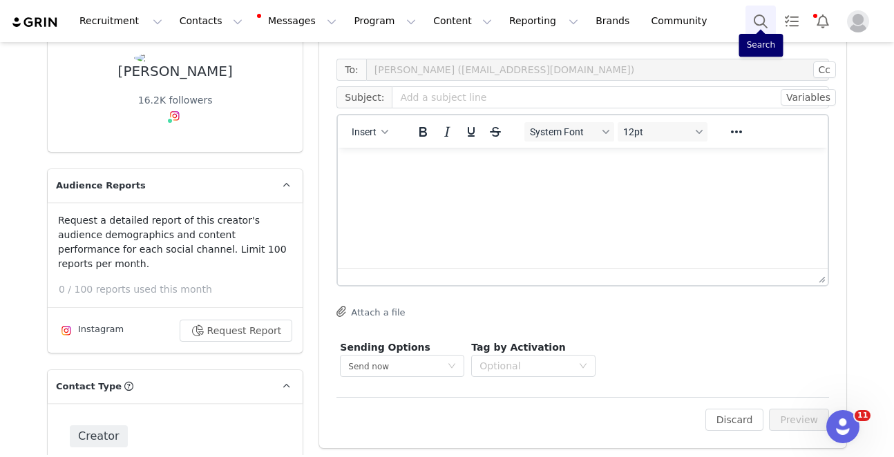
click at [764, 13] on button "Search" at bounding box center [761, 21] width 30 height 31
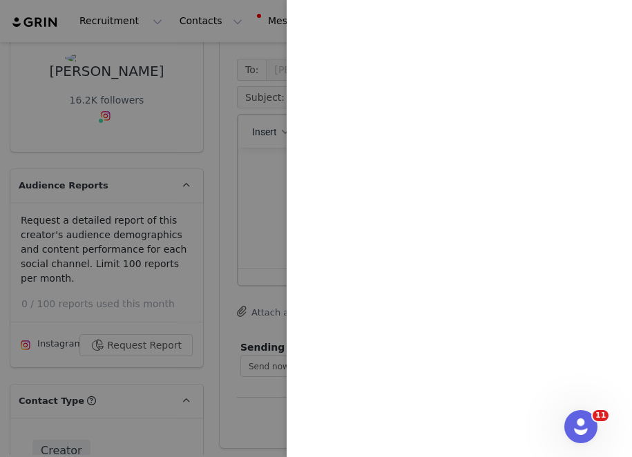
click at [276, 194] on div at bounding box center [316, 228] width 632 height 457
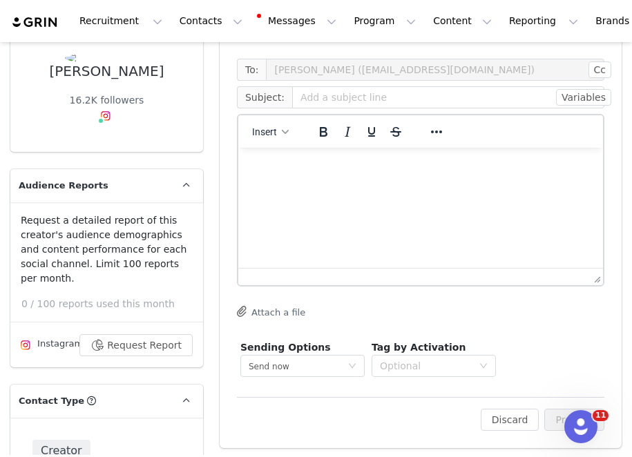
scroll to position [0, 170]
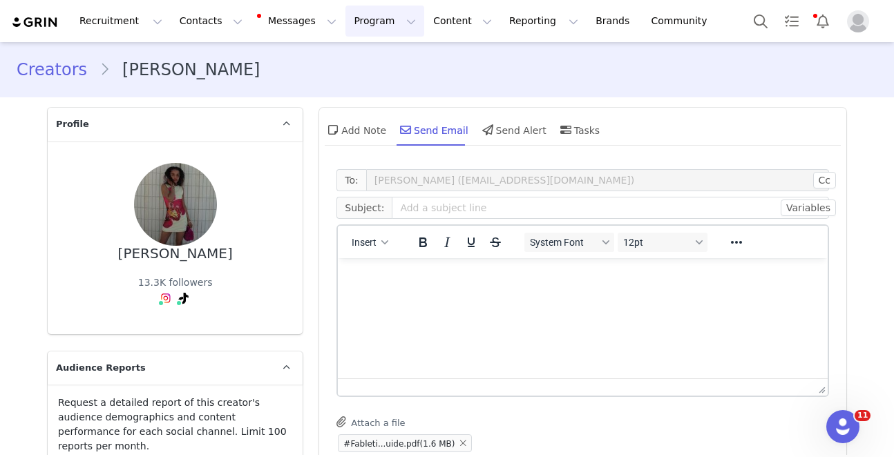
click at [378, 32] on button "Program Program" at bounding box center [385, 21] width 79 height 31
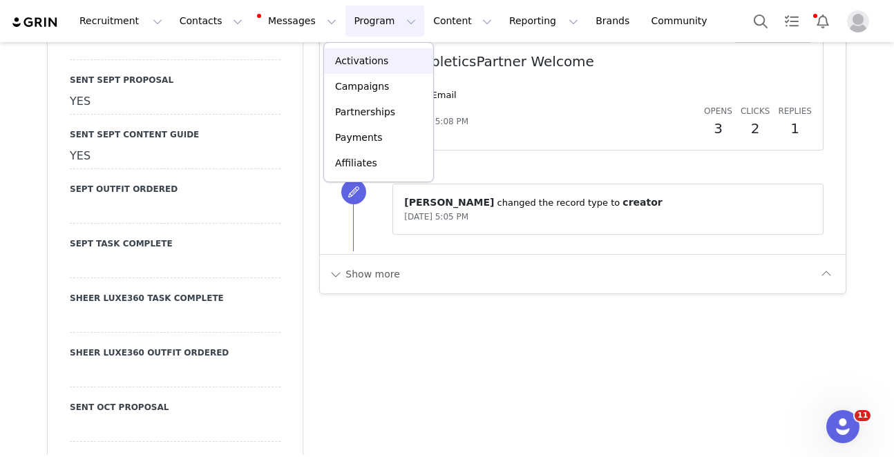
click at [384, 55] on p "Activations" at bounding box center [361, 61] width 53 height 15
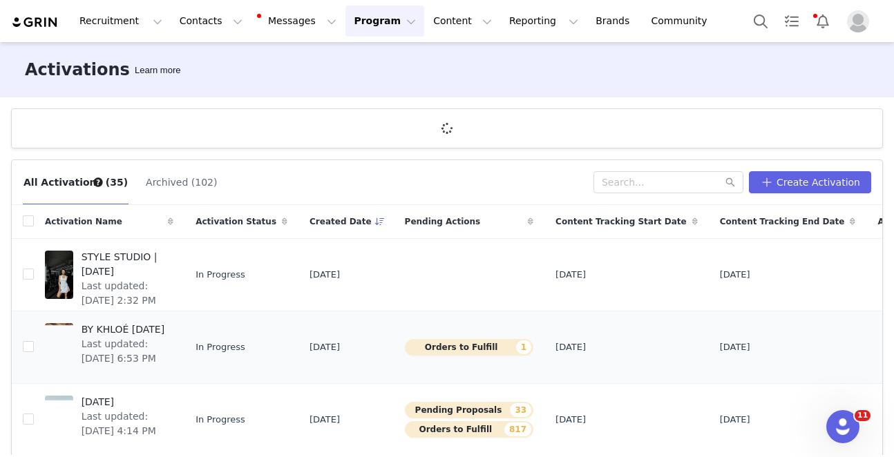
scroll to position [37, 0]
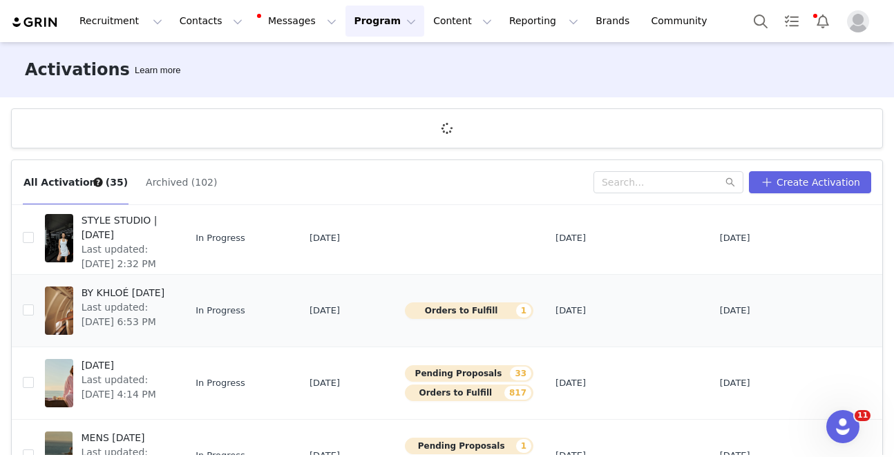
click at [106, 311] on span "Last updated: [DATE] 6:53 PM" at bounding box center [124, 315] width 84 height 29
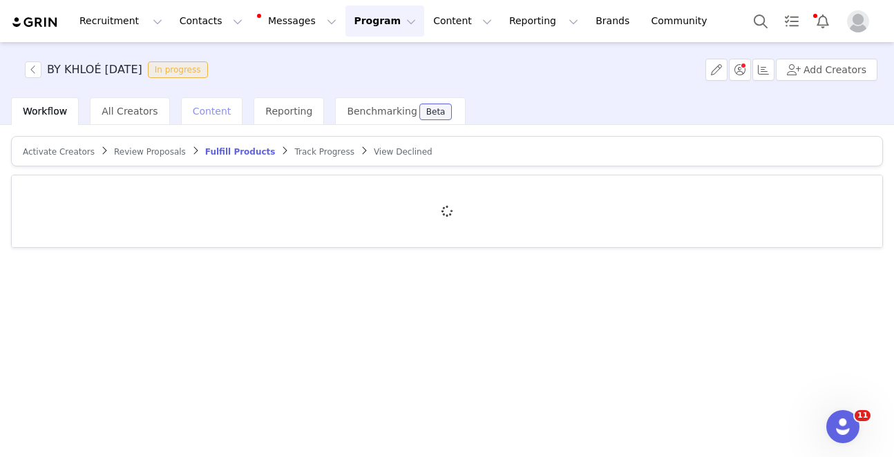
click at [193, 106] on span "Content" at bounding box center [212, 111] width 39 height 11
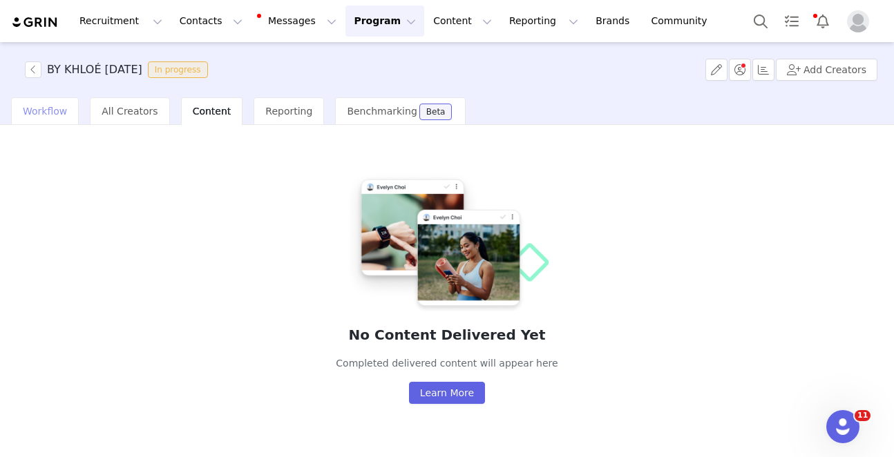
click at [59, 114] on span "Workflow" at bounding box center [45, 111] width 44 height 11
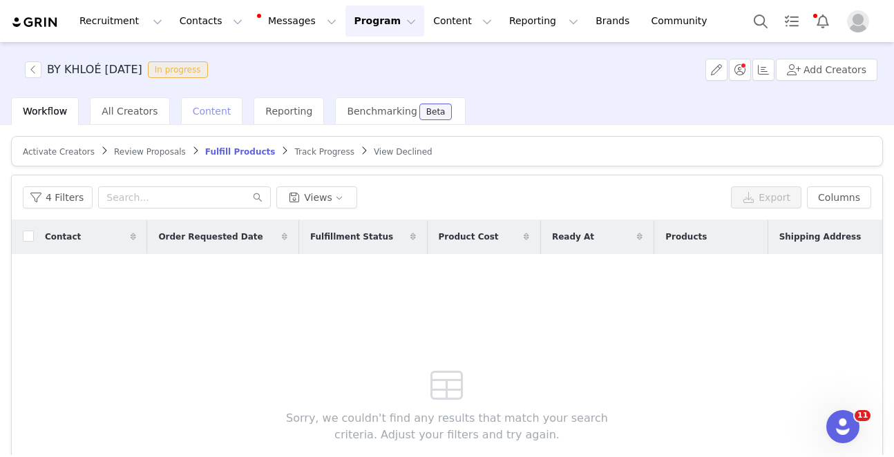
click at [199, 111] on span "Content" at bounding box center [212, 111] width 39 height 11
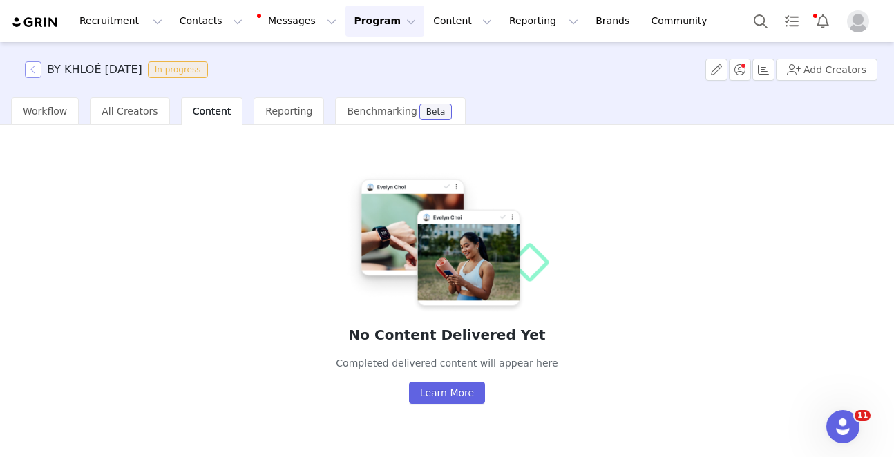
click at [30, 69] on button "button" at bounding box center [33, 70] width 17 height 17
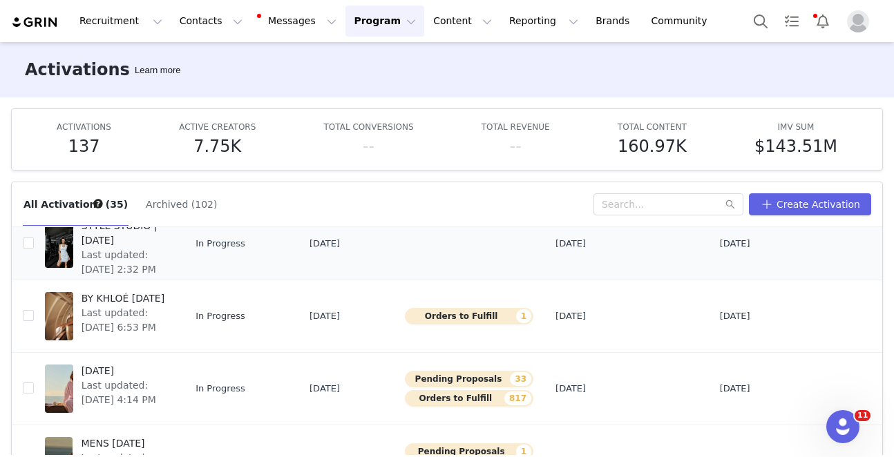
scroll to position [56, 0]
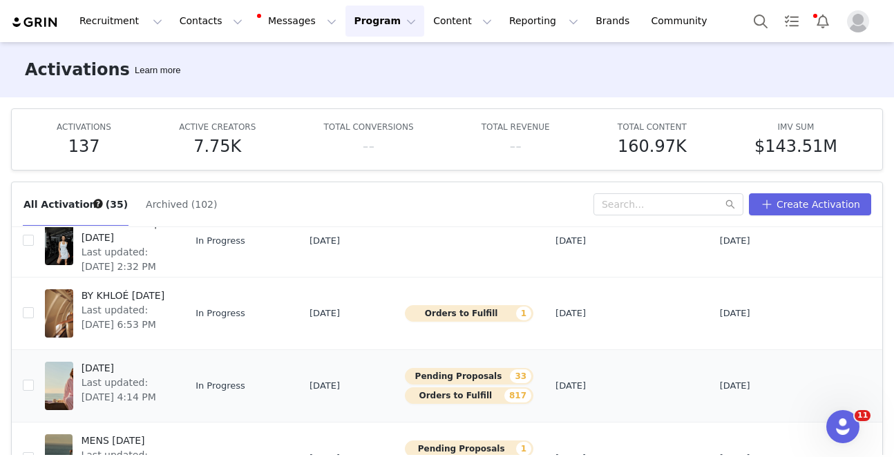
click at [115, 361] on span "[DATE]" at bounding box center [124, 368] width 84 height 15
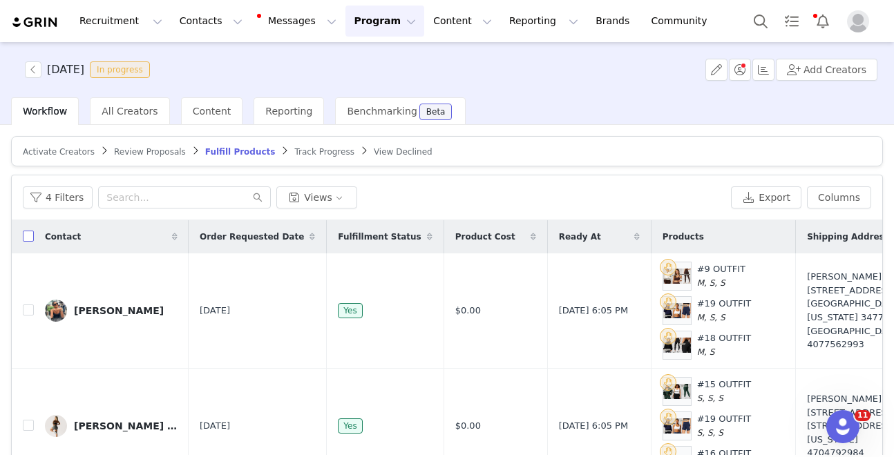
click at [29, 238] on input "checkbox" at bounding box center [28, 236] width 11 height 11
checkbox input "true"
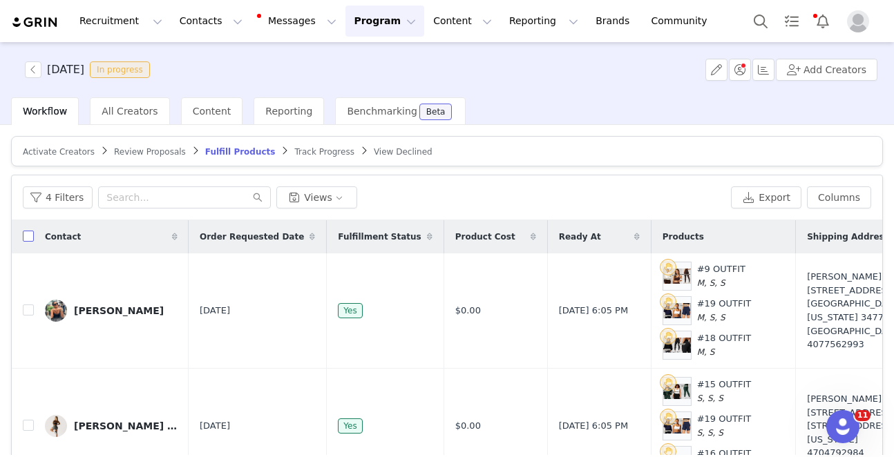
checkbox input "true"
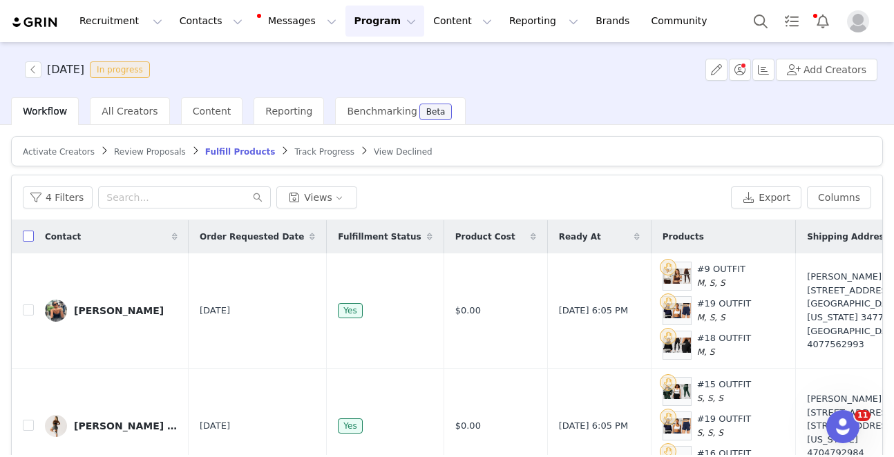
checkbox input "true"
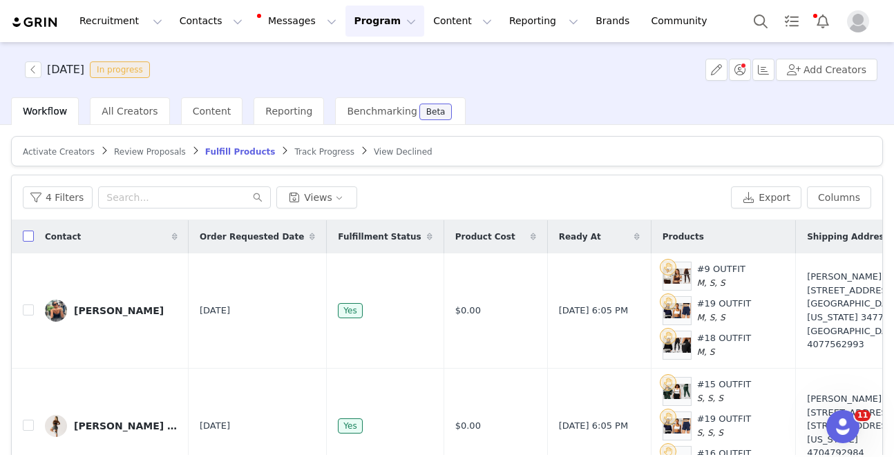
checkbox input "true"
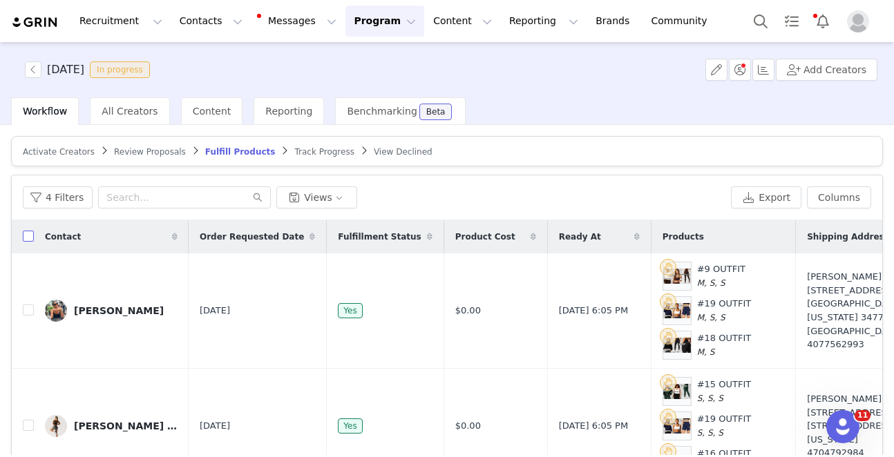
checkbox input "true"
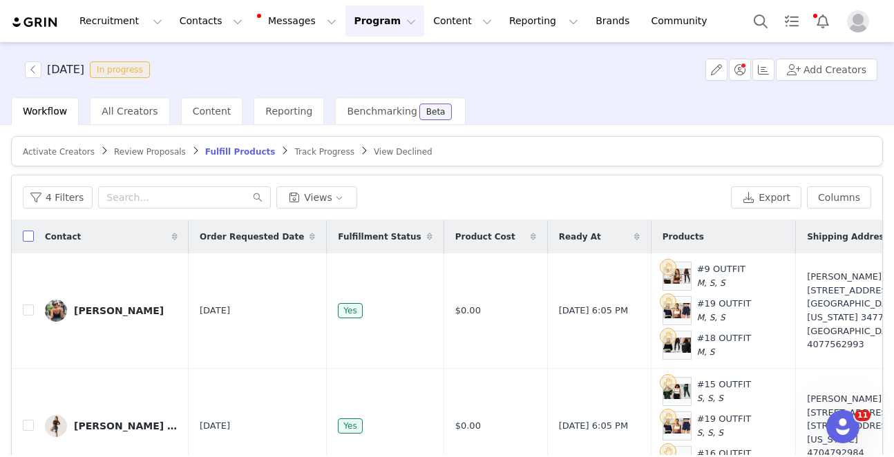
checkbox input "true"
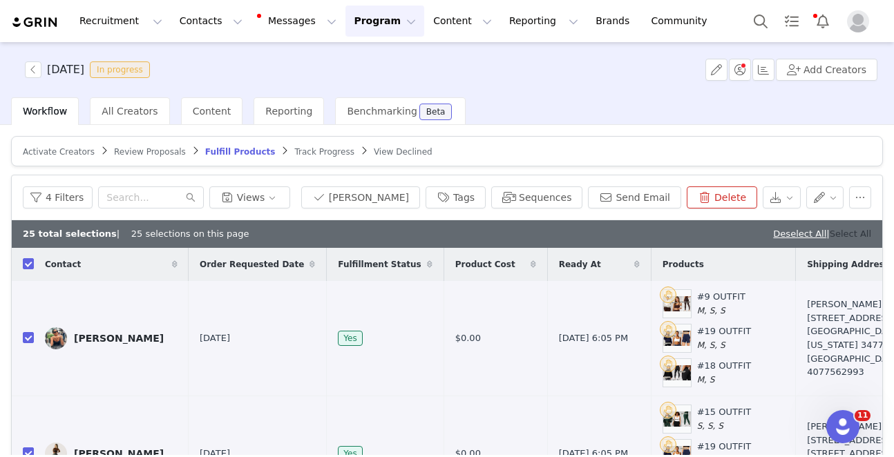
click at [845, 238] on link "Select All" at bounding box center [850, 234] width 41 height 10
click at [639, 193] on button "Send Email" at bounding box center [634, 198] width 93 height 22
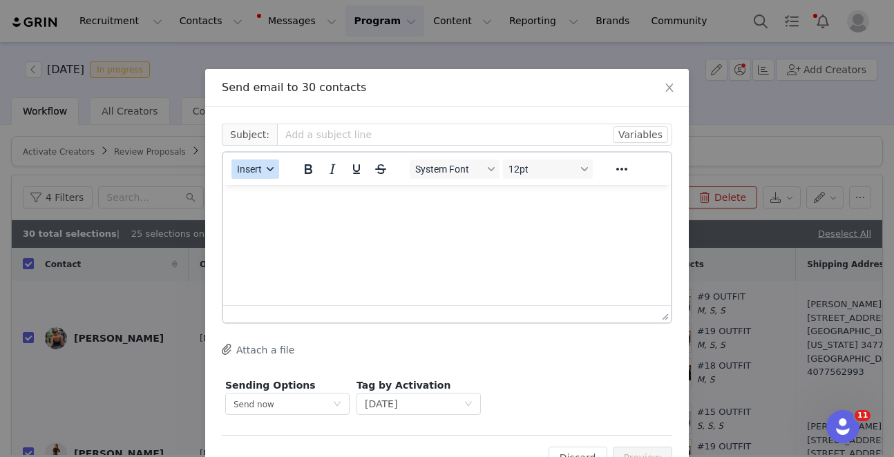
click at [258, 164] on span "Insert" at bounding box center [249, 169] width 25 height 11
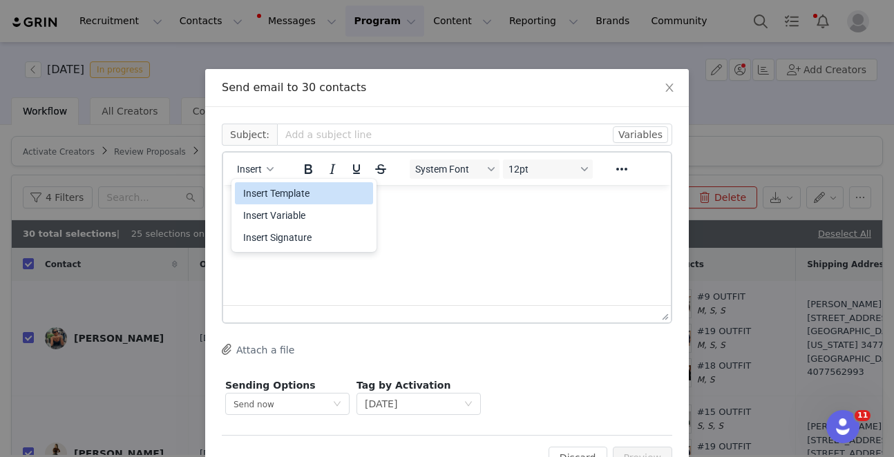
click at [265, 192] on div "Insert Template" at bounding box center [305, 193] width 124 height 17
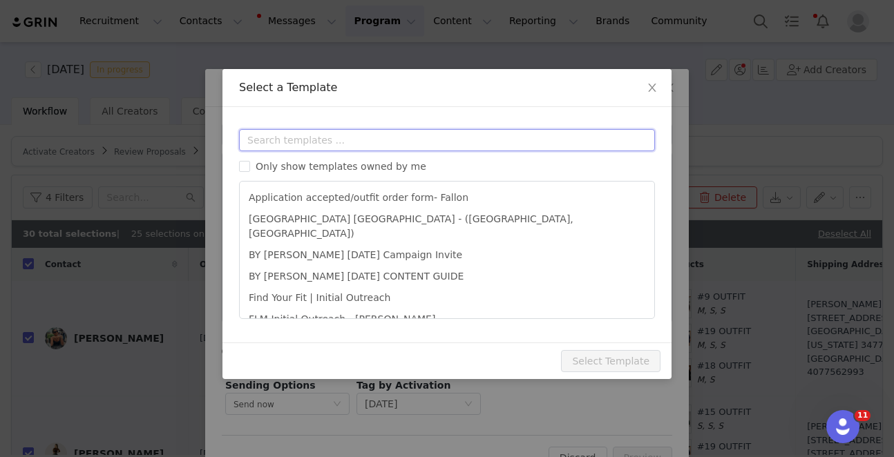
click at [298, 140] on input "text" at bounding box center [447, 140] width 416 height 22
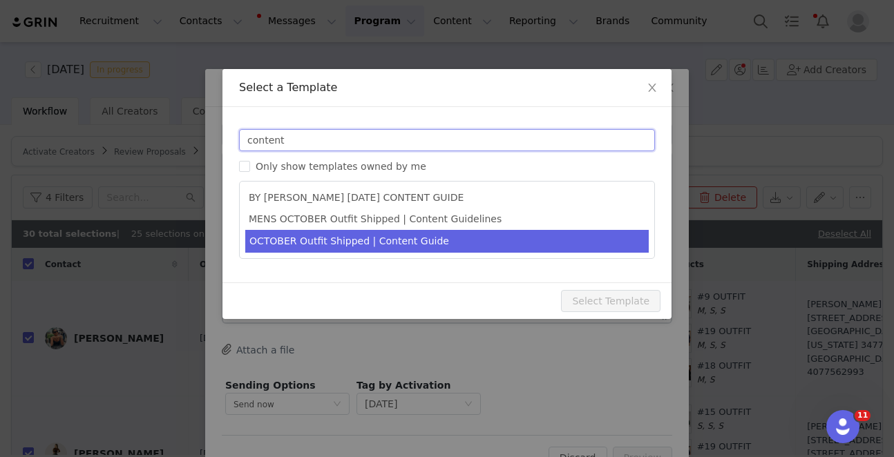
type input "content"
click at [366, 238] on li "OCTOBER Outfit Shipped | Content Guide" at bounding box center [447, 241] width 404 height 23
type input "FABLETICS | 🎃 OCTOBER Order Update & Content Guide"
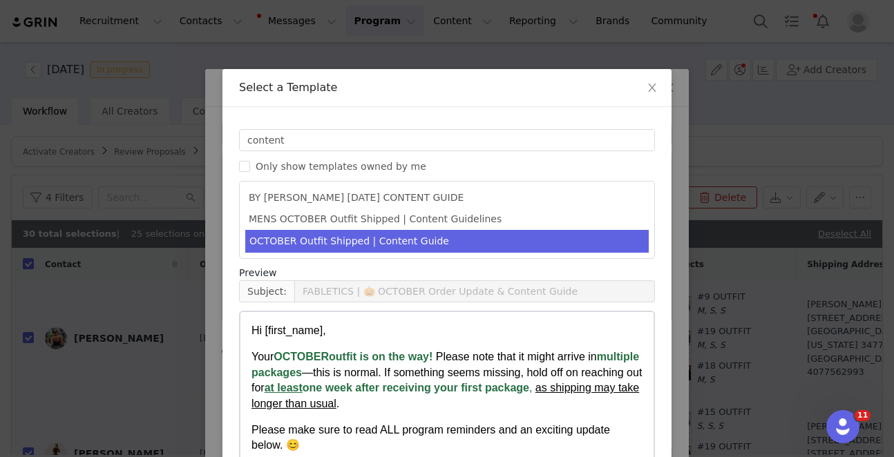
scroll to position [96, 0]
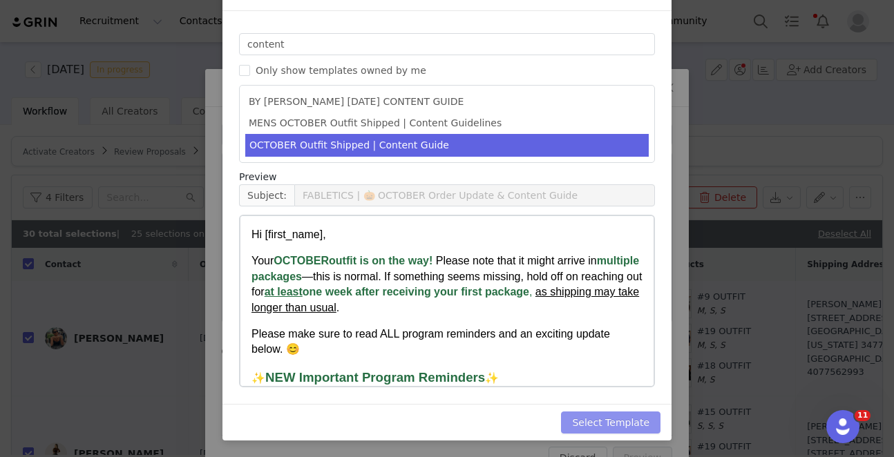
click at [603, 419] on button "Select Template" at bounding box center [611, 423] width 100 height 22
type input "FABLETICS | 🎃 OCTOBER Order Update & Content Guide"
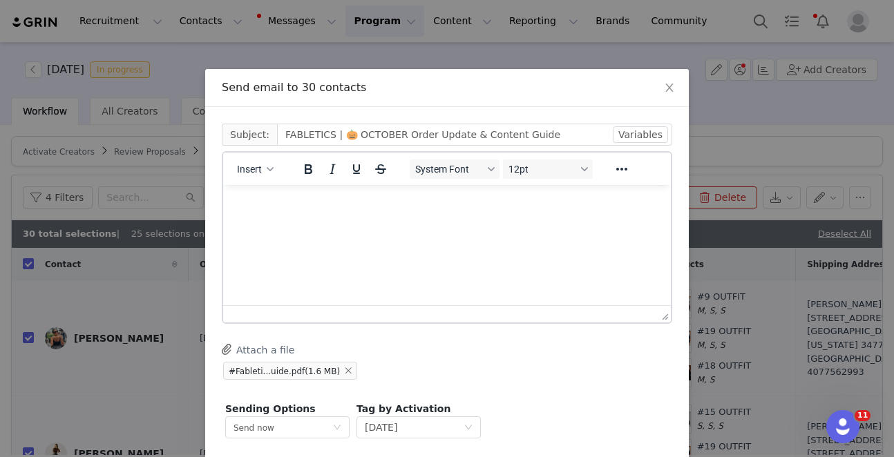
scroll to position [1544, 3]
click at [267, 233] on p "Rich Text Area. Press ALT-0 for help." at bounding box center [444, 225] width 426 height 15
click at [253, 168] on span "Insert" at bounding box center [249, 169] width 25 height 11
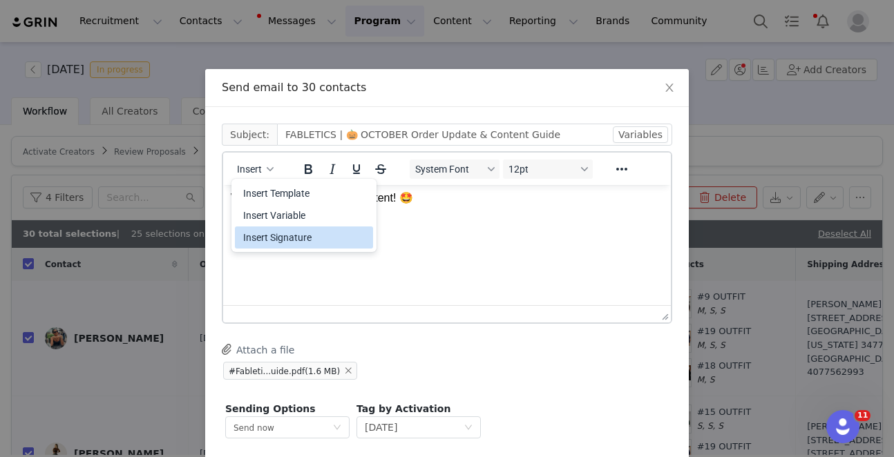
click at [251, 244] on div "Insert Signature" at bounding box center [305, 237] width 124 height 17
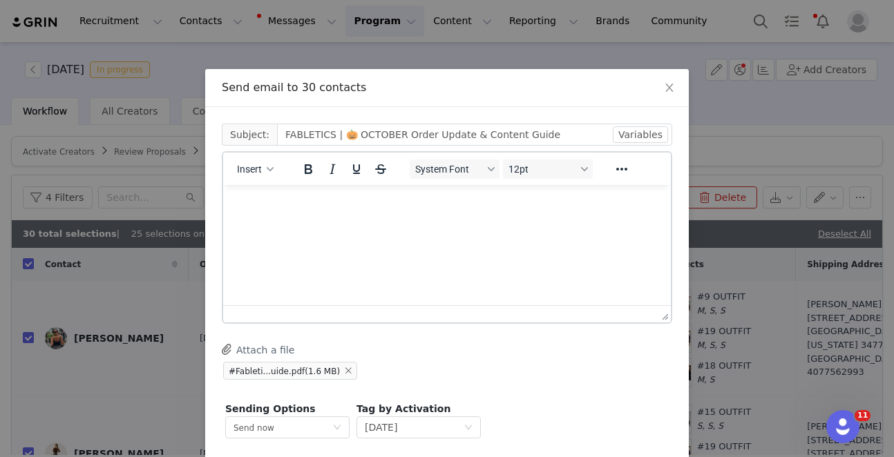
scroll to position [0, 0]
click at [263, 171] on button "Insert" at bounding box center [255, 169] width 48 height 19
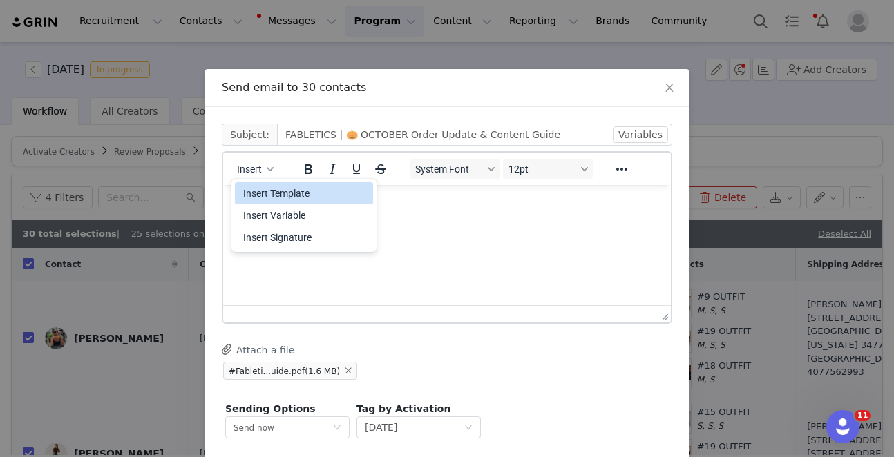
click at [273, 190] on div "Insert Template" at bounding box center [305, 193] width 124 height 17
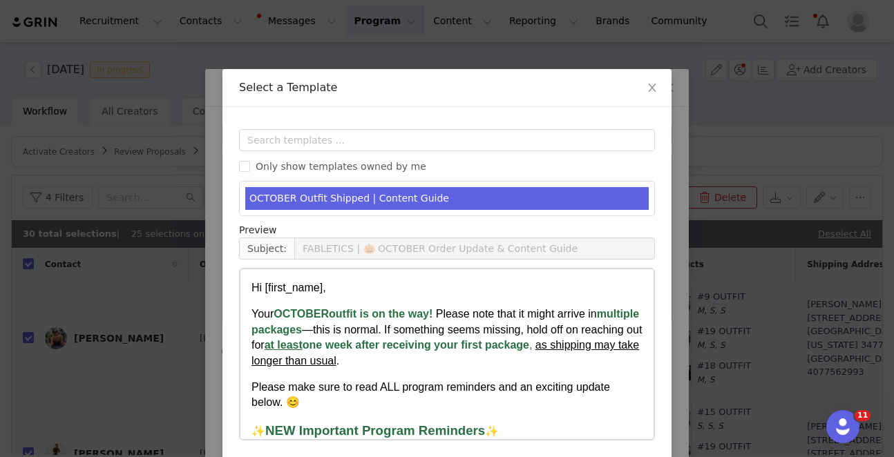
click at [289, 201] on li "OCTOBER Outfit Shipped | Content Guide" at bounding box center [447, 198] width 404 height 23
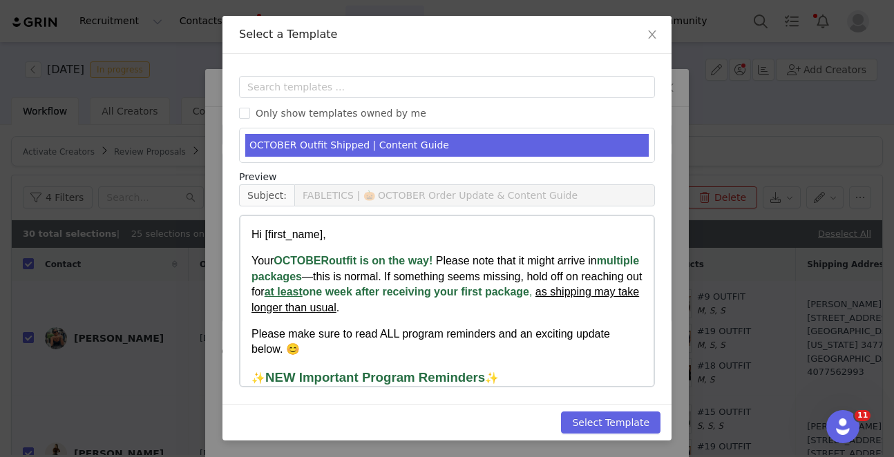
click at [588, 410] on div "Select Template" at bounding box center [447, 422] width 449 height 37
click at [576, 428] on button "Select Template" at bounding box center [611, 423] width 100 height 22
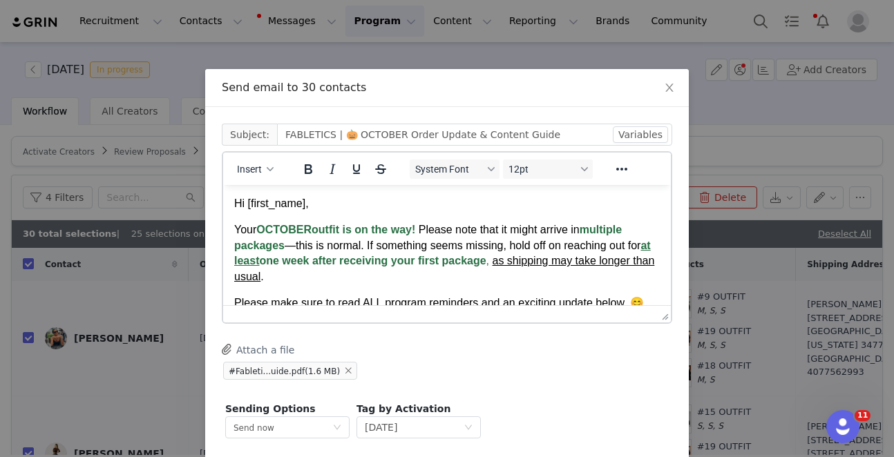
scroll to position [0, 0]
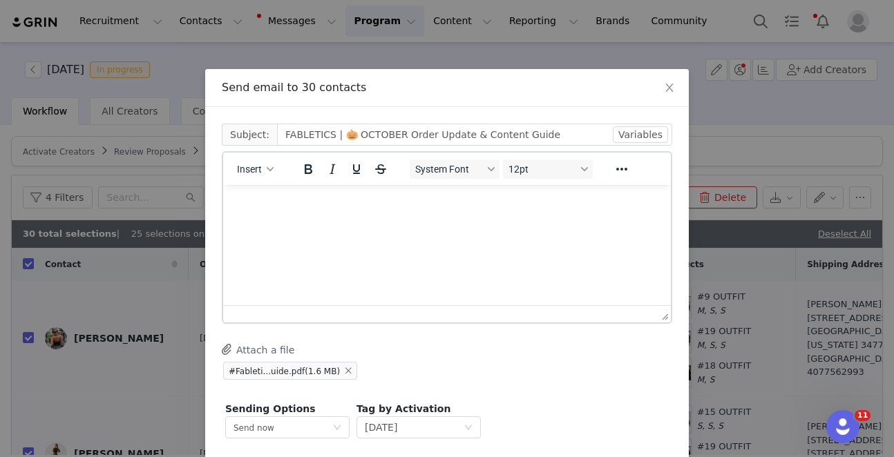
click at [413, 226] on p "Rich Text Area. Press ALT-0 for help." at bounding box center [447, 233] width 426 height 15
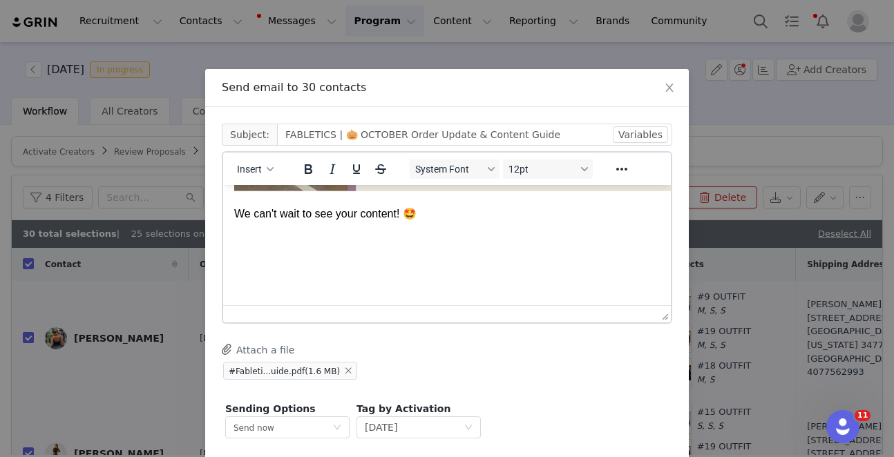
scroll to position [1527, 0]
click at [265, 171] on div "button" at bounding box center [270, 169] width 11 height 7
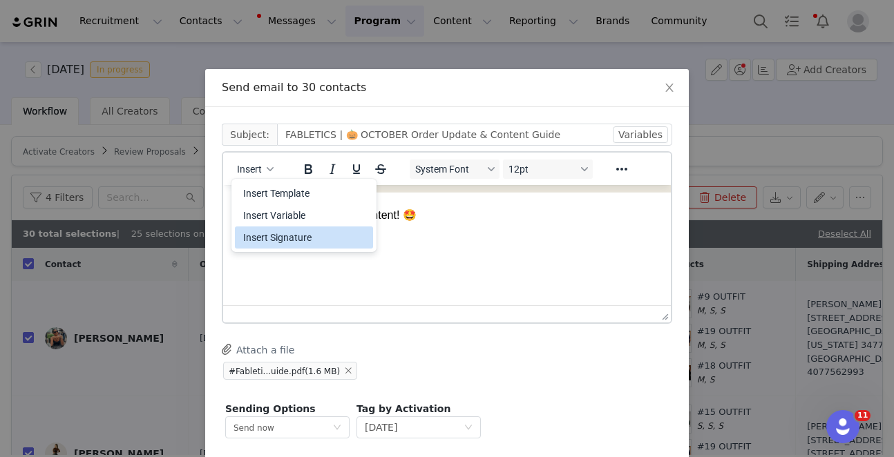
click at [279, 237] on div "Insert Signature" at bounding box center [305, 237] width 124 height 17
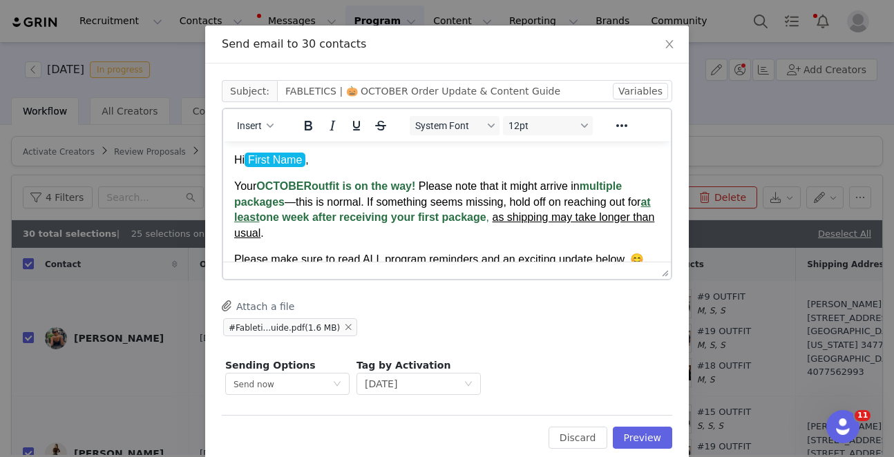
scroll to position [68, 0]
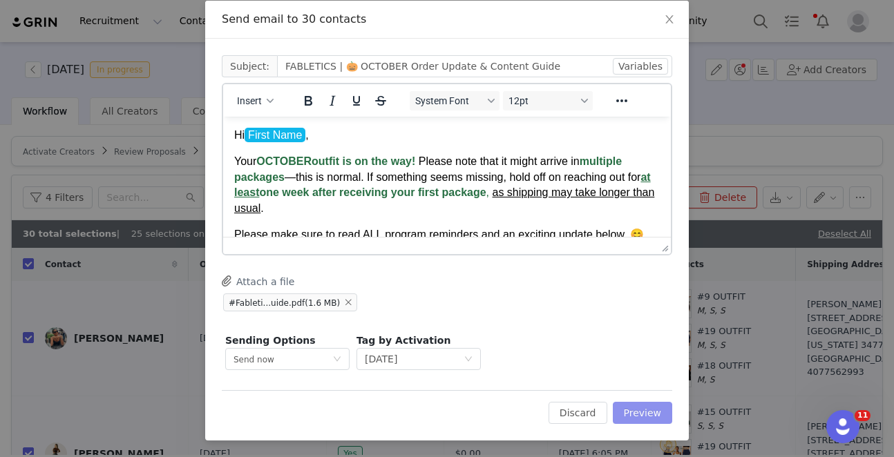
click at [635, 406] on button "Preview" at bounding box center [643, 413] width 60 height 22
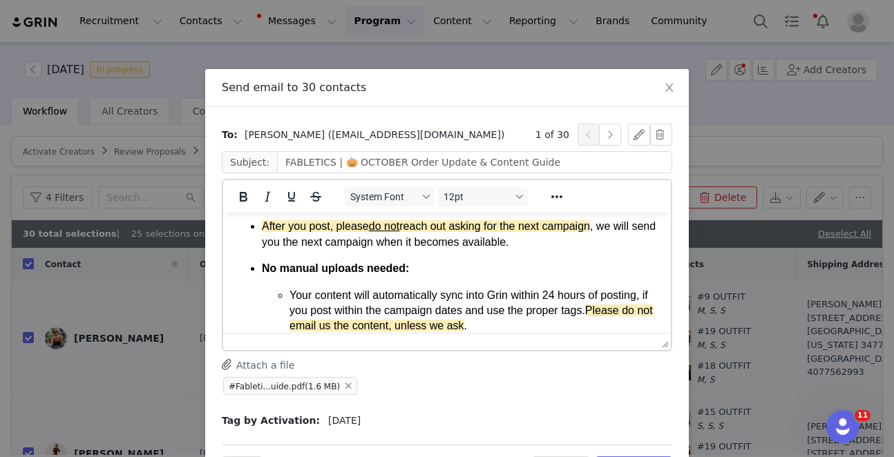
scroll to position [55, 0]
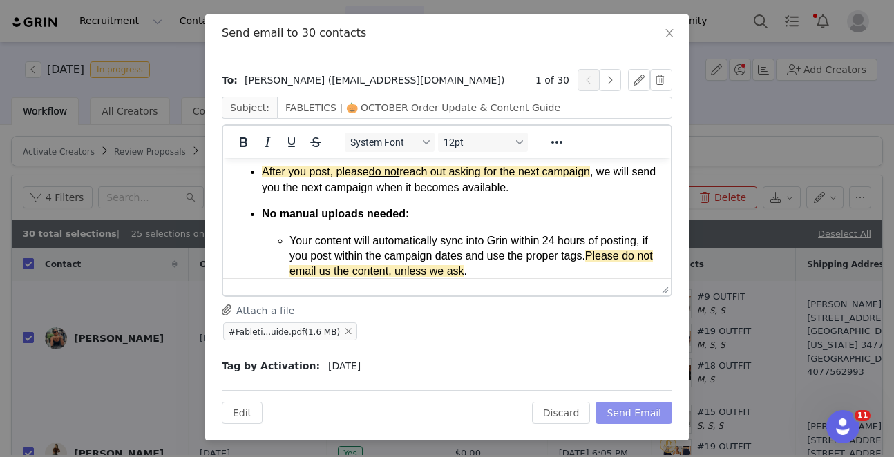
click at [645, 409] on button "Send Email" at bounding box center [634, 413] width 77 height 22
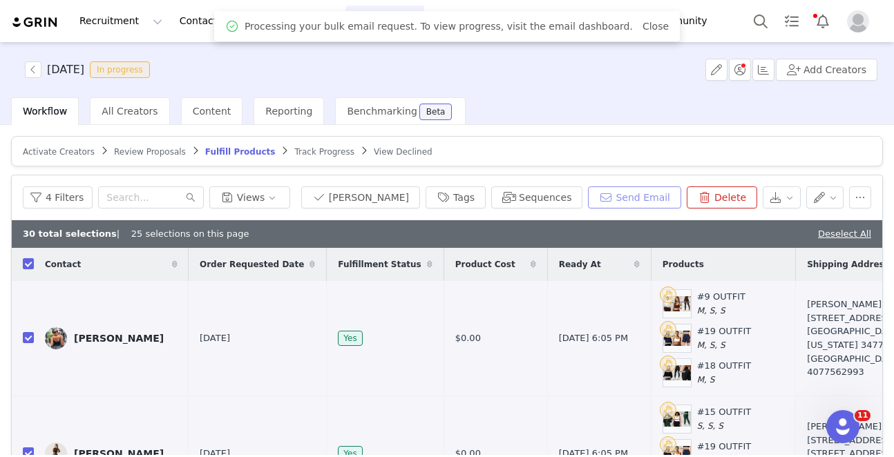
scroll to position [0, 0]
click at [825, 199] on button "button" at bounding box center [825, 198] width 38 height 22
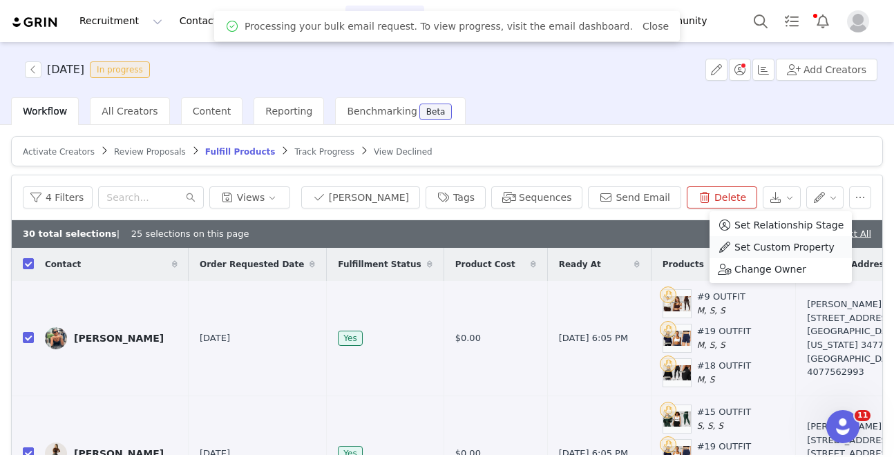
click at [799, 249] on span "Set Custom Property" at bounding box center [785, 247] width 100 height 15
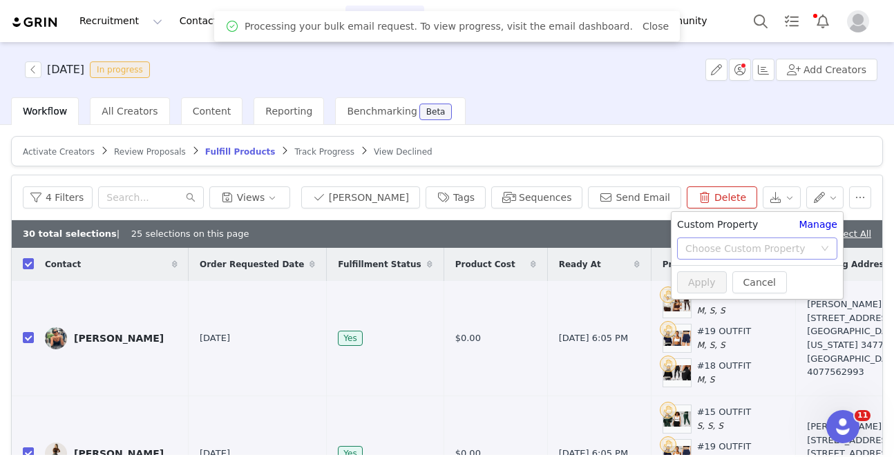
click at [753, 249] on div "Choose Custom Property" at bounding box center [749, 249] width 129 height 14
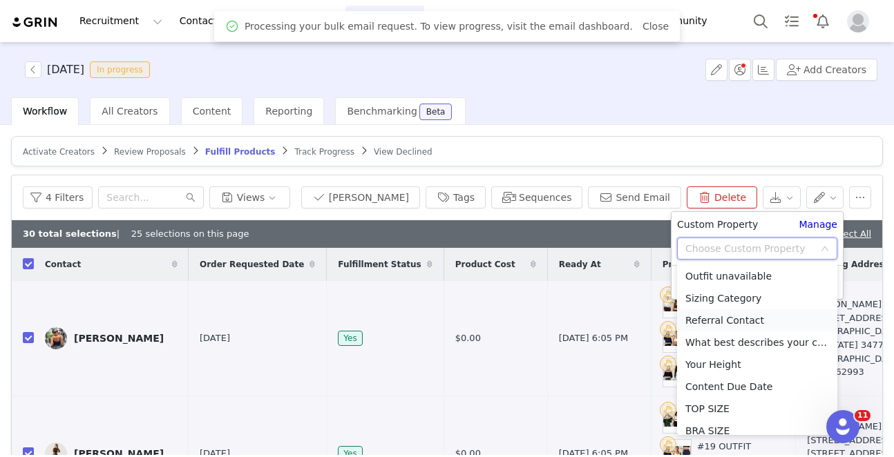
scroll to position [784, 0]
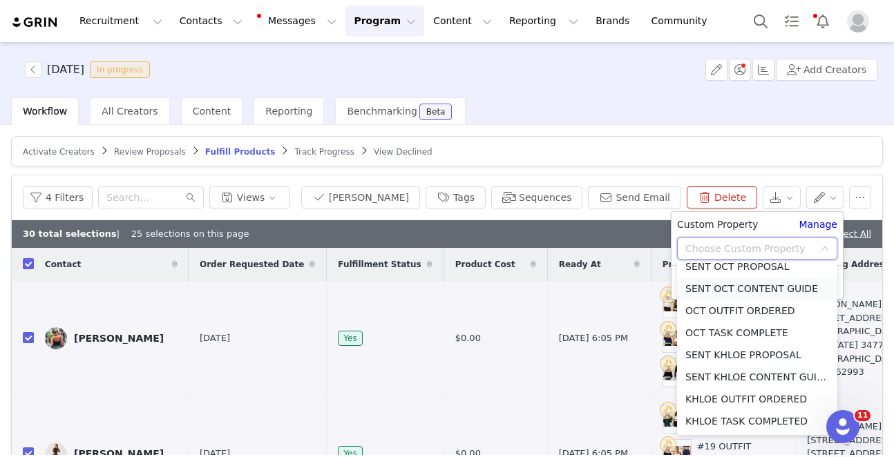
click at [735, 291] on li "SENT OCT CONTENT GUIDE" at bounding box center [757, 289] width 160 height 22
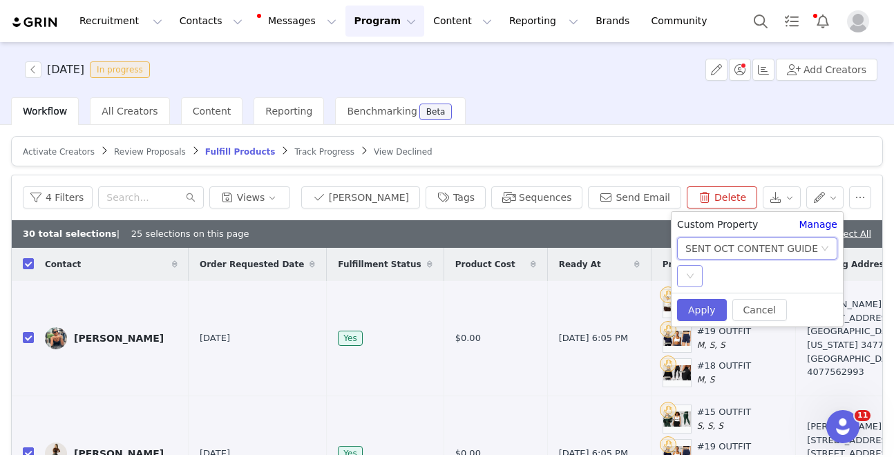
click at [689, 277] on icon "icon: down" at bounding box center [690, 276] width 7 height 5
click at [694, 317] on ul "YES" at bounding box center [757, 304] width 160 height 28
click at [694, 308] on li "YES" at bounding box center [757, 304] width 160 height 22
click at [694, 308] on button "Apply" at bounding box center [702, 310] width 50 height 22
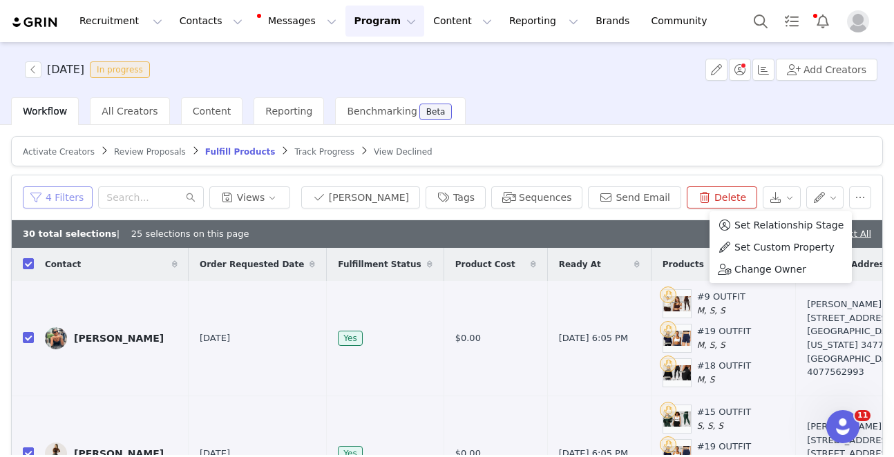
click at [55, 201] on button "4 Filters" at bounding box center [58, 198] width 70 height 22
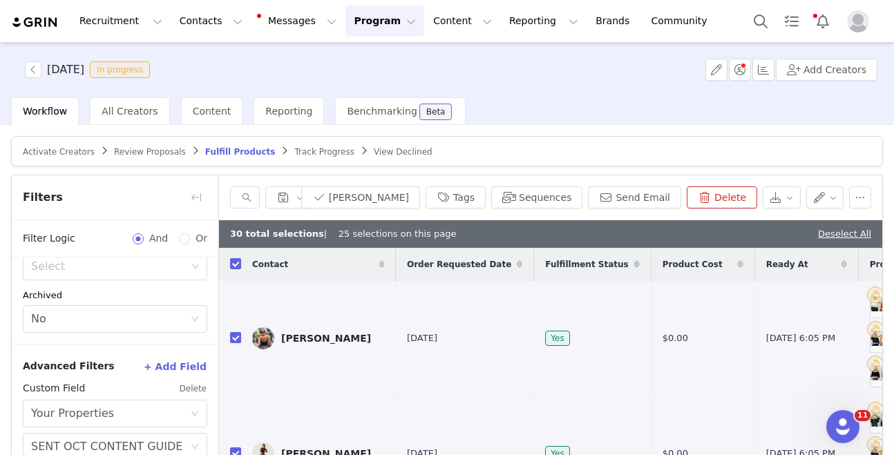
scroll to position [145, 0]
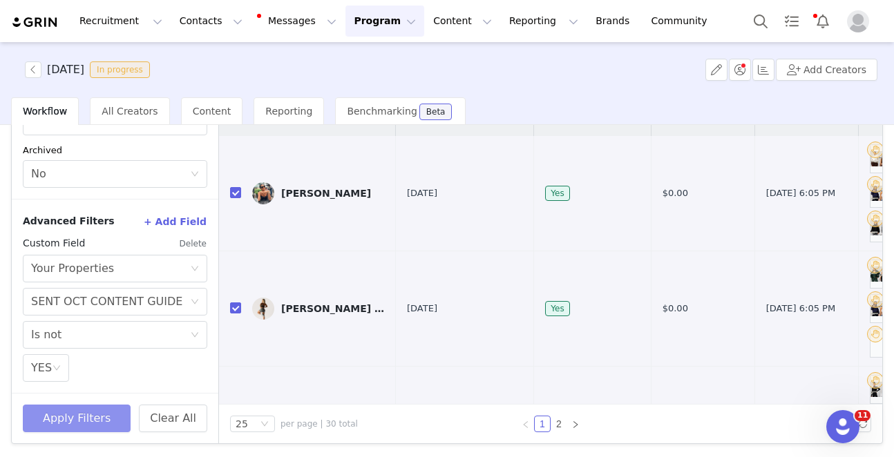
click at [64, 427] on button "Apply Filters" at bounding box center [77, 419] width 108 height 28
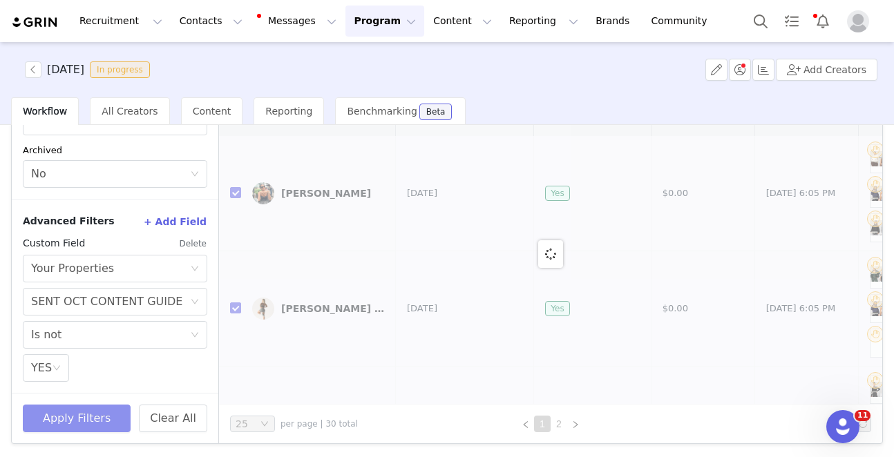
checkbox input "false"
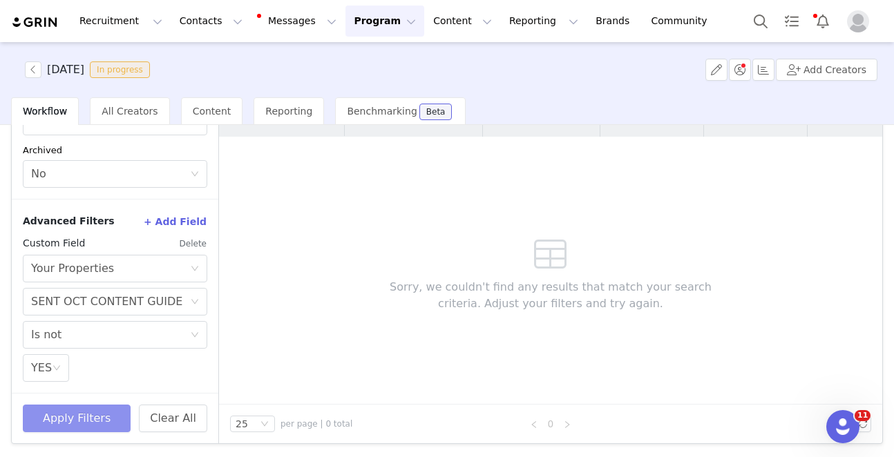
scroll to position [0, 0]
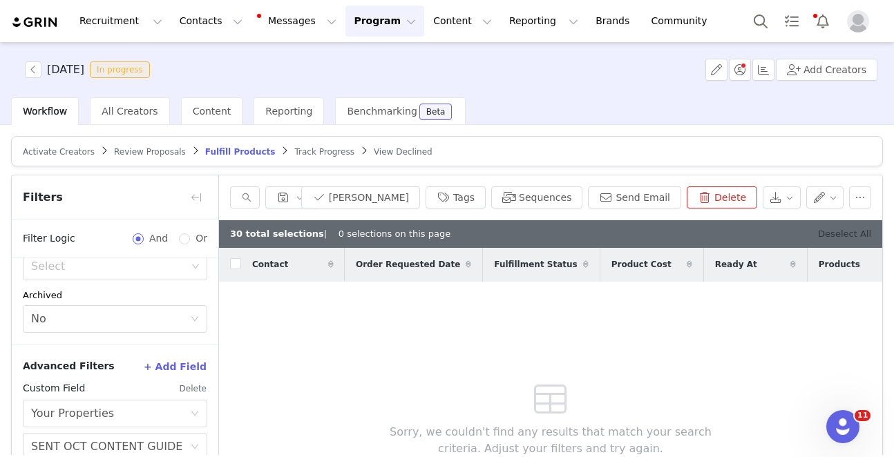
click at [840, 233] on link "Deselect All" at bounding box center [844, 234] width 53 height 10
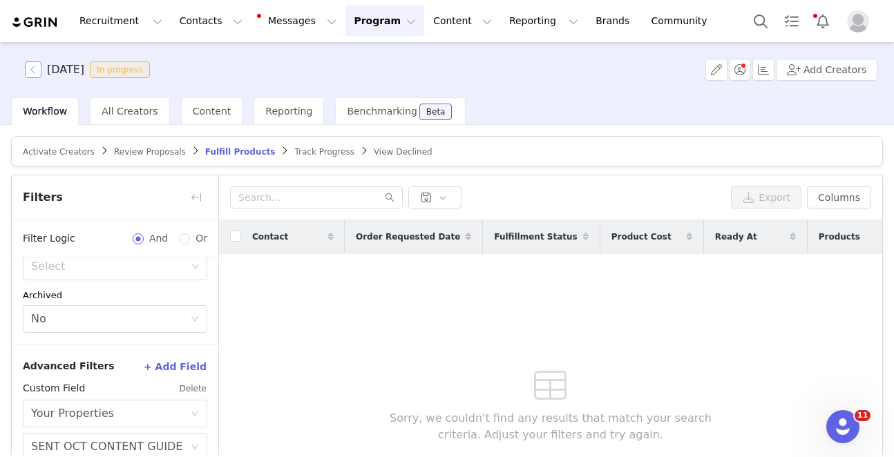
click at [37, 73] on button "button" at bounding box center [33, 70] width 17 height 17
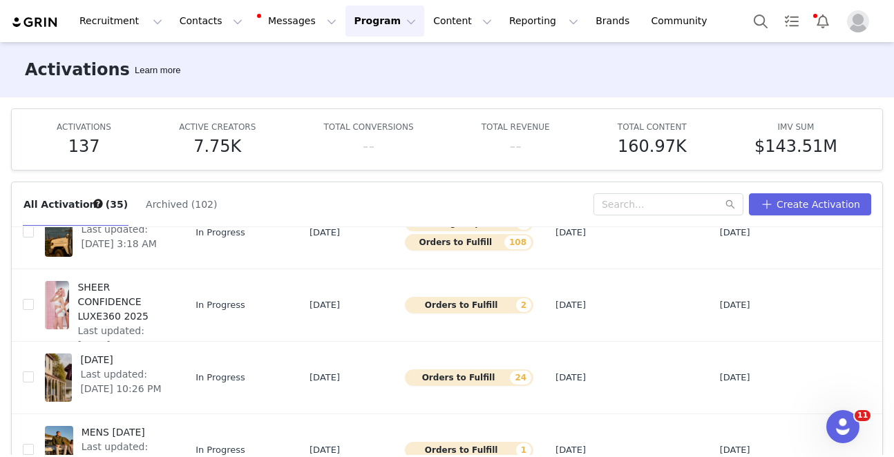
scroll to position [306, 0]
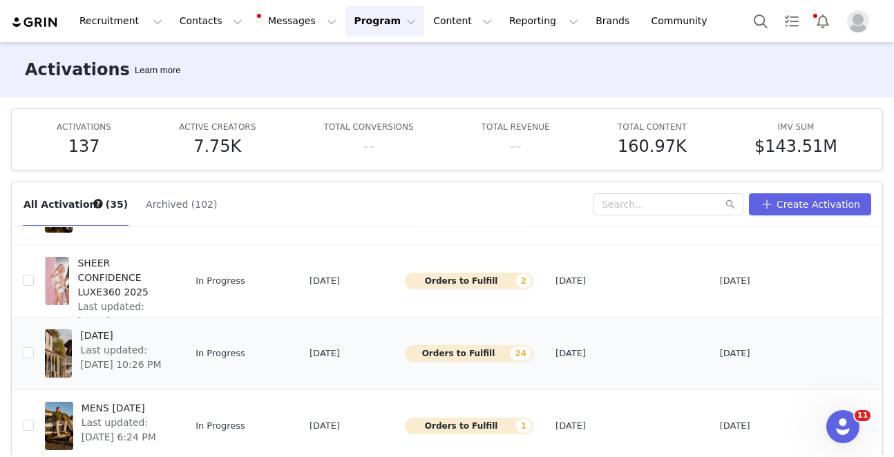
click at [135, 341] on span "[DATE]" at bounding box center [122, 336] width 85 height 15
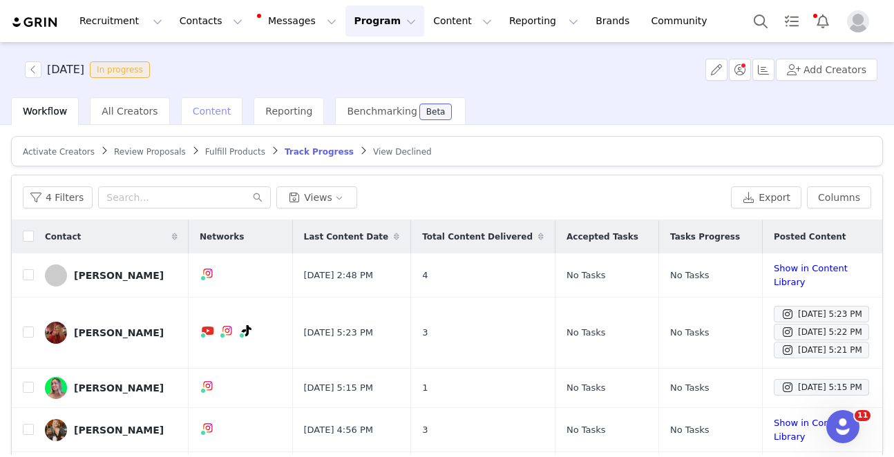
click at [209, 100] on div "Content" at bounding box center [212, 111] width 62 height 28
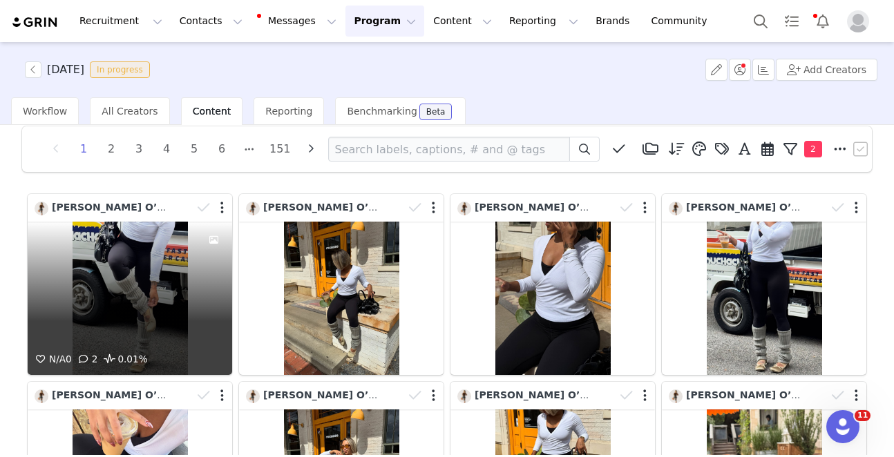
scroll to position [27, 0]
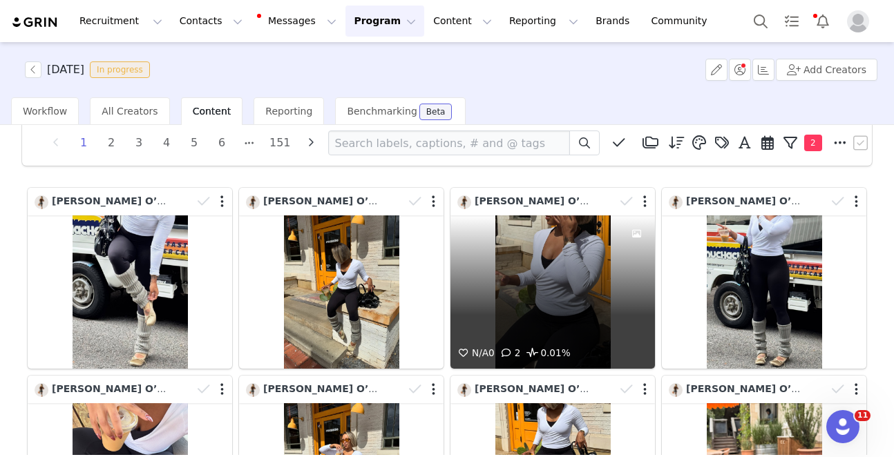
click at [498, 282] on div "N/A 0 2 0.01%" at bounding box center [553, 292] width 205 height 153
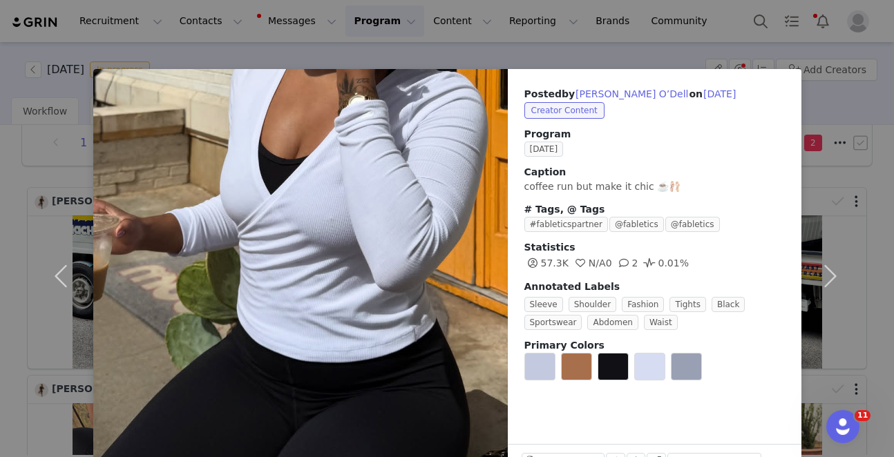
scroll to position [43, 0]
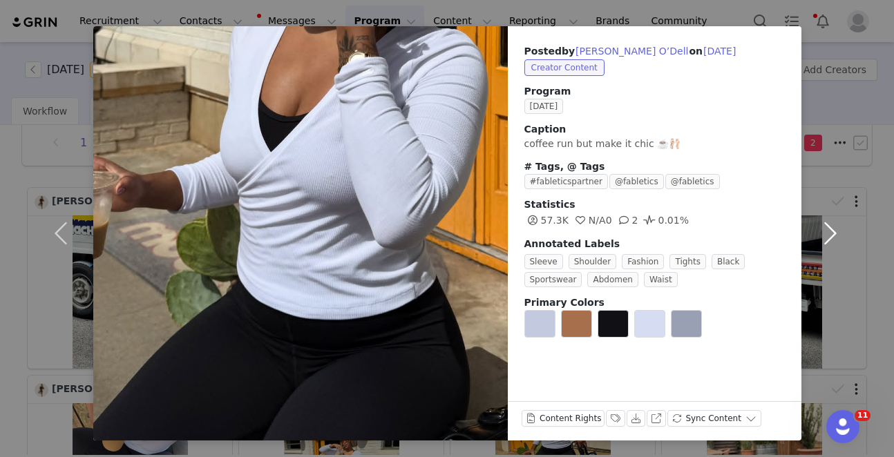
click at [823, 240] on button "button" at bounding box center [831, 233] width 58 height 415
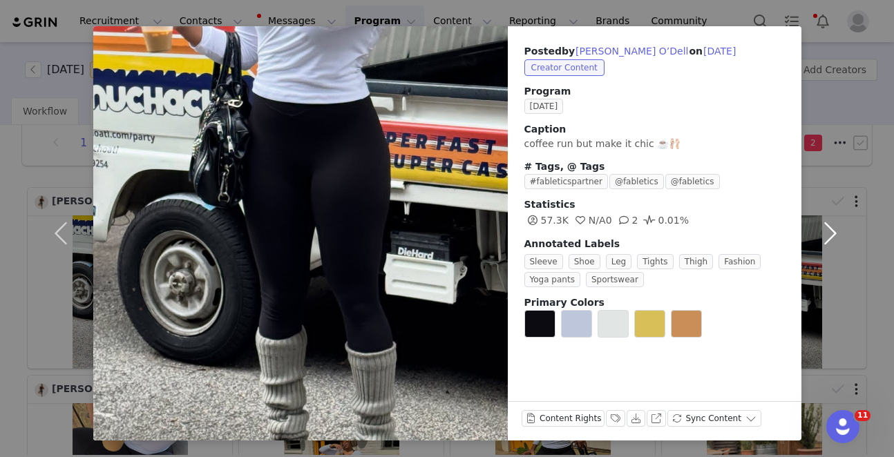
click at [824, 240] on button "button" at bounding box center [831, 233] width 58 height 415
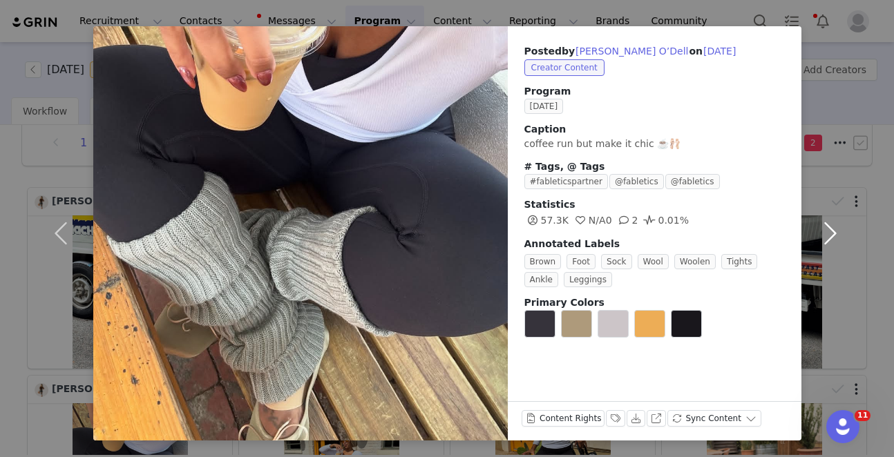
click at [824, 241] on button "button" at bounding box center [831, 233] width 58 height 415
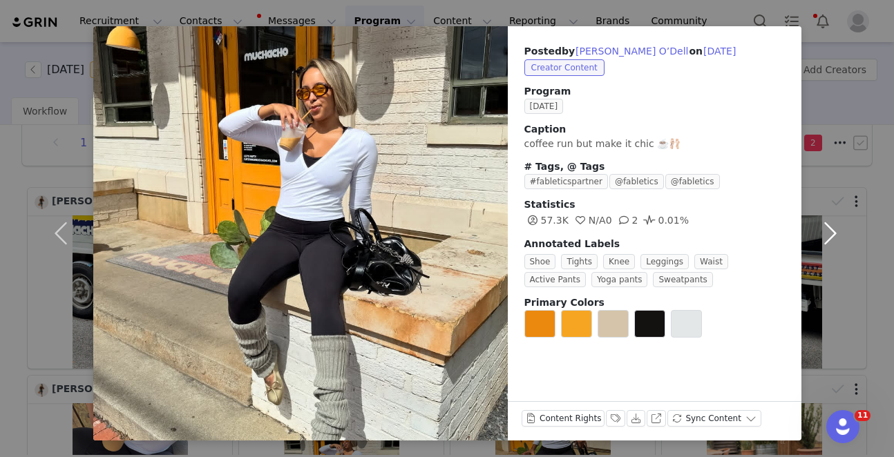
click at [824, 242] on button "button" at bounding box center [831, 233] width 58 height 415
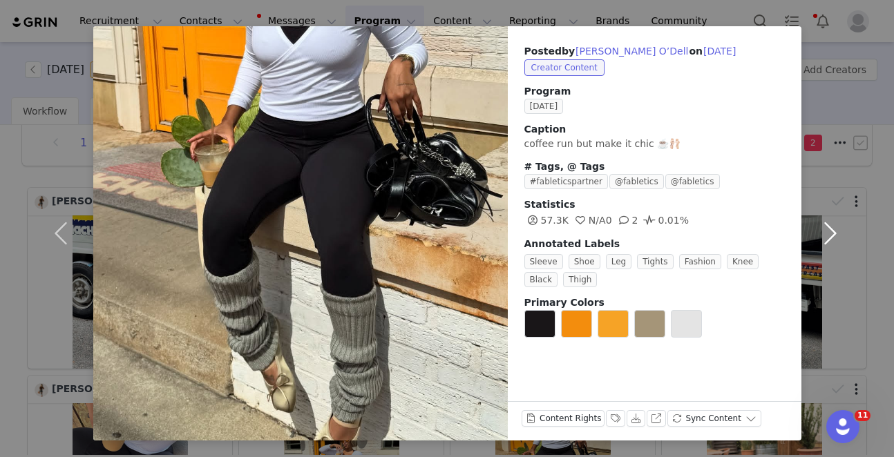
click at [824, 242] on button "button" at bounding box center [831, 233] width 58 height 415
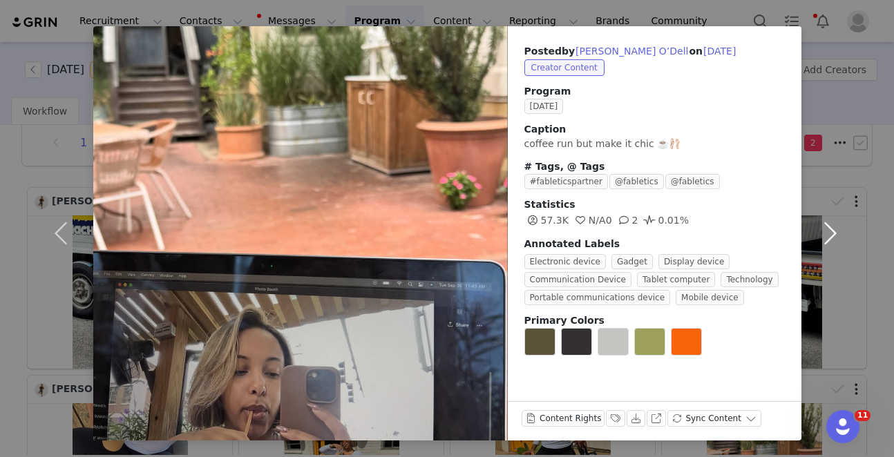
click at [825, 243] on button "button" at bounding box center [831, 233] width 58 height 415
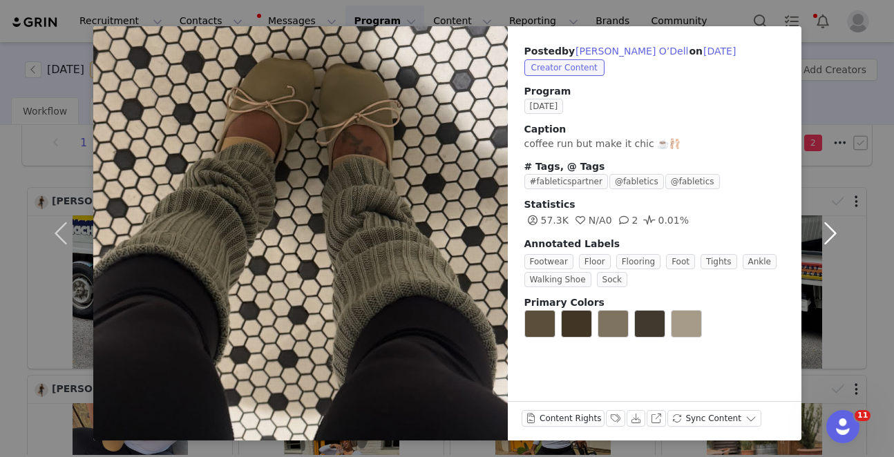
click at [825, 243] on button "button" at bounding box center [831, 233] width 58 height 415
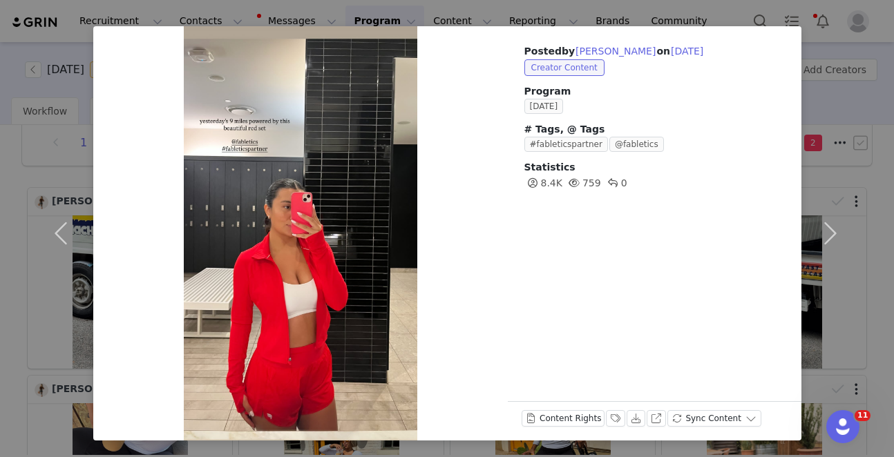
click at [833, 23] on div "Posted by Jeniffer Vasquez on Sep 30, 2025 Creator Content Program SEPTEMBER 20…" at bounding box center [447, 228] width 894 height 457
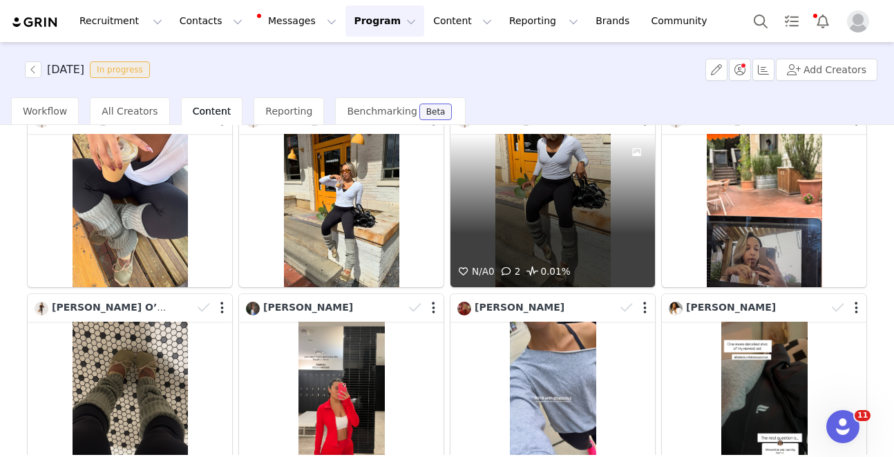
scroll to position [404, 0]
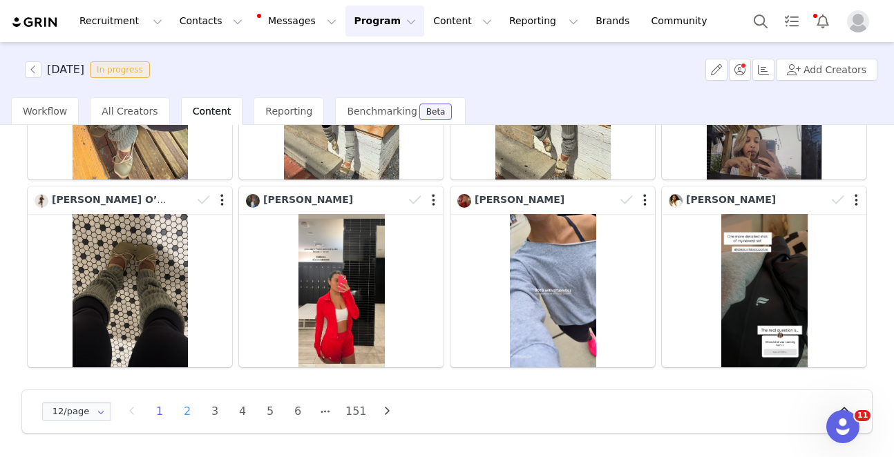
click at [187, 415] on li "2" at bounding box center [187, 411] width 21 height 19
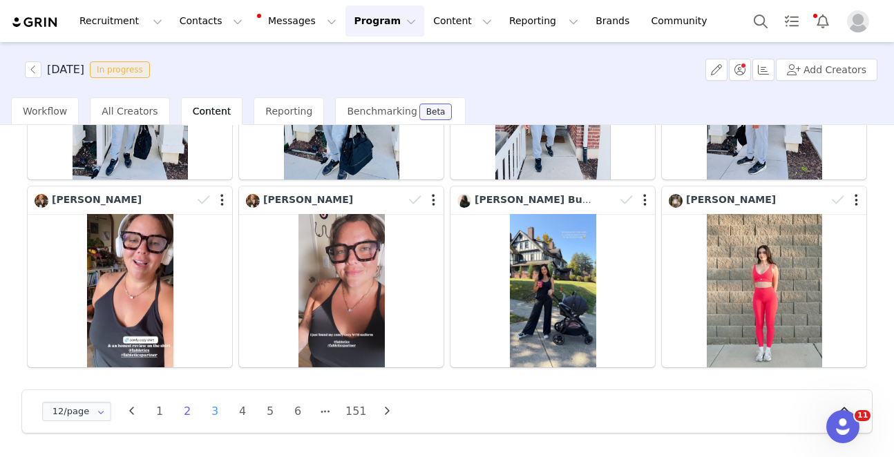
click at [211, 413] on li "3" at bounding box center [215, 411] width 21 height 19
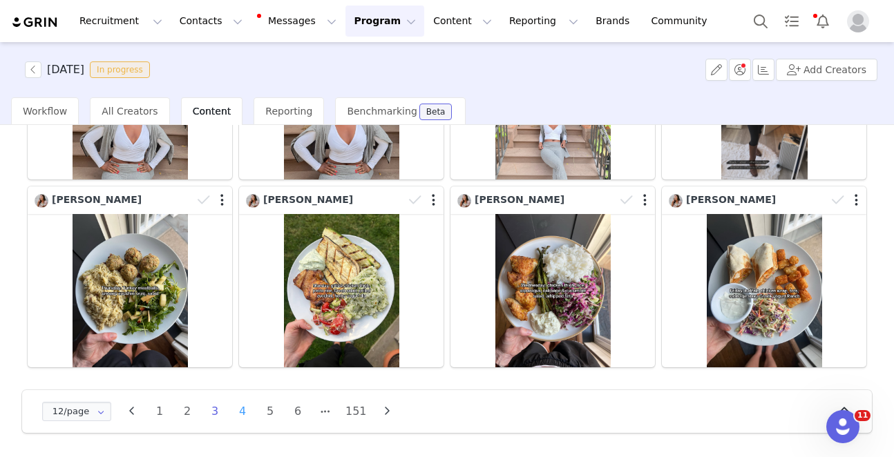
click at [243, 414] on li "4" at bounding box center [242, 411] width 21 height 19
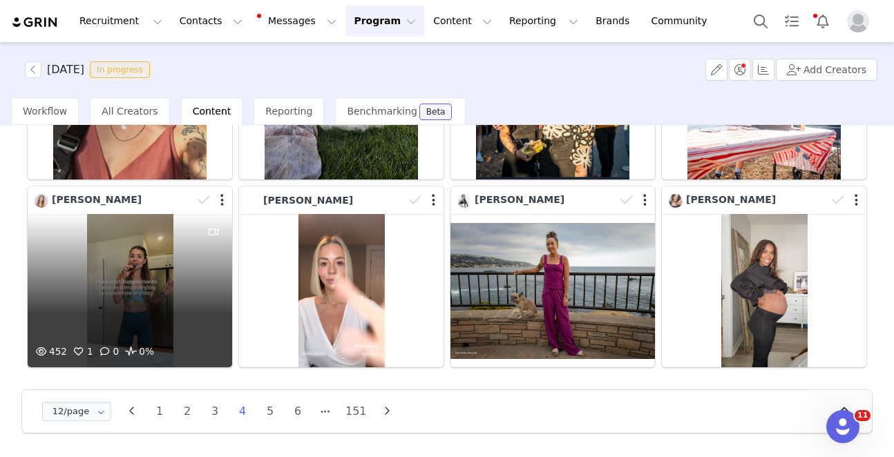
scroll to position [404, 0]
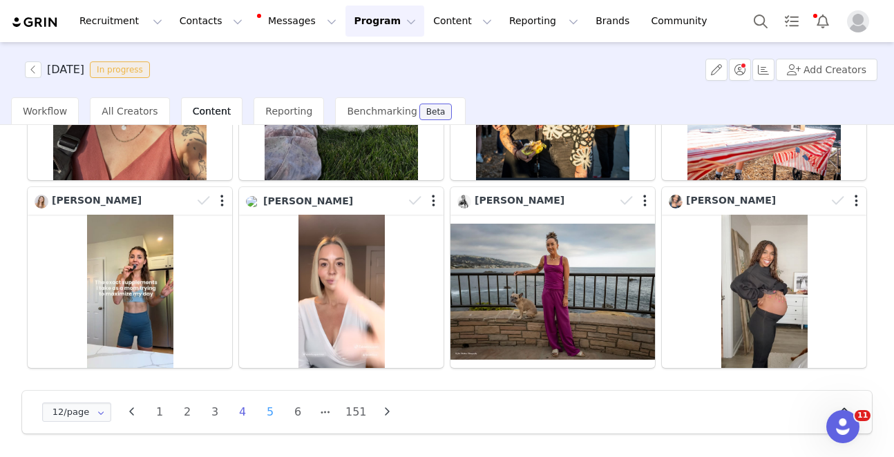
click at [264, 411] on li "5" at bounding box center [270, 412] width 21 height 19
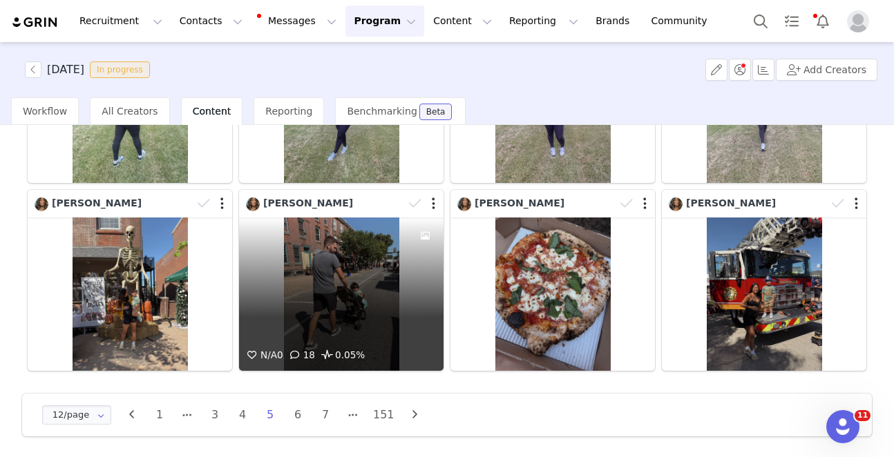
scroll to position [404, 0]
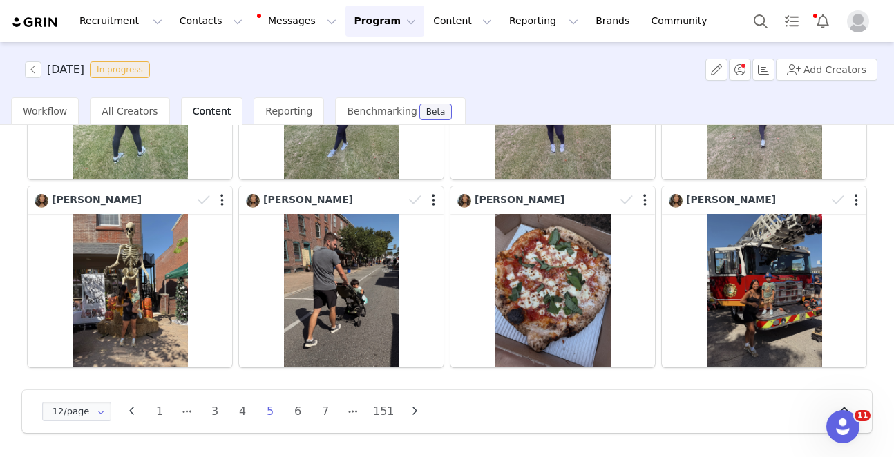
click at [299, 413] on li "6" at bounding box center [297, 411] width 21 height 19
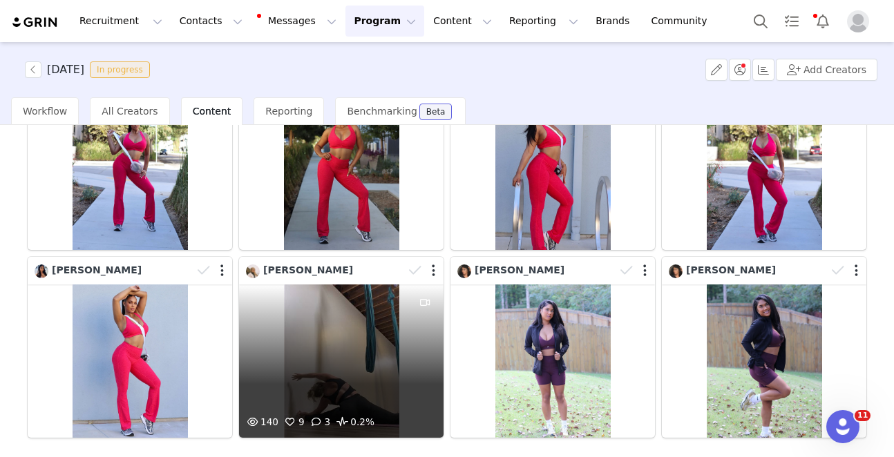
scroll to position [337, 0]
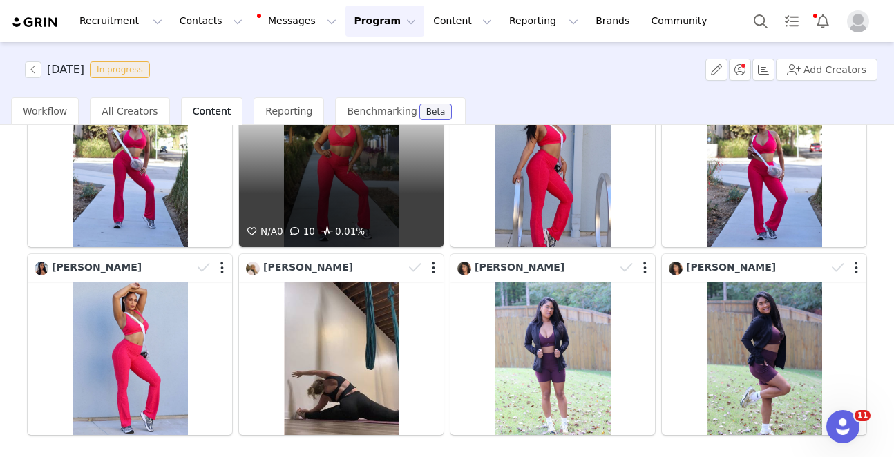
click at [363, 212] on div "N/A 0 10 0.01%" at bounding box center [341, 170] width 205 height 153
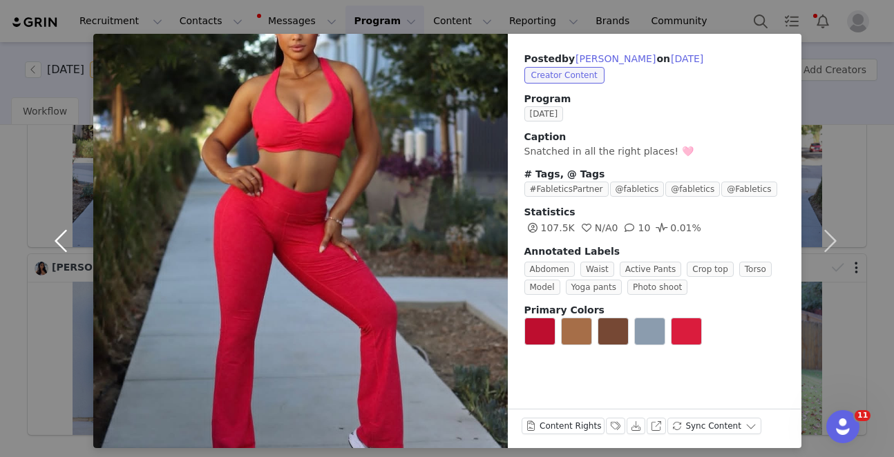
scroll to position [43, 0]
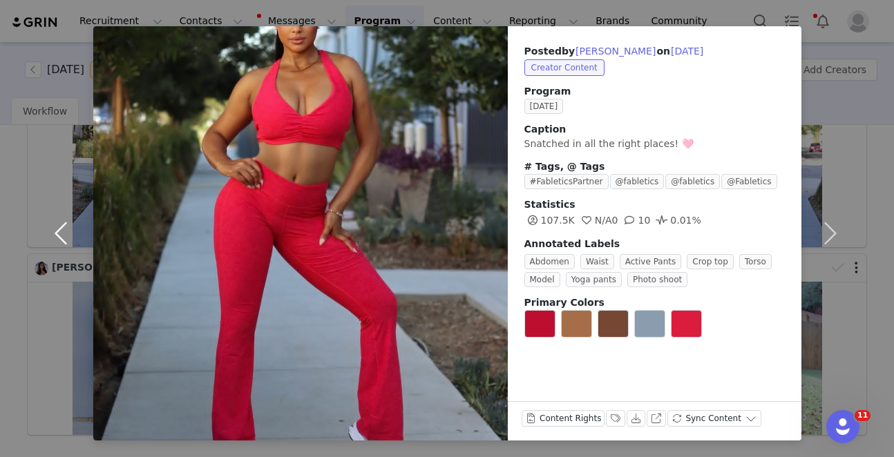
click at [41, 291] on button "button" at bounding box center [64, 233] width 58 height 415
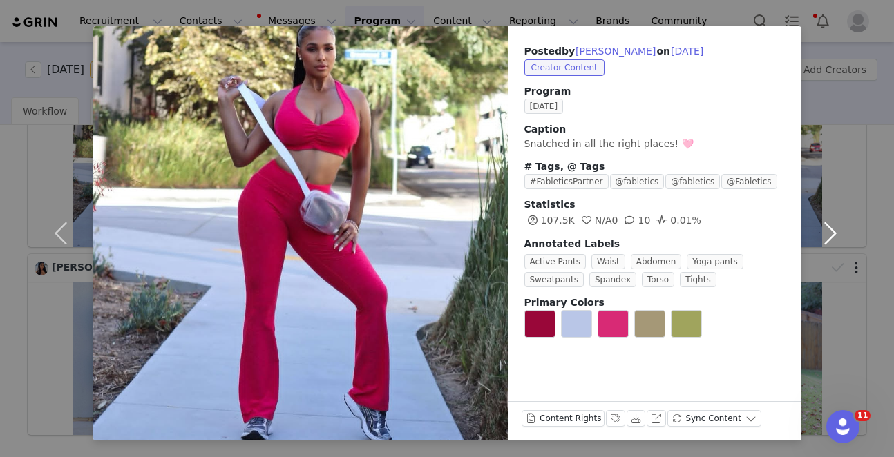
click at [838, 133] on button "button" at bounding box center [831, 233] width 58 height 415
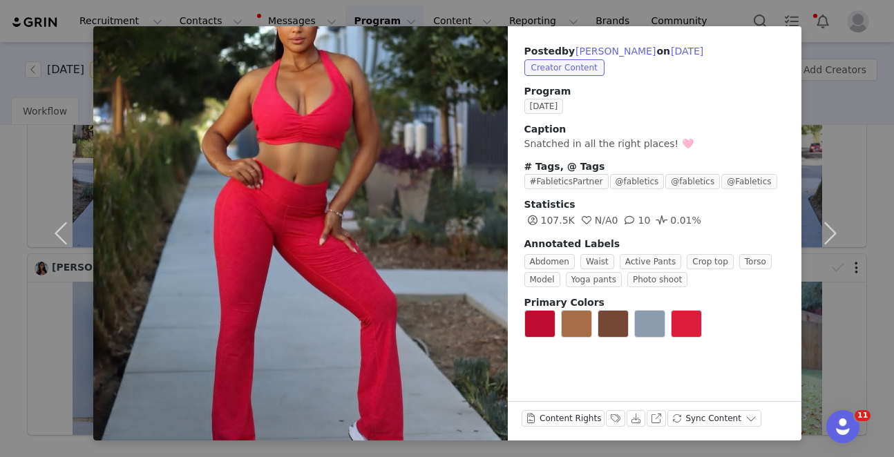
click at [879, 124] on div "Posted by Ashley Stepteau on Sep 30, 2025 Creator Content Program SEPTEMBER 202…" at bounding box center [447, 228] width 894 height 457
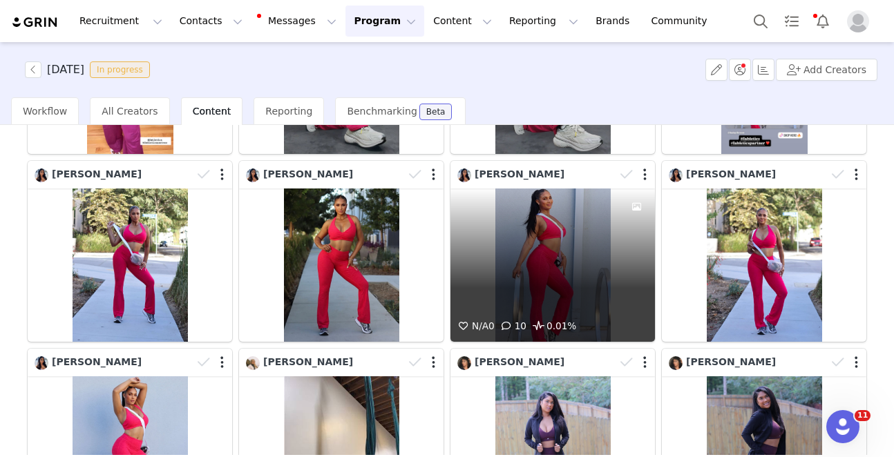
scroll to position [254, 0]
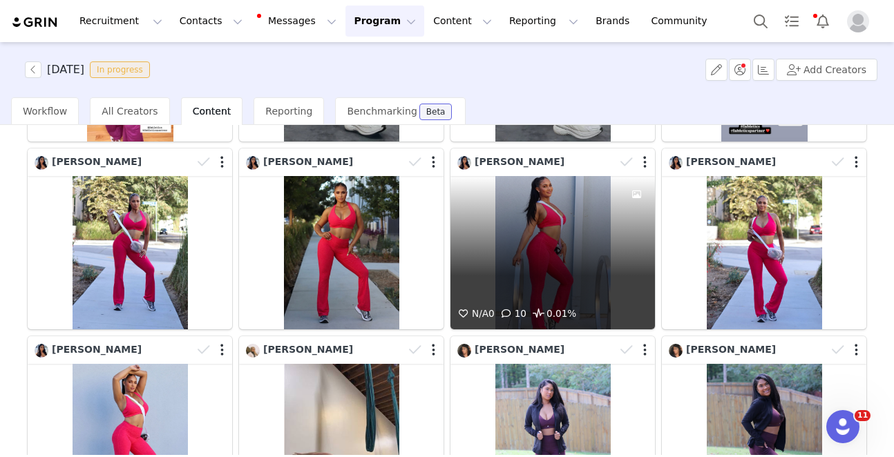
click at [531, 252] on div "N/A 0 10 0.01%" at bounding box center [553, 252] width 205 height 153
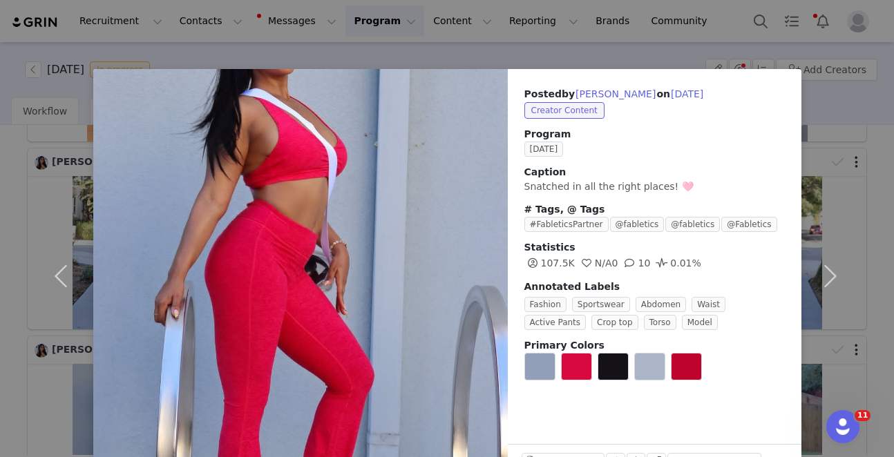
scroll to position [43, 0]
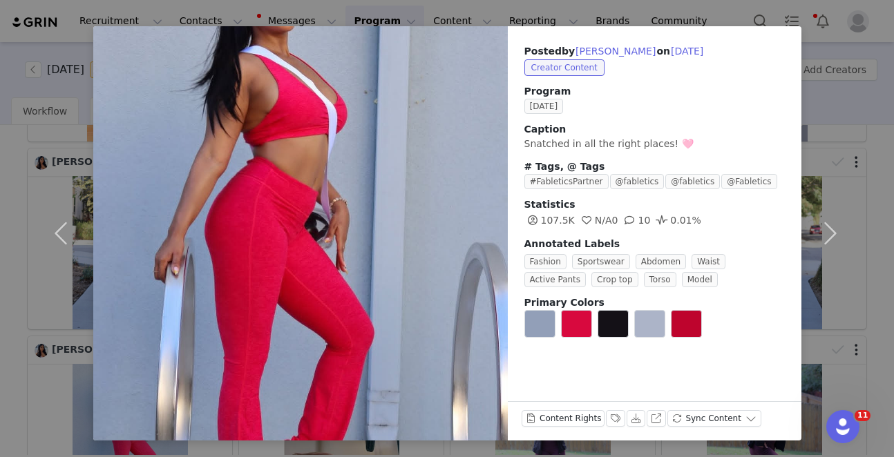
click at [862, 207] on div "Posted by Ashley Stepteau on Sep 30, 2025 Creator Content Program SEPTEMBER 202…" at bounding box center [447, 228] width 894 height 457
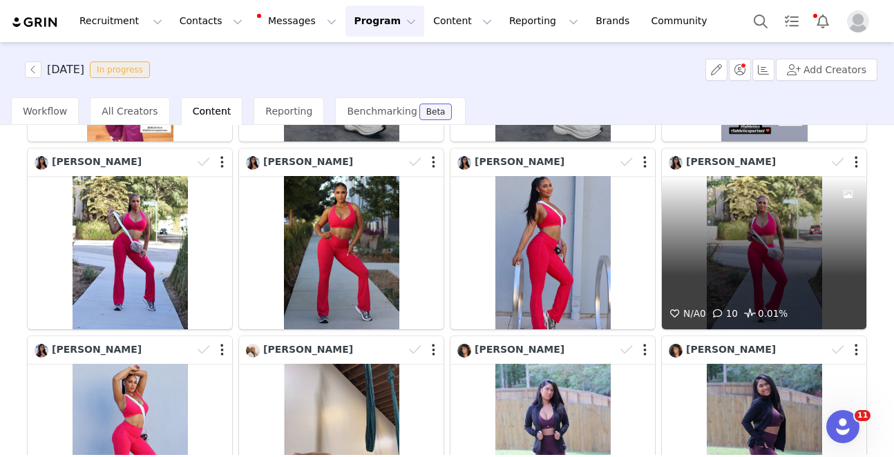
scroll to position [255, 0]
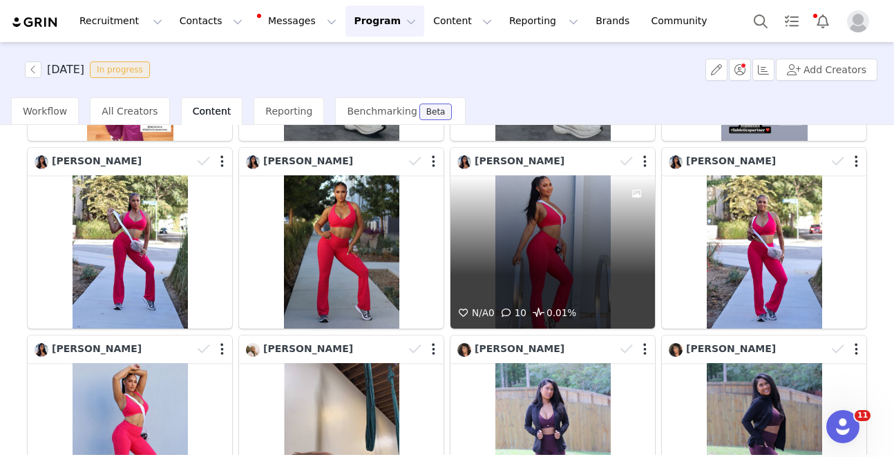
click at [580, 216] on div "N/A 0 10 0.01%" at bounding box center [553, 252] width 205 height 153
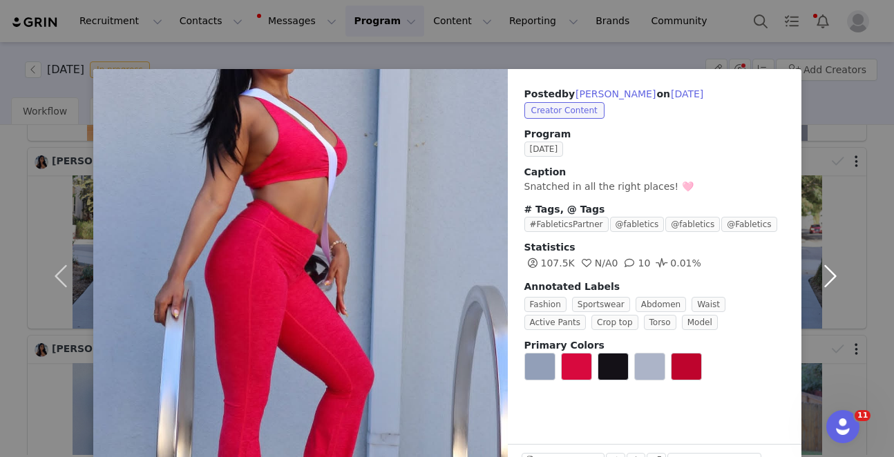
click at [836, 272] on button "button" at bounding box center [831, 276] width 58 height 415
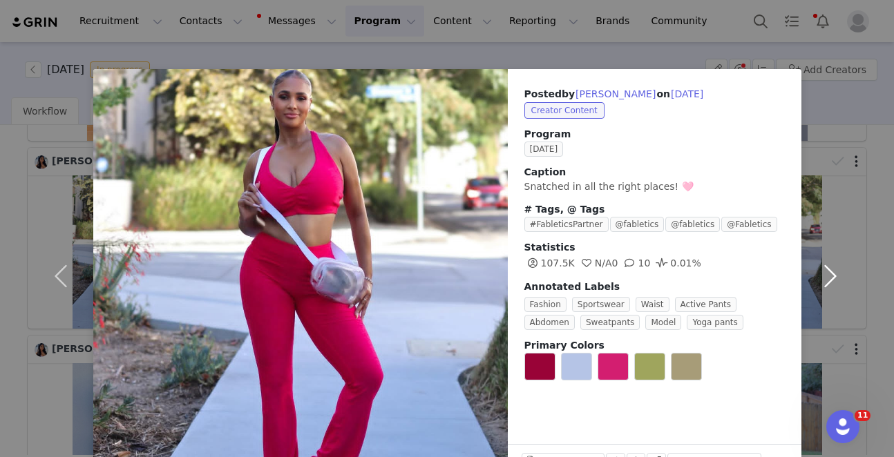
scroll to position [43, 0]
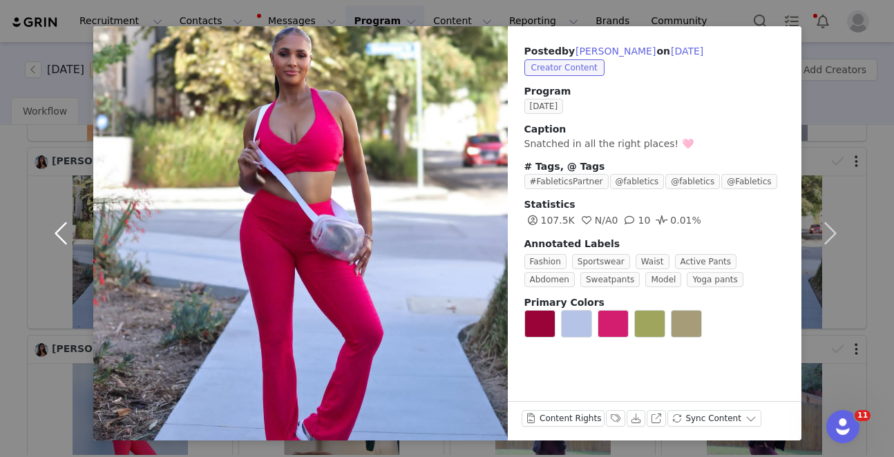
click at [60, 227] on button "button" at bounding box center [64, 233] width 58 height 415
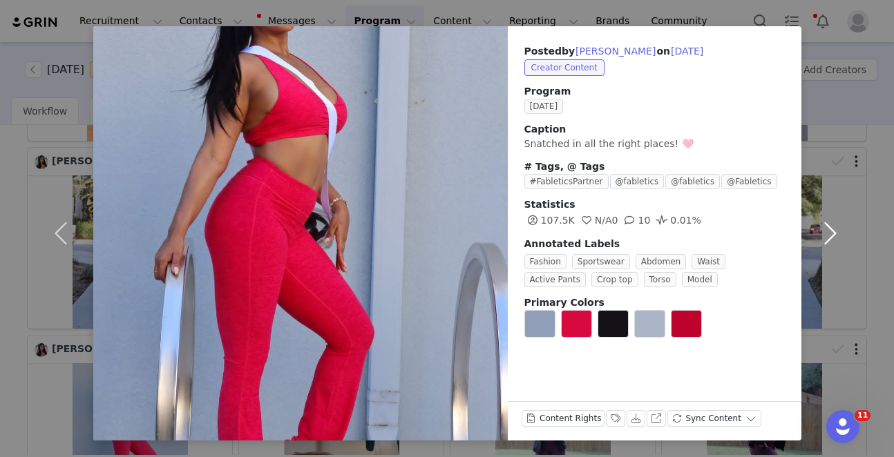
click at [842, 228] on button "button" at bounding box center [831, 233] width 58 height 415
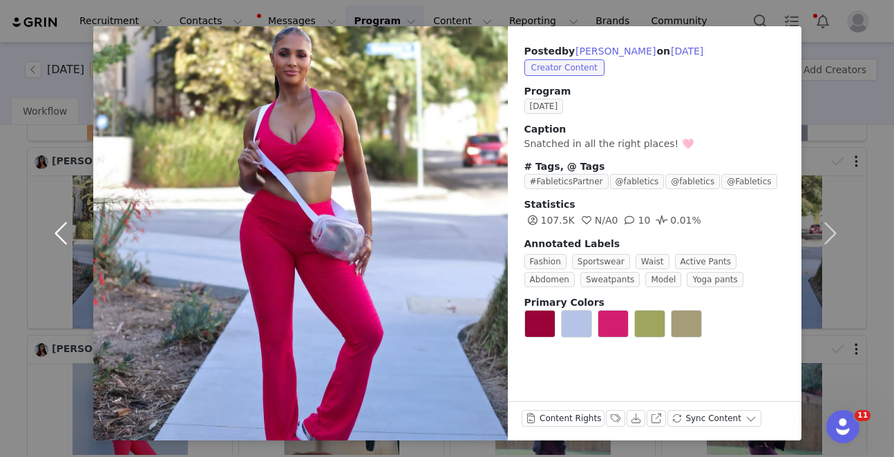
click at [55, 229] on button "button" at bounding box center [64, 233] width 58 height 415
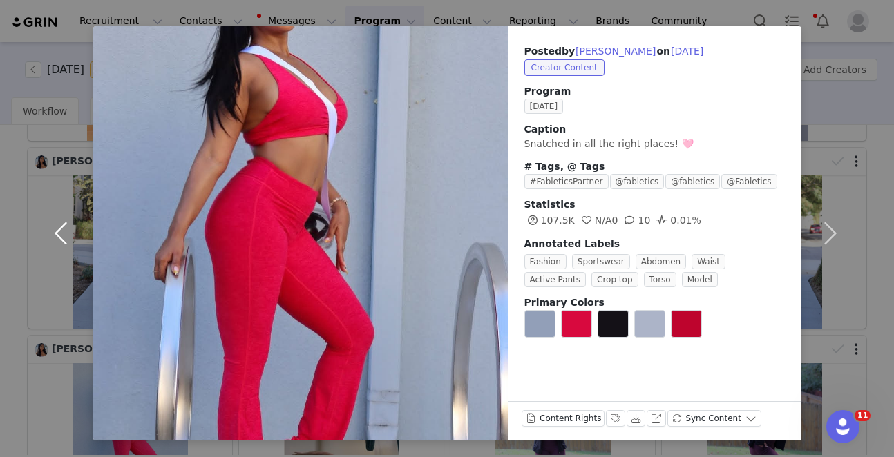
click at [55, 229] on button "button" at bounding box center [64, 233] width 58 height 415
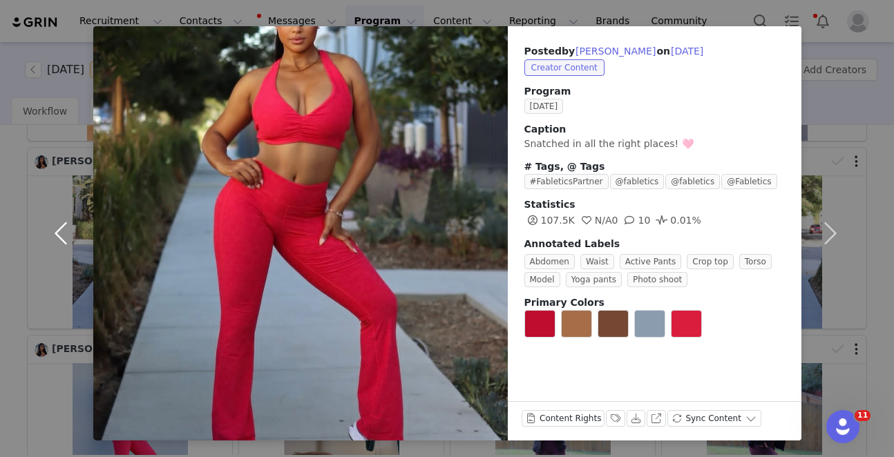
click at [65, 197] on button "button" at bounding box center [64, 233] width 58 height 415
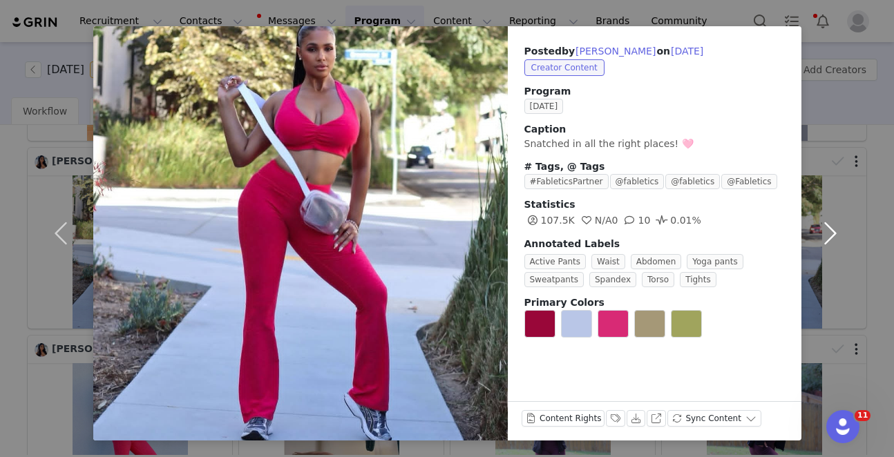
click at [834, 236] on button "button" at bounding box center [831, 233] width 58 height 415
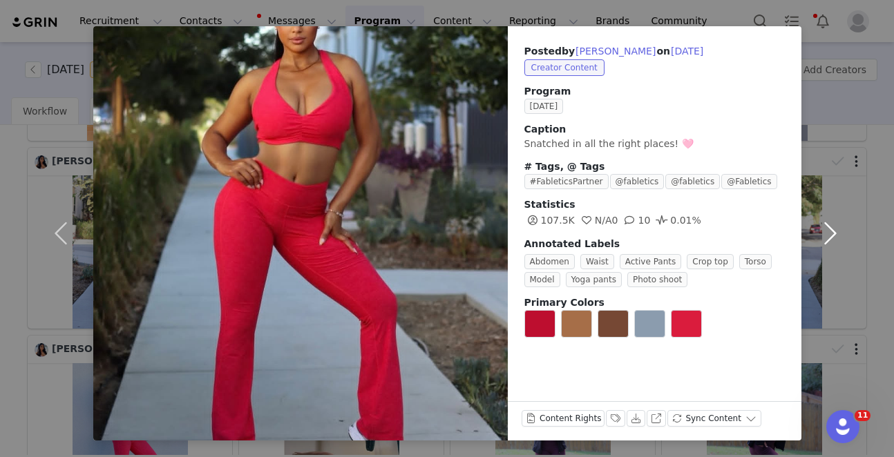
click at [834, 236] on button "button" at bounding box center [831, 233] width 58 height 415
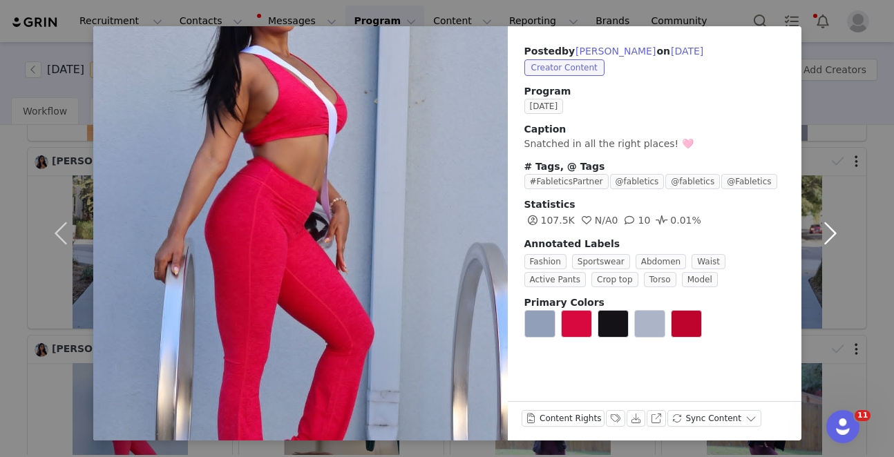
click at [834, 236] on button "button" at bounding box center [831, 233] width 58 height 415
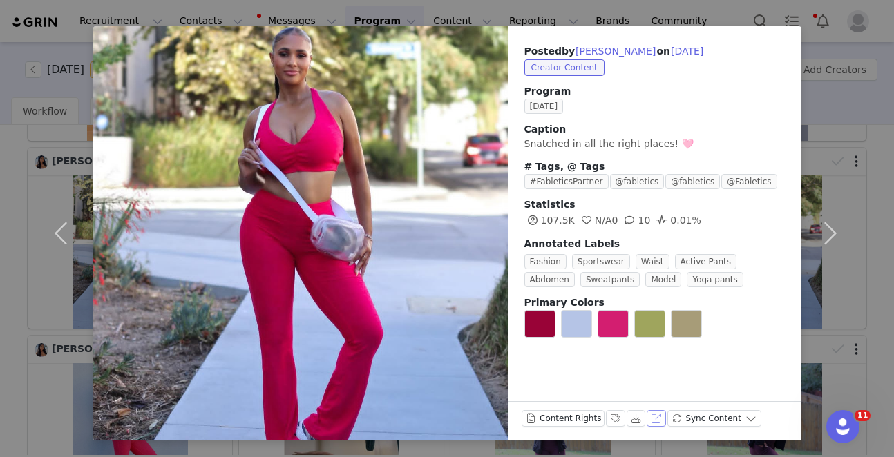
click at [655, 412] on button "View on Instagram" at bounding box center [656, 418] width 19 height 17
click at [838, 105] on button "button" at bounding box center [831, 233] width 58 height 415
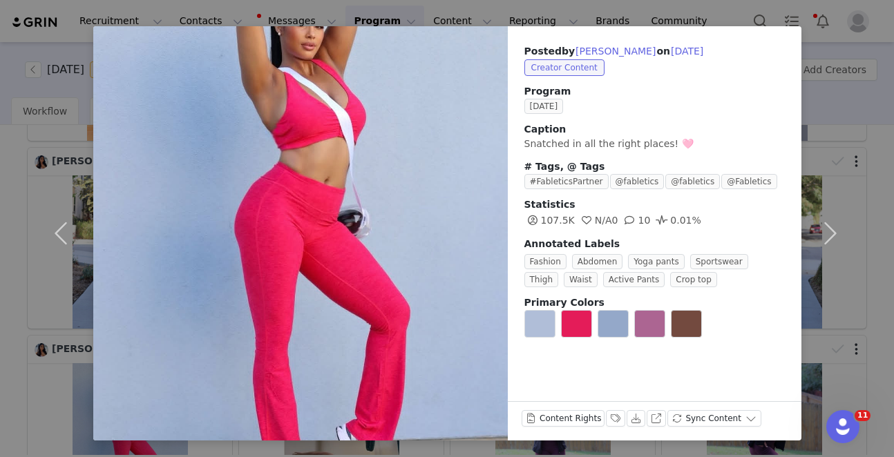
click at [865, 109] on div "Posted by Ashley Stepteau on Sep 30, 2025 Creator Content Program SEPTEMBER 202…" at bounding box center [447, 228] width 894 height 457
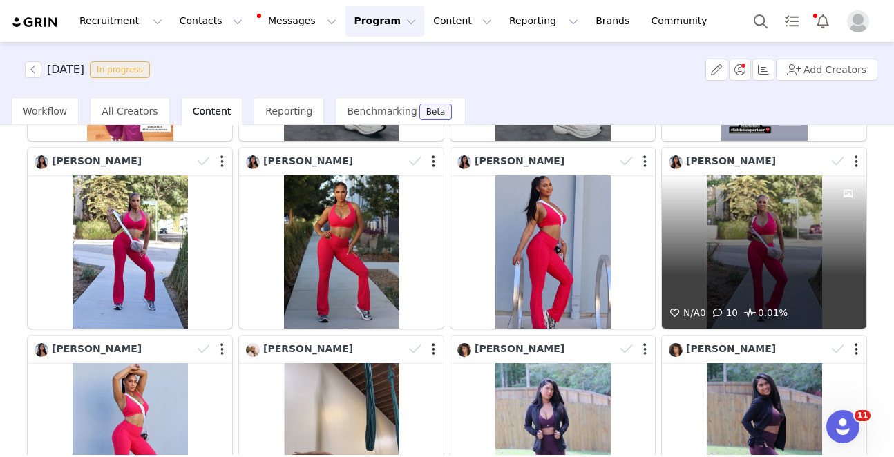
scroll to position [404, 0]
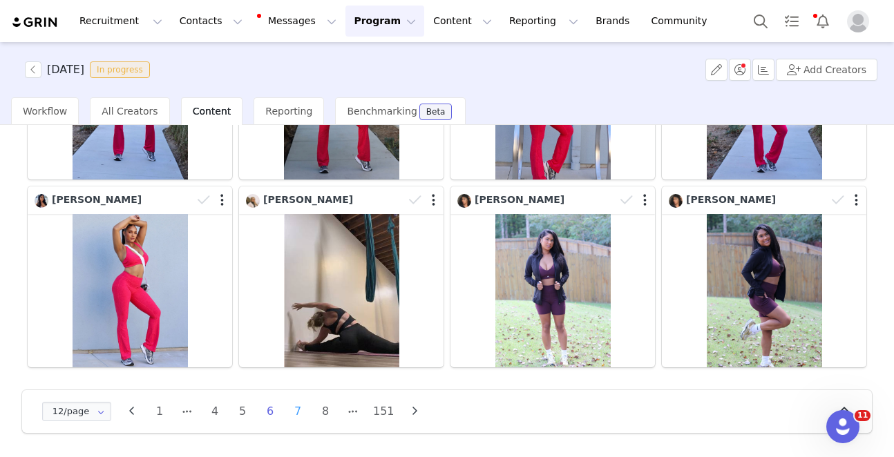
click at [294, 406] on li "7" at bounding box center [297, 411] width 21 height 19
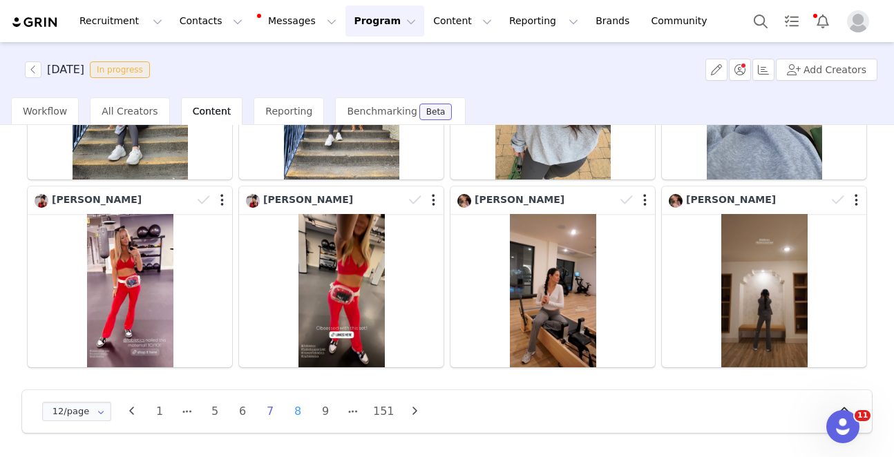
click at [294, 417] on li "8" at bounding box center [297, 411] width 21 height 19
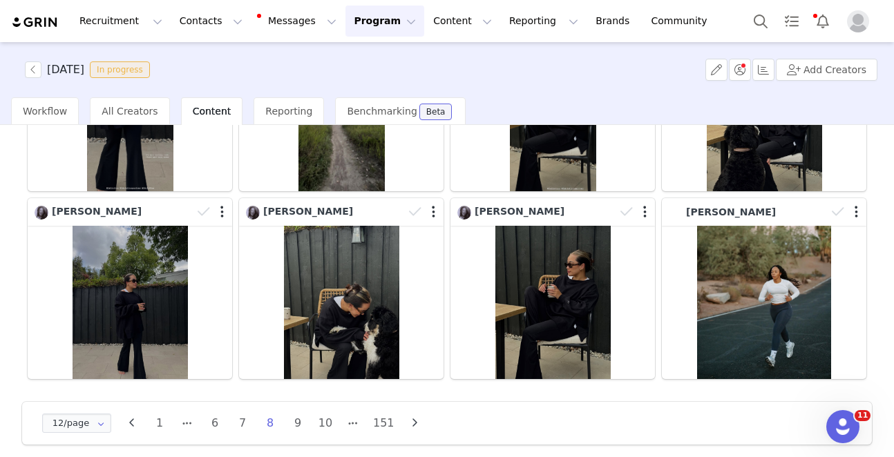
scroll to position [394, 0]
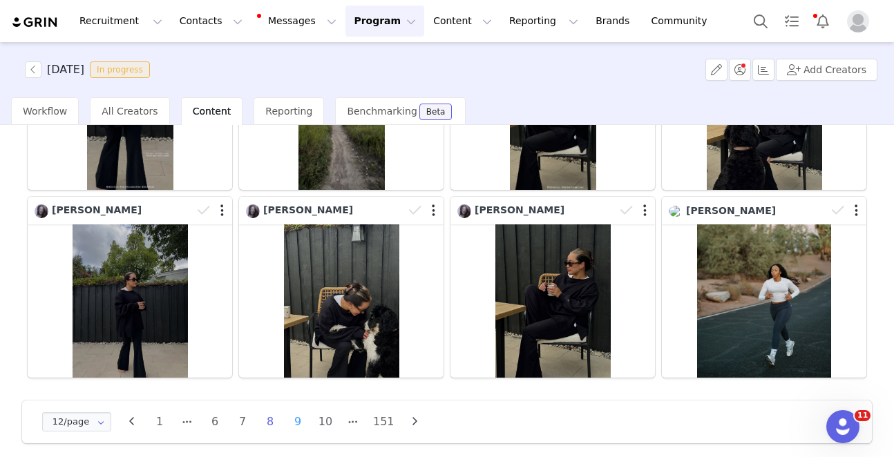
click at [293, 423] on li "9" at bounding box center [297, 422] width 21 height 19
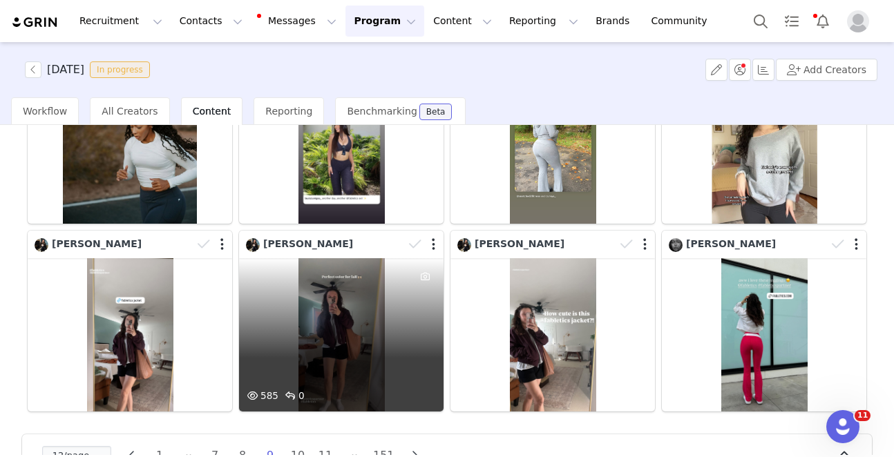
scroll to position [404, 0]
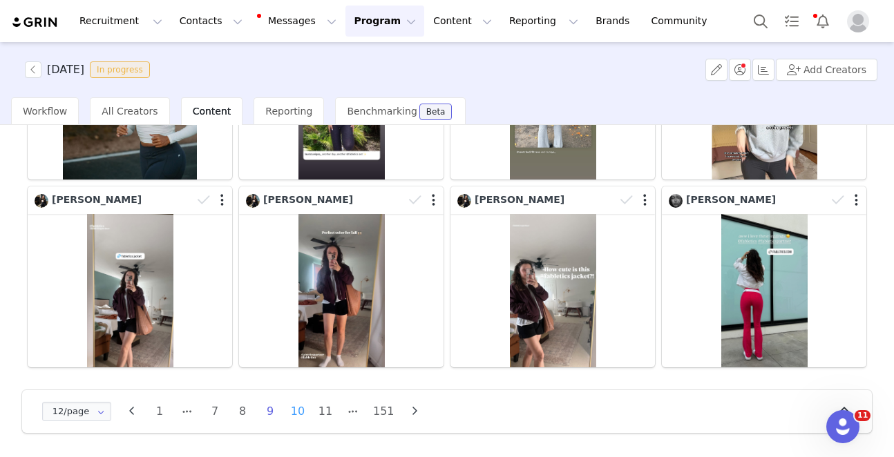
click at [294, 410] on li "10" at bounding box center [297, 411] width 21 height 19
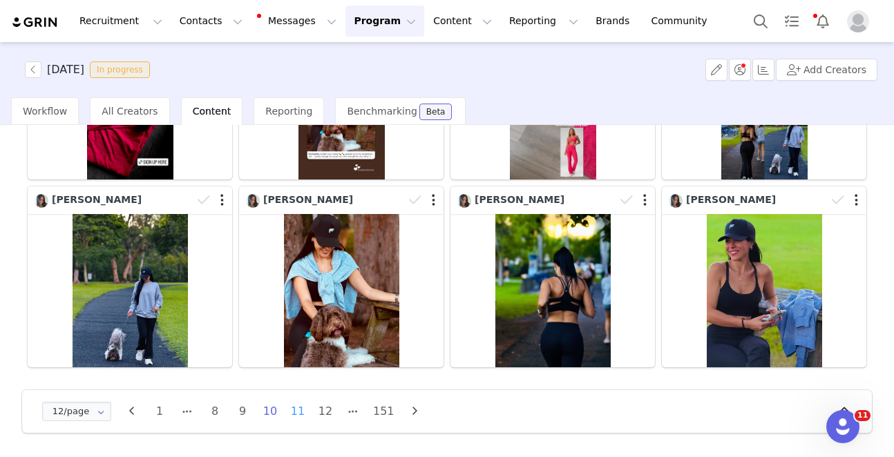
click at [301, 413] on li "11" at bounding box center [297, 411] width 21 height 19
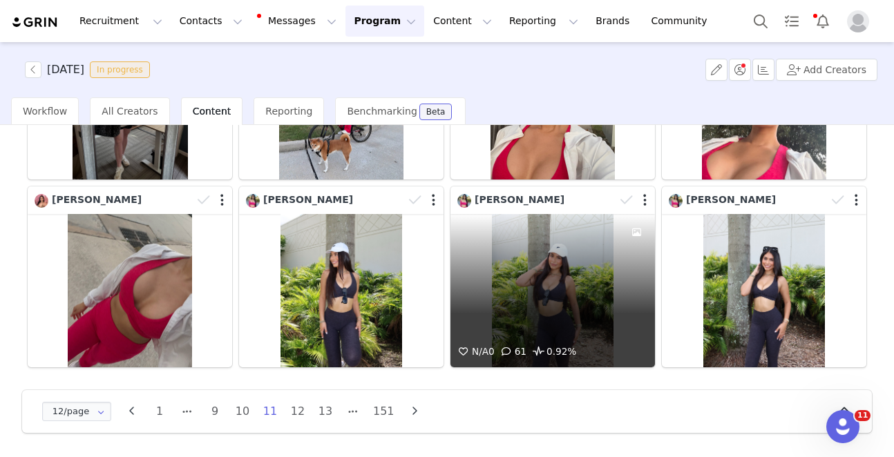
click at [516, 331] on div "N/A 0 61 0.92%" at bounding box center [553, 290] width 205 height 153
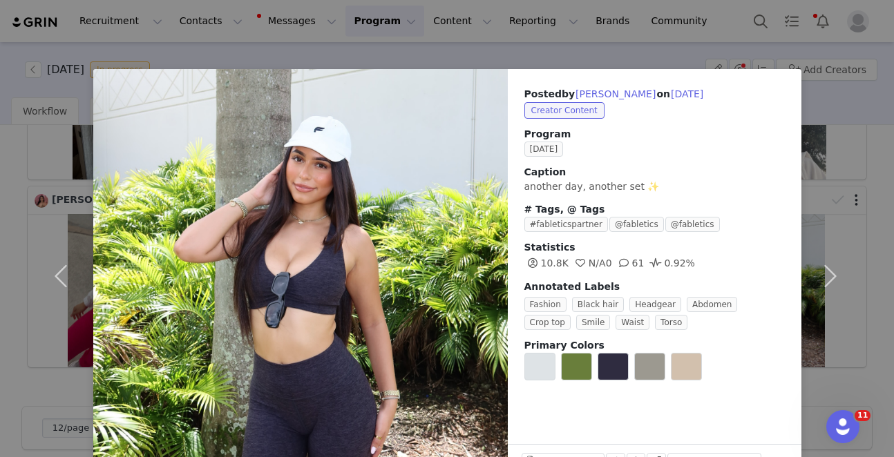
scroll to position [43, 0]
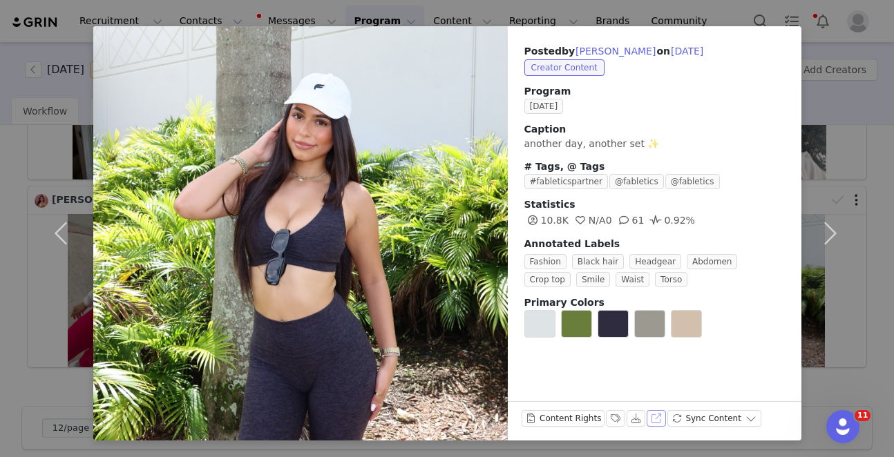
click at [654, 415] on button "View on Instagram" at bounding box center [656, 418] width 19 height 17
click at [855, 86] on button "button" at bounding box center [831, 233] width 58 height 415
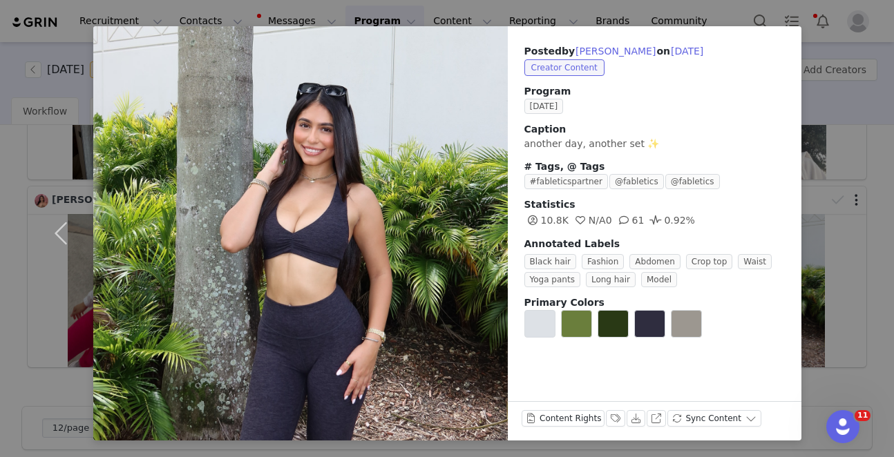
click at [866, 52] on div "Posted by Laura Zuniga on Sep 29, 2025 Creator Content Program SEPTEMBER 2025 C…" at bounding box center [447, 228] width 894 height 457
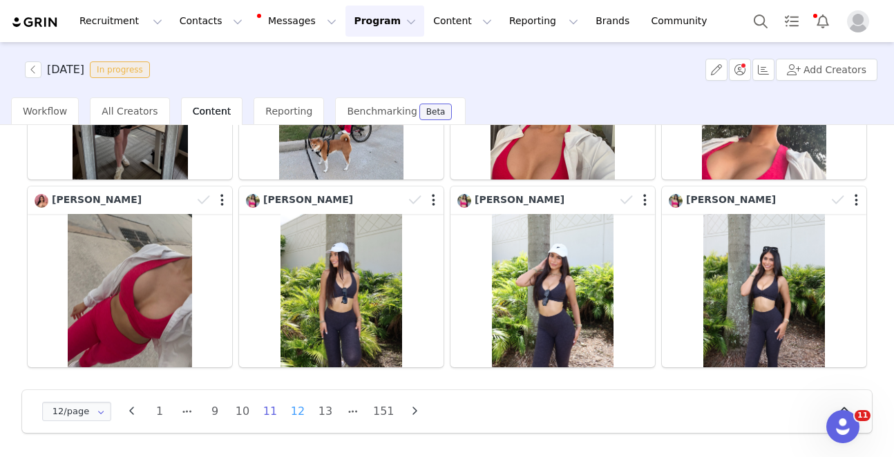
click at [308, 413] on li "12" at bounding box center [297, 411] width 21 height 19
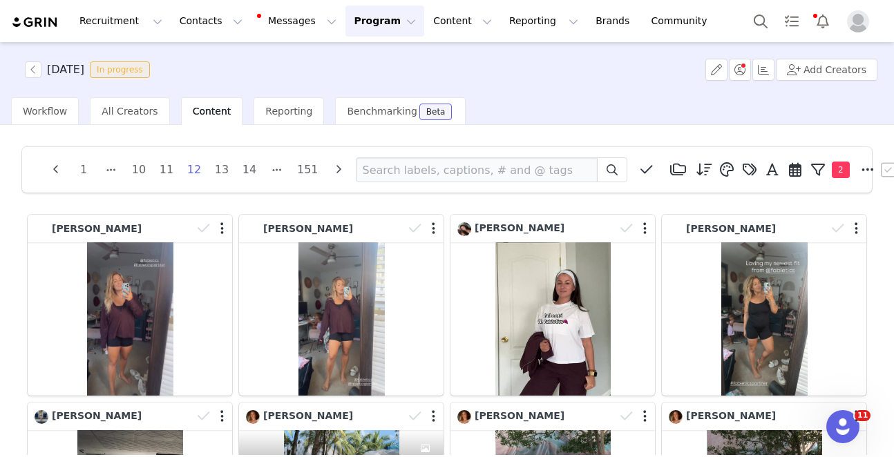
scroll to position [42, 0]
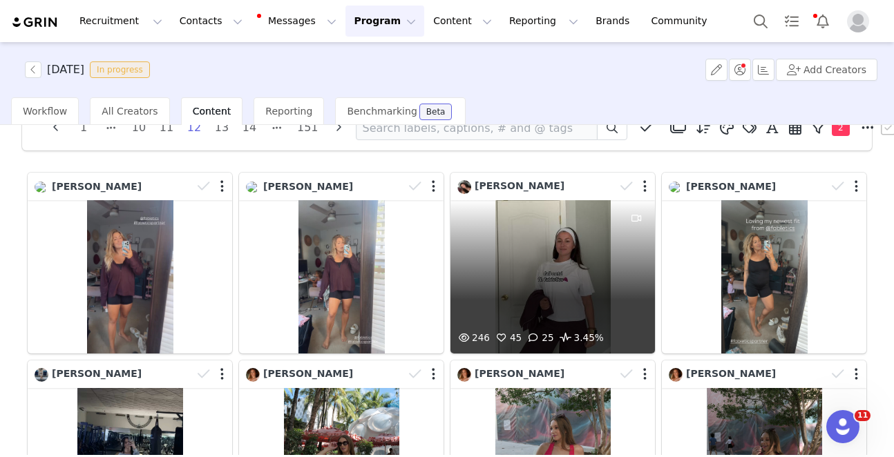
click at [540, 250] on div "246 45 25 3.45%" at bounding box center [553, 276] width 205 height 153
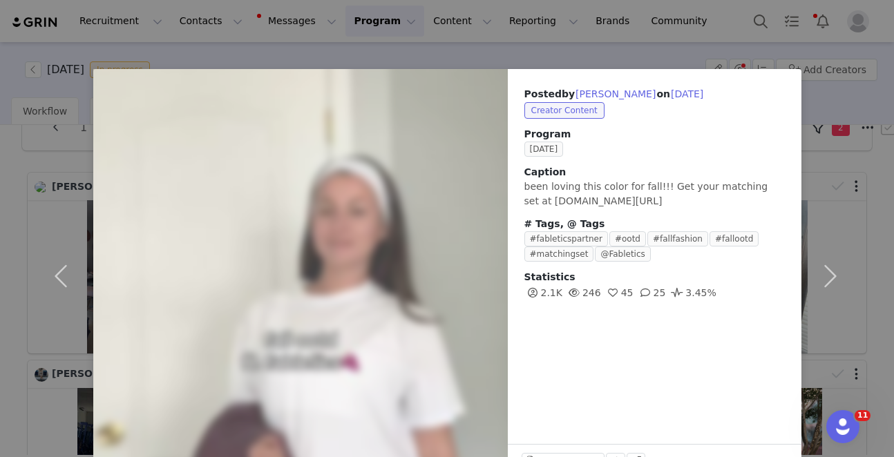
scroll to position [43, 0]
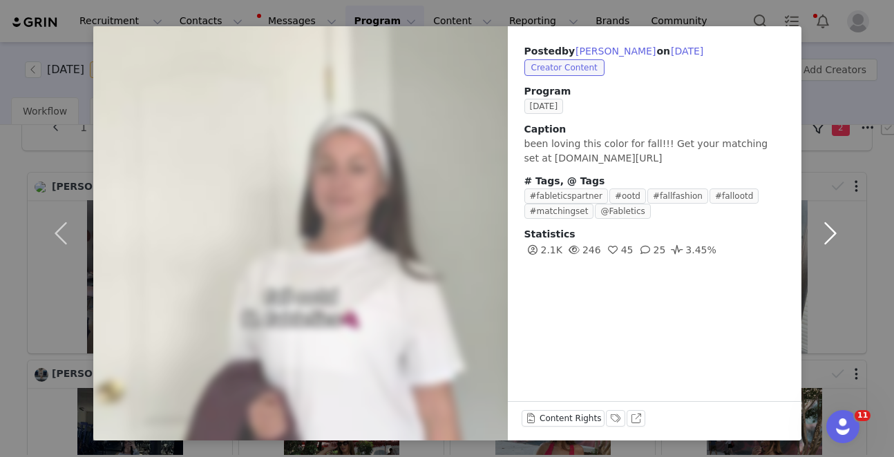
click at [840, 108] on button "button" at bounding box center [831, 233] width 58 height 415
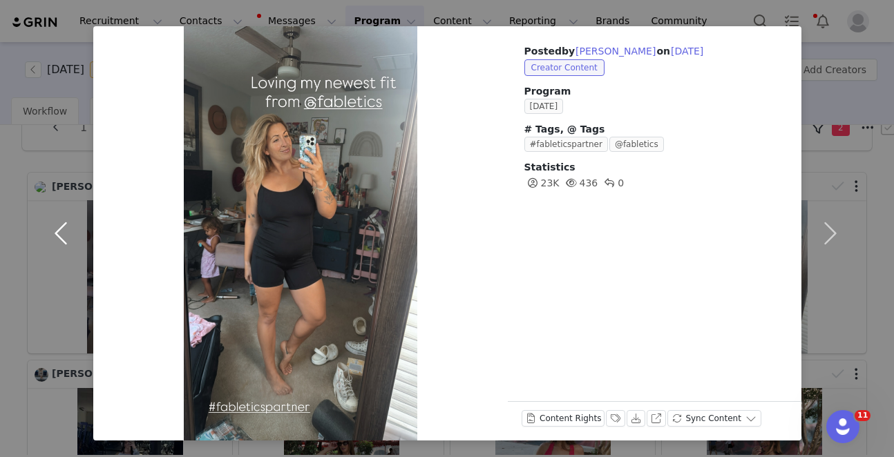
click at [44, 134] on button "button" at bounding box center [64, 233] width 58 height 415
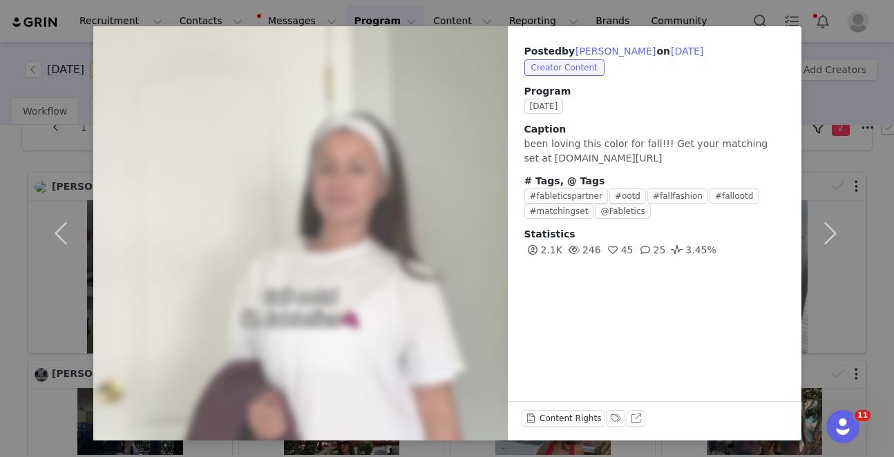
click at [15, 144] on div "Posted by Allie Pate on Sep 29, 2025 Creator Content Program SEPTEMBER 2025 Cap…" at bounding box center [447, 228] width 894 height 457
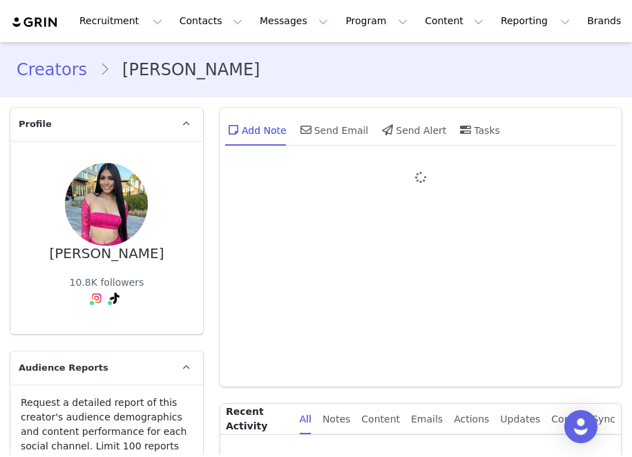
type input "+1 ([GEOGRAPHIC_DATA])"
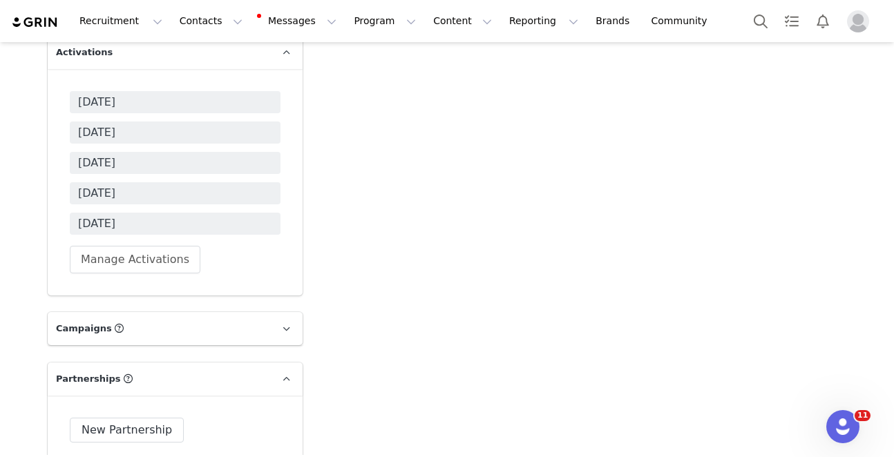
scroll to position [4887, 0]
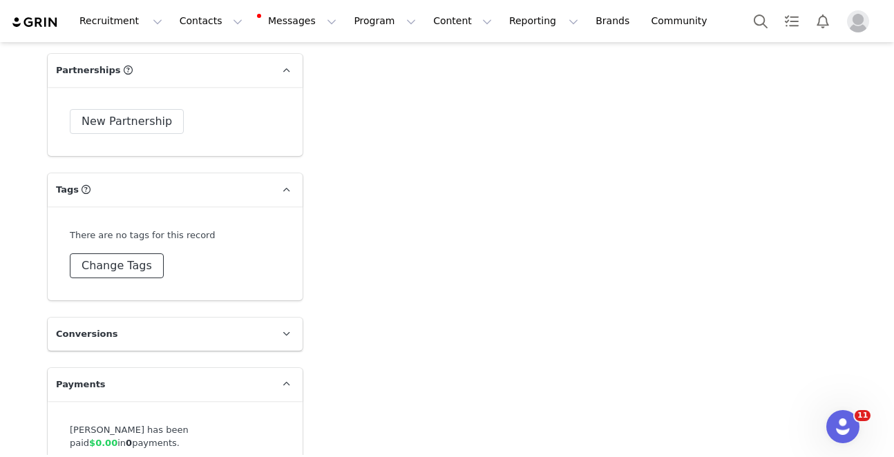
click at [131, 254] on button "Change Tags" at bounding box center [117, 266] width 94 height 25
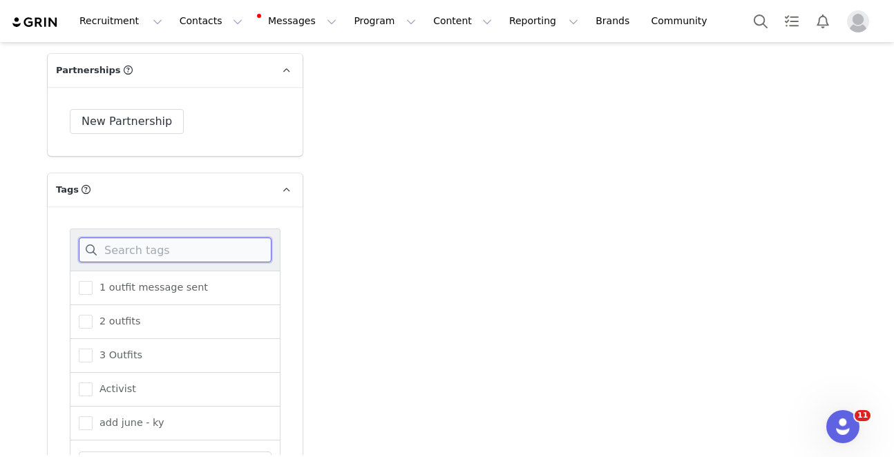
click at [130, 238] on input at bounding box center [175, 250] width 193 height 25
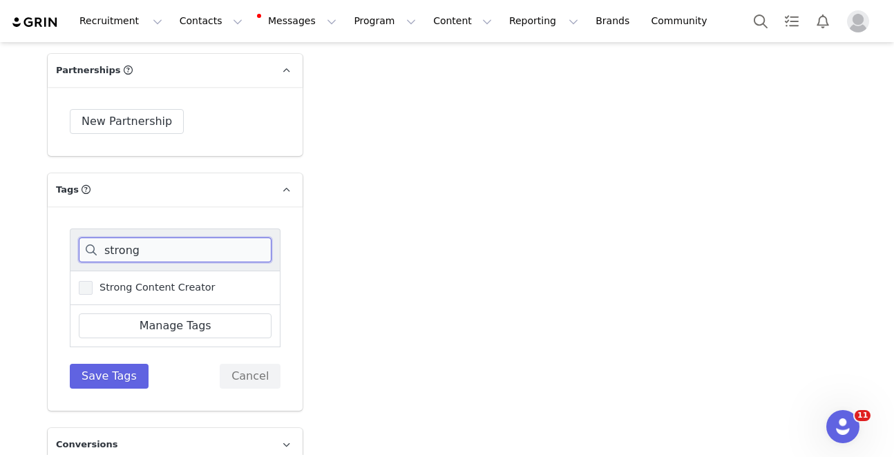
type input "strong"
click at [153, 281] on span "Strong Content Creator" at bounding box center [154, 287] width 123 height 13
click at [93, 281] on input "Strong Content Creator" at bounding box center [93, 281] width 0 height 0
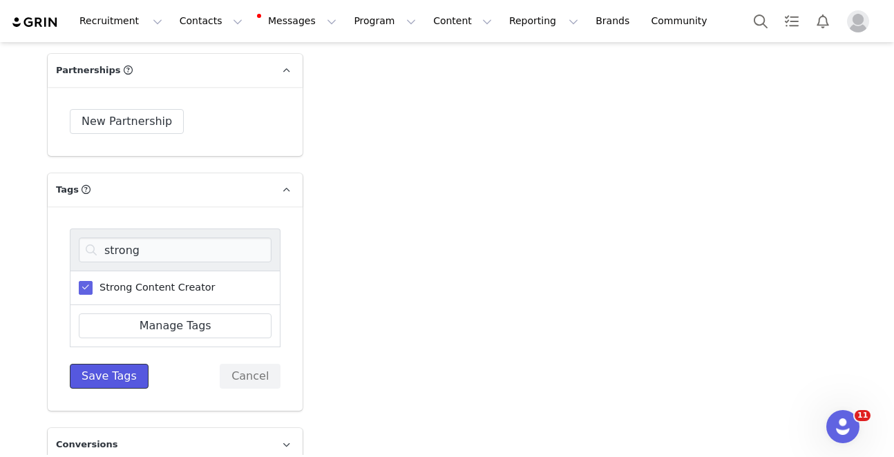
click at [131, 364] on button "Save Tags" at bounding box center [109, 376] width 79 height 25
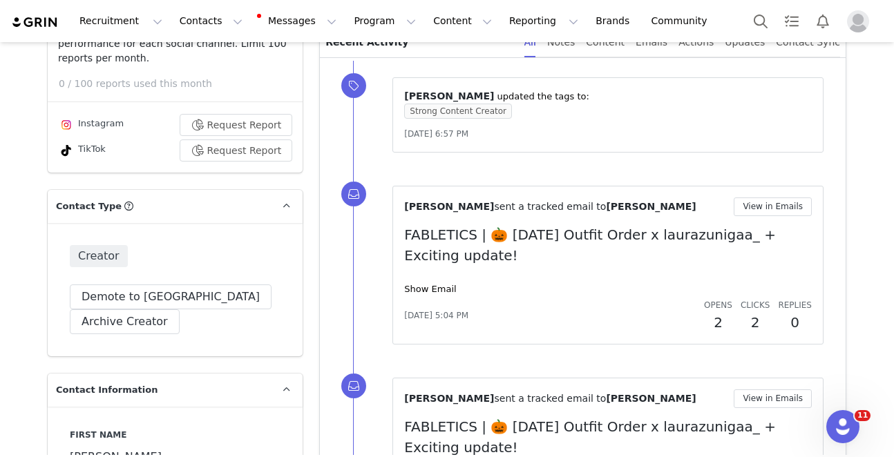
scroll to position [0, 0]
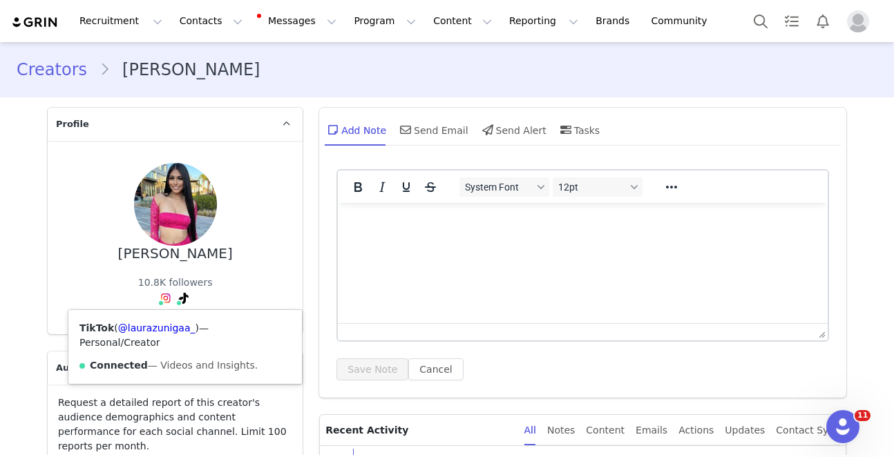
click at [159, 341] on div "TikTok ( @laurazunigaa_ ) — Personal/Creator Connected — Videos and Insights." at bounding box center [185, 347] width 234 height 74
click at [159, 330] on link "@laurazunigaa_" at bounding box center [156, 328] width 77 height 11
